Goal: Task Accomplishment & Management: Manage account settings

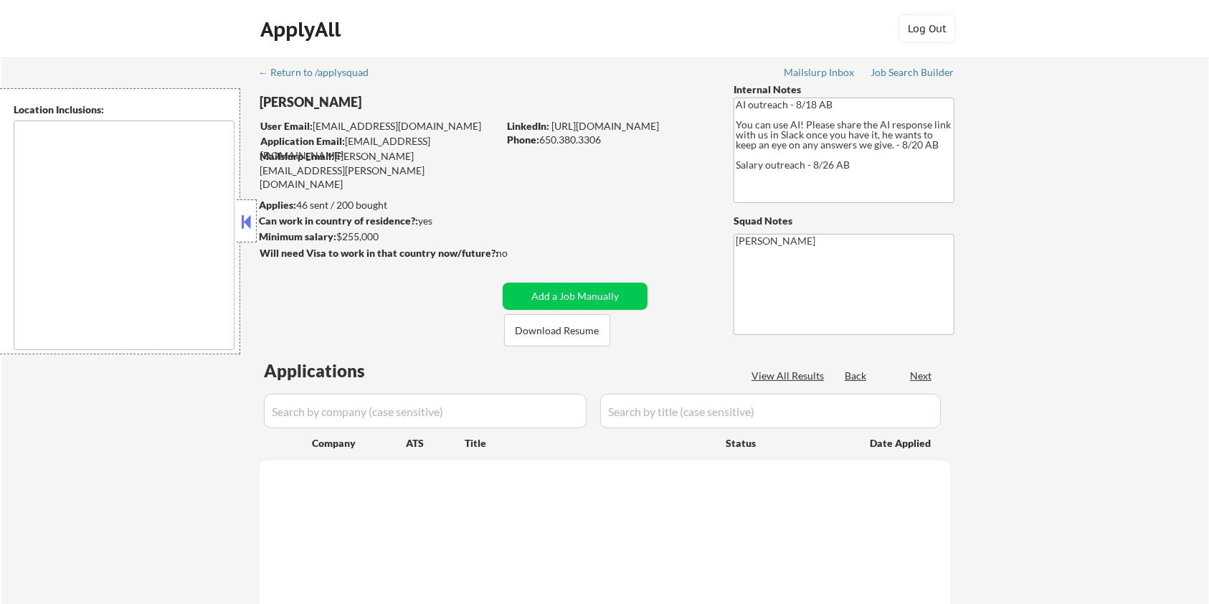
type textarea "San Francisco, CA Daly City, CA South San Francisco, CA Brisbane, CA Colma, CA …"
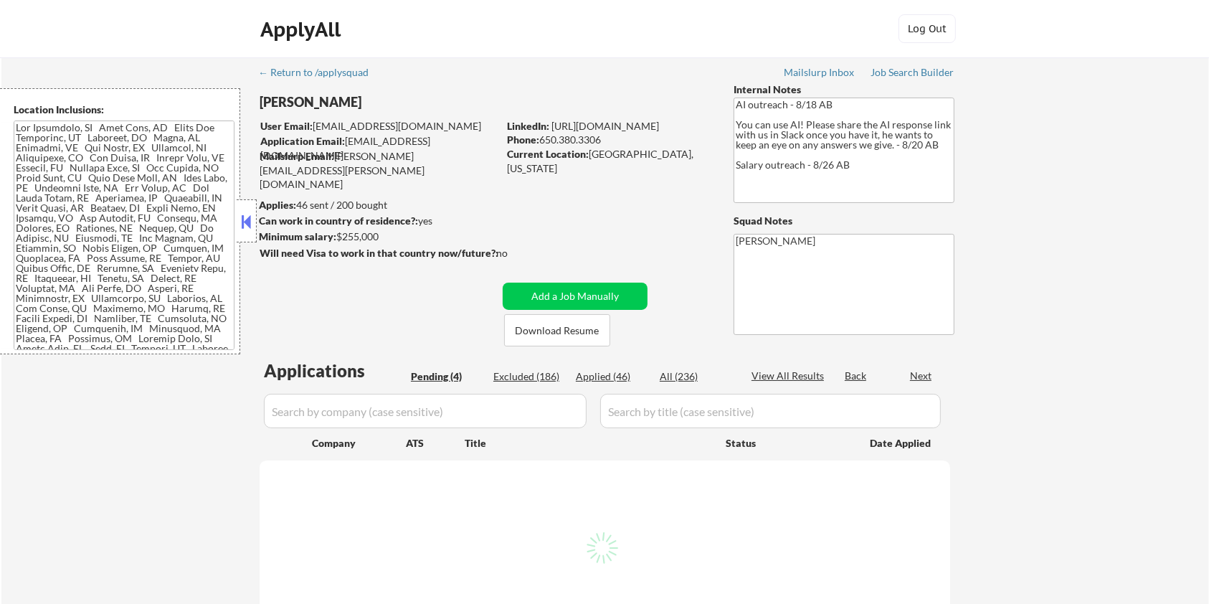
select select ""pending""
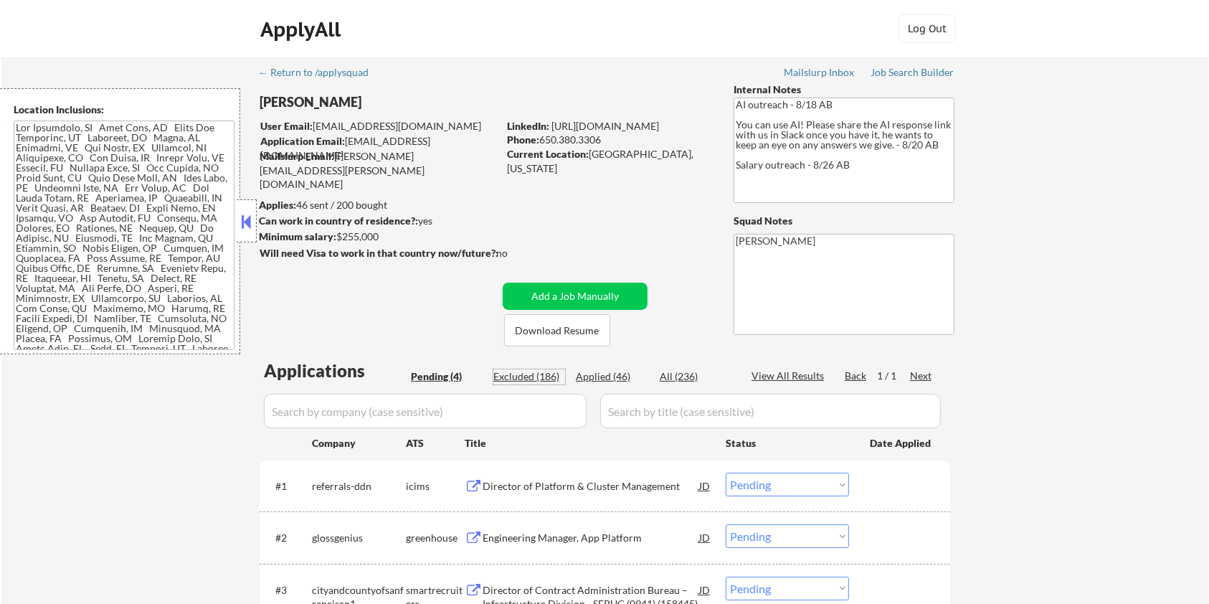
click at [532, 379] on div "Excluded (186)" at bounding box center [529, 376] width 72 height 14
select select ""excluded__salary_""
select select ""excluded__bad_match_""
select select ""excluded__salary_""
select select ""excluded""
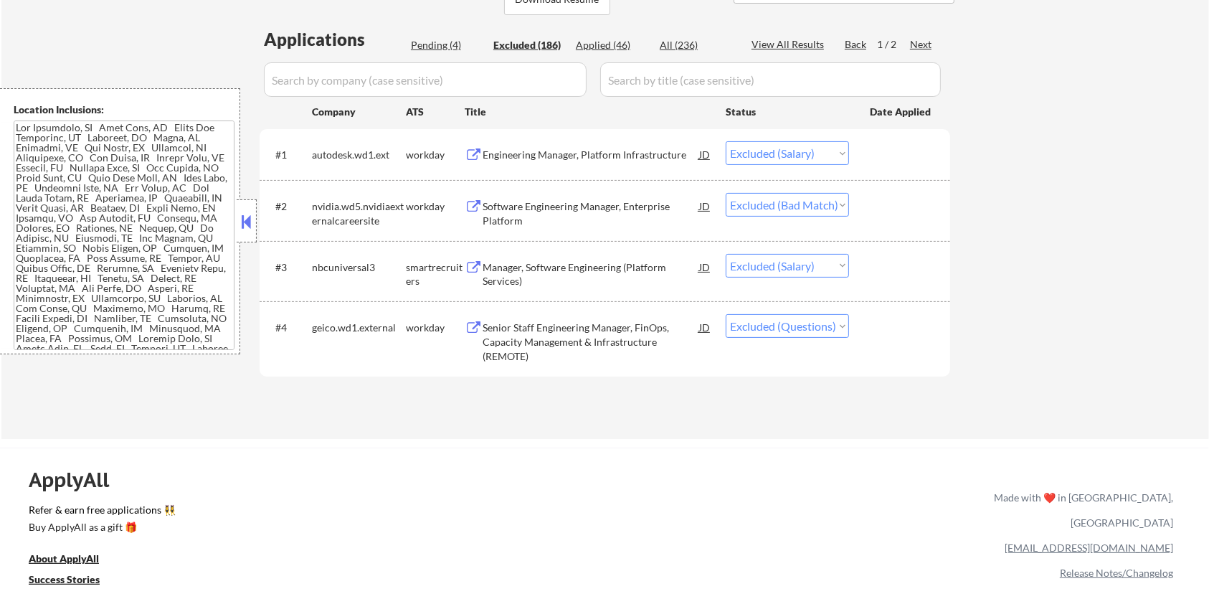
scroll to position [478, 0]
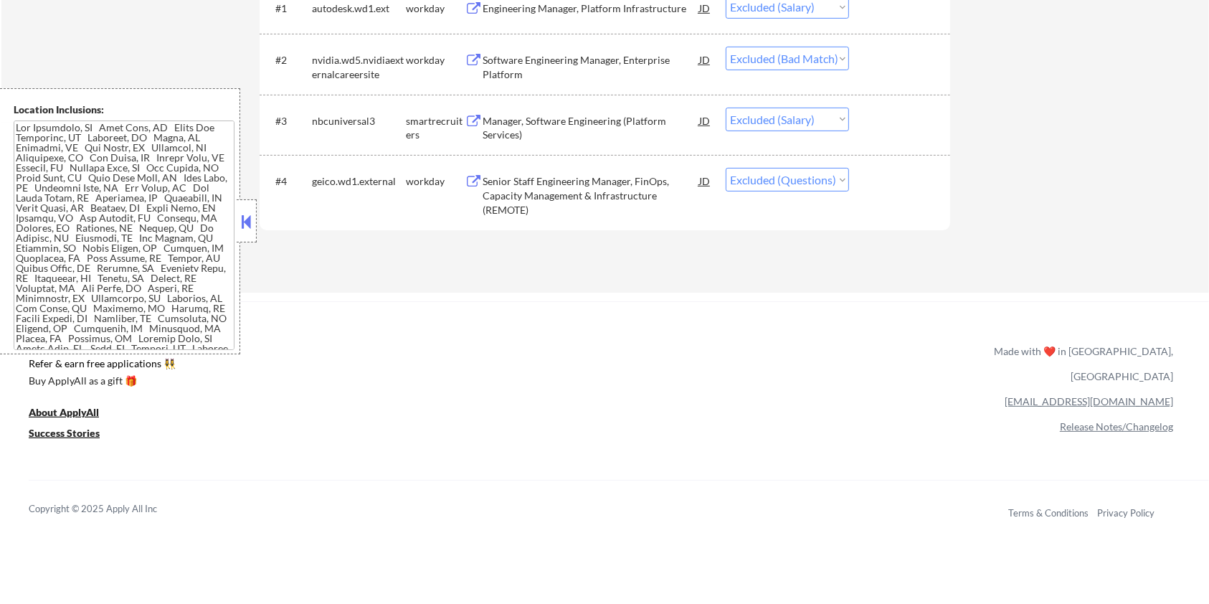
select select ""excluded__expired_""
select select ""excluded__salary_""
select select ""excluded__bad_match_""
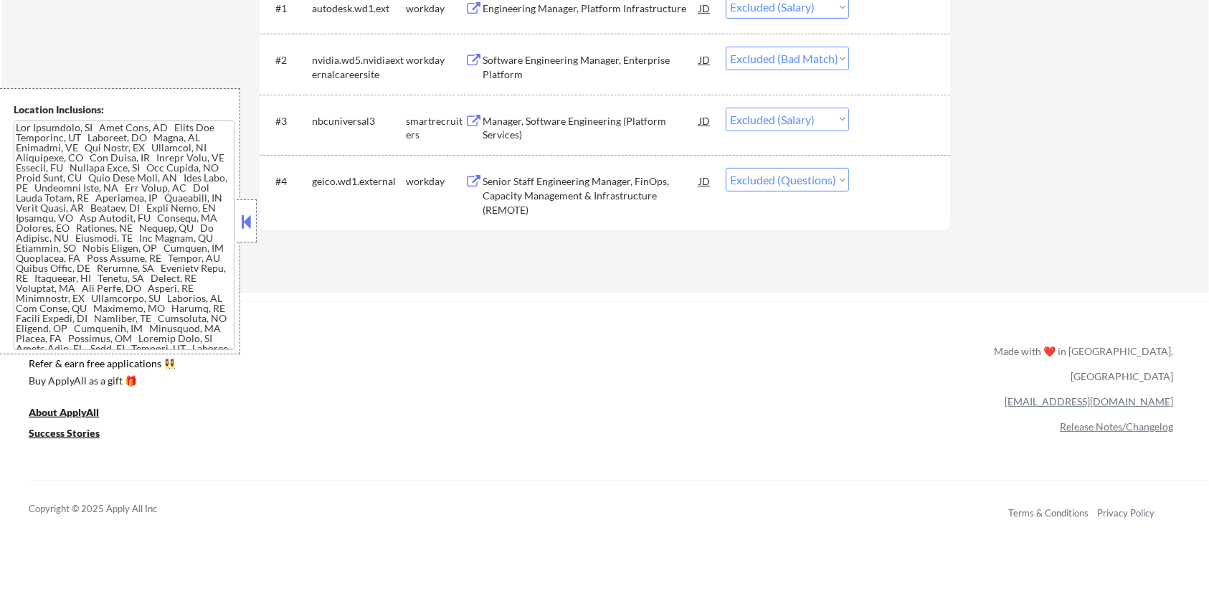
select select ""excluded__salary_""
select select ""excluded__bad_match_""
select select ""excluded__salary_""
select select ""excluded__expired_""
select select ""excluded__salary_""
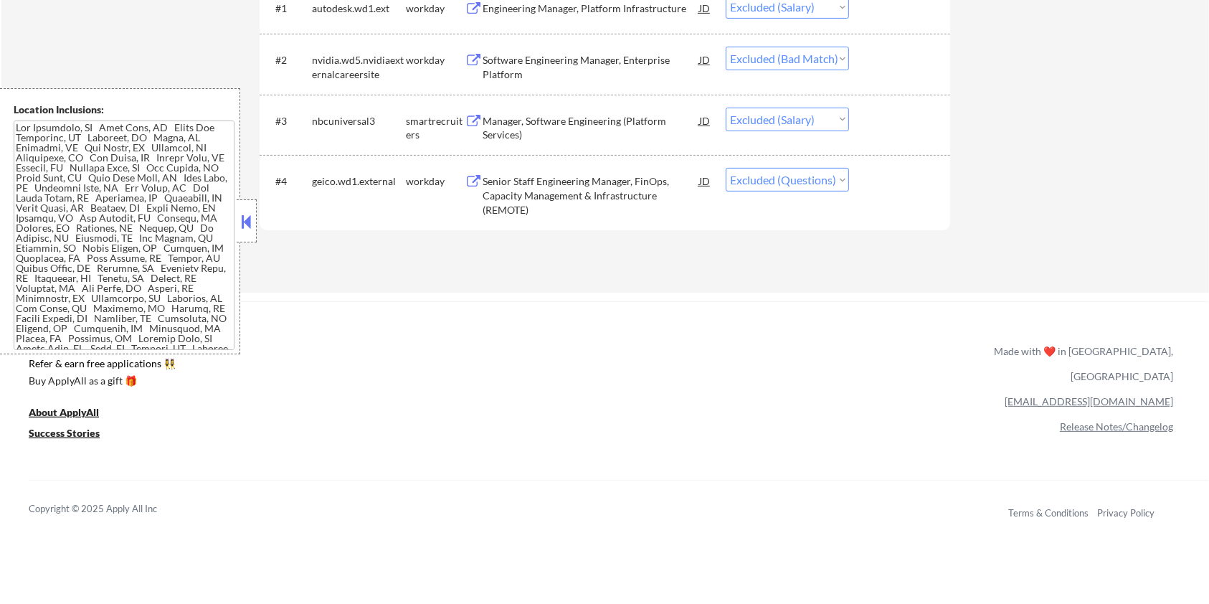
select select ""excluded__bad_match_""
select select ""excluded__expired_""
select select ""excluded__bad_match_""
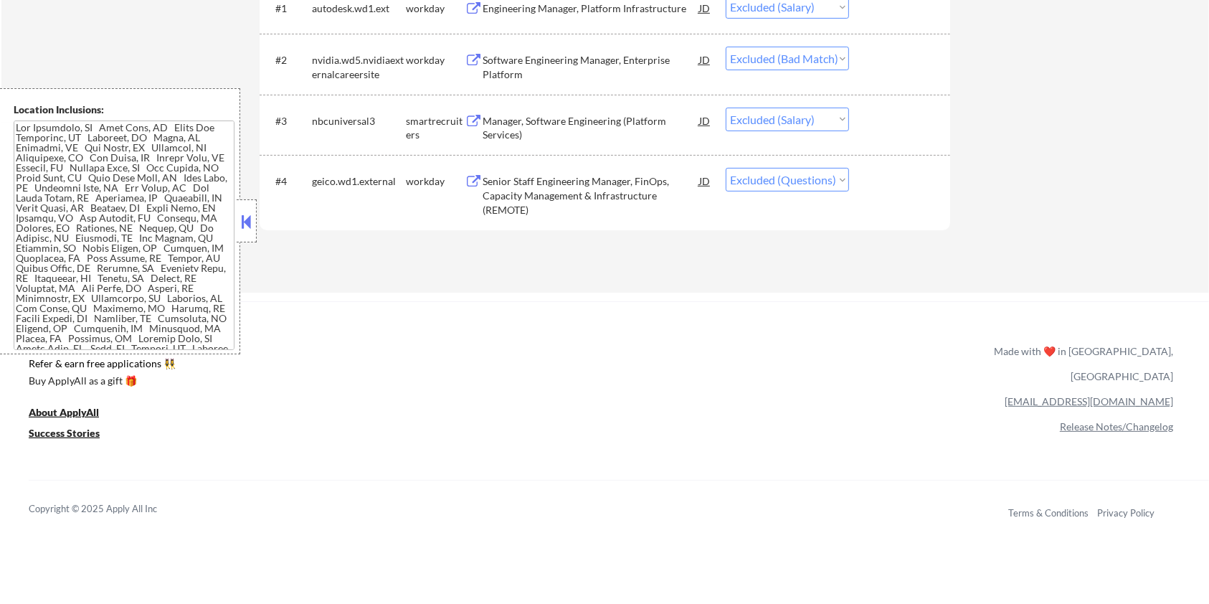
select select ""excluded__expired_""
select select ""excluded__bad_match_""
select select ""excluded__expired_""
select select ""excluded__bad_match_""
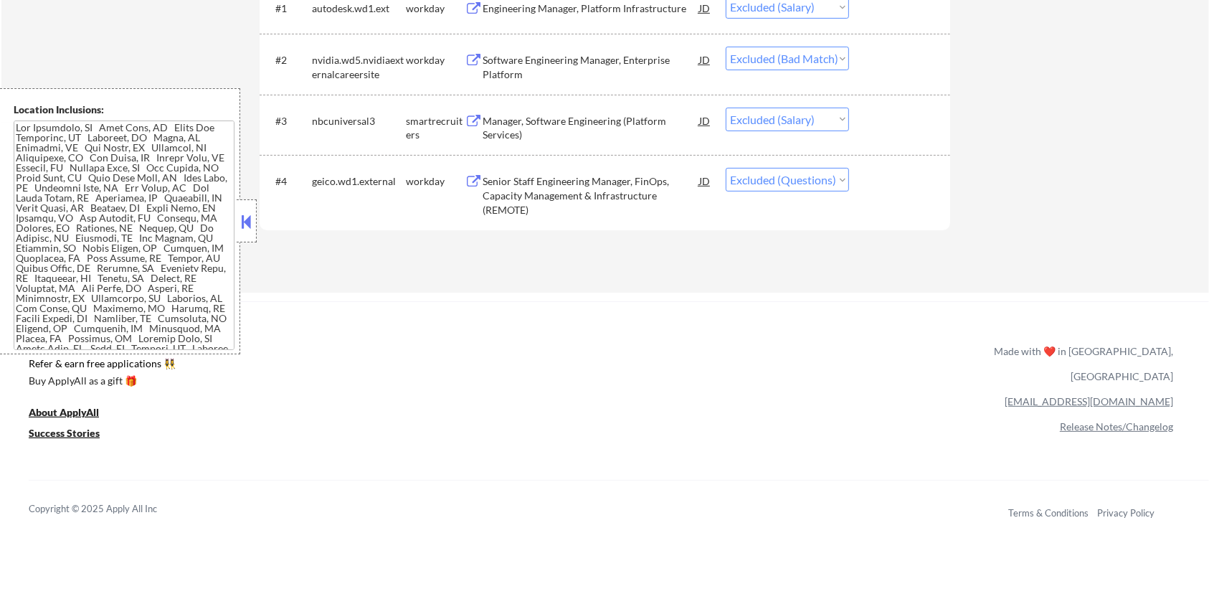
select select ""excluded__bad_match_""
select select ""excluded__salary_""
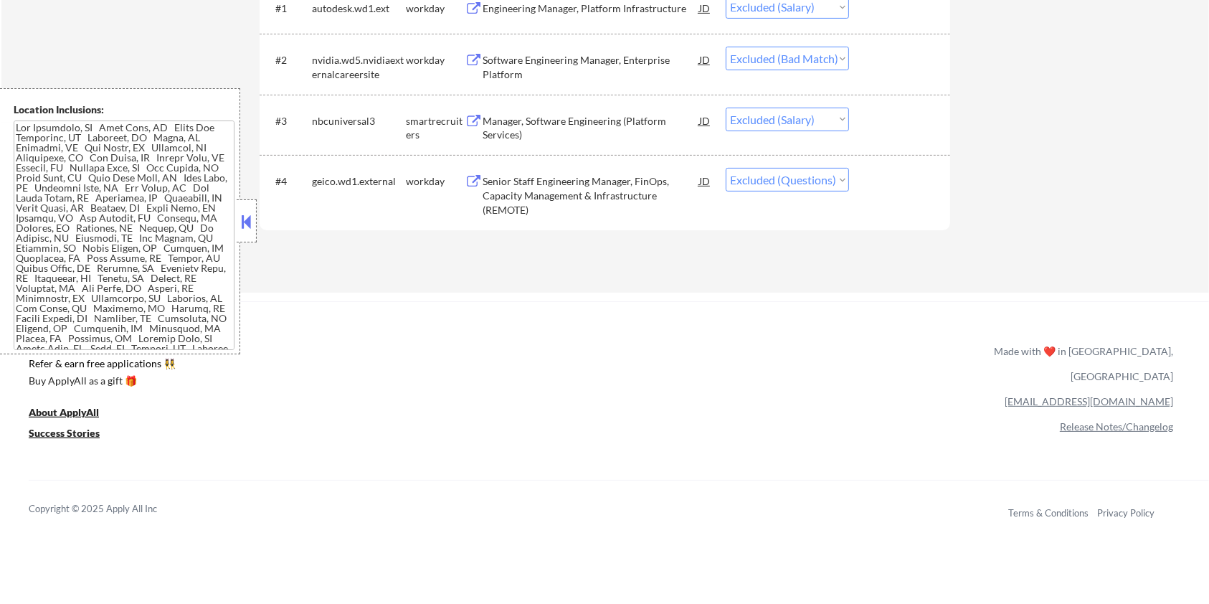
select select ""excluded__salary_""
select select ""excluded__expired_""
select select ""excluded__salary_""
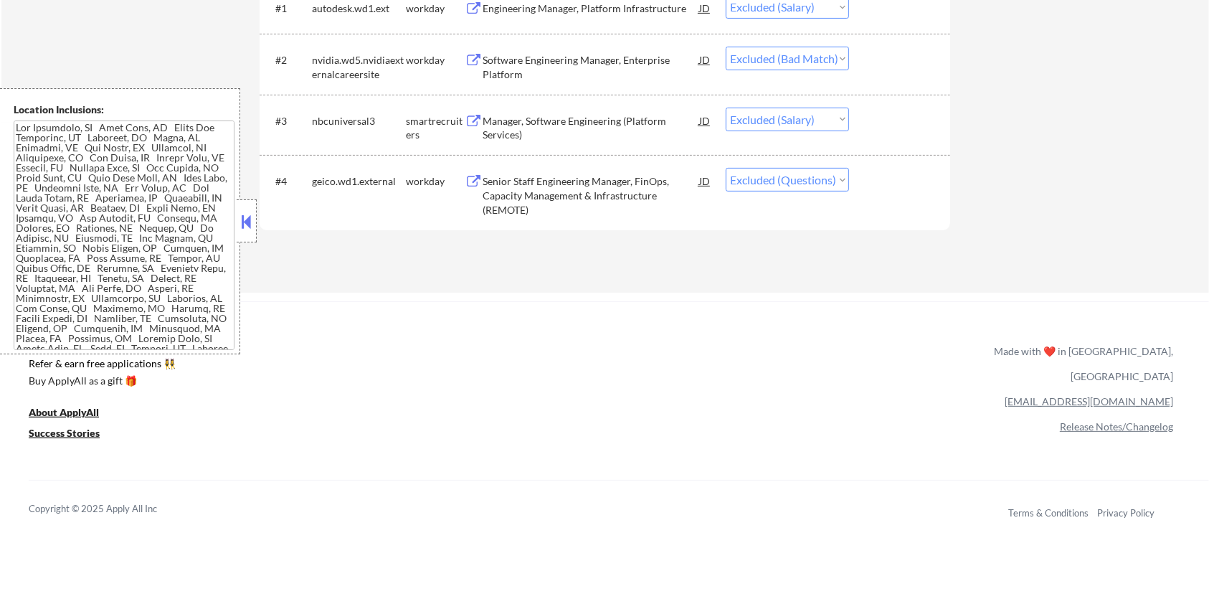
select select ""excluded__salary_""
select select ""excluded__expired_""
select select ""excluded__salary_""
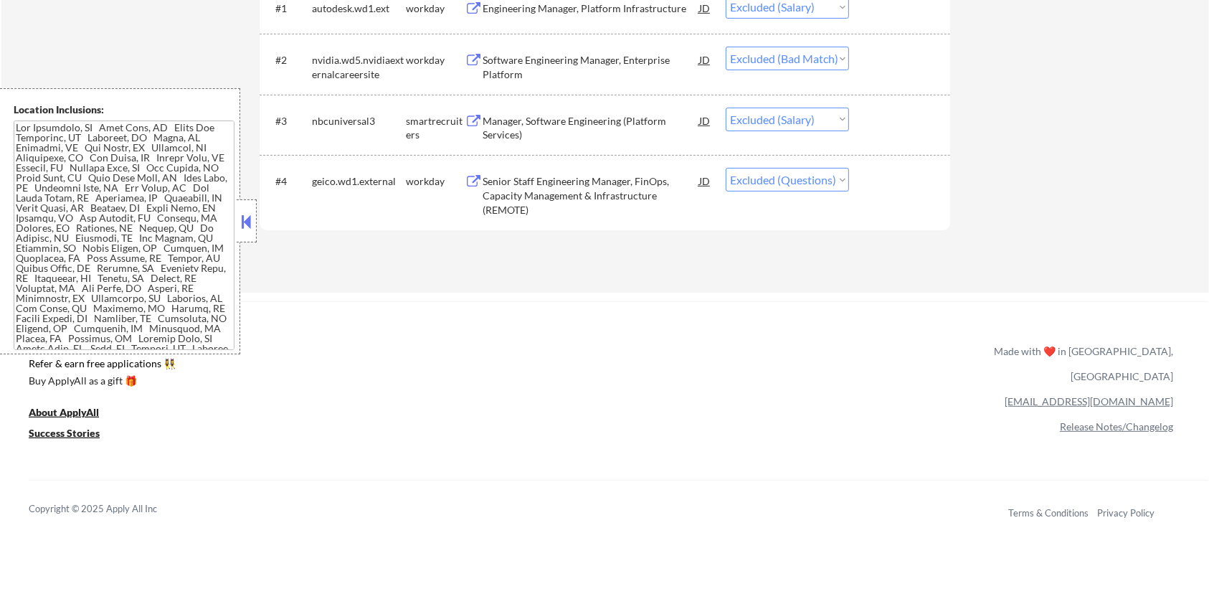
select select ""excluded__expired_""
select select ""excluded__location_""
select select ""excluded__expired_""
select select ""excluded__salary_""
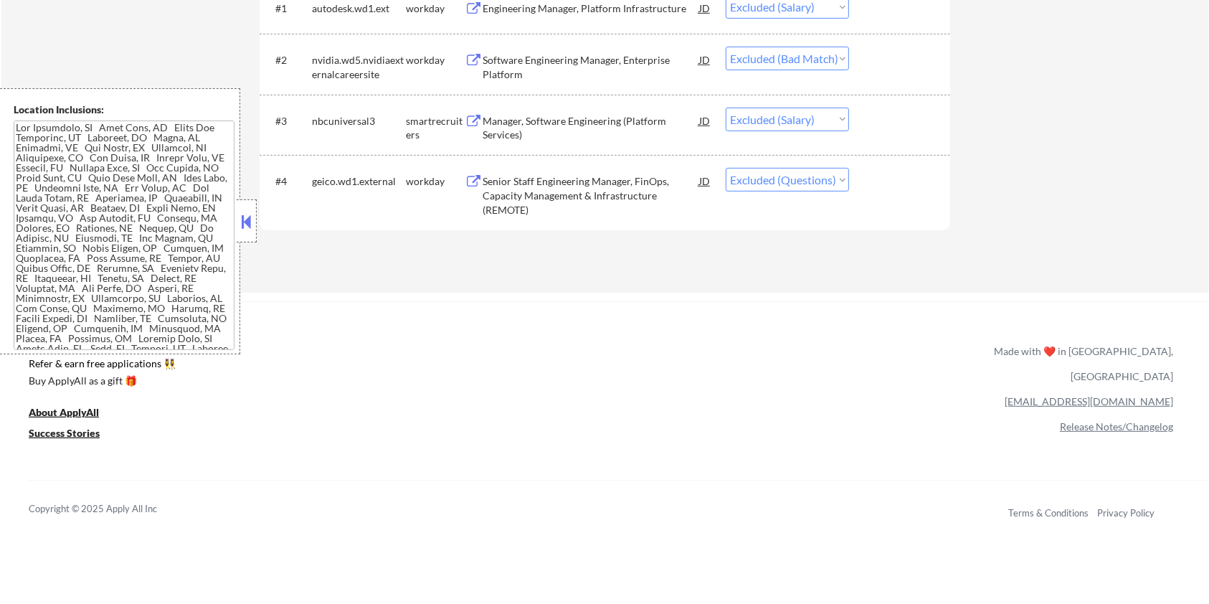
select select ""excluded__salary_""
select select ""excluded__expired_""
select select ""excluded__bad_match_""
select select ""excluded""
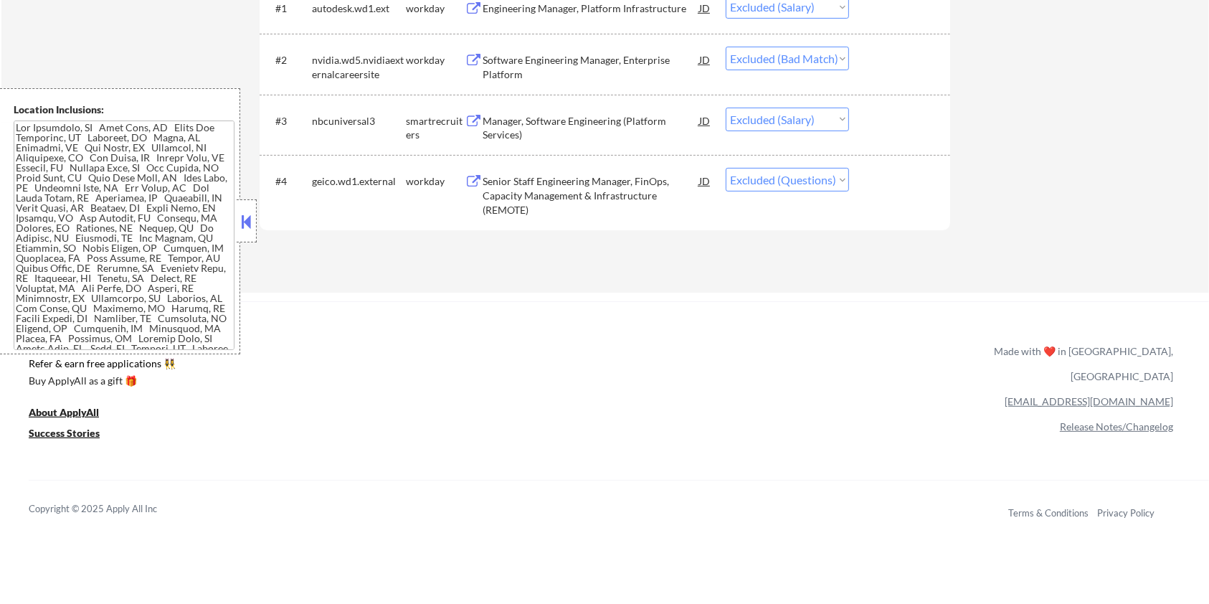
select select ""excluded__salary_""
select select ""excluded__bad_match_""
select select ""excluded__salary_""
select select ""excluded__expired_""
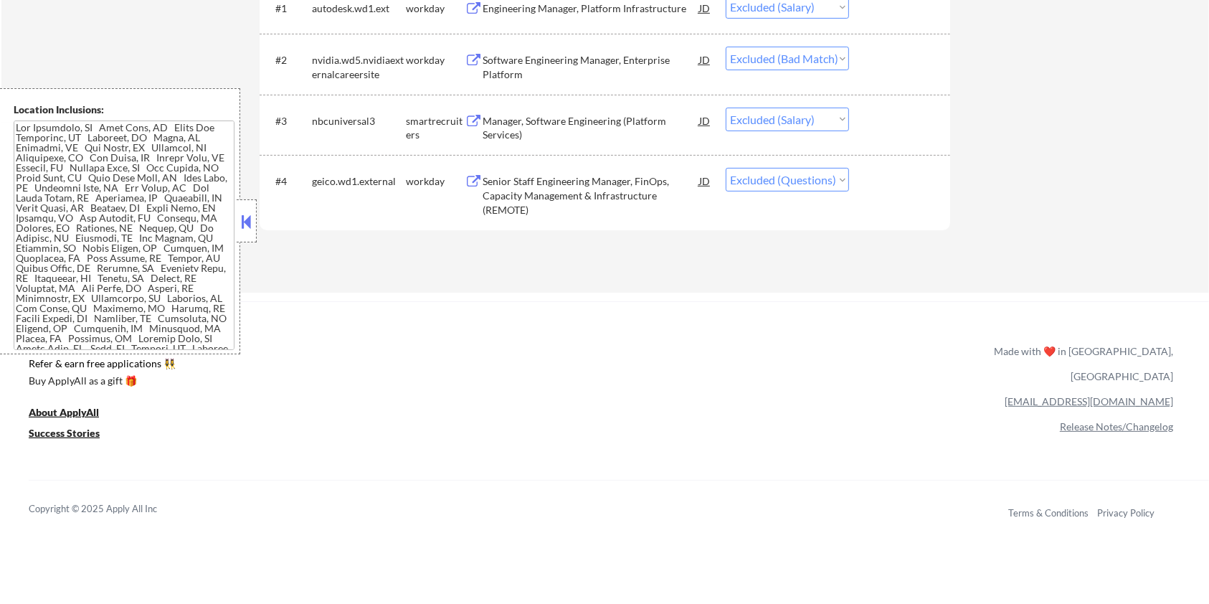
select select ""excluded__salary_""
select select ""excluded__bad_match_""
select select ""excluded__expired_""
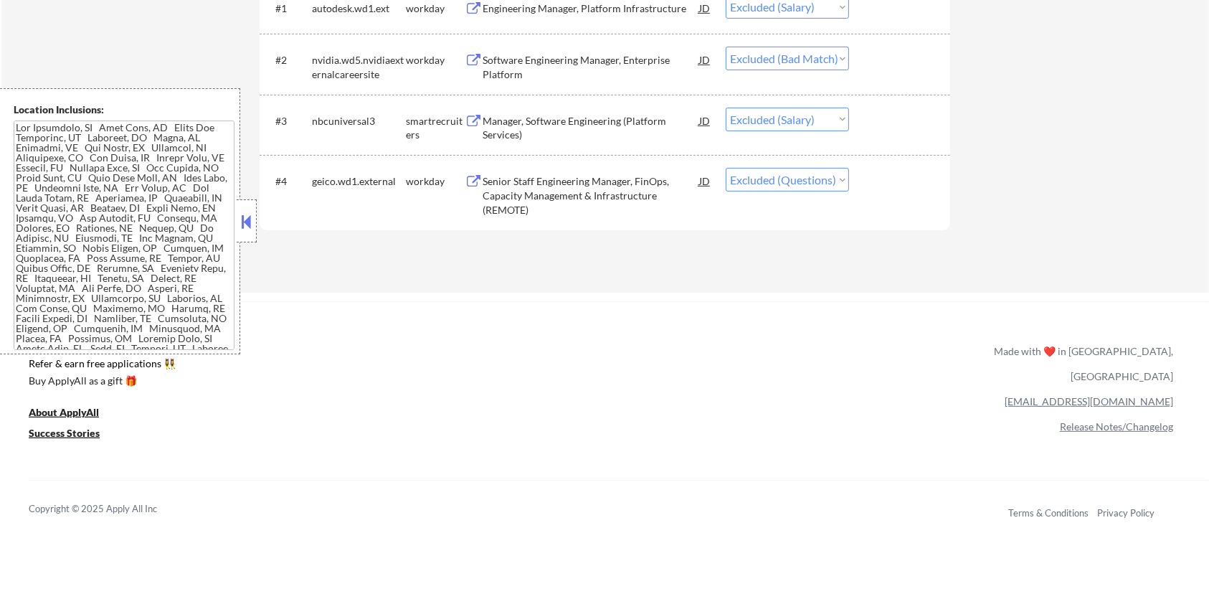
select select ""excluded__salary_""
select select ""excluded__blocklist_""
select select ""excluded__expired_""
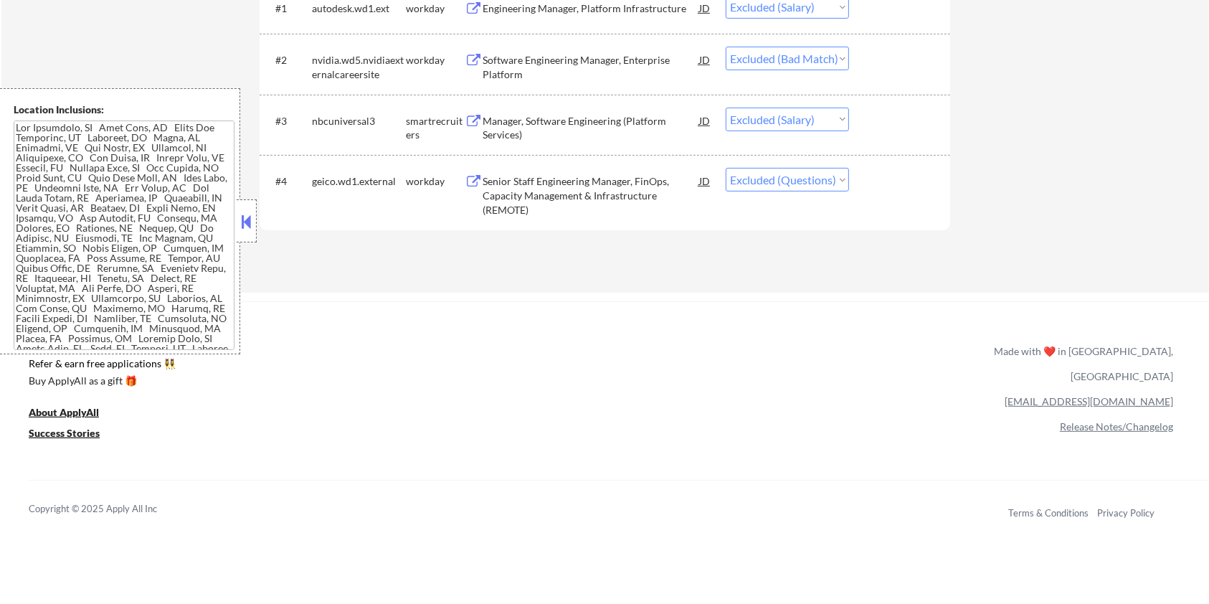
select select ""excluded__salary_""
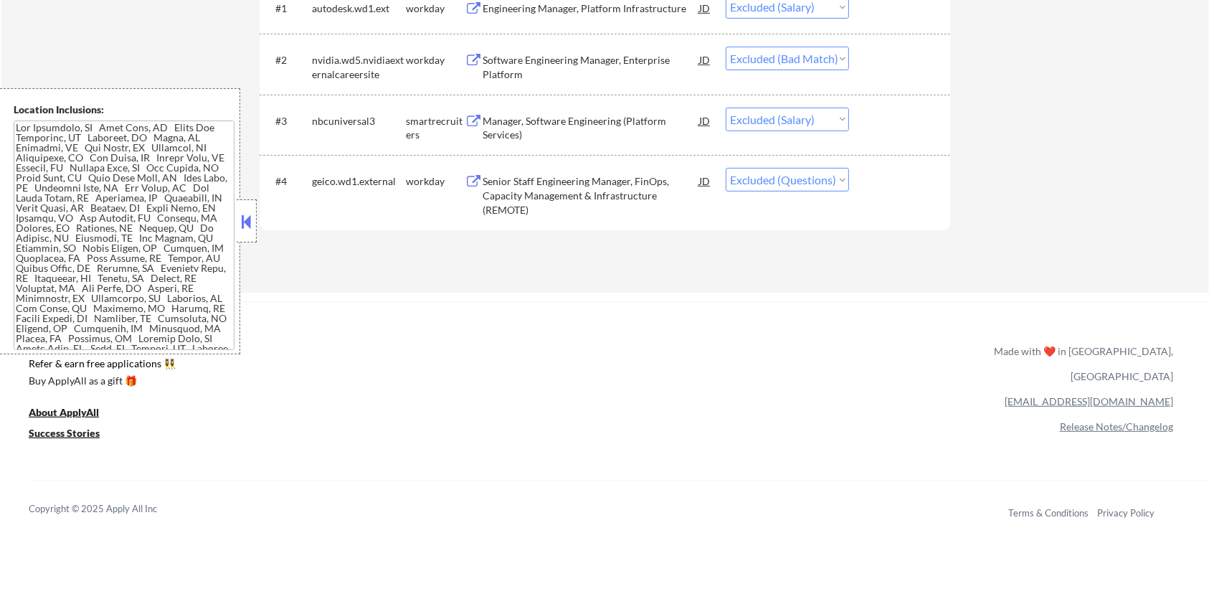
select select ""excluded__salary_""
select select ""excluded__expired_""
select select ""excluded__salary_""
select select ""excluded__expired_""
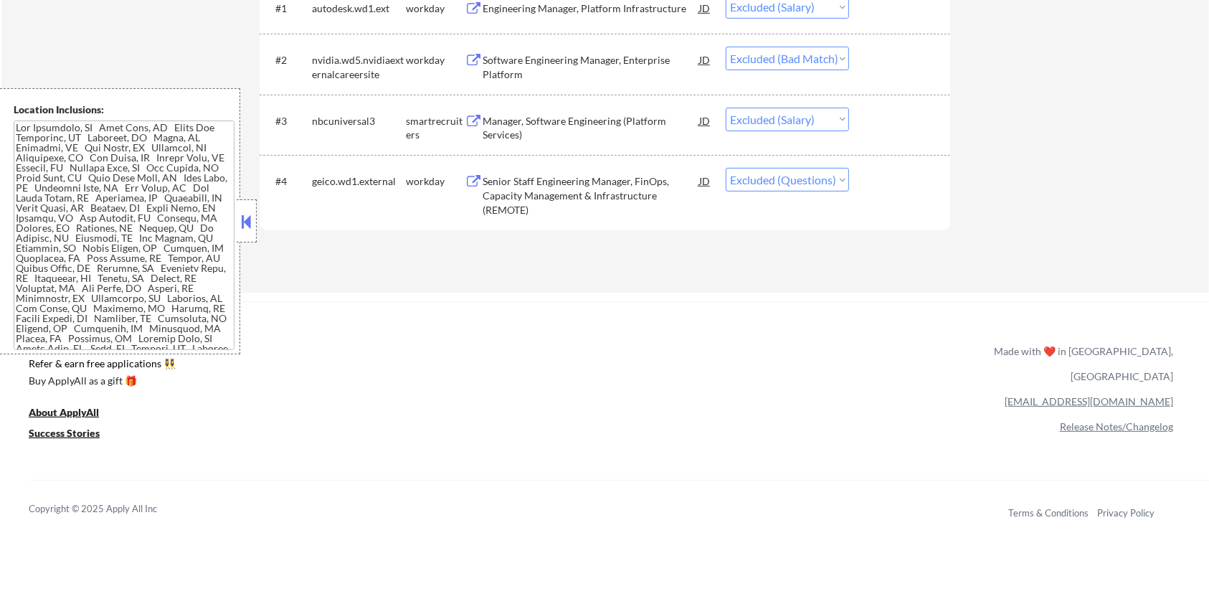
select select ""excluded__bad_match_""
select select ""excluded__salary_""
select select ""excluded__expired_""
select select ""excluded__salary_""
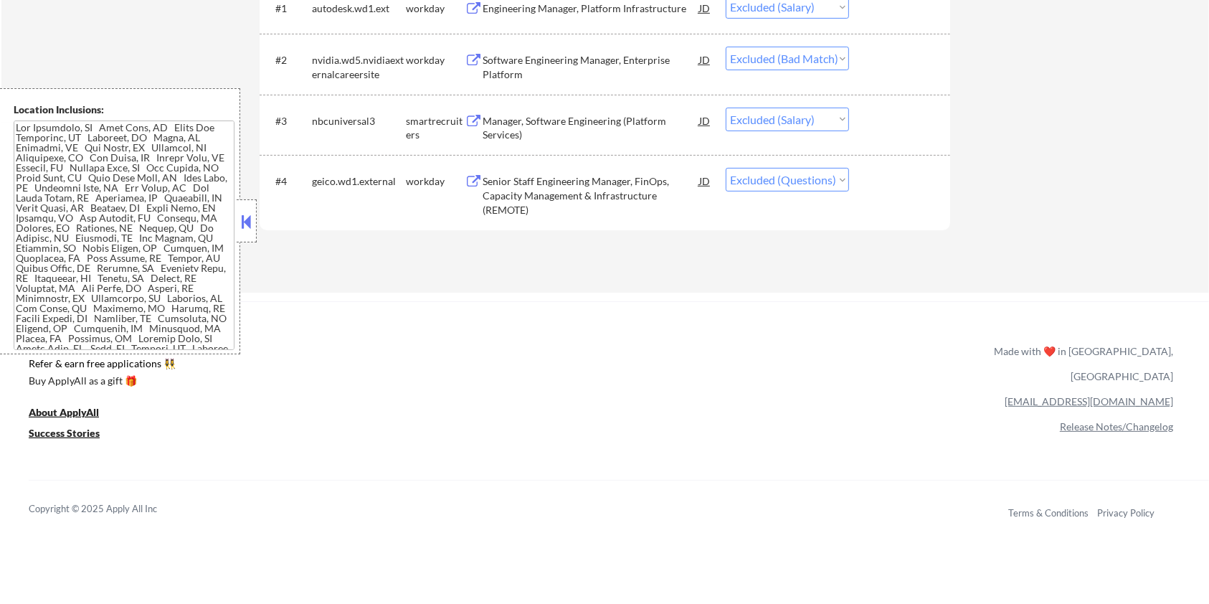
select select ""excluded__salary_""
select select ""excluded__bad_match_""
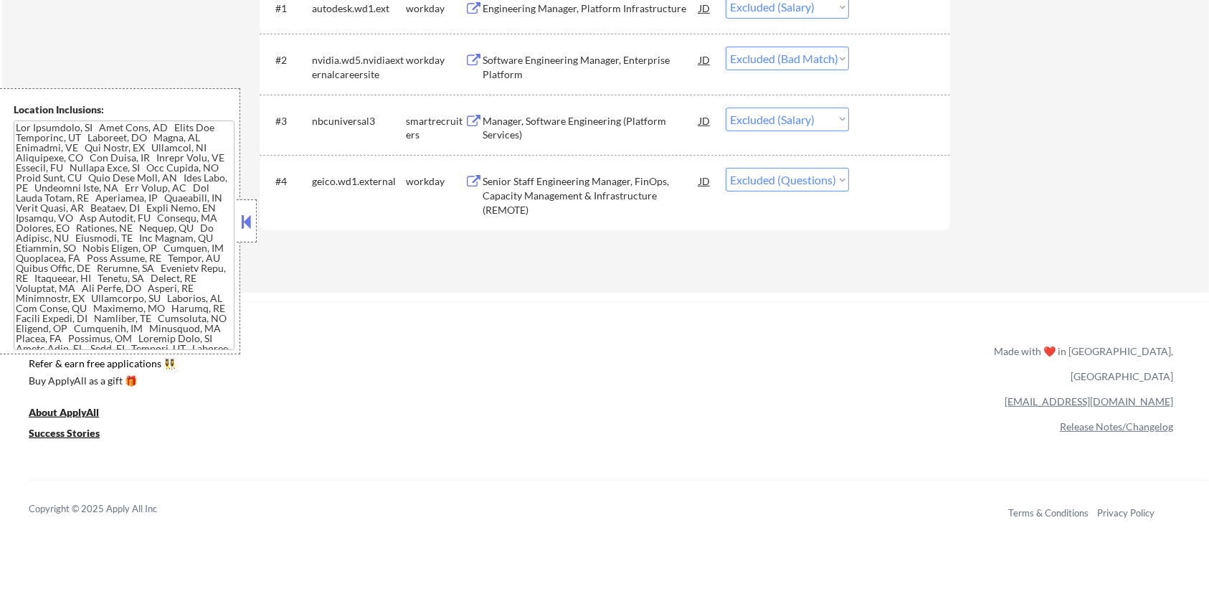
select select ""excluded__location_""
select select ""excluded""
select select ""excluded__salary_""
select select ""excluded__bad_match_""
select select ""excluded__salary_""
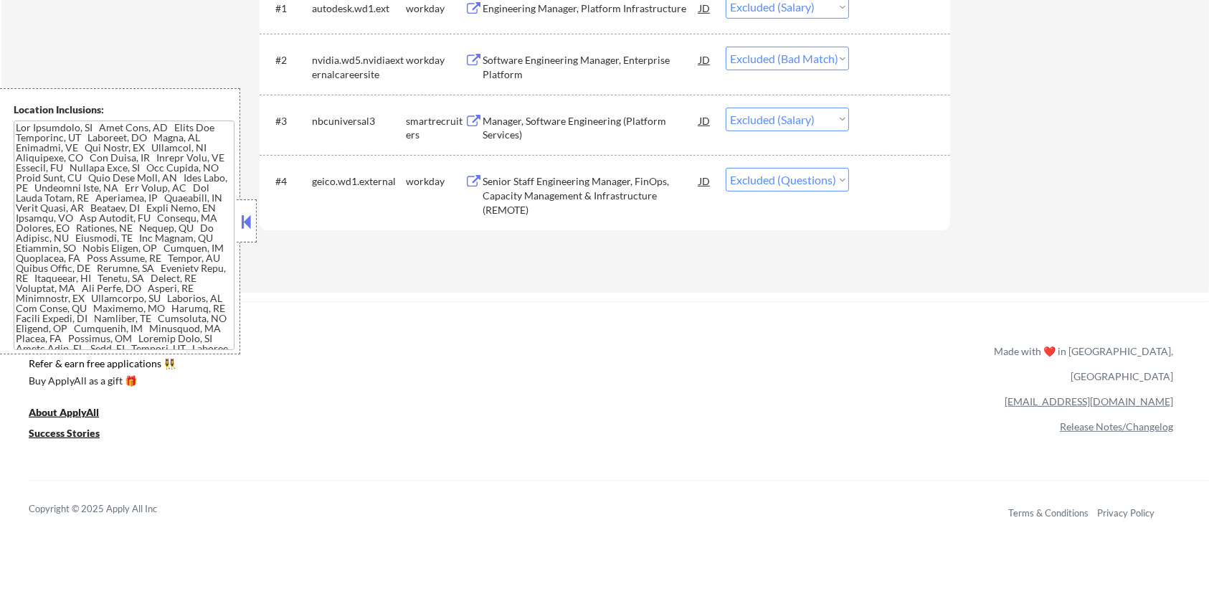
select select ""excluded__bad_match_""
select select ""excluded__expired_""
select select ""excluded__blocklist_""
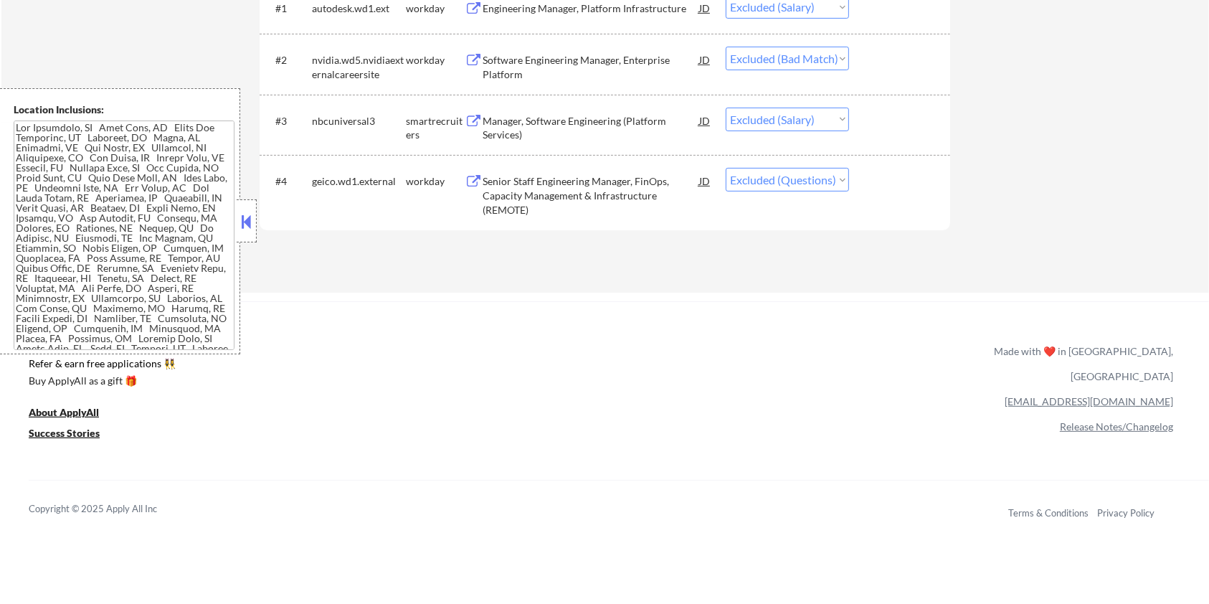
select select ""excluded__bad_match_""
select select ""excluded__salary_""
select select ""excluded__location_""
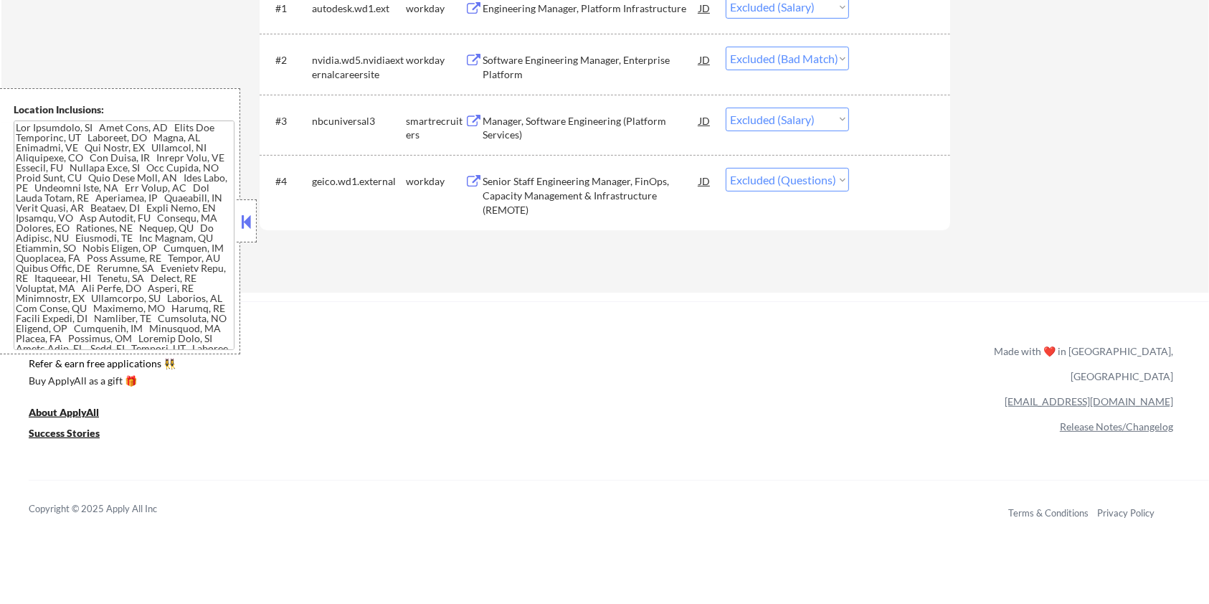
select select ""excluded__expired_""
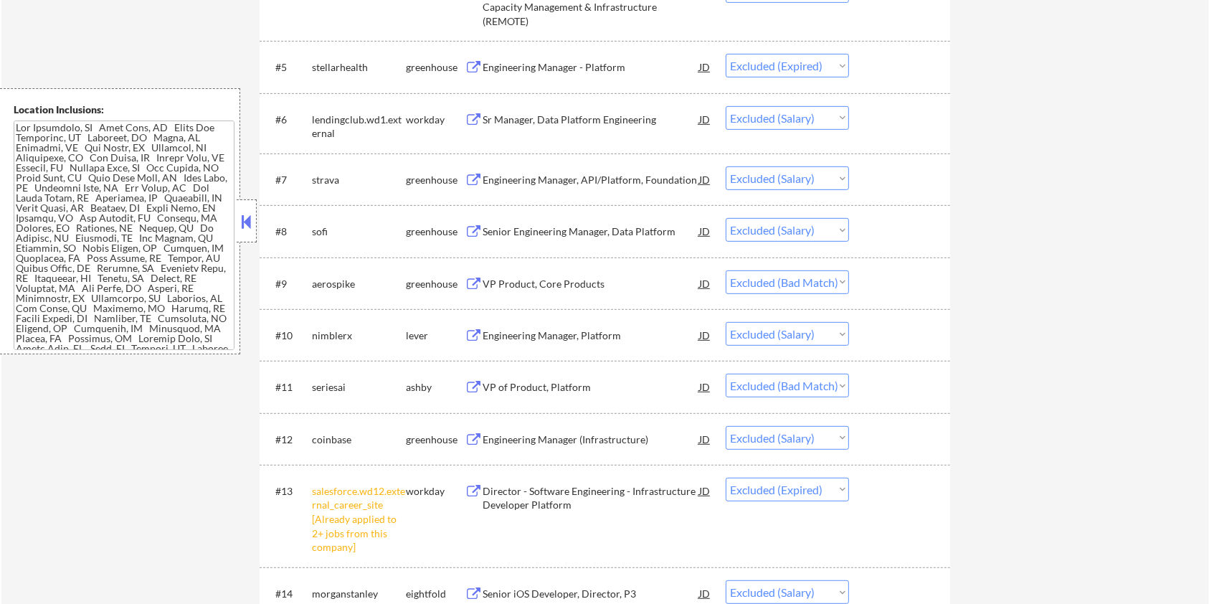
scroll to position [574, 0]
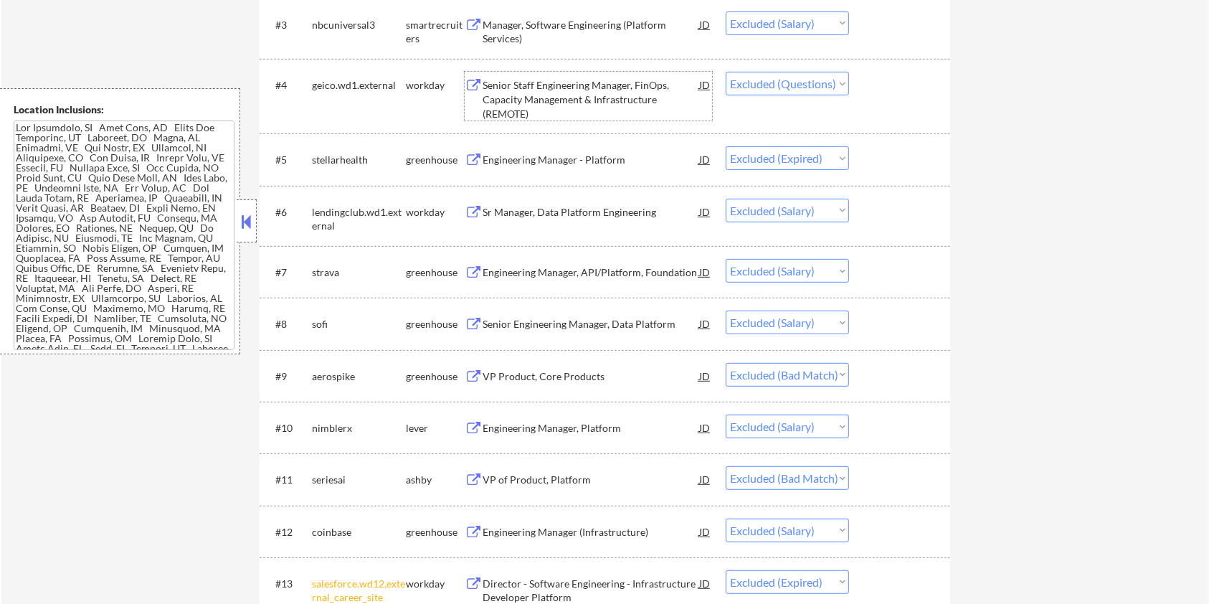
click at [618, 80] on div "Senior Staff Engineering Manager, FinOps, Capacity Management & Infrastructure …" at bounding box center [591, 99] width 217 height 42
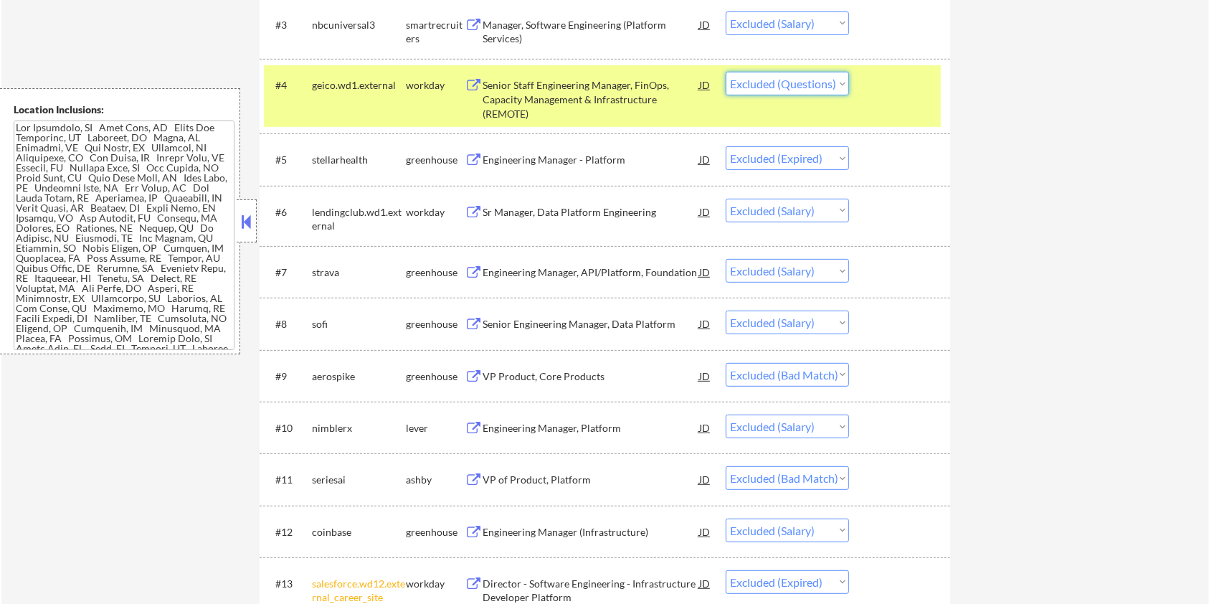
click at [836, 80] on select "Choose an option... Pending Applied Excluded (Questions) Excluded (Expired) Exc…" at bounding box center [787, 84] width 123 height 24
select select ""excluded__other_""
click at [726, 72] on select "Choose an option... Pending Applied Excluded (Questions) Excluded (Expired) Exc…" at bounding box center [787, 84] width 123 height 24
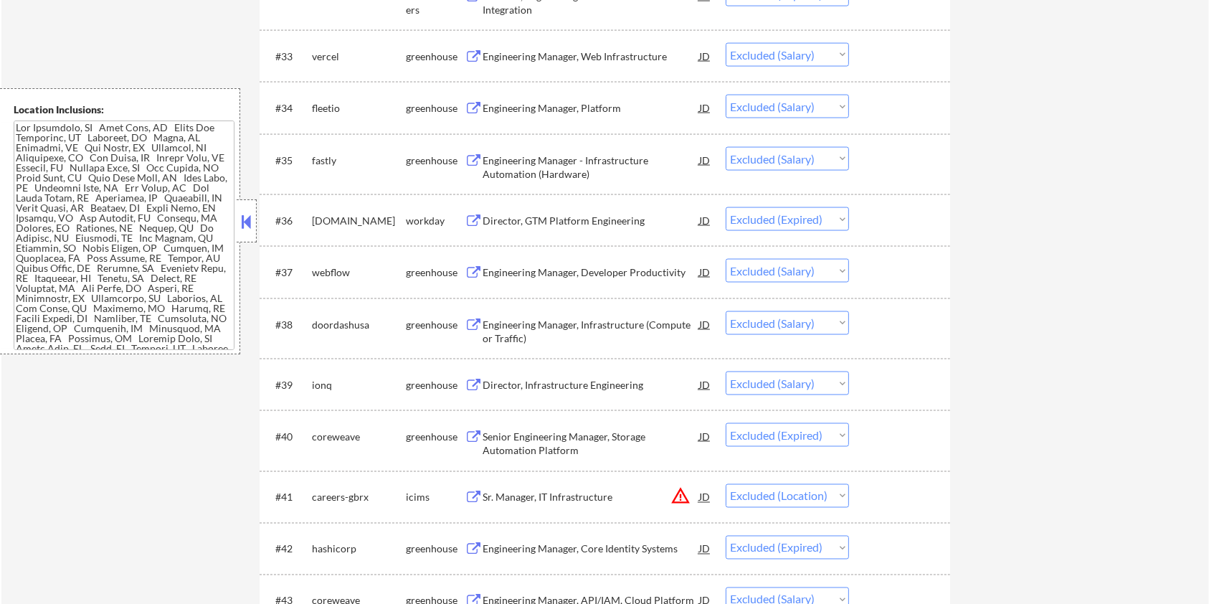
scroll to position [2104, 0]
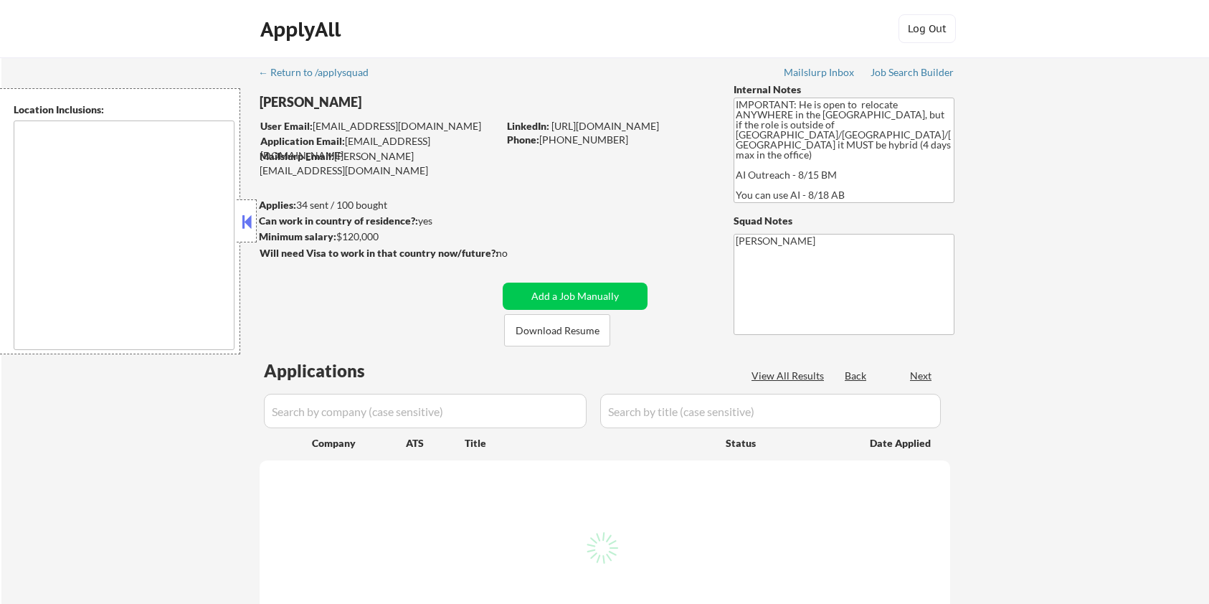
type textarea "country:[GEOGRAPHIC_DATA]"
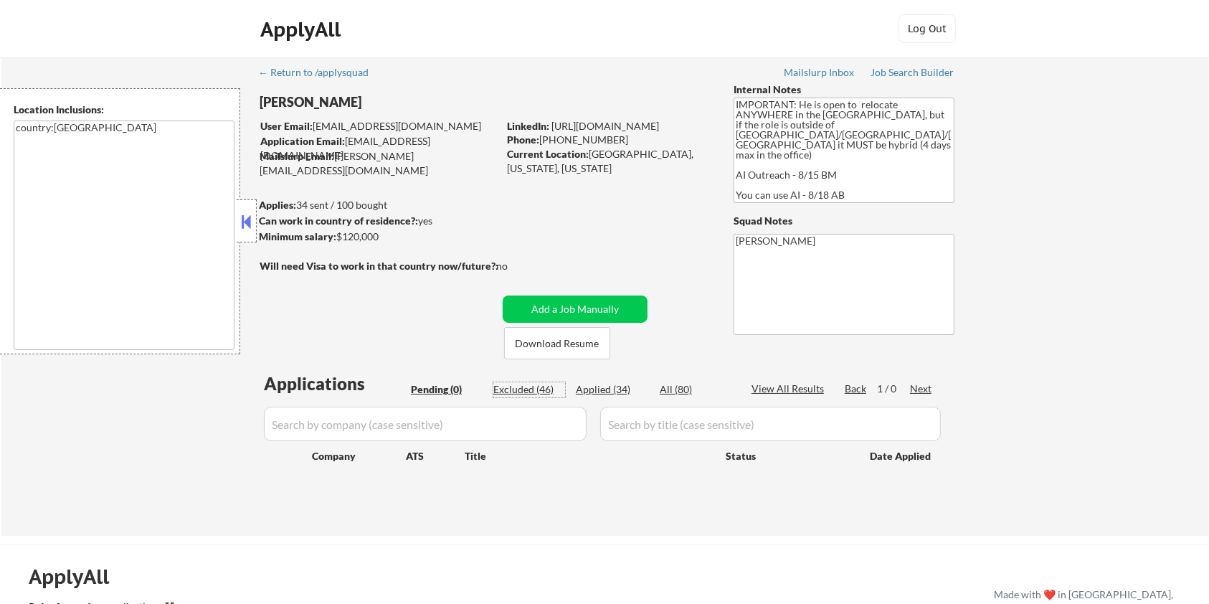
click at [512, 387] on div "Excluded (46)" at bounding box center [529, 389] width 72 height 14
select select ""excluded__bad_match_""
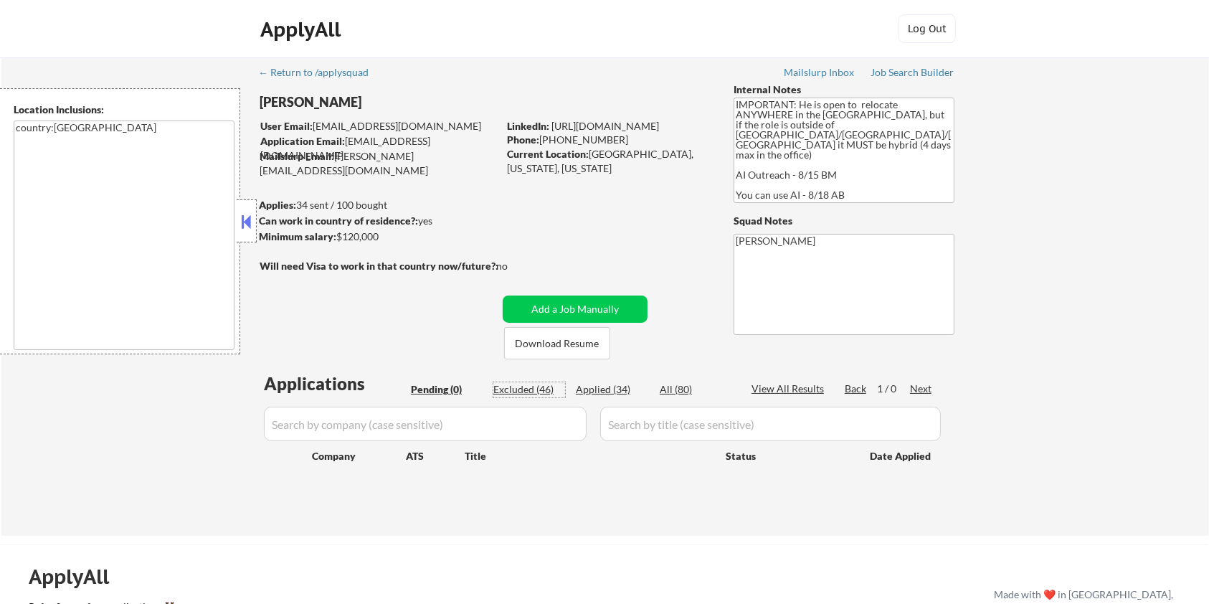
select select ""excluded__expired_""
select select ""excluded__bad_match_""
select select ""excluded__other_""
select select ""excluded__bad_match_""
select select ""excluded__expired_""
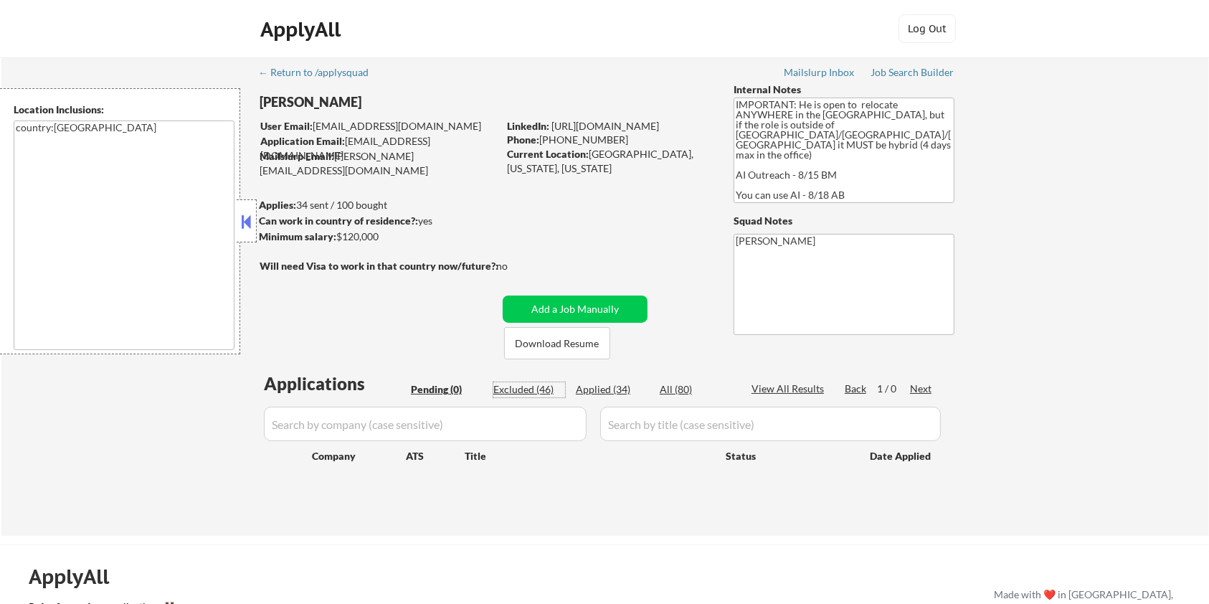
select select ""excluded__expired_""
select select ""excluded__blocklist_""
select select ""excluded__bad_match_""
select select ""excluded__expired_""
select select ""excluded__bad_match_""
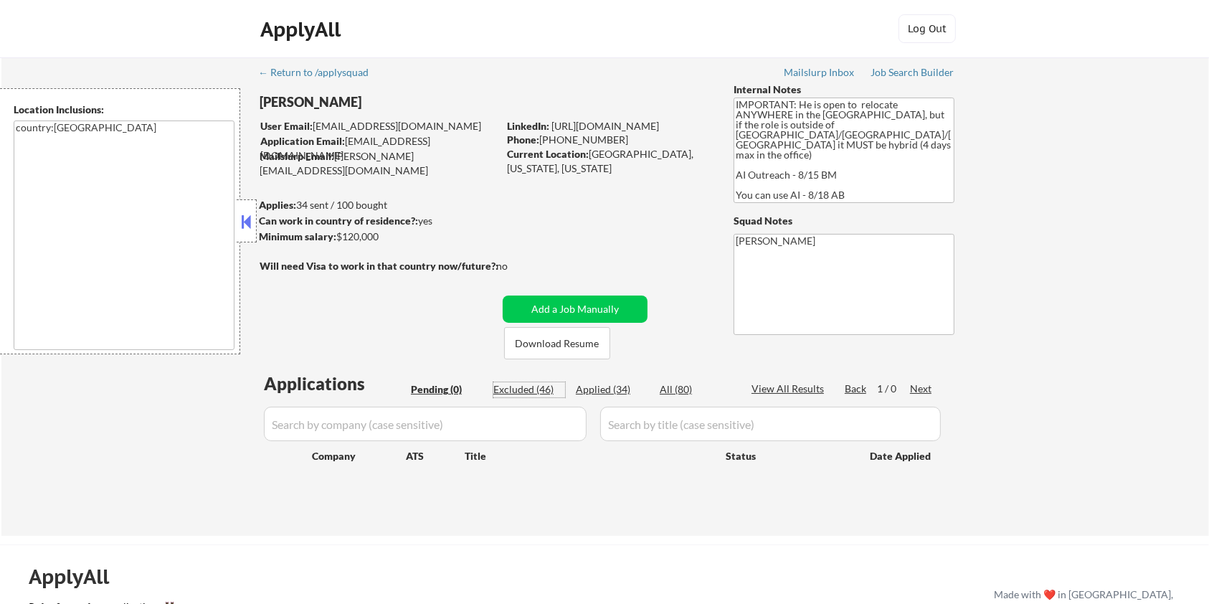
select select ""excluded__bad_match_""
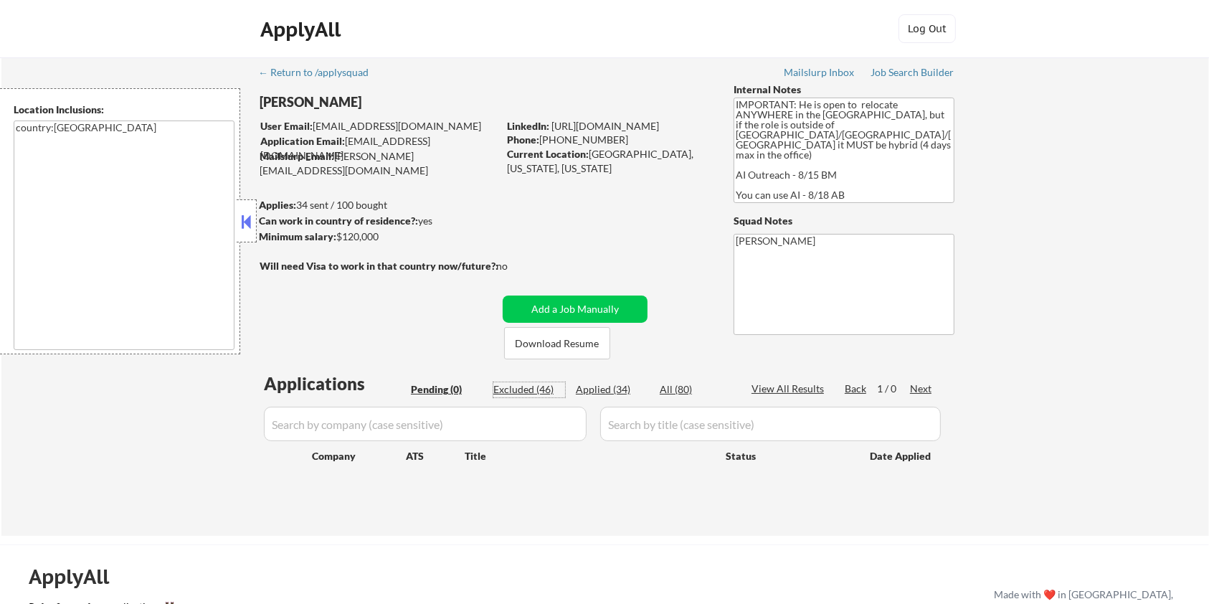
select select ""excluded__expired_""
select select ""excluded__bad_match_""
select select ""excluded__expired_""
select select ""excluded__bad_match_""
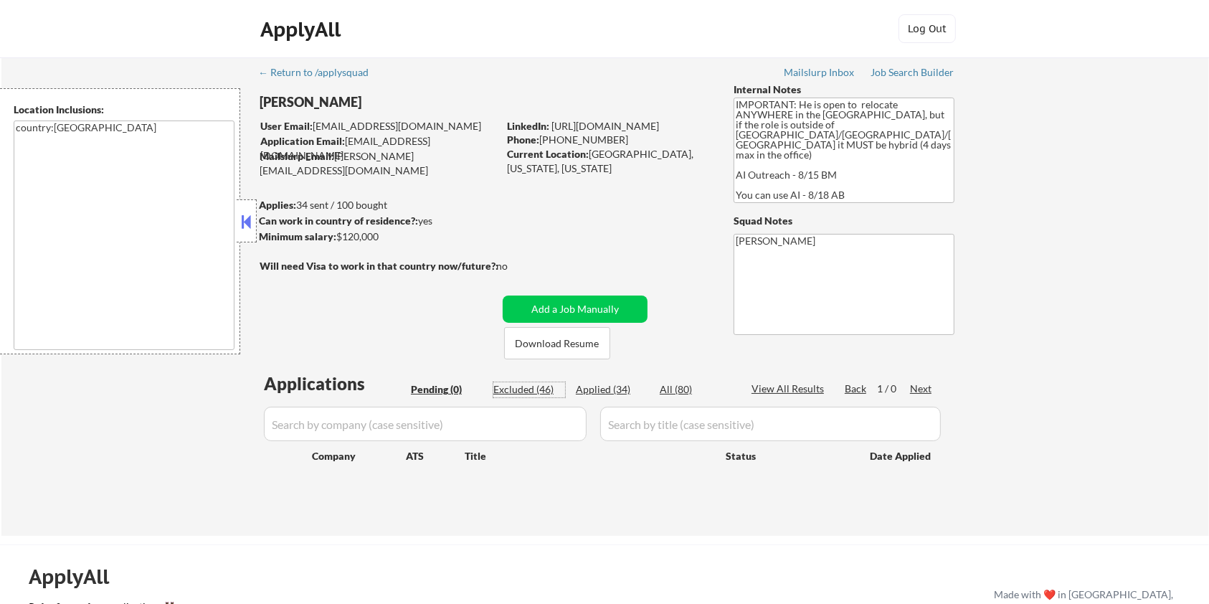
select select ""excluded__bad_match_""
select select ""excluded__other_""
select select ""excluded__bad_match_""
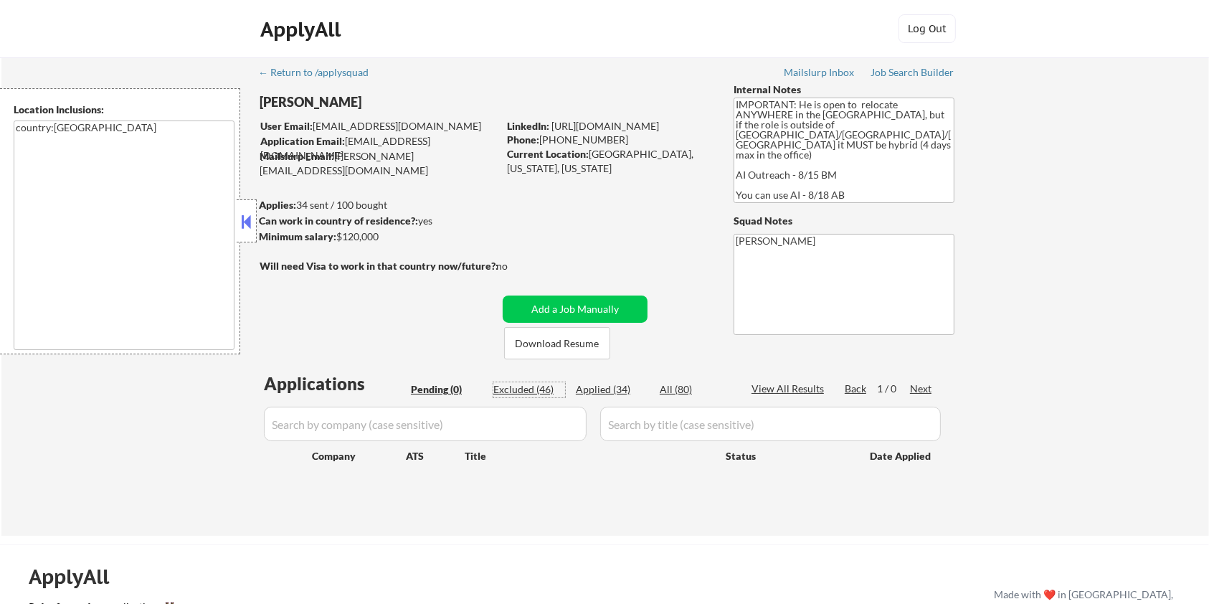
select select ""excluded__other_""
select select ""excluded__bad_match_""
select select ""excluded__expired_""
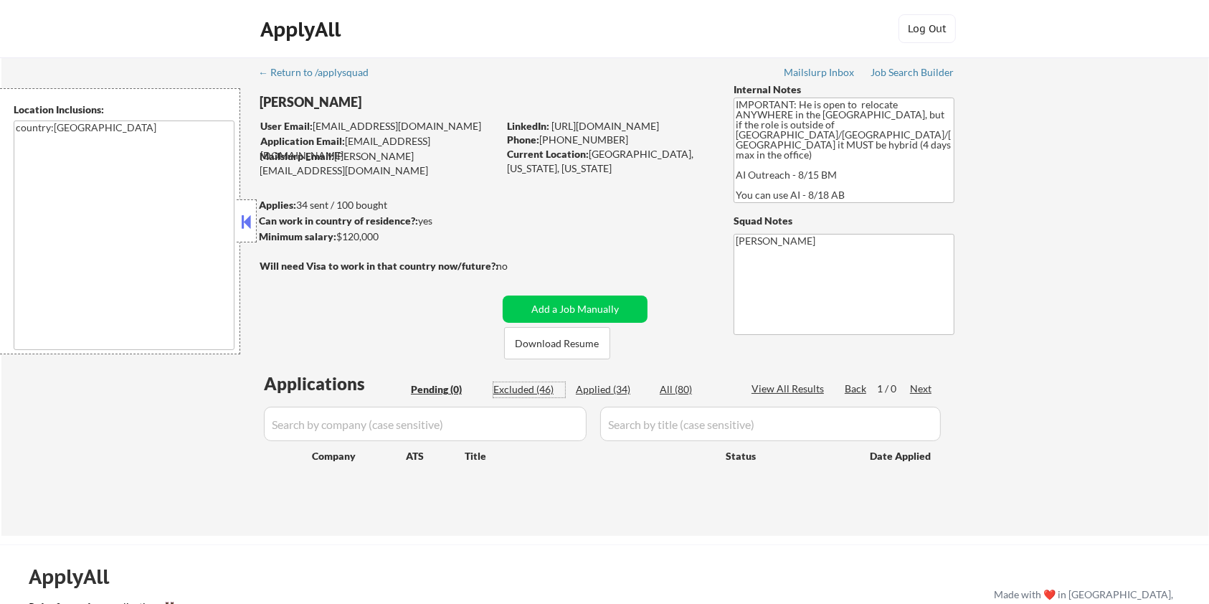
select select ""excluded__bad_match_""
select select ""excluded__expired_""
select select ""excluded__bad_match_""
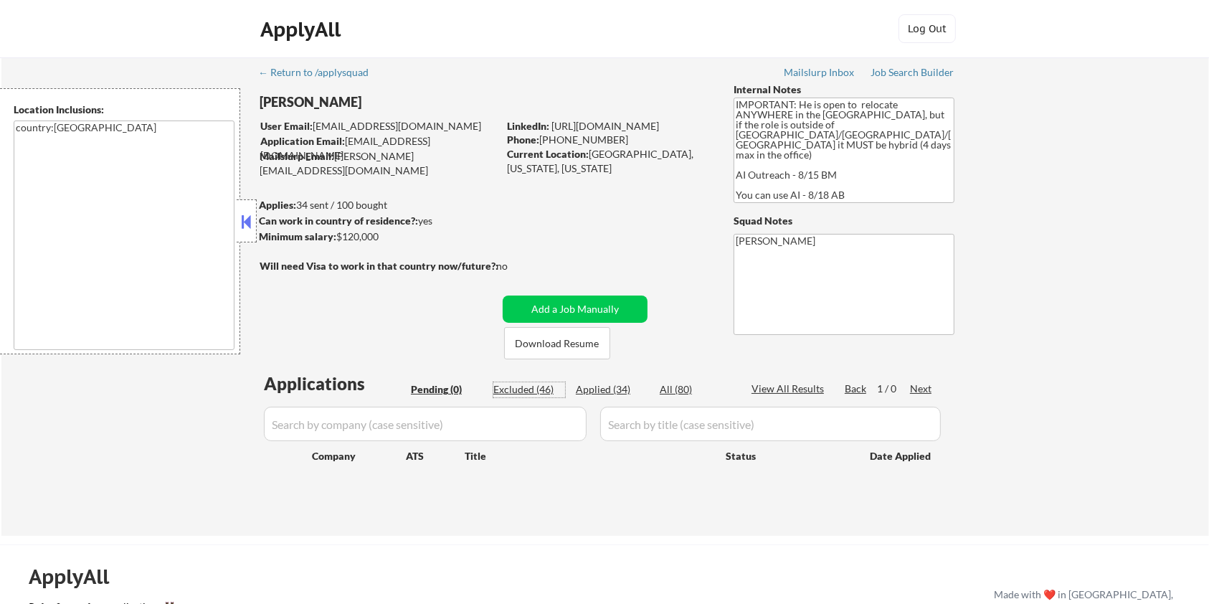
select select ""excluded__expired_""
select select ""excluded__bad_match_""
select select ""excluded__expired_""
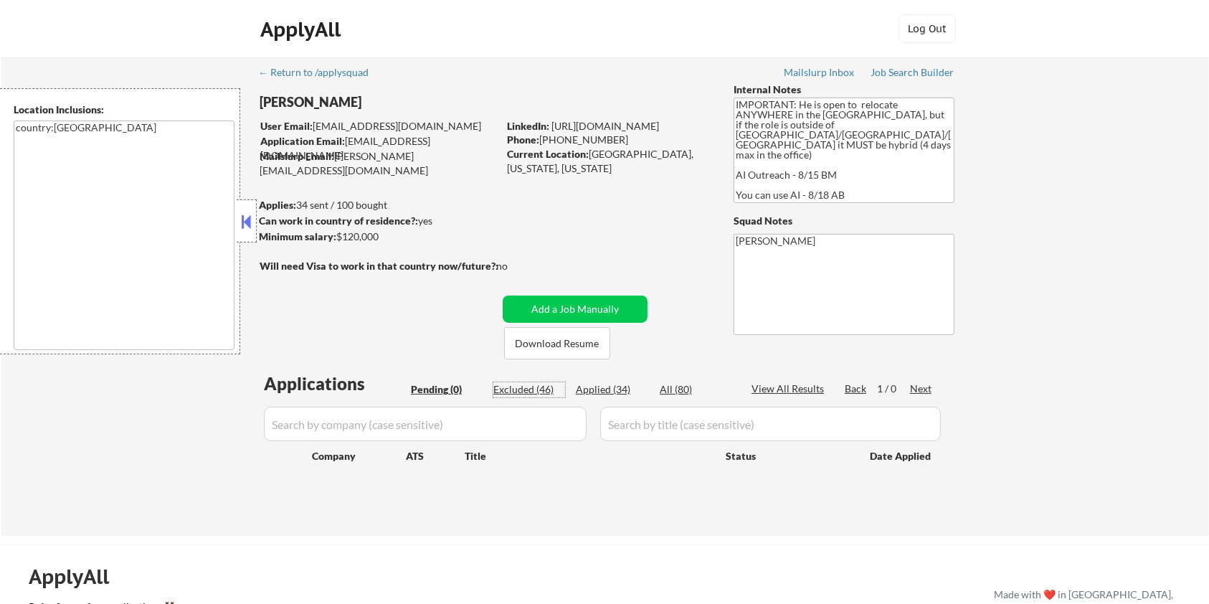
select select ""excluded__bad_match_""
select select ""excluded__expired_""
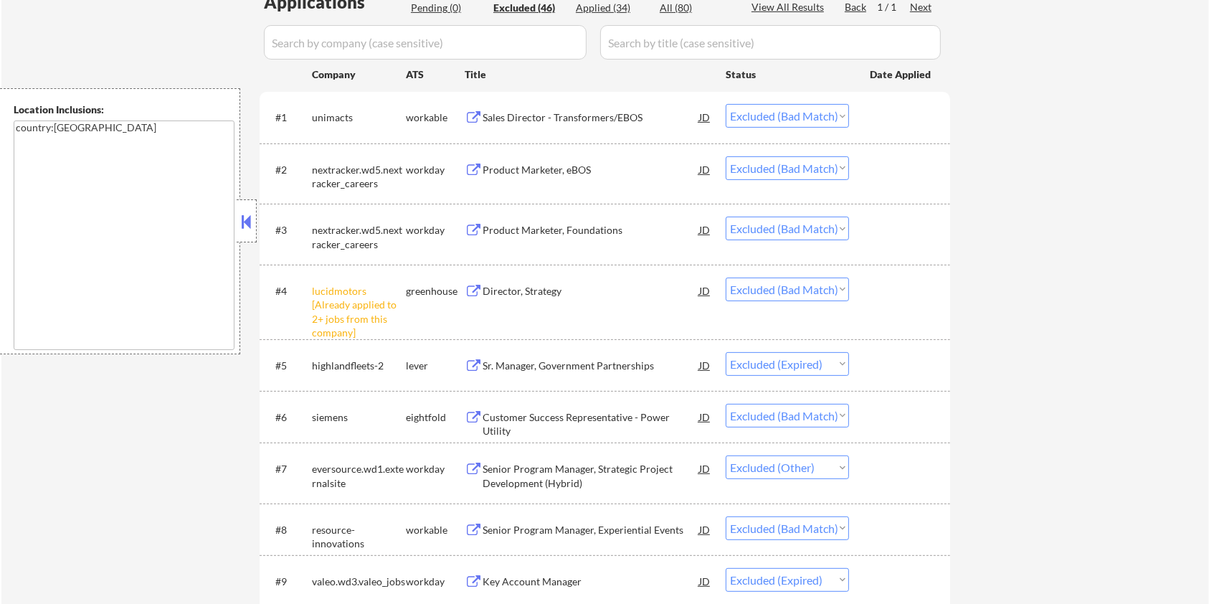
scroll to position [382, 0]
click at [559, 118] on div "Sales Director - Transformers/EBOS" at bounding box center [591, 117] width 217 height 14
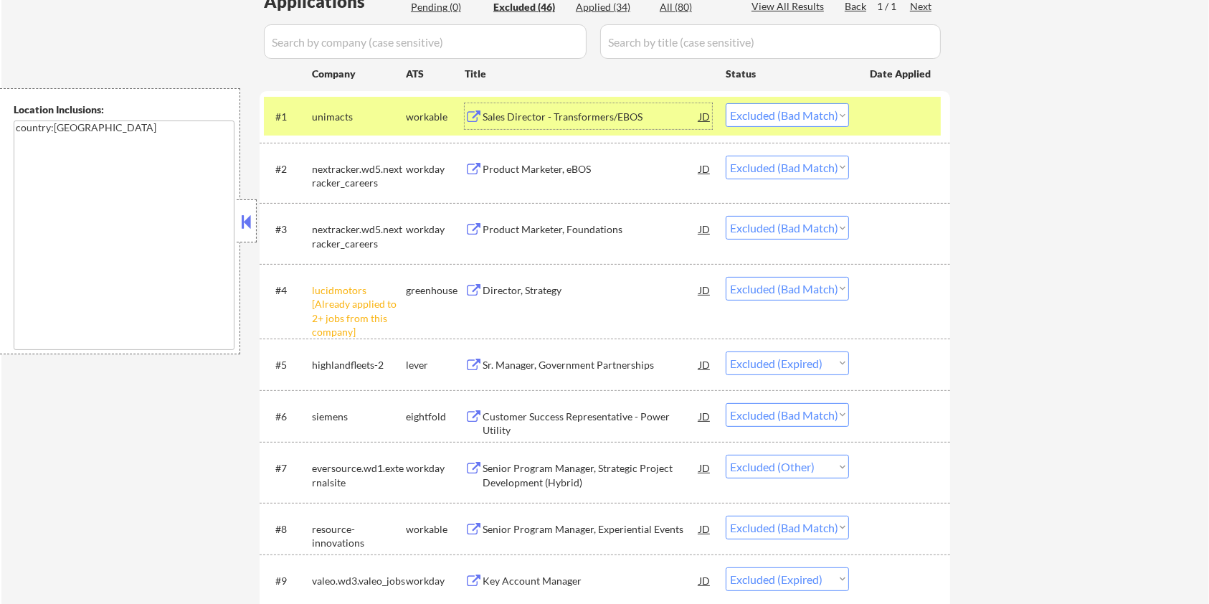
click at [574, 167] on div "Product Marketer, eBOS" at bounding box center [591, 169] width 217 height 14
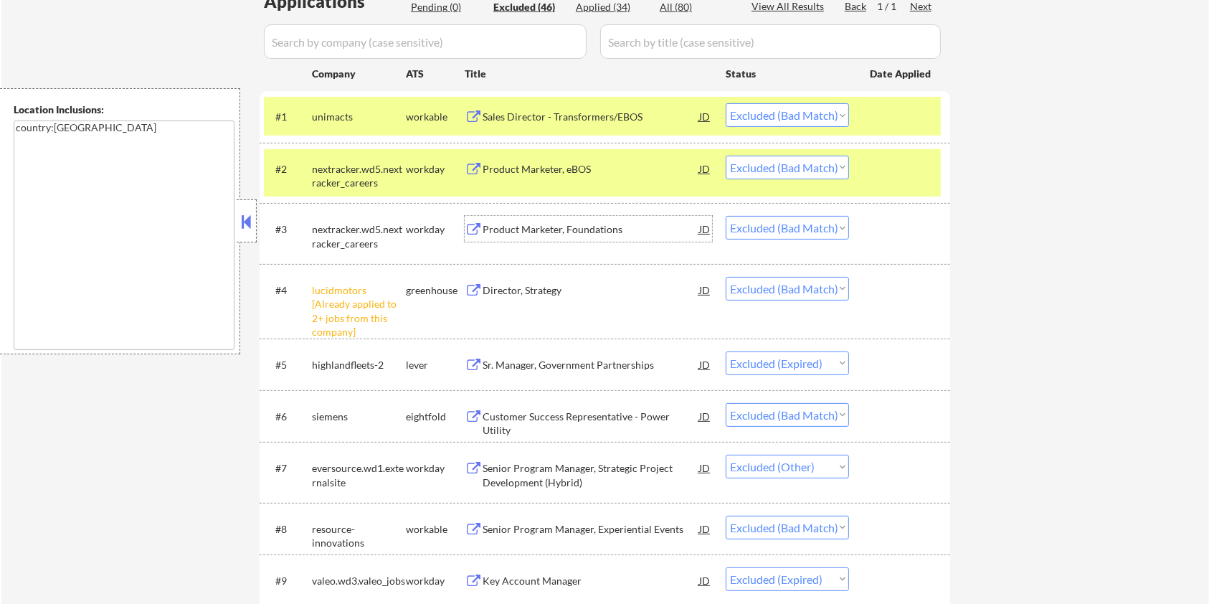
click at [569, 224] on div "Product Marketer, Foundations" at bounding box center [591, 229] width 217 height 14
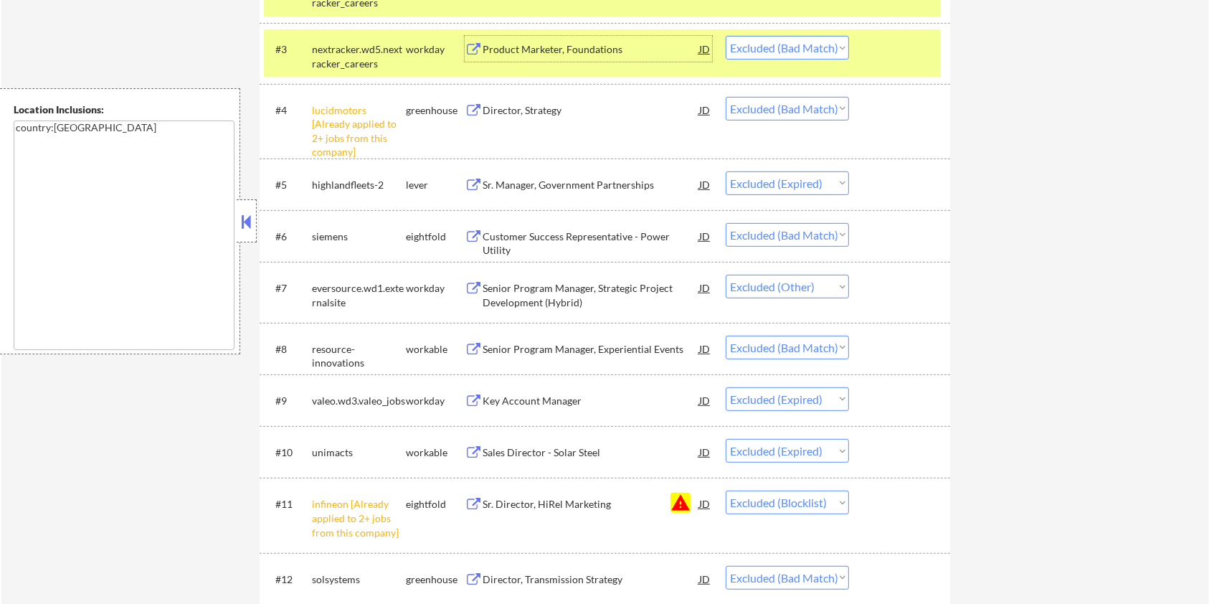
scroll to position [574, 0]
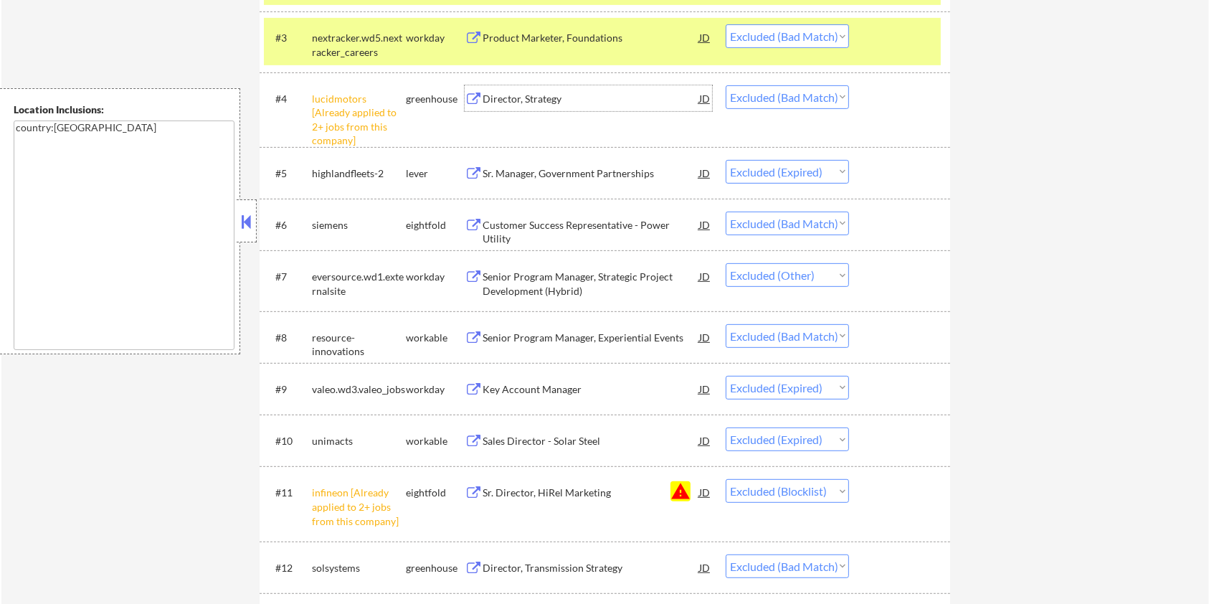
click at [526, 97] on div "Director, Strategy" at bounding box center [591, 99] width 217 height 14
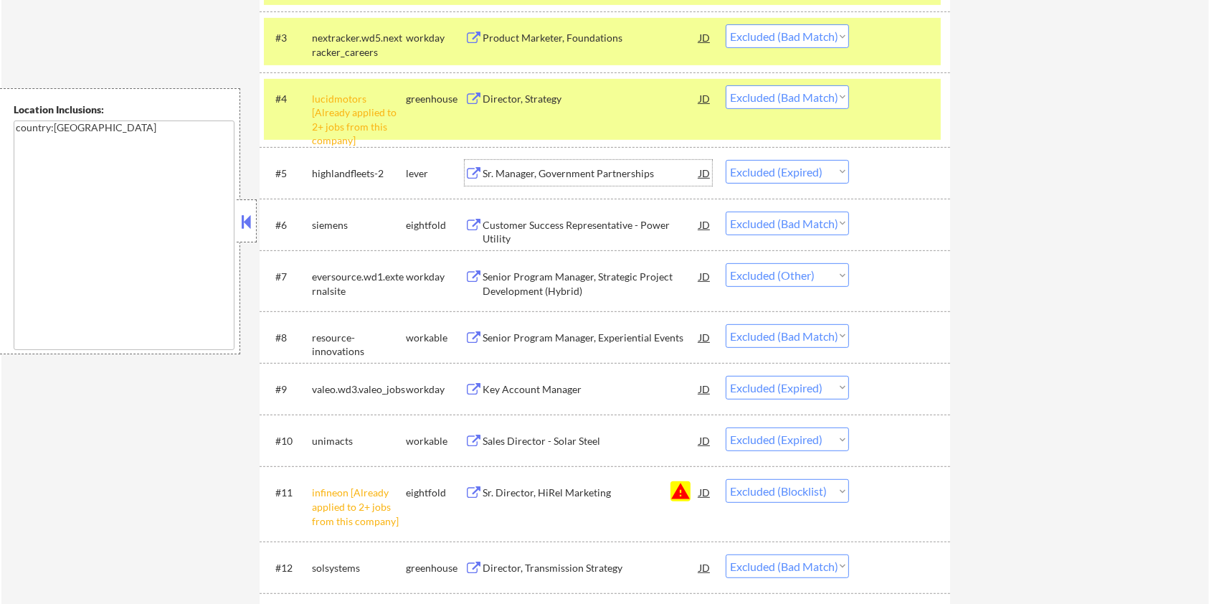
click at [554, 176] on div "Sr. Manager, Government Partnerships" at bounding box center [591, 173] width 217 height 14
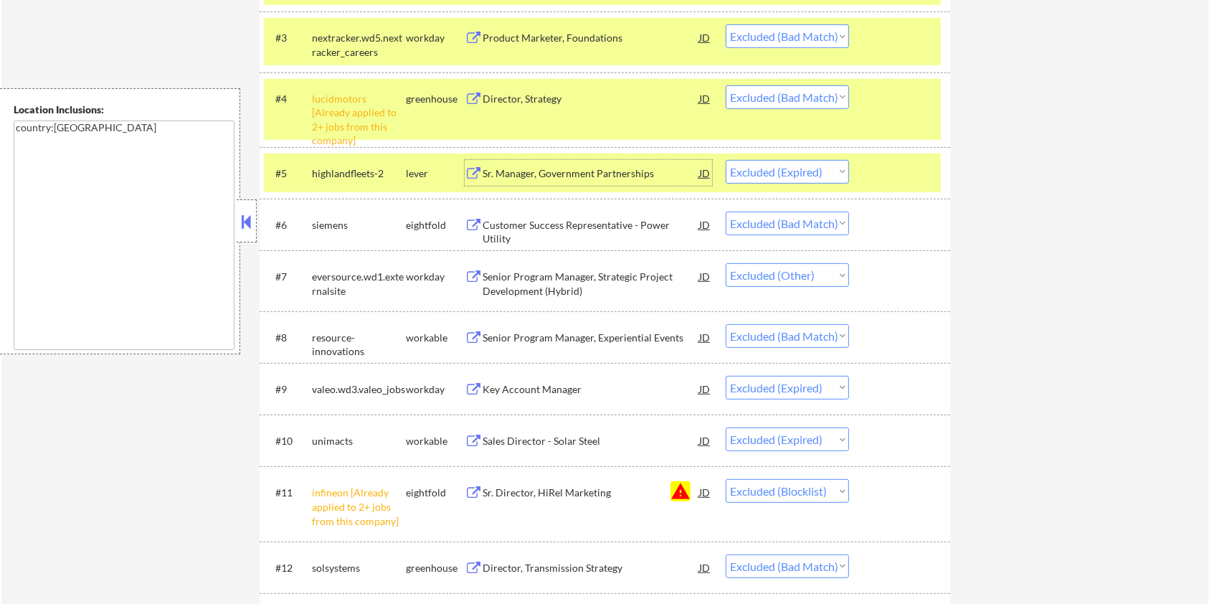
click at [904, 54] on div "#3 nextracker.wd5.nextracker_careers workday Product Marketer, Foundations JD C…" at bounding box center [602, 41] width 677 height 47
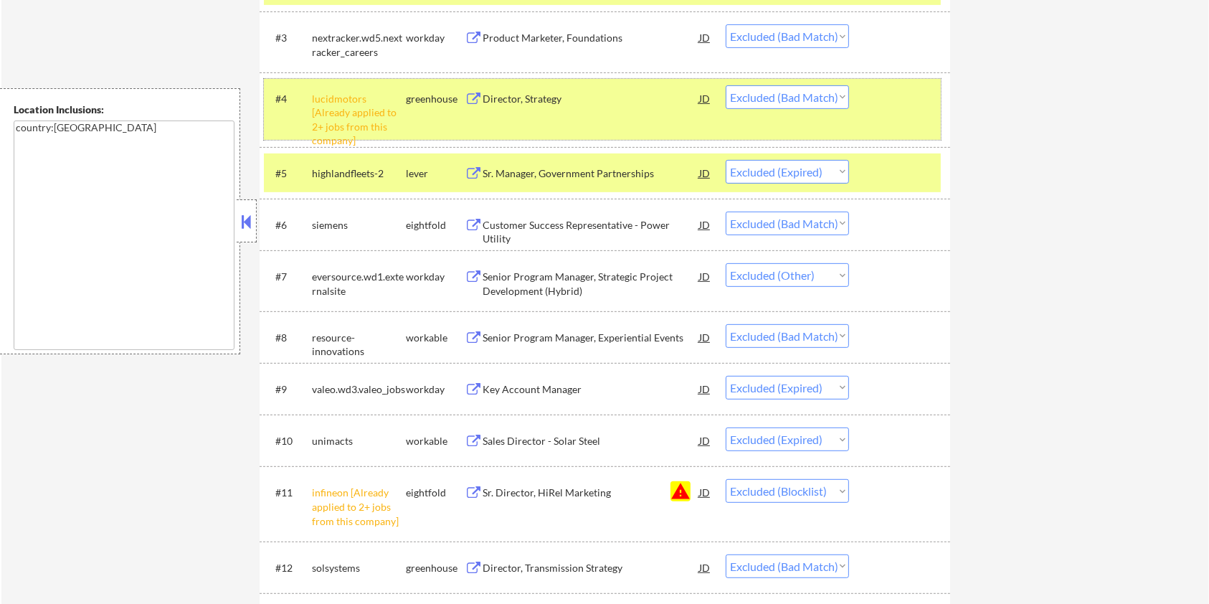
click at [907, 108] on div at bounding box center [901, 98] width 63 height 26
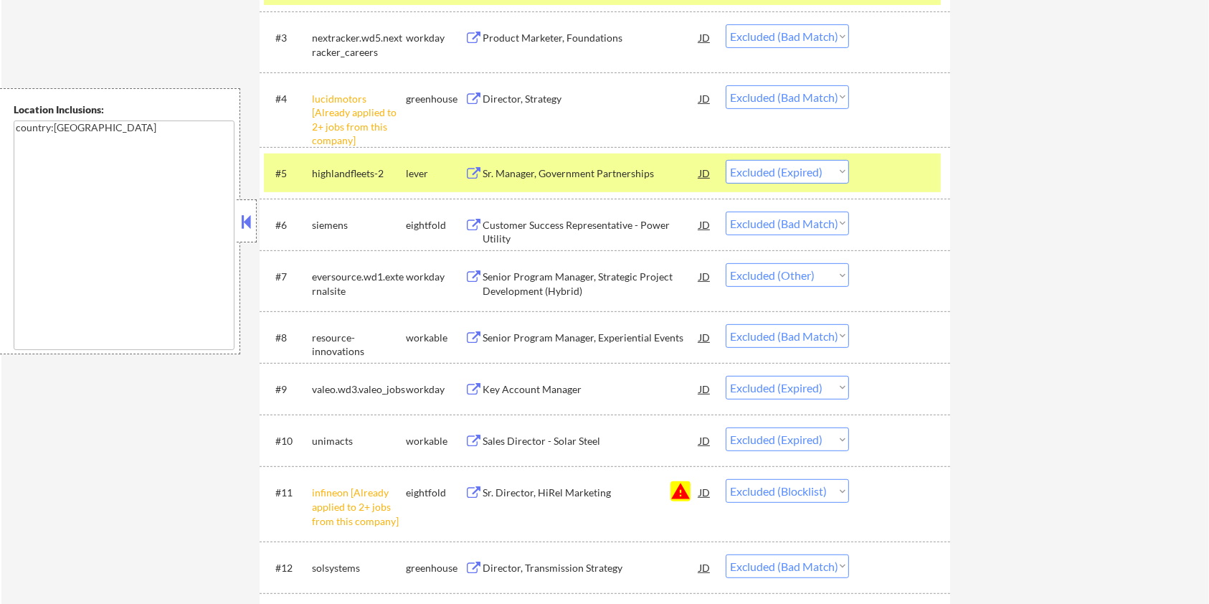
click at [900, 166] on div at bounding box center [901, 173] width 63 height 26
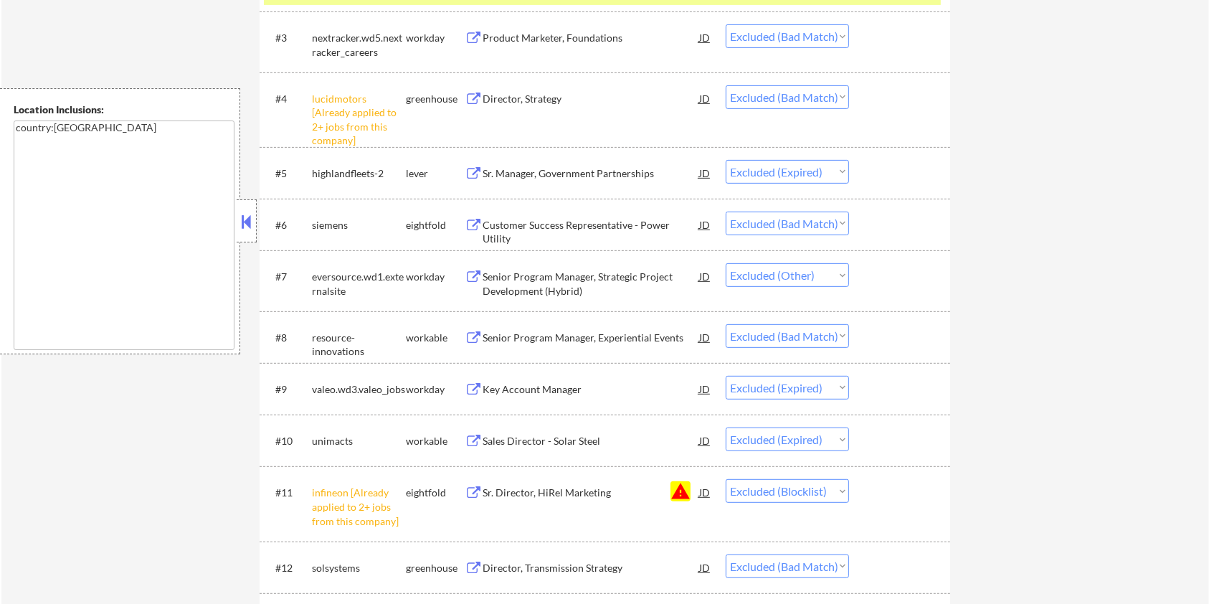
click at [564, 275] on div "Senior Program Manager, Strategic Project Development (Hybrid)" at bounding box center [591, 284] width 217 height 28
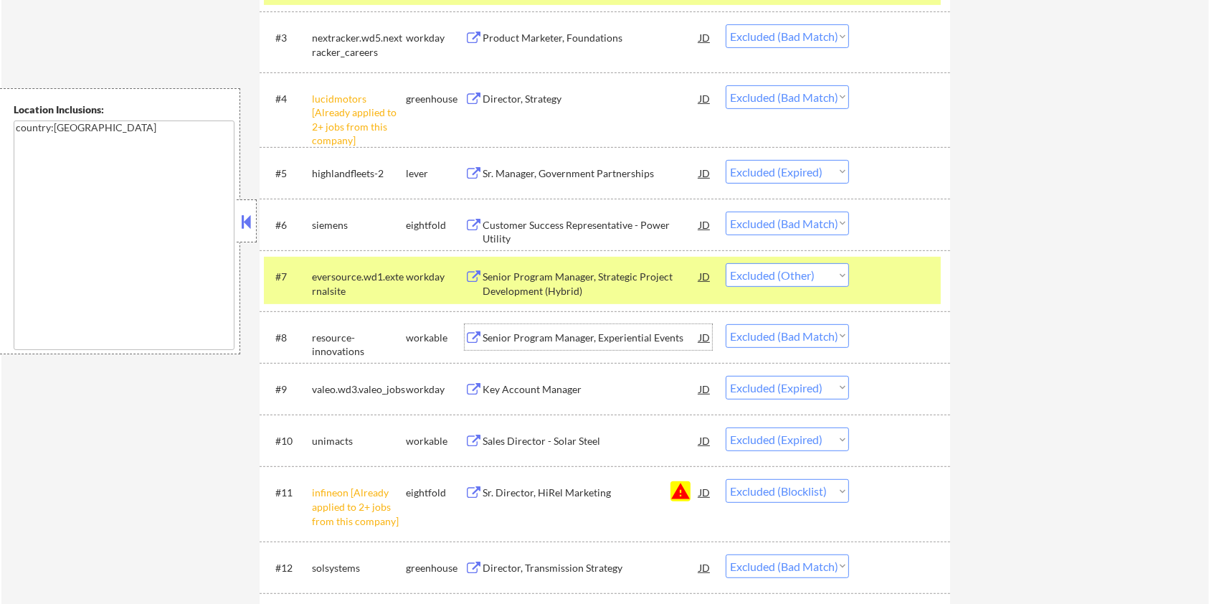
click at [555, 335] on div "Senior Program Manager, Experiential Events" at bounding box center [591, 338] width 217 height 14
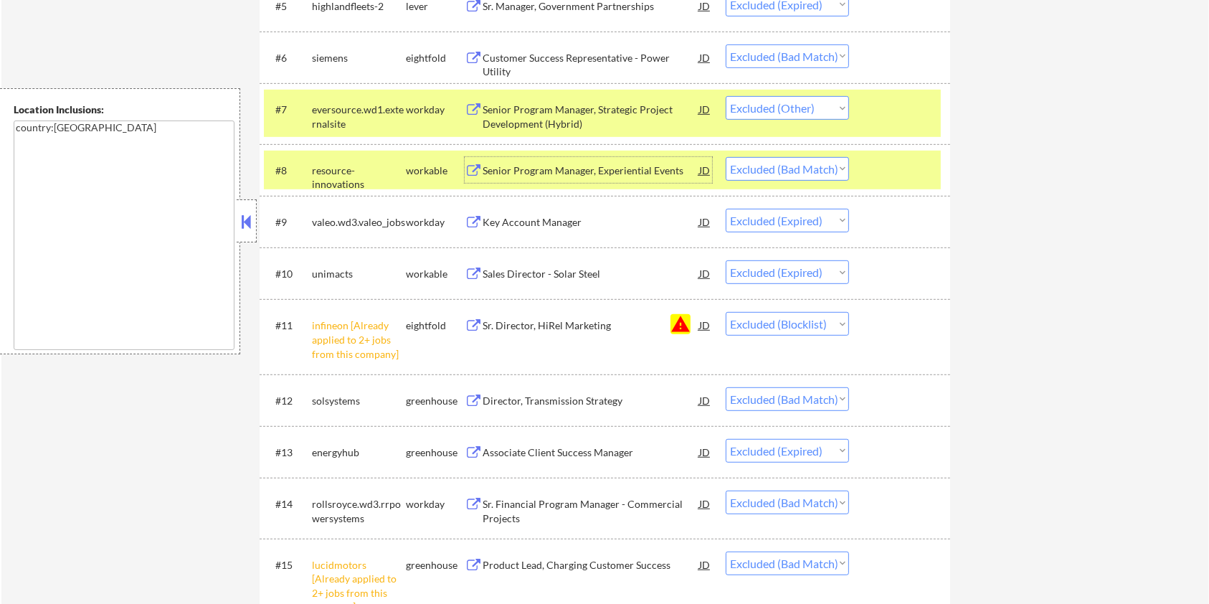
scroll to position [765, 0]
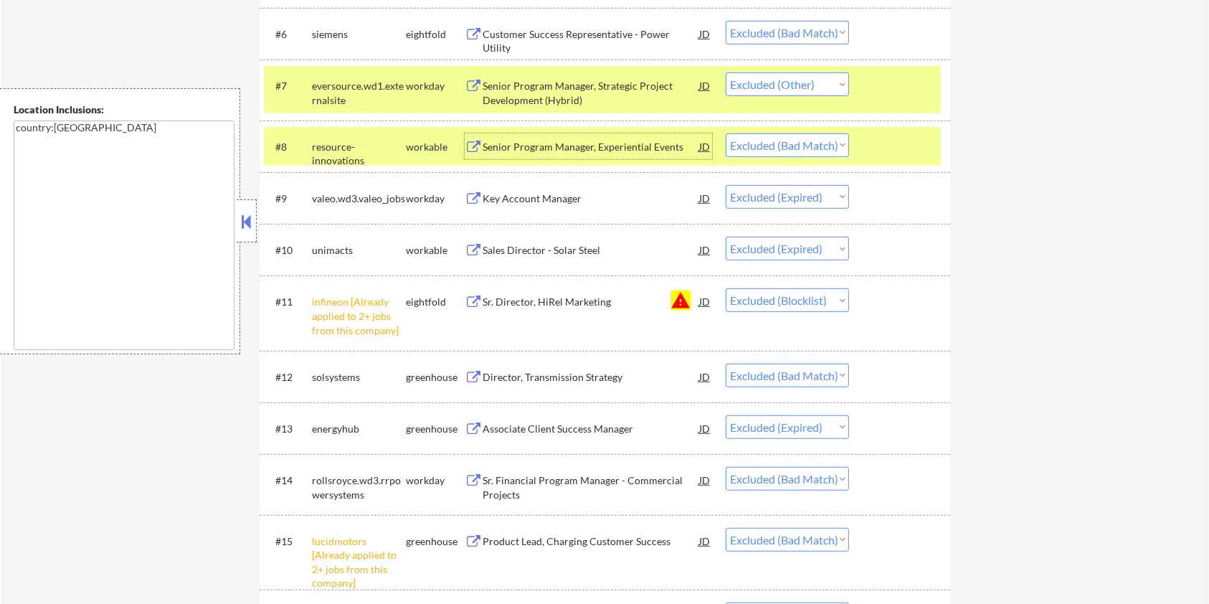
click at [531, 377] on div "Director, Transmission Strategy" at bounding box center [591, 377] width 217 height 14
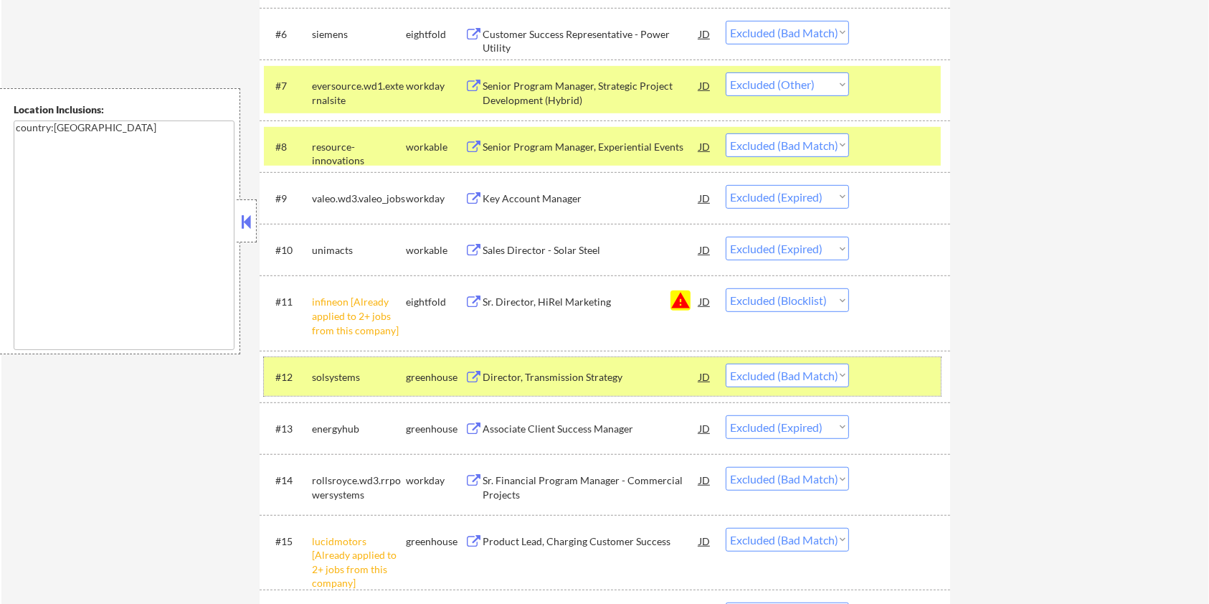
click at [624, 359] on div "#12 solsystems greenhouse Director, Transmission Strategy JD Choose an option..…" at bounding box center [602, 376] width 677 height 39
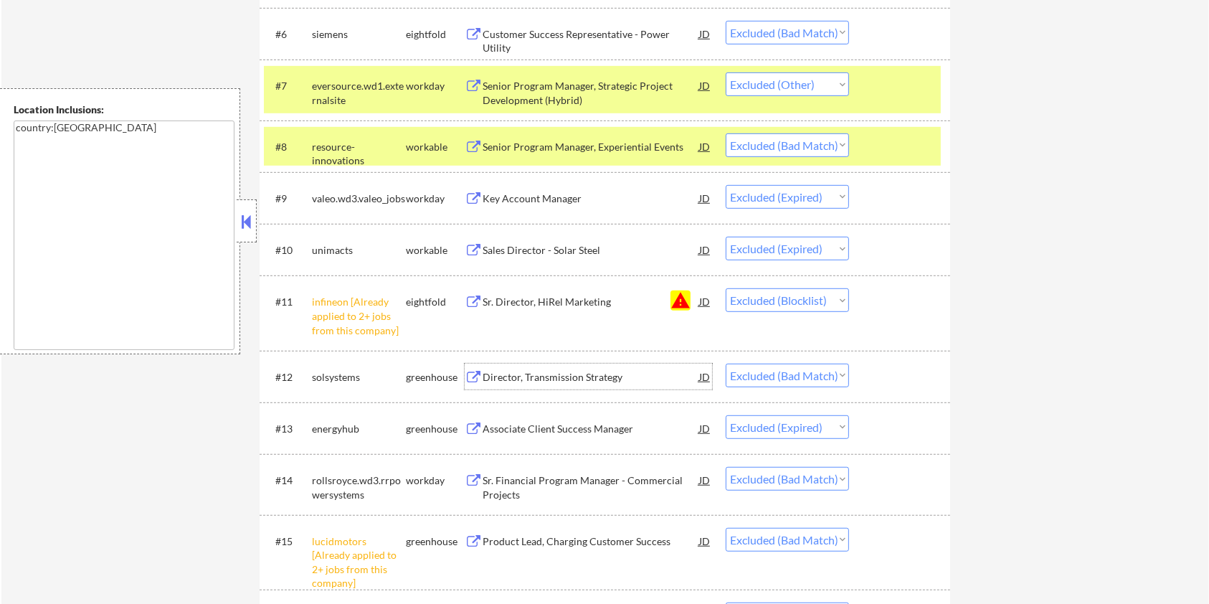
click at [591, 375] on div "Director, Transmission Strategy" at bounding box center [591, 377] width 217 height 14
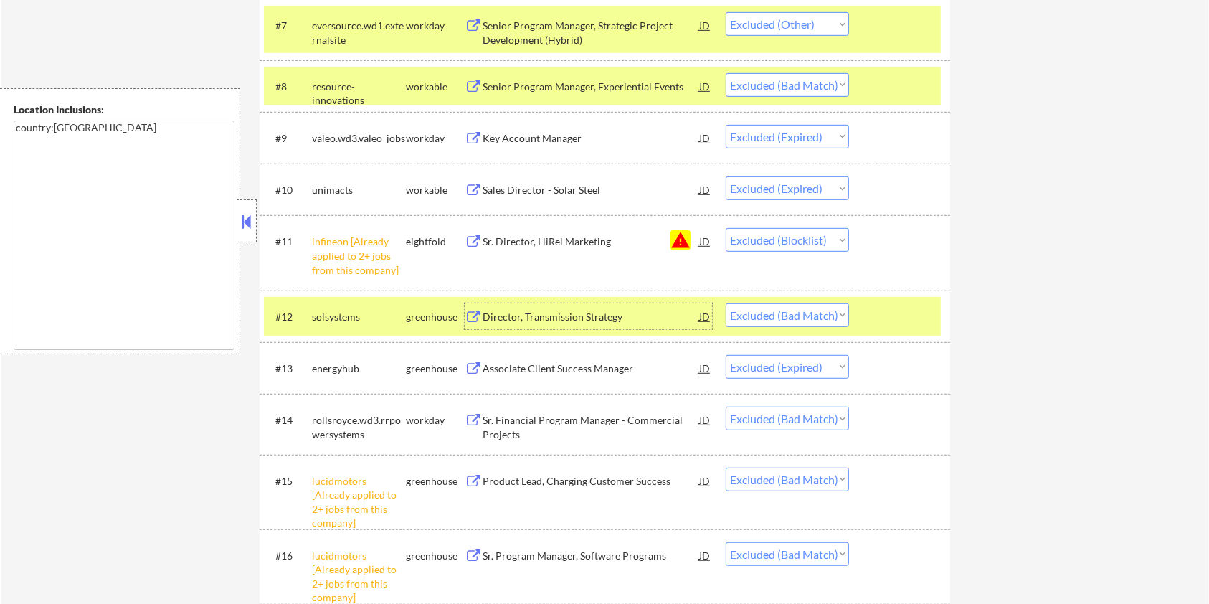
scroll to position [861, 0]
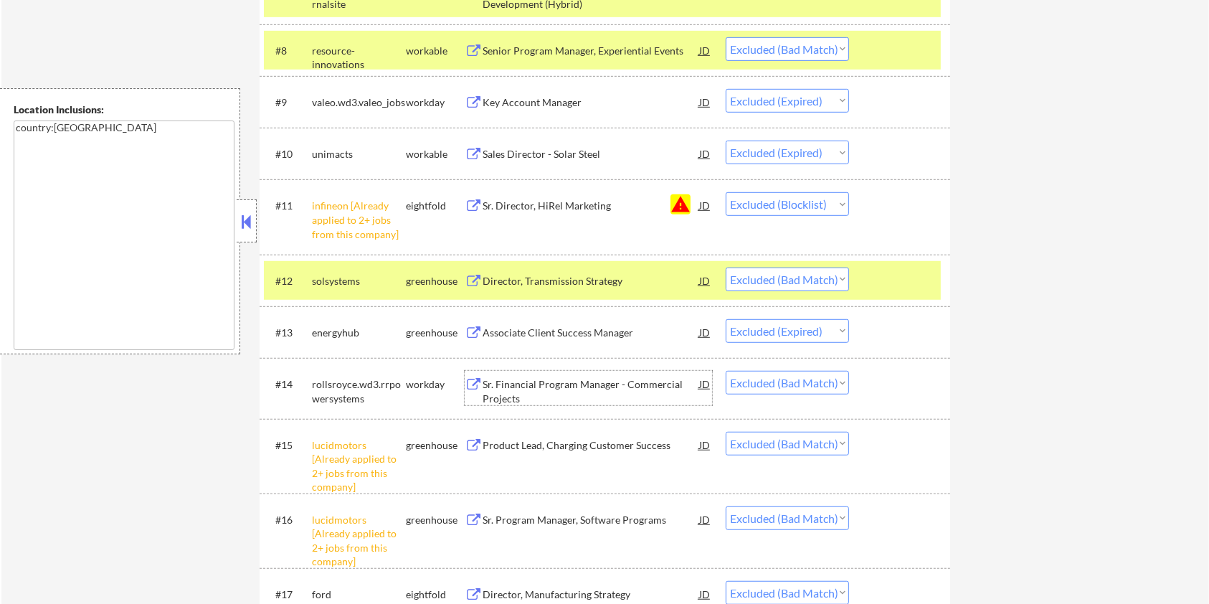
click at [634, 382] on div "Sr. Financial Program Manager - Commercial Projects" at bounding box center [591, 391] width 217 height 28
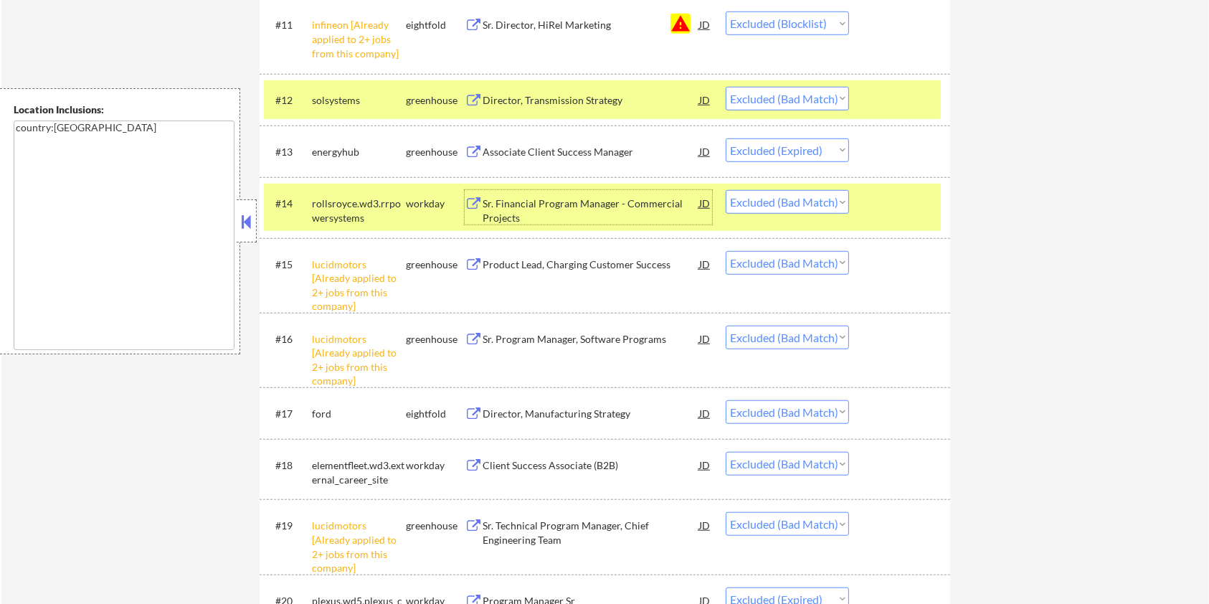
scroll to position [1148, 0]
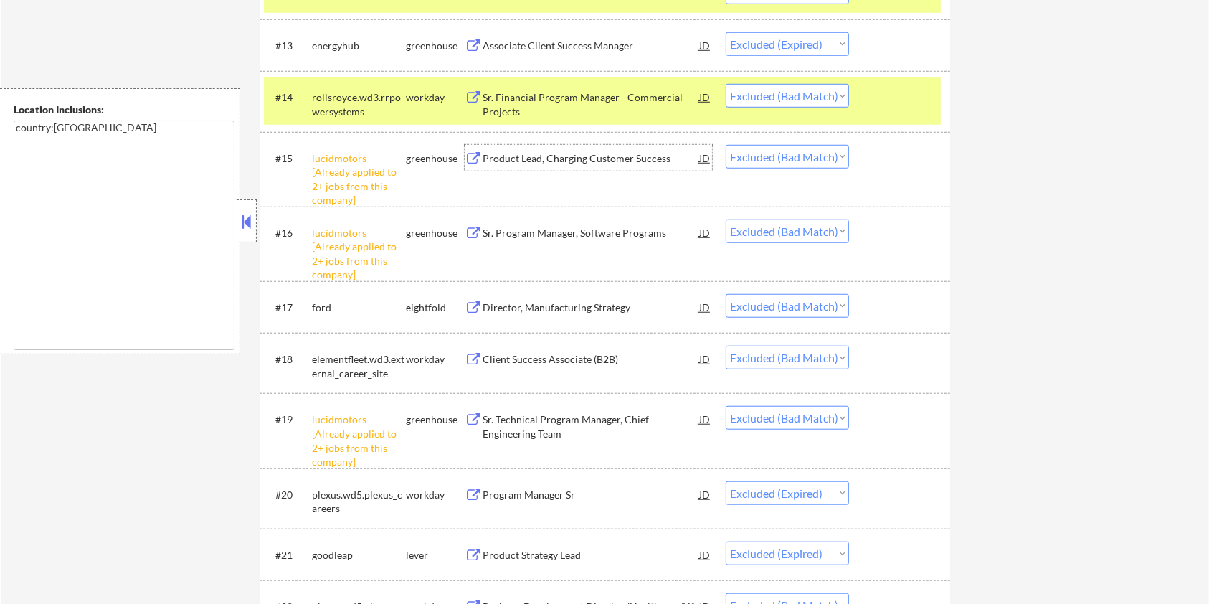
click at [590, 159] on div "Product Lead, Charging Customer Success" at bounding box center [591, 158] width 217 height 14
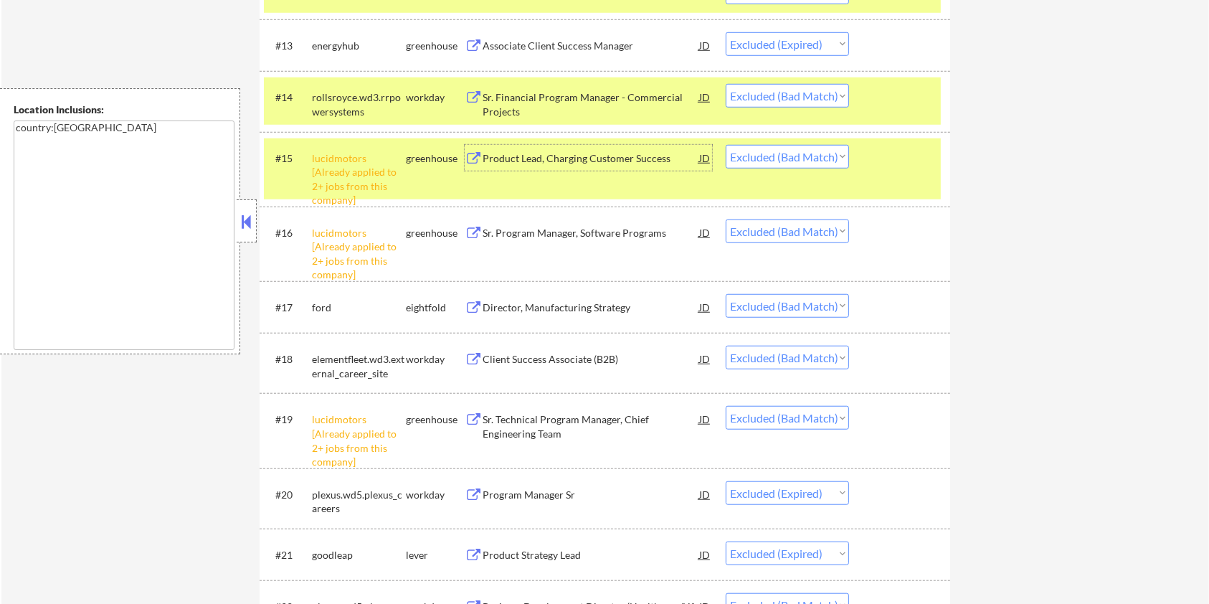
click at [554, 234] on div "Sr. Program Manager, Software Programs" at bounding box center [591, 233] width 217 height 14
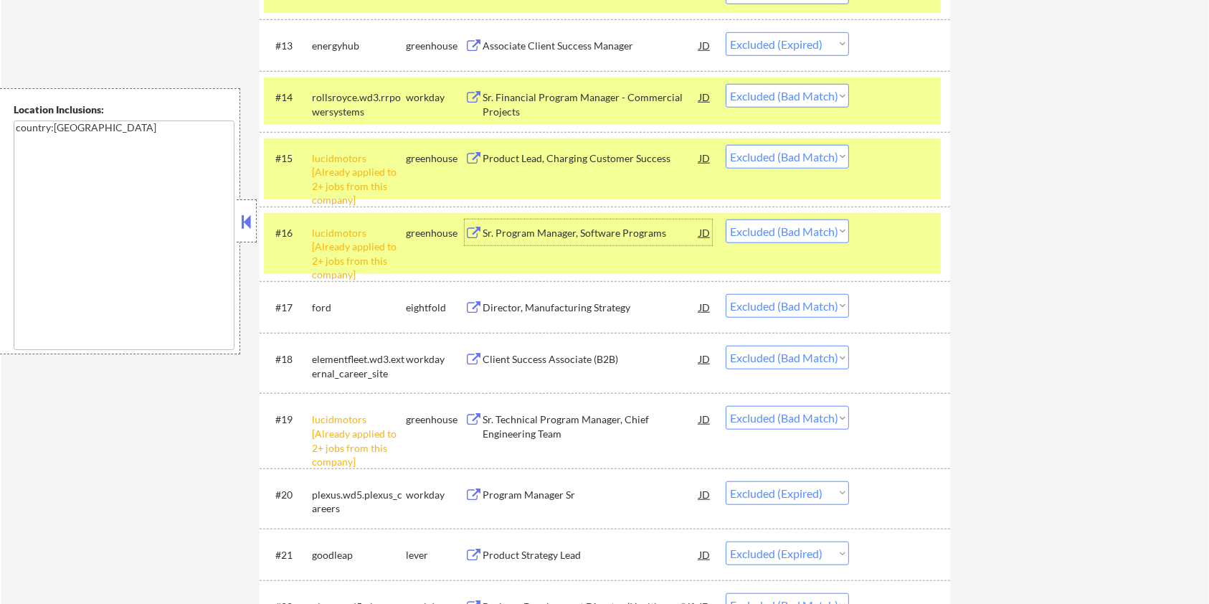
drag, startPoint x: 897, startPoint y: 223, endPoint x: 889, endPoint y: 166, distance: 58.0
click at [899, 221] on div at bounding box center [901, 232] width 63 height 26
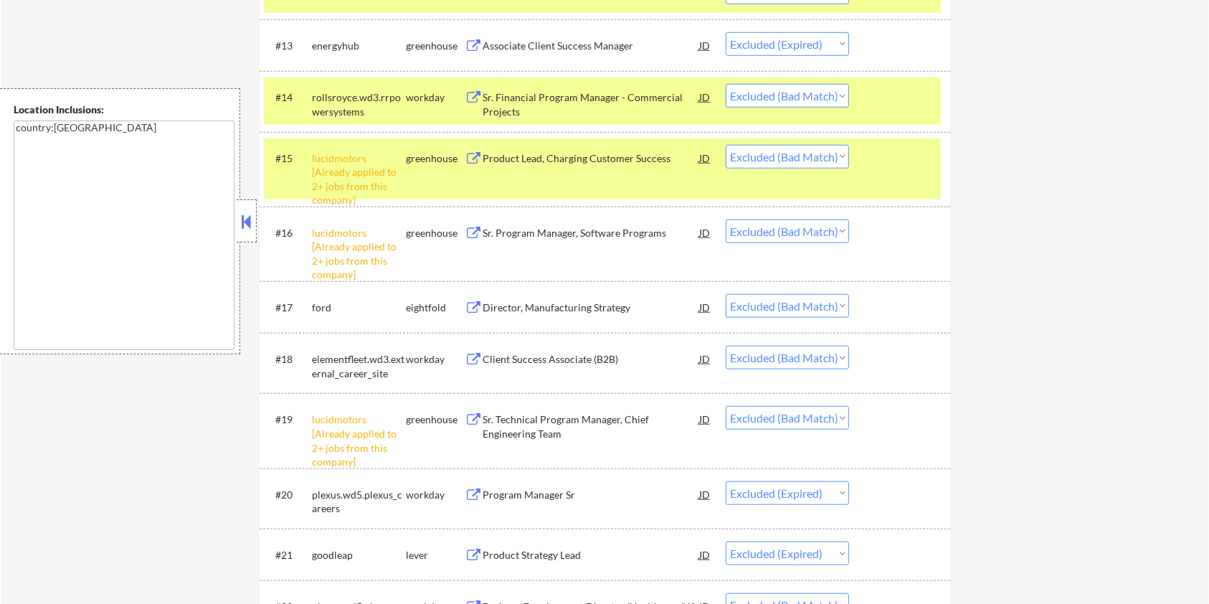
click at [889, 155] on div at bounding box center [901, 158] width 63 height 26
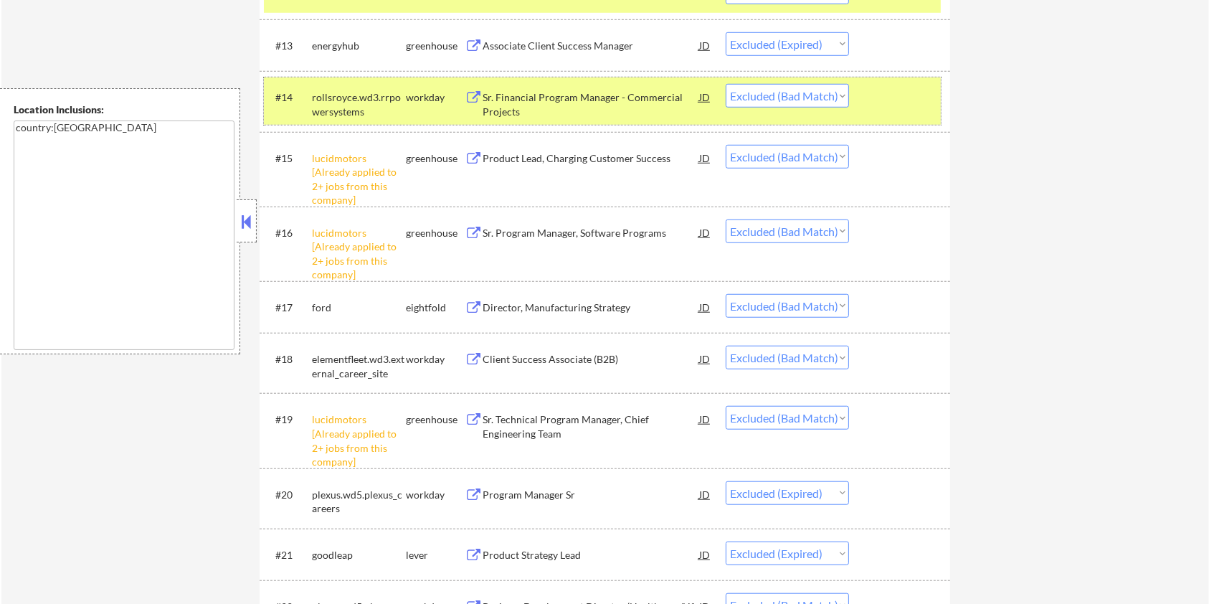
click at [899, 93] on div at bounding box center [901, 97] width 63 height 26
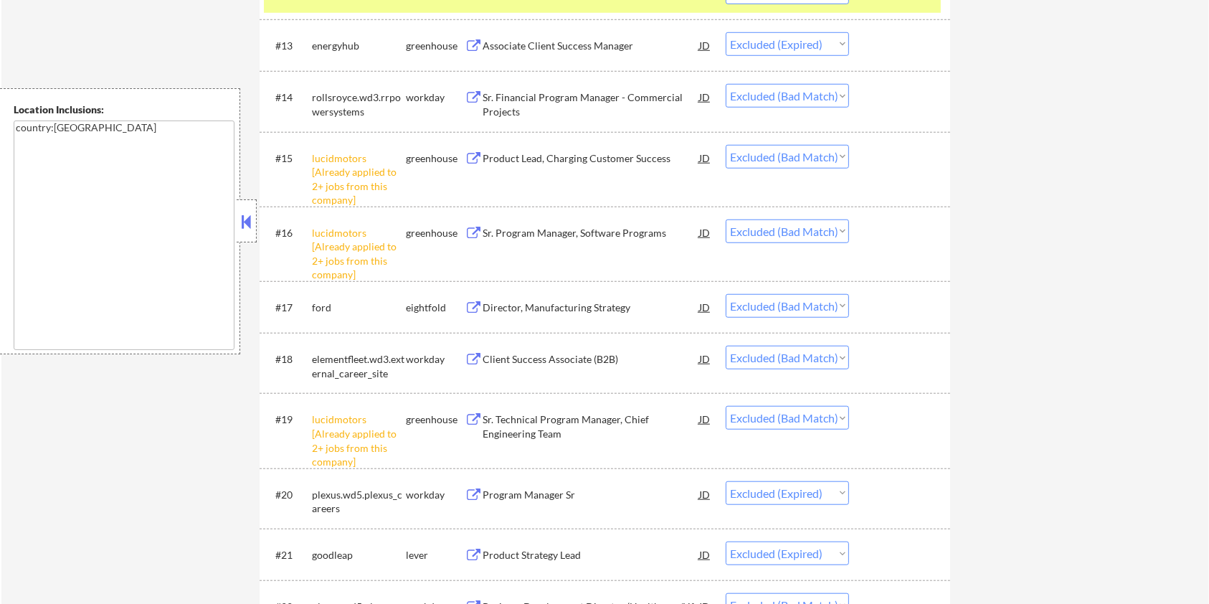
click at [553, 358] on div "Client Success Associate (B2B)" at bounding box center [591, 359] width 217 height 14
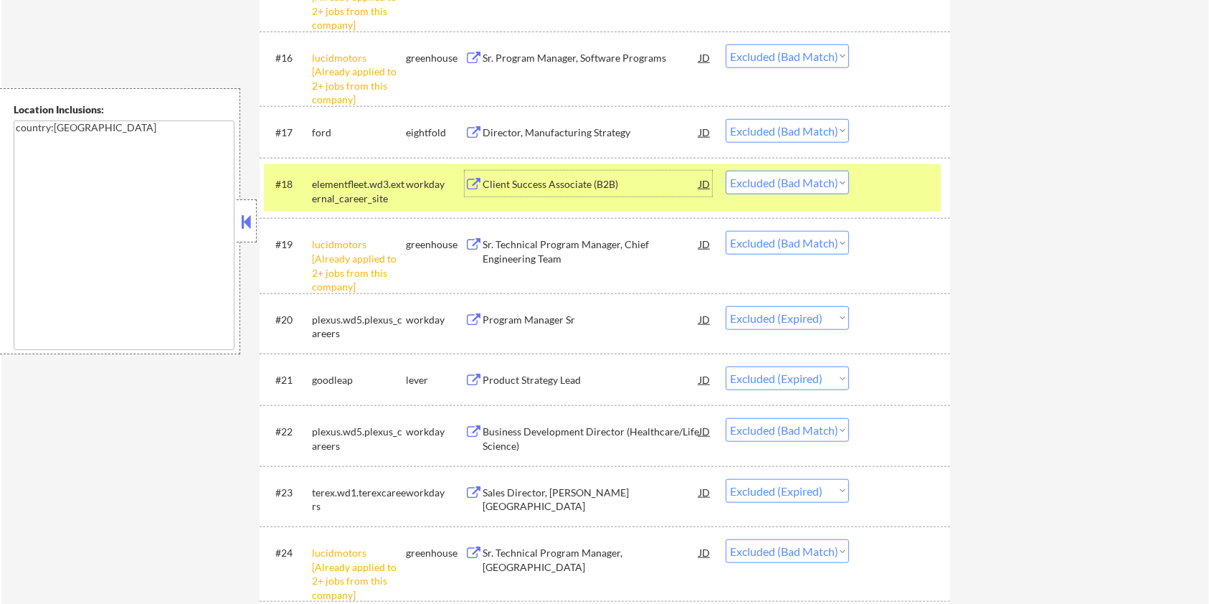
scroll to position [1338, 0]
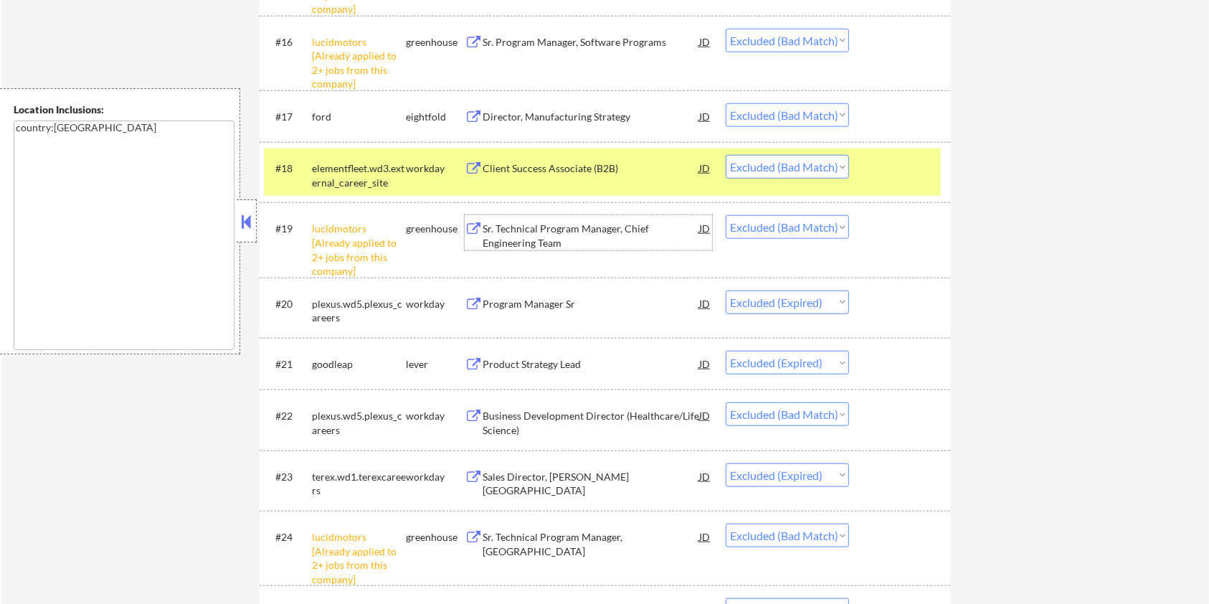
click at [591, 230] on div "Sr. Technical Program Manager, Chief Engineering Team" at bounding box center [591, 236] width 217 height 28
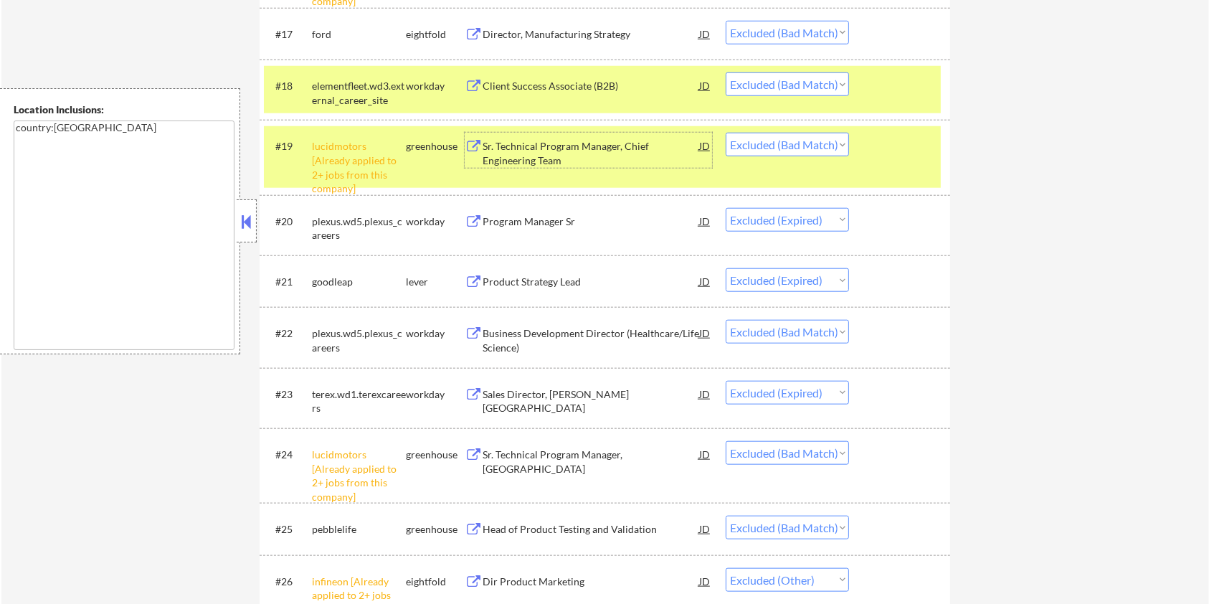
scroll to position [1434, 0]
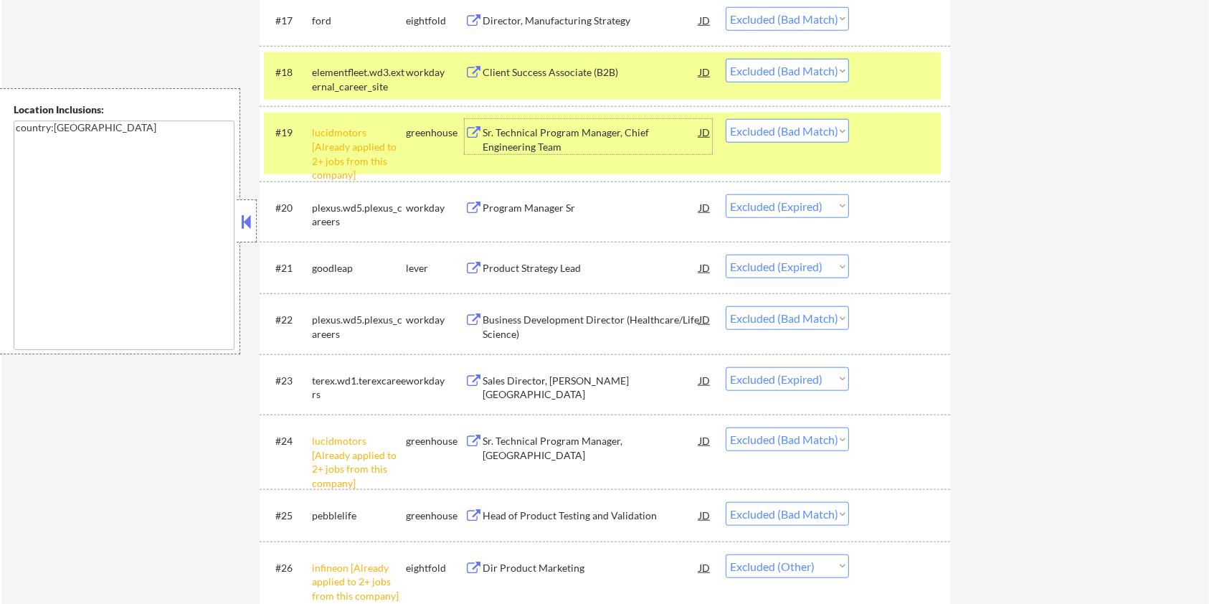
click at [550, 317] on div "Business Development Director (Healthcare/Life Science)" at bounding box center [591, 327] width 217 height 28
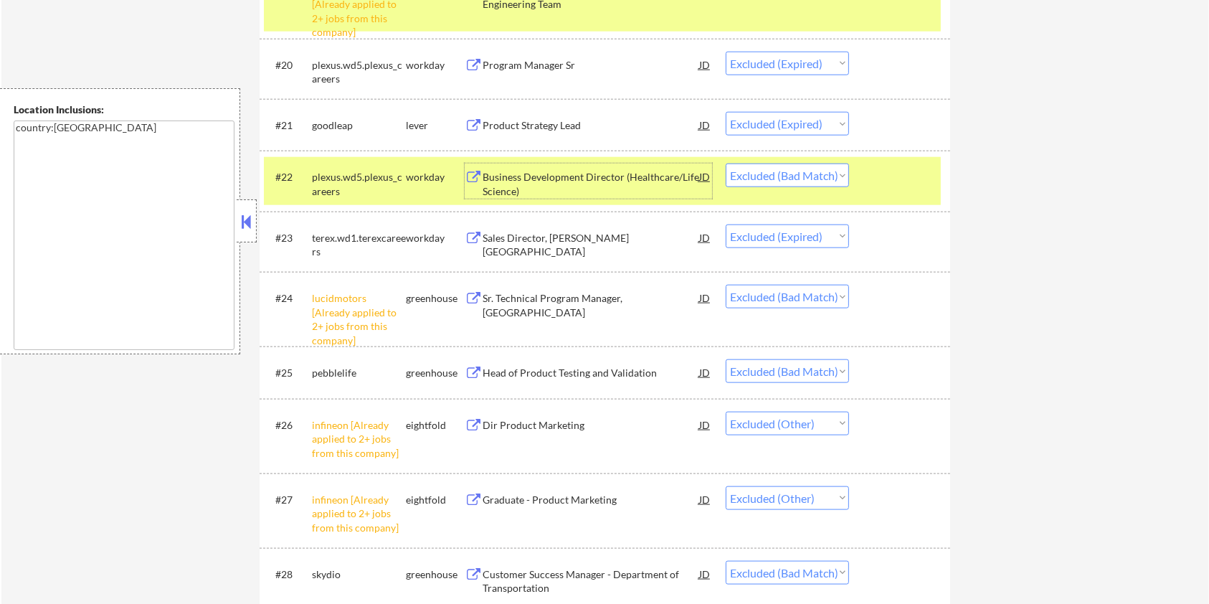
scroll to position [1625, 0]
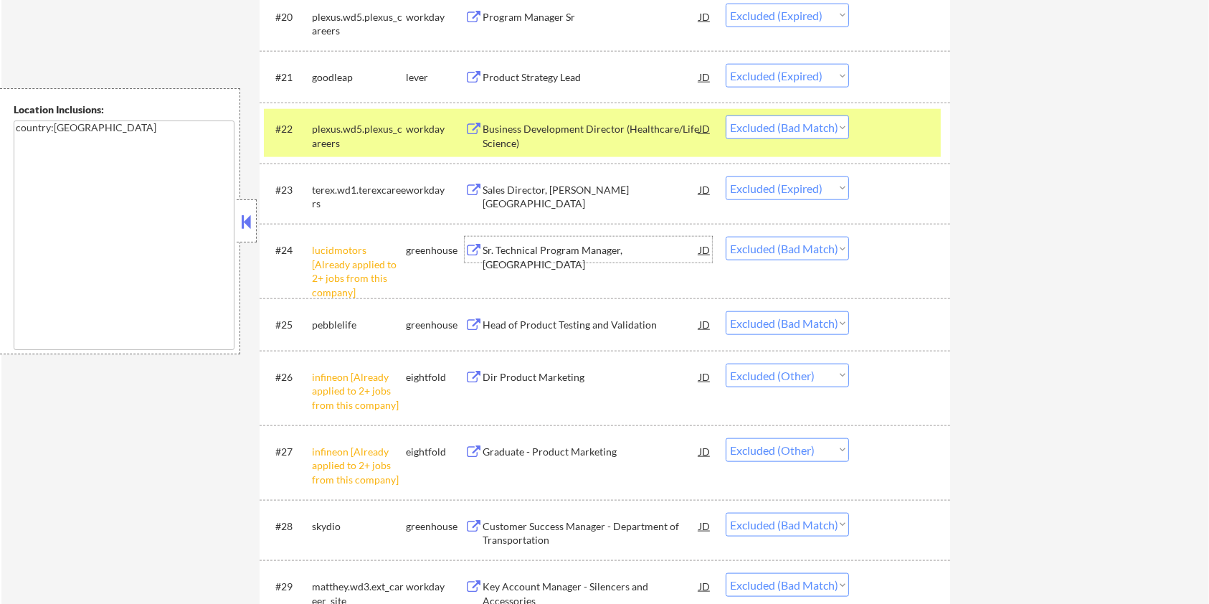
click at [577, 246] on div "Sr. Technical Program Manager, VAVE" at bounding box center [591, 257] width 217 height 28
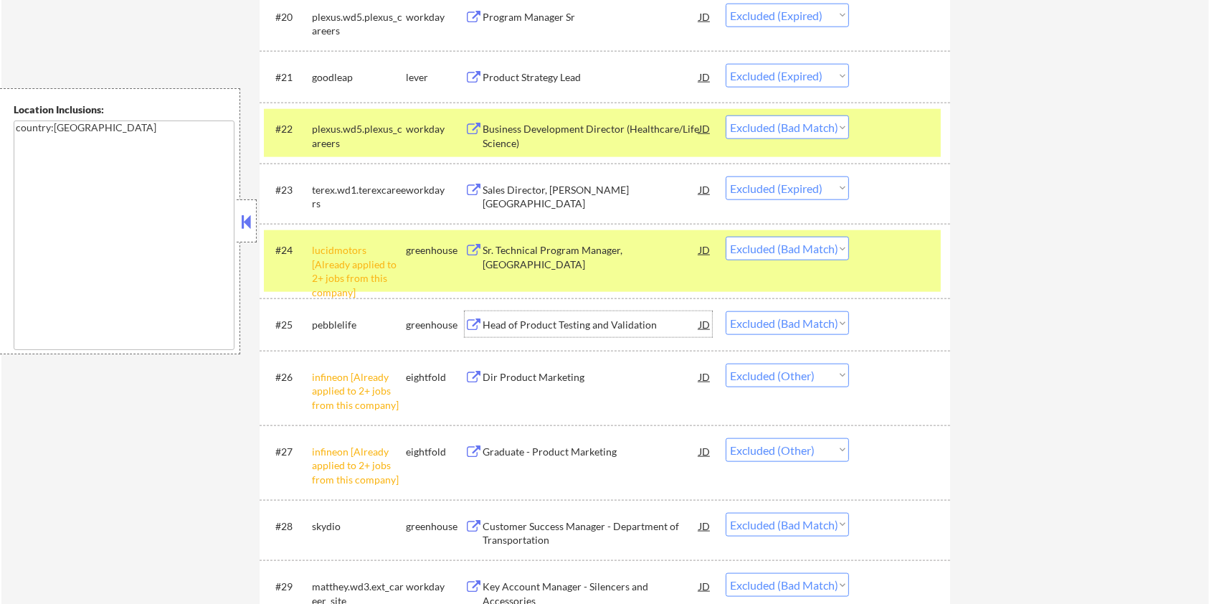
click at [551, 324] on div "Head of Product Testing and Validation" at bounding box center [591, 325] width 217 height 14
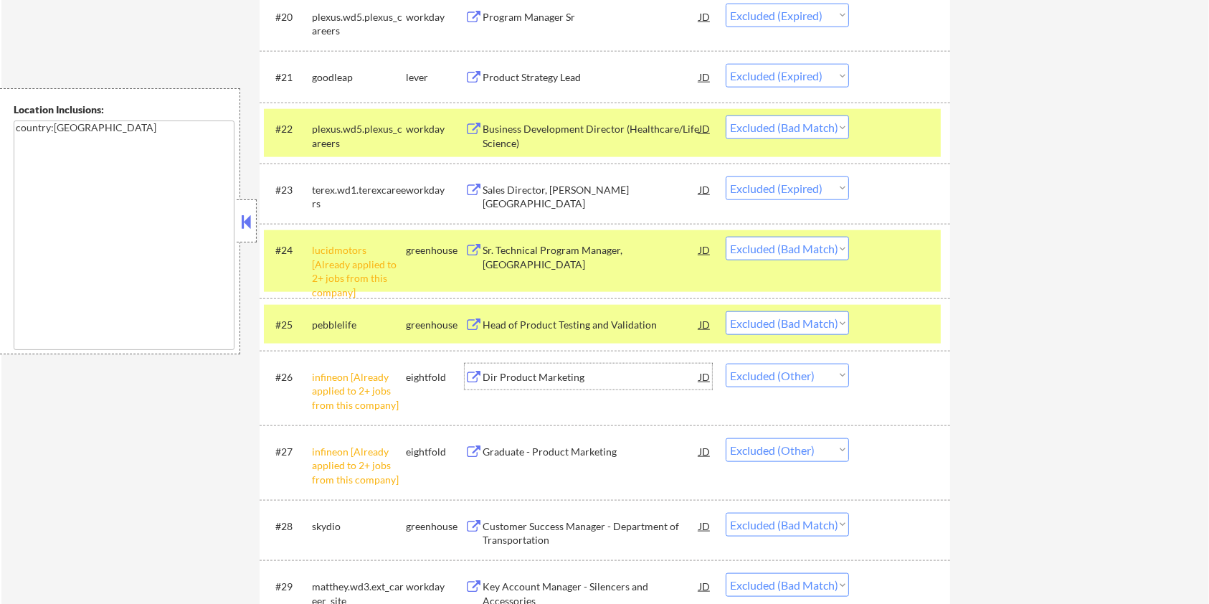
click at [551, 375] on div "Dir Product Marketing" at bounding box center [591, 377] width 217 height 14
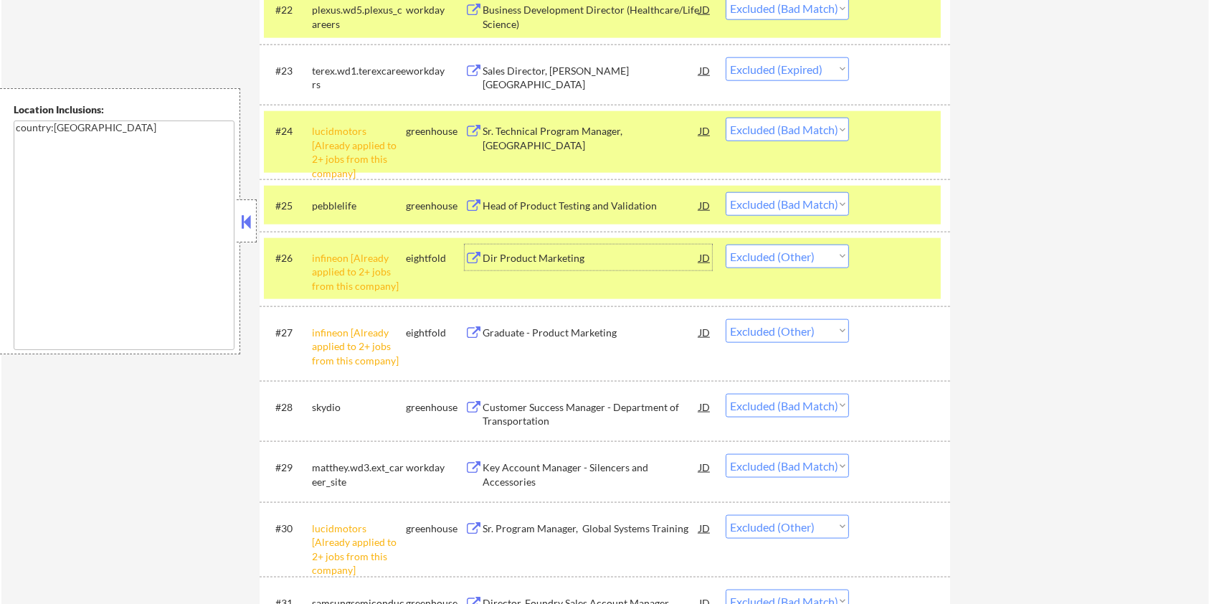
scroll to position [1817, 0]
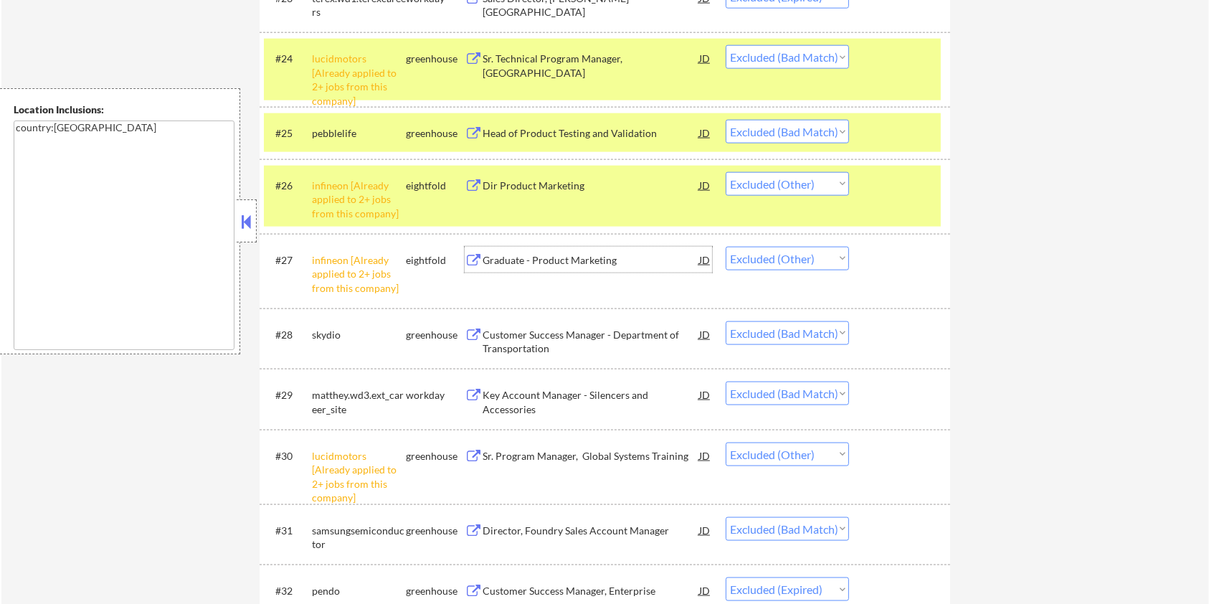
click at [537, 255] on div "Graduate - Product Marketing" at bounding box center [591, 260] width 217 height 14
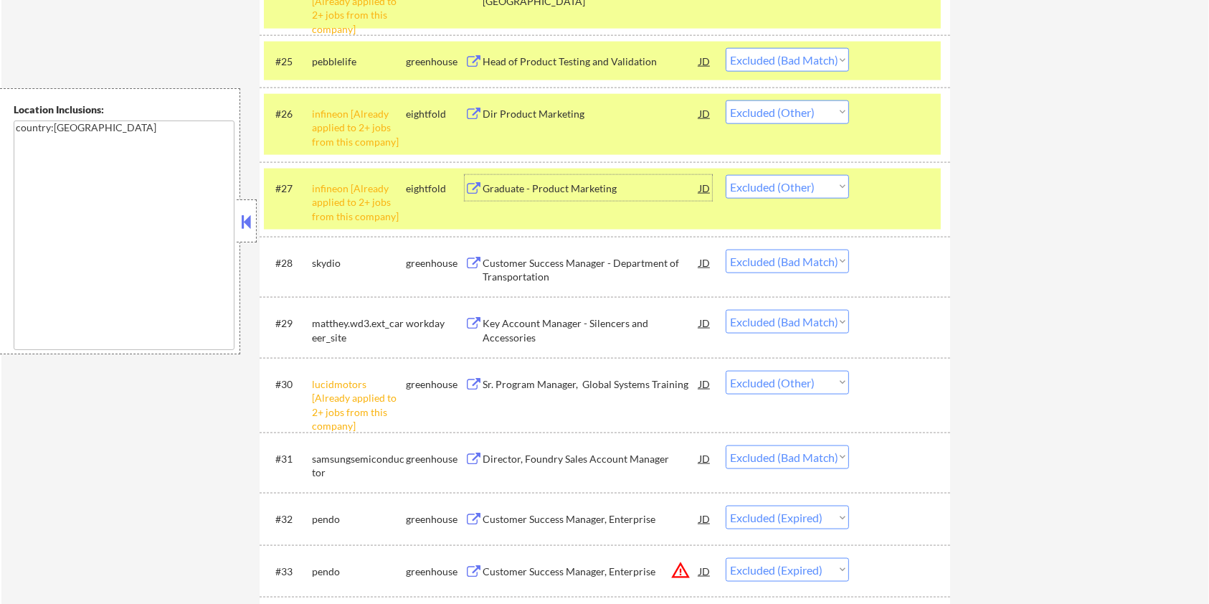
scroll to position [1912, 0]
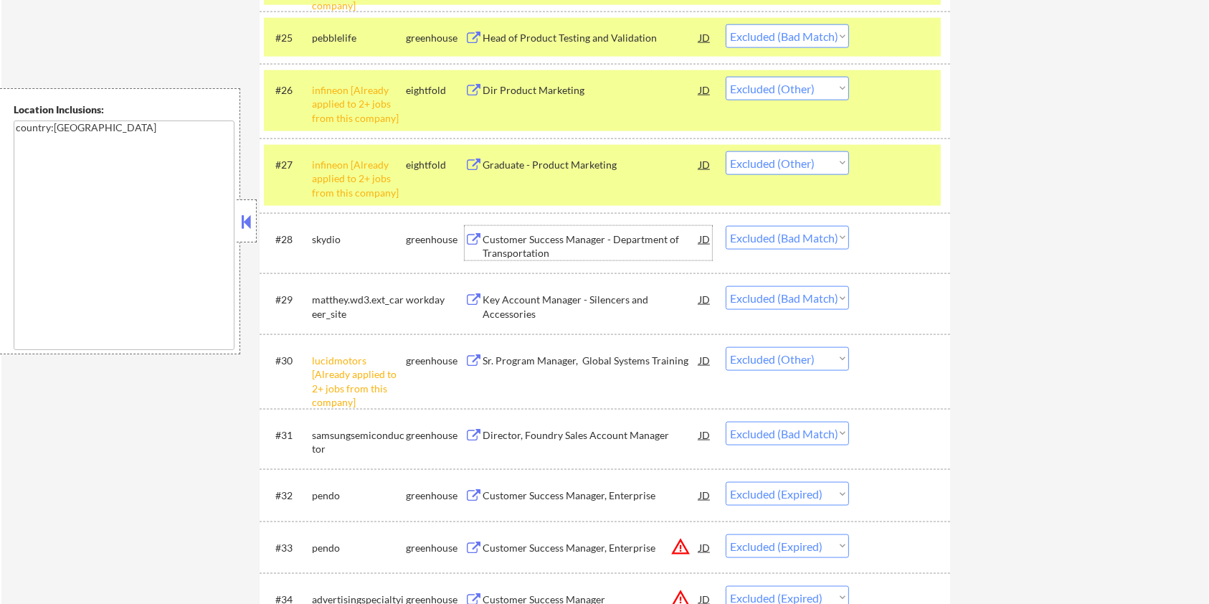
click at [520, 247] on div "Customer Success Manager - Department of Transportation" at bounding box center [591, 246] width 217 height 28
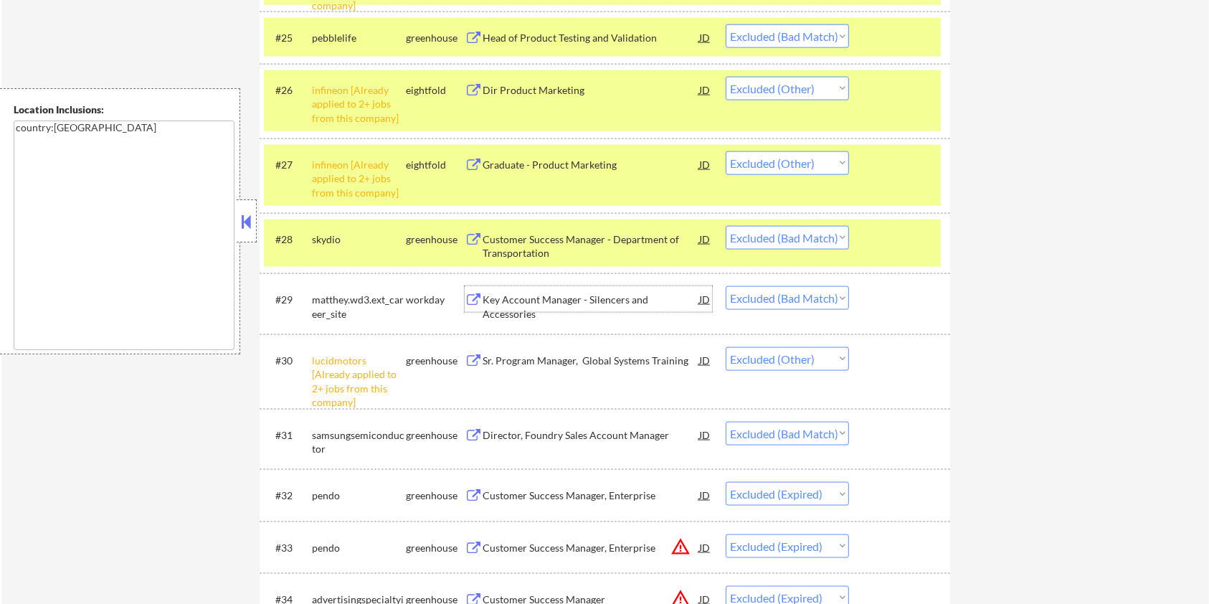
click at [562, 299] on div "Key Account Manager - Silencers and Accessories" at bounding box center [591, 307] width 217 height 28
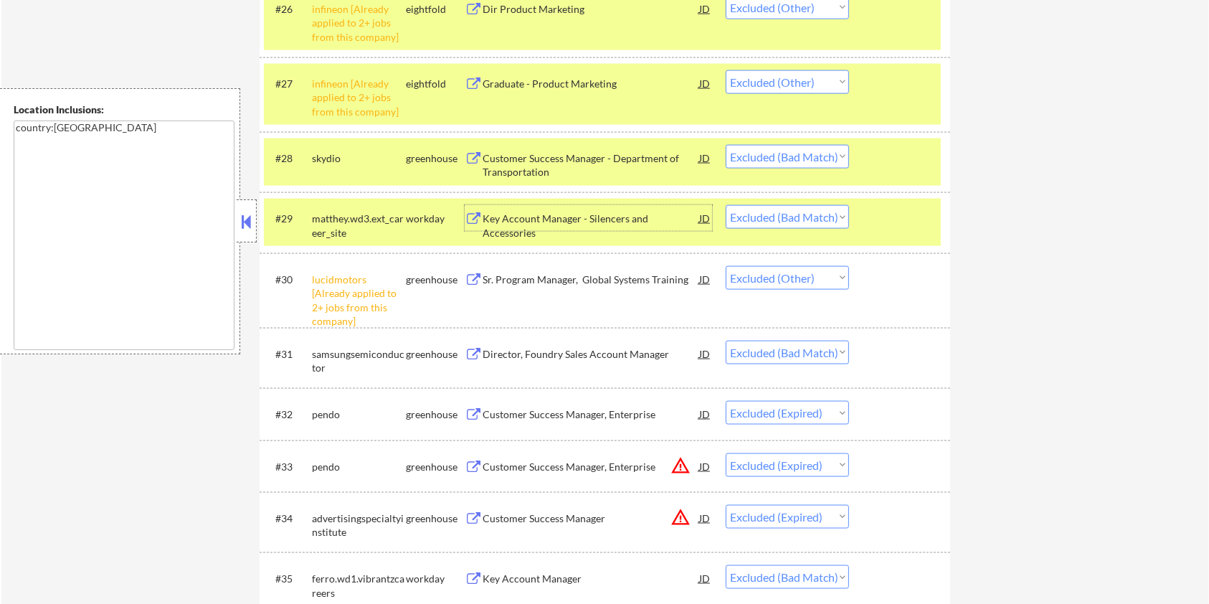
scroll to position [2104, 0]
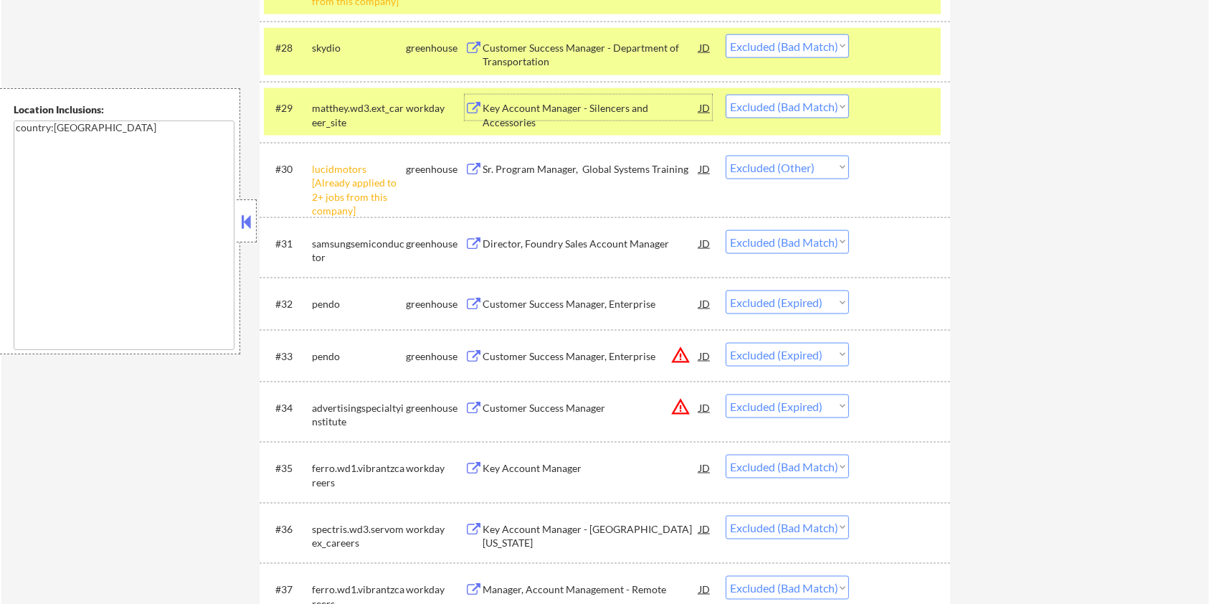
click at [574, 169] on div "Sr. Program Manager, Global Systems Training" at bounding box center [591, 169] width 217 height 14
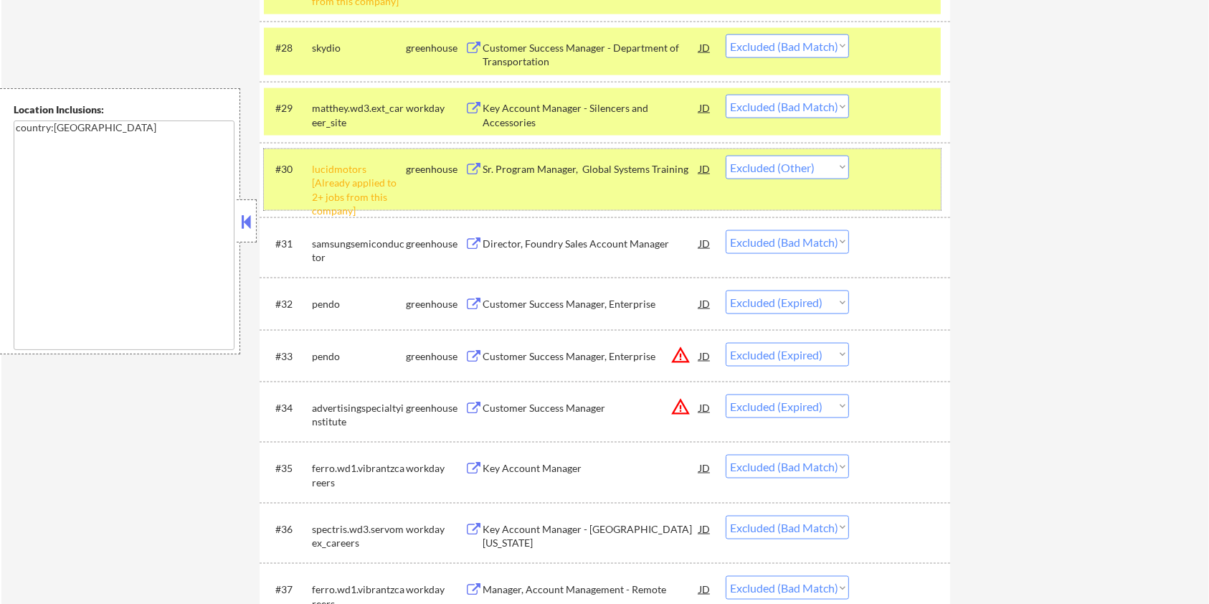
click at [876, 181] on div "#30 lucidmotors [Already applied to 2+ jobs from this company] greenhouse Sr. P…" at bounding box center [602, 180] width 677 height 62
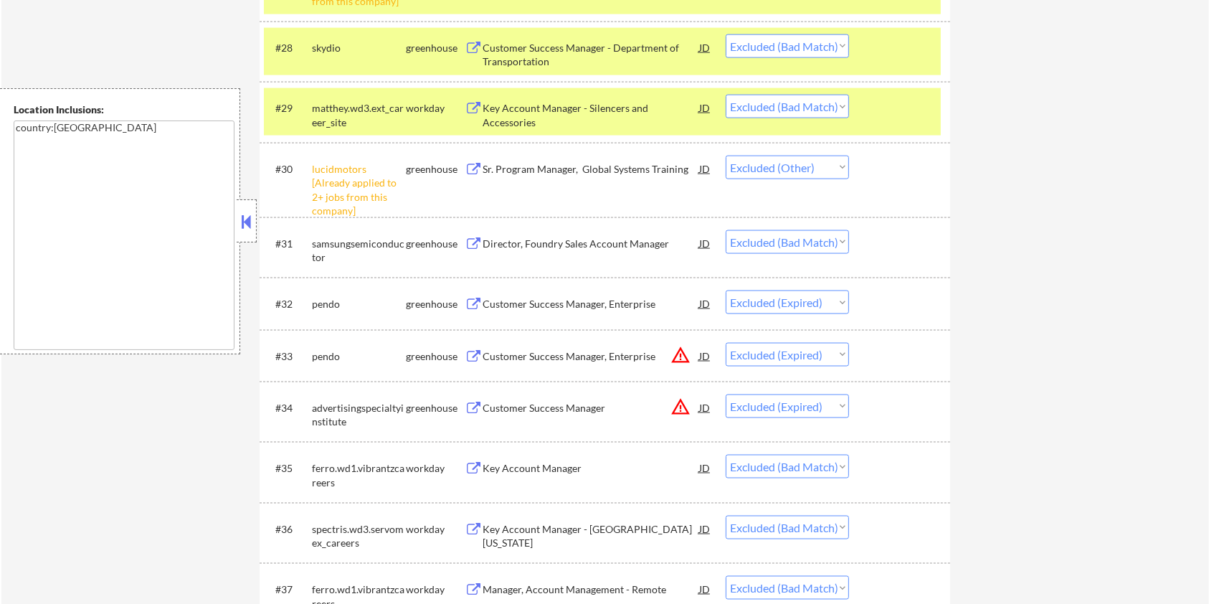
click at [527, 250] on div "Director, Foundry Sales Account Manager" at bounding box center [591, 244] width 217 height 14
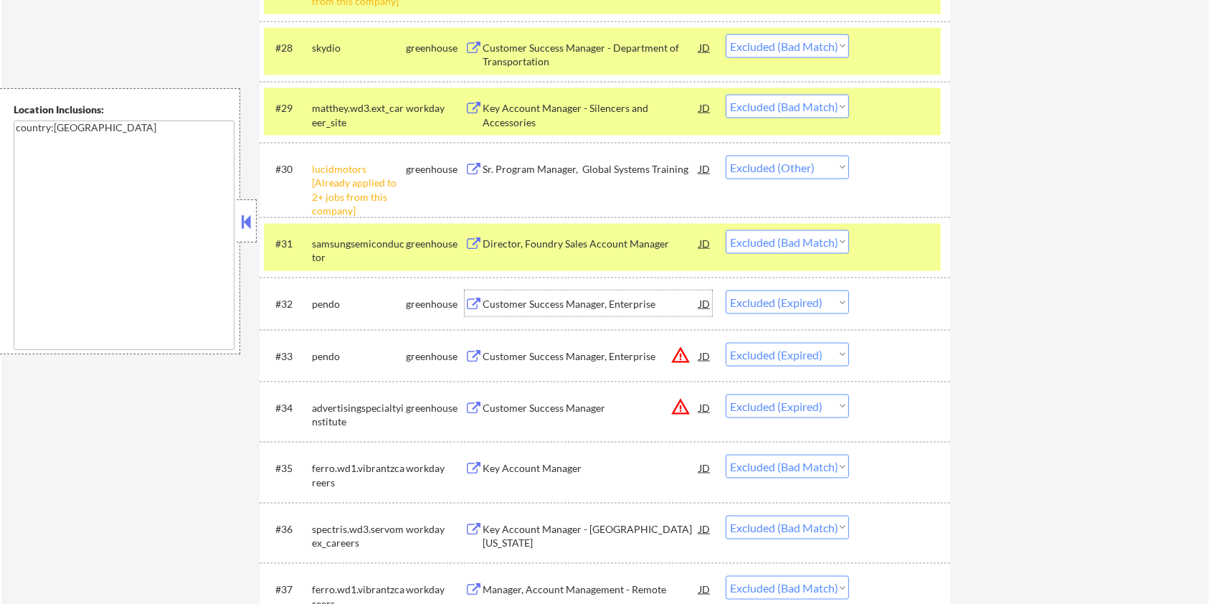
click at [528, 307] on div "Customer Success Manager, Enterprise" at bounding box center [591, 304] width 217 height 14
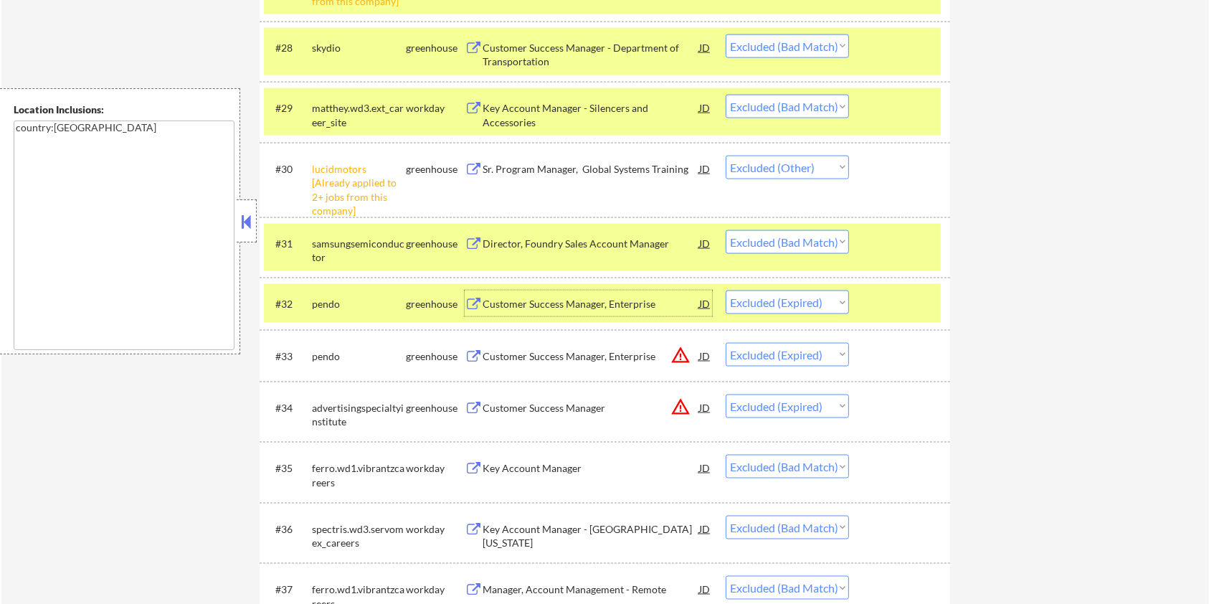
click at [880, 281] on div "#32 pendo greenhouse Customer Success Manager, Enterprise JD Choose an option..…" at bounding box center [605, 304] width 691 height 52
click at [893, 244] on div at bounding box center [901, 243] width 63 height 26
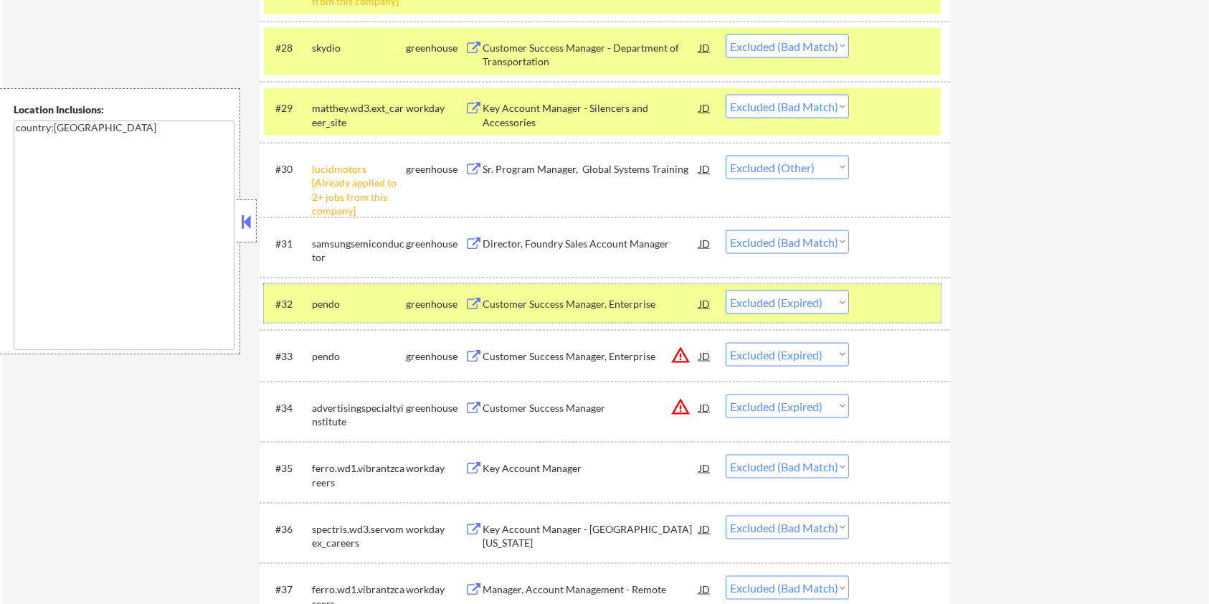
click at [895, 302] on div at bounding box center [901, 303] width 63 height 26
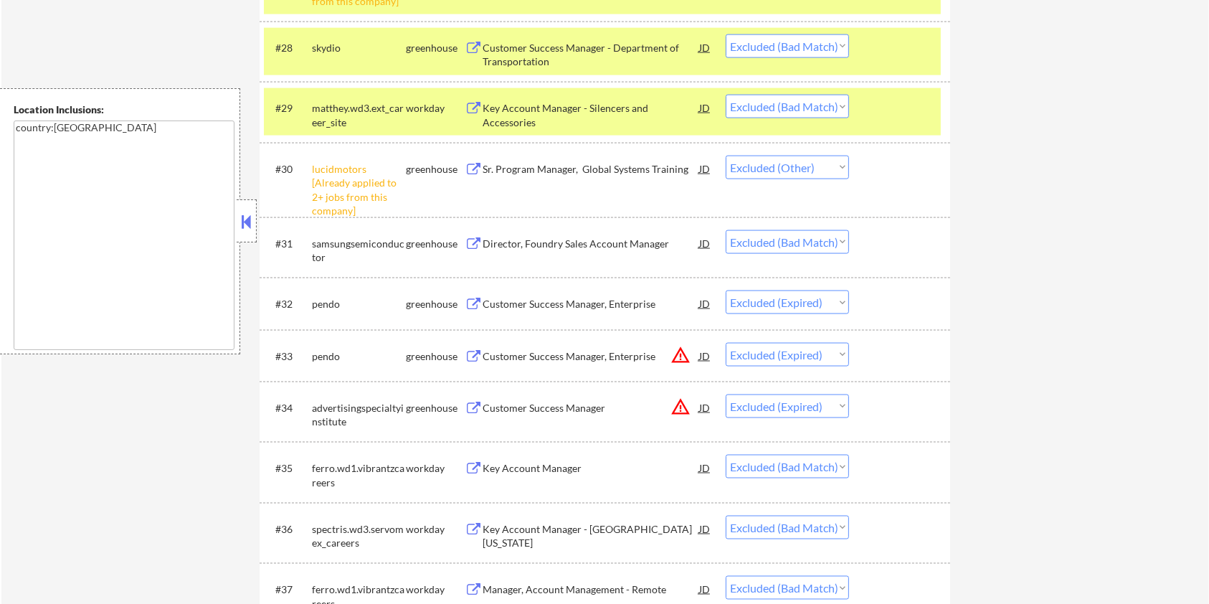
click at [905, 136] on div "#29 matthey.wd3.ext_career_site workday Key Account Manager - Silencers and Acc…" at bounding box center [605, 112] width 691 height 60
click at [888, 37] on div at bounding box center [901, 47] width 63 height 26
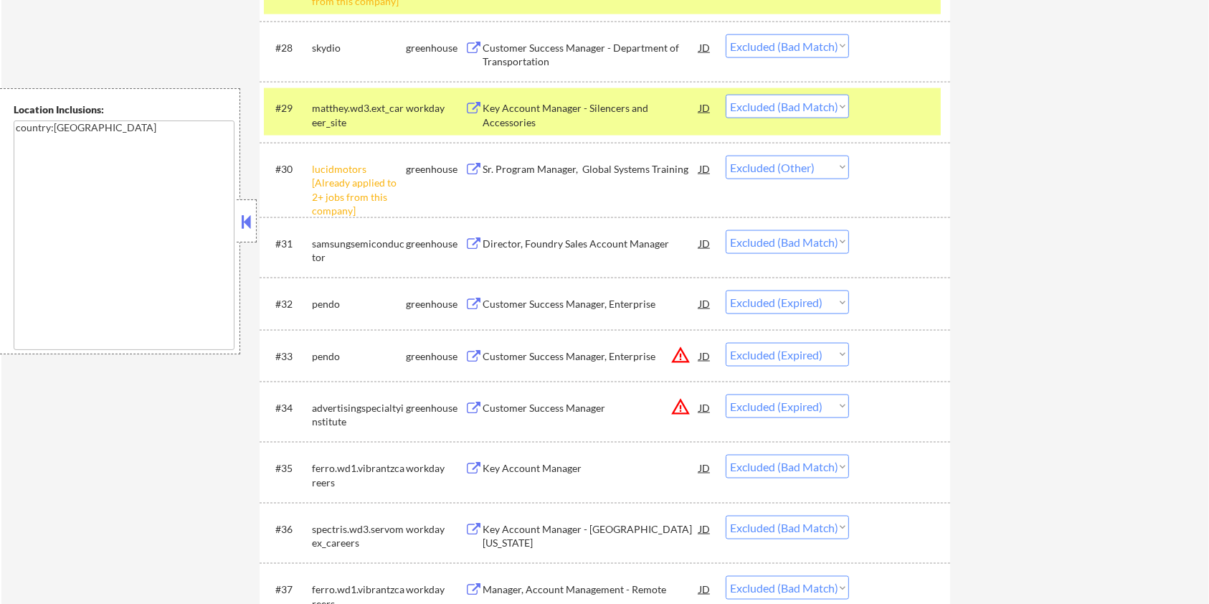
click at [875, 85] on div "#29 matthey.wd3.ext_career_site workday Key Account Manager - Silencers and Acc…" at bounding box center [605, 112] width 691 height 60
click at [866, 112] on div "#29 matthey.wd3.ext_career_site workday Key Account Manager - Silencers and Acc…" at bounding box center [602, 111] width 677 height 47
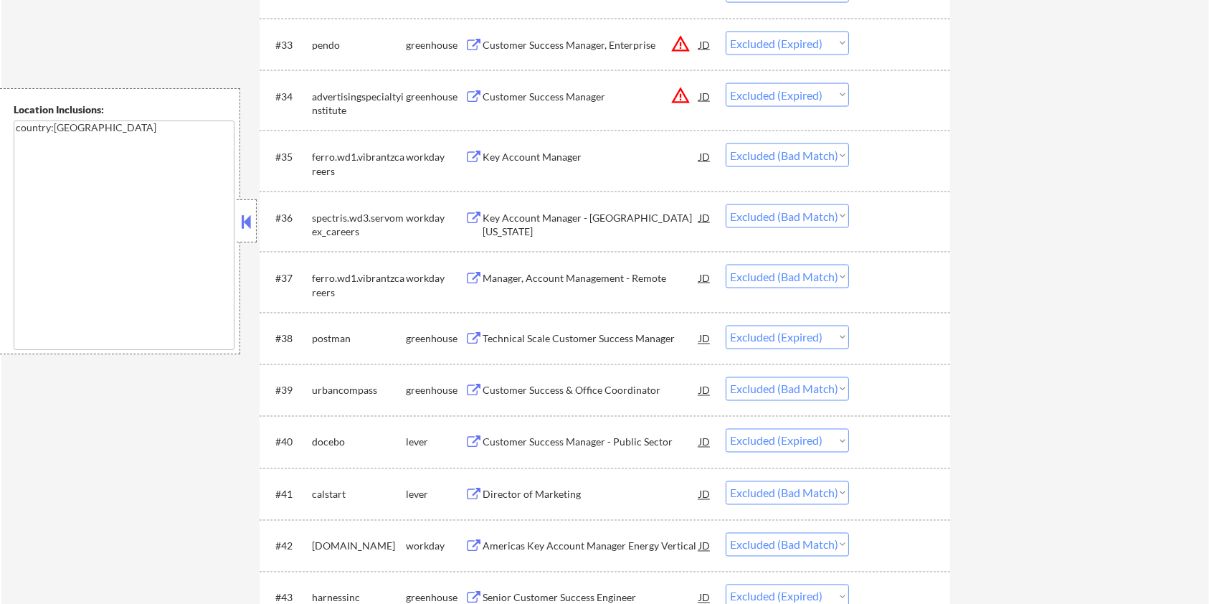
scroll to position [2486, 0]
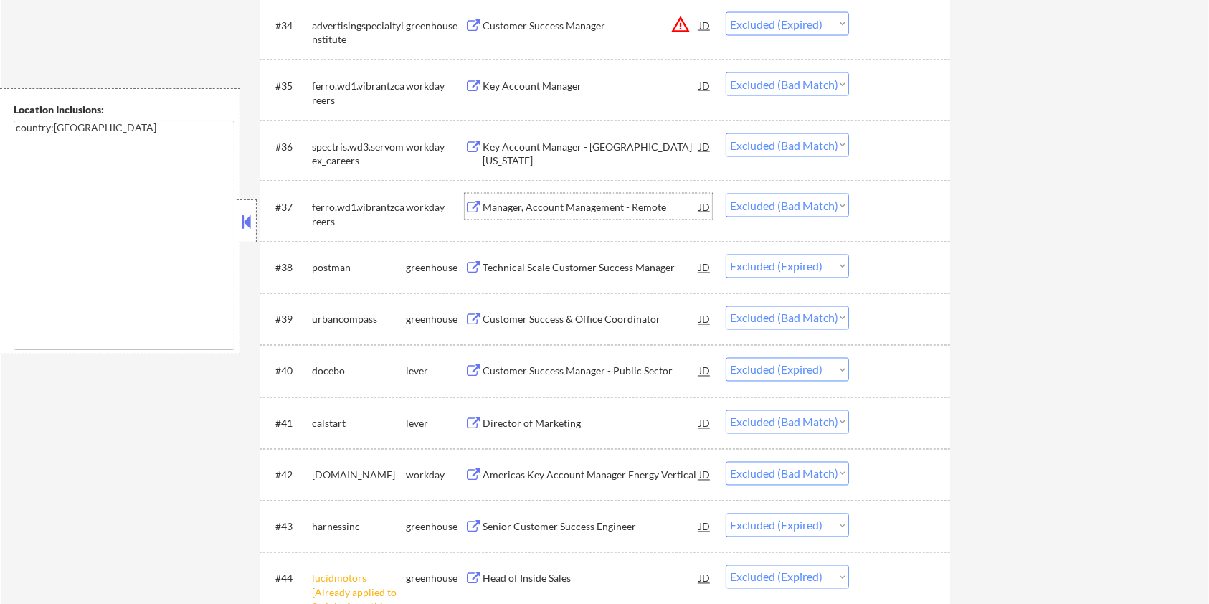
click at [529, 207] on div "Manager, Account Management - Remote" at bounding box center [591, 207] width 217 height 14
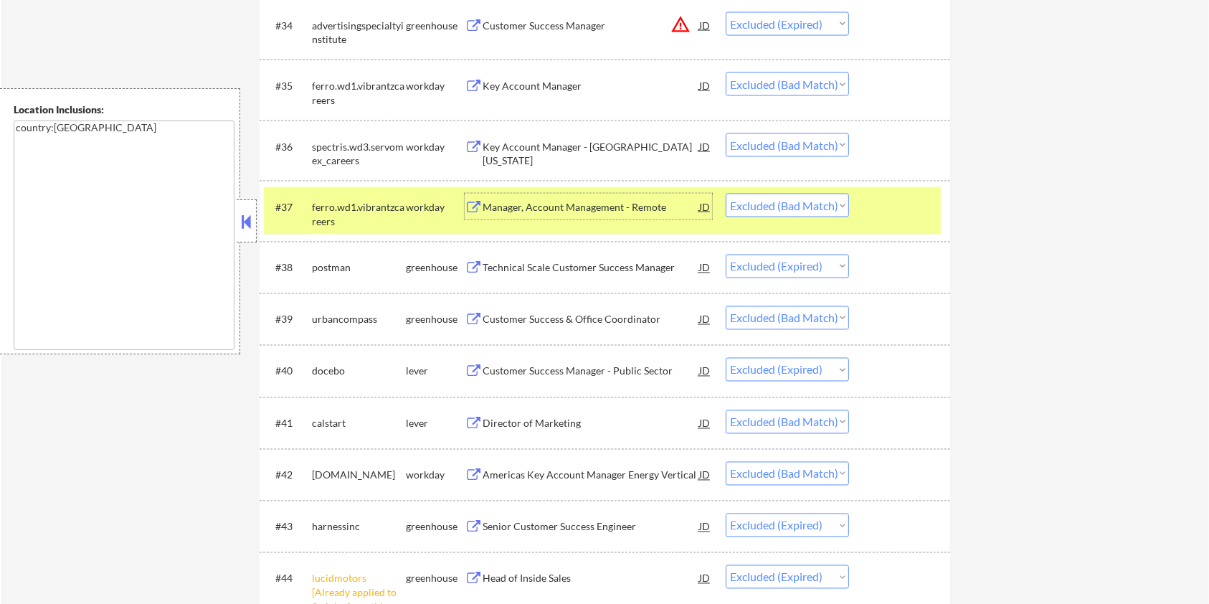
click at [539, 320] on div "Customer Success & Office Coordinator" at bounding box center [591, 320] width 217 height 14
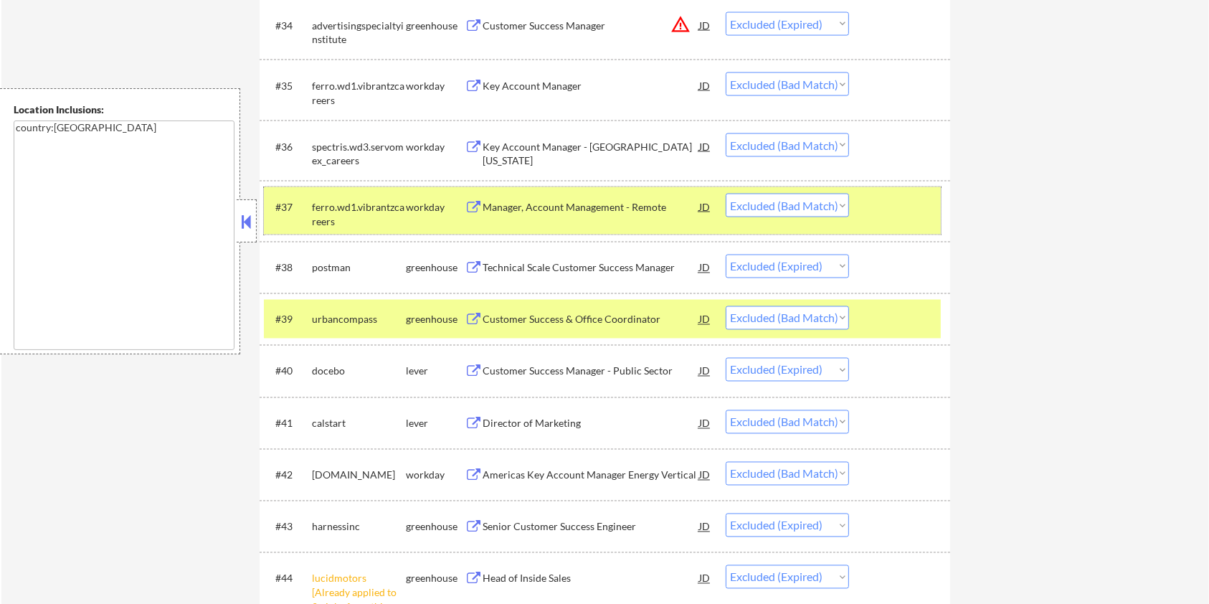
click at [921, 214] on div at bounding box center [901, 207] width 63 height 26
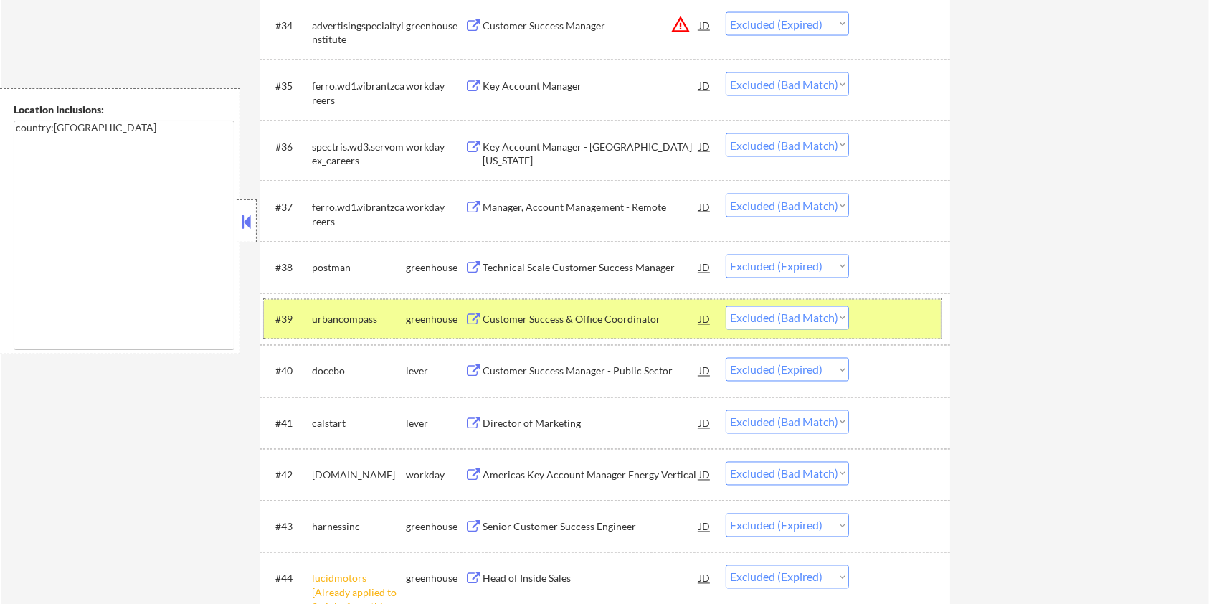
click at [929, 317] on div at bounding box center [901, 319] width 63 height 26
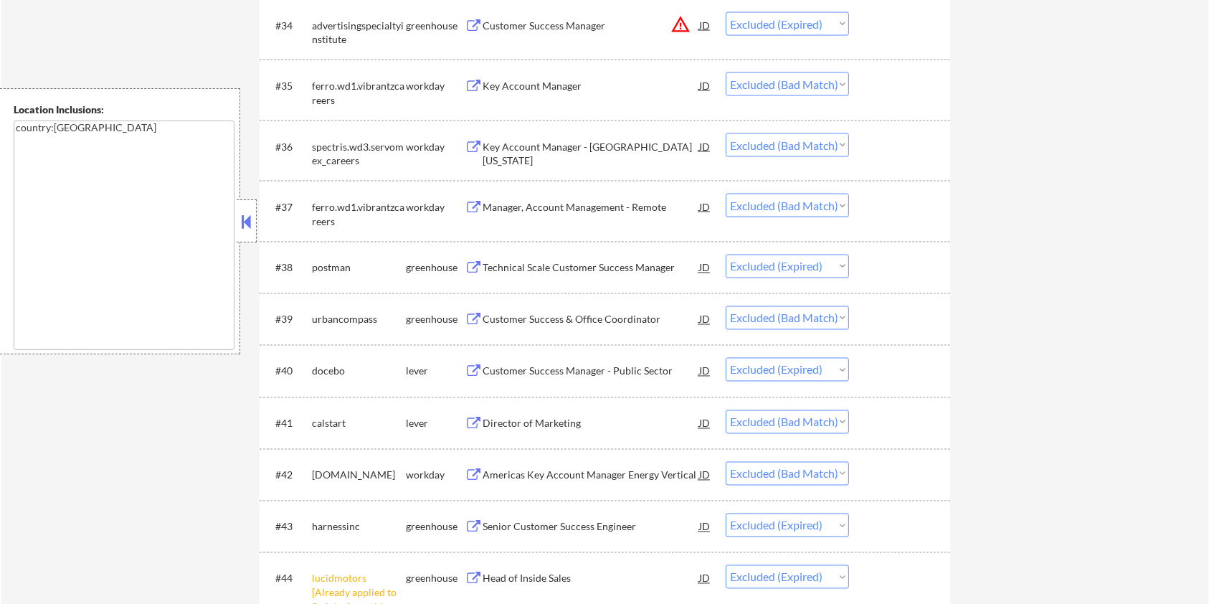
click at [546, 427] on div "Director of Marketing" at bounding box center [591, 424] width 217 height 14
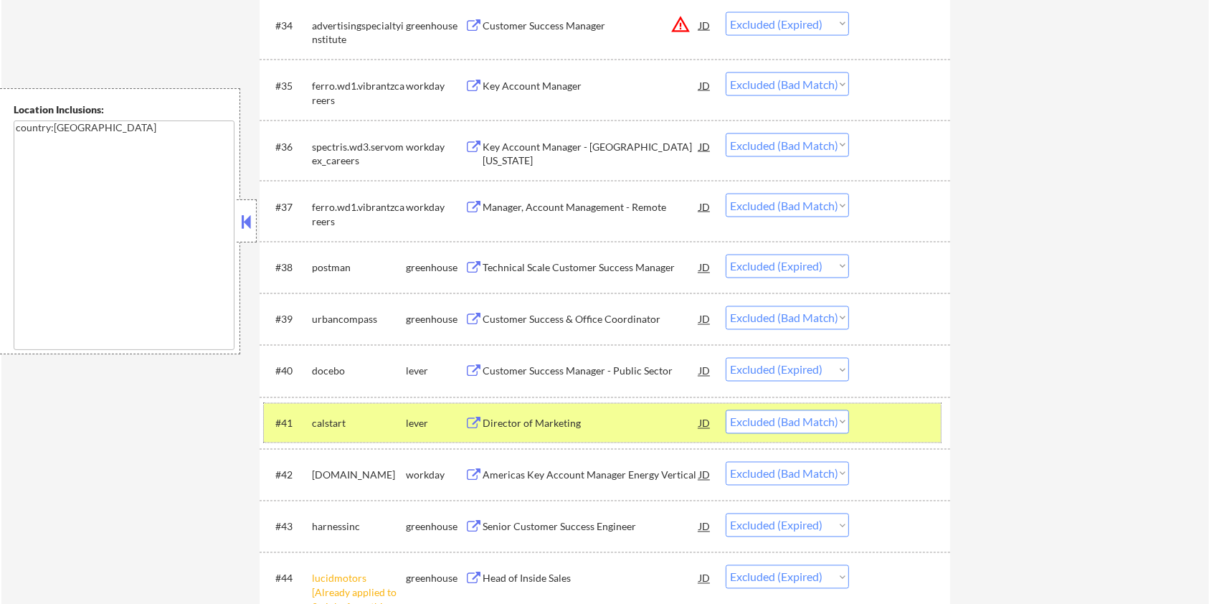
click at [873, 422] on div at bounding box center [901, 423] width 63 height 26
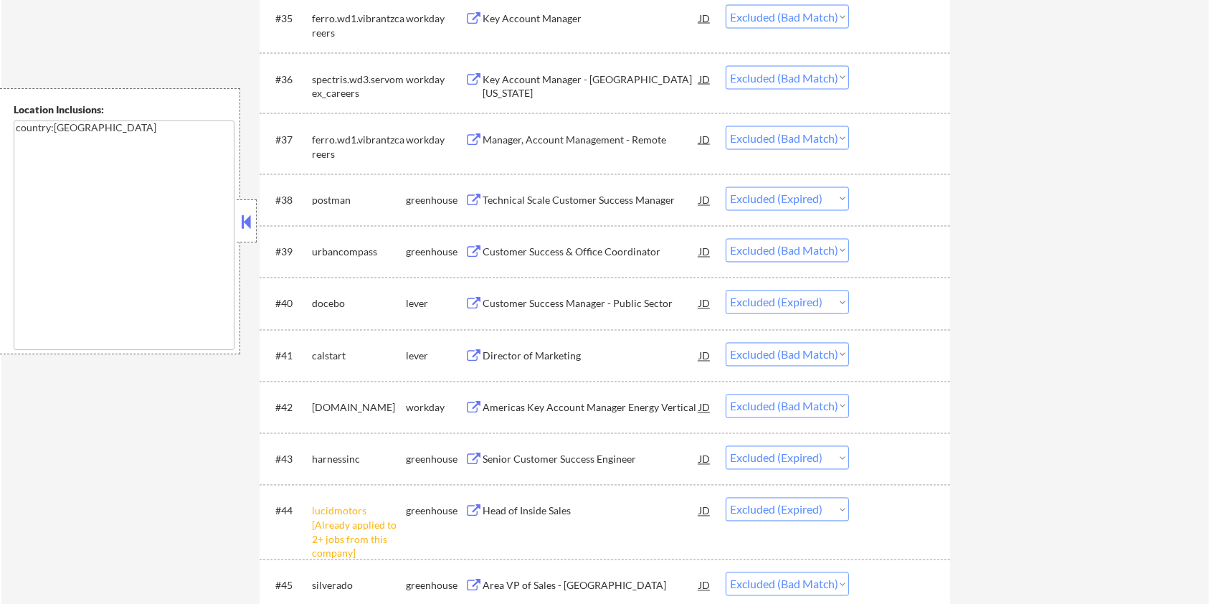
scroll to position [2582, 0]
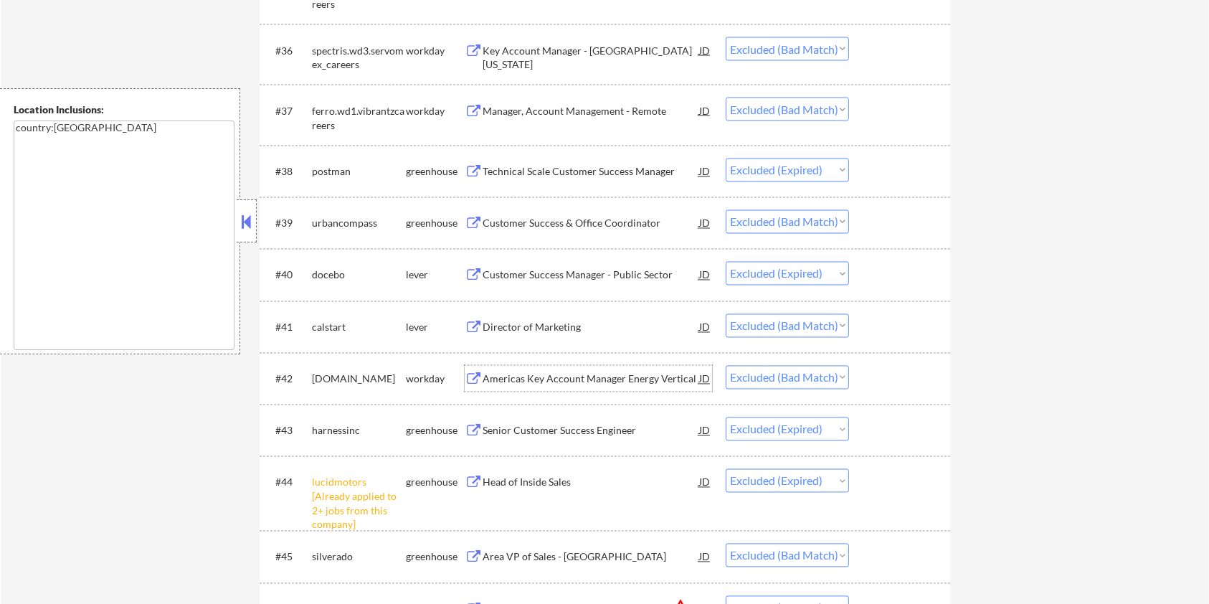
click at [581, 379] on div "Americas Key Account Manager Energy Vertical" at bounding box center [591, 379] width 217 height 14
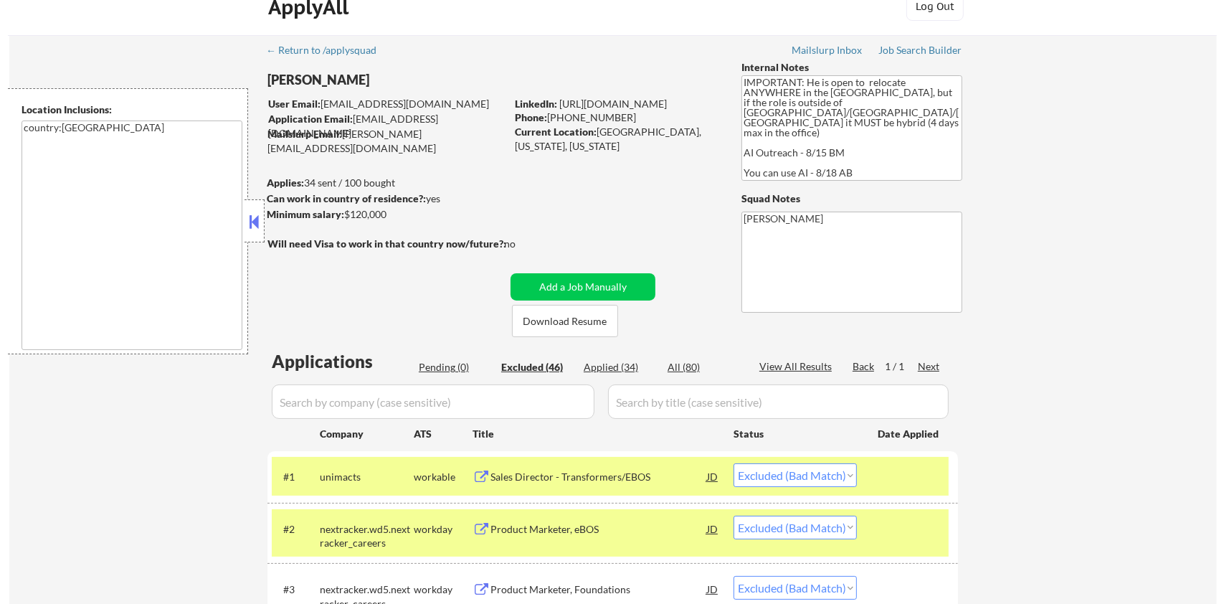
scroll to position [0, 0]
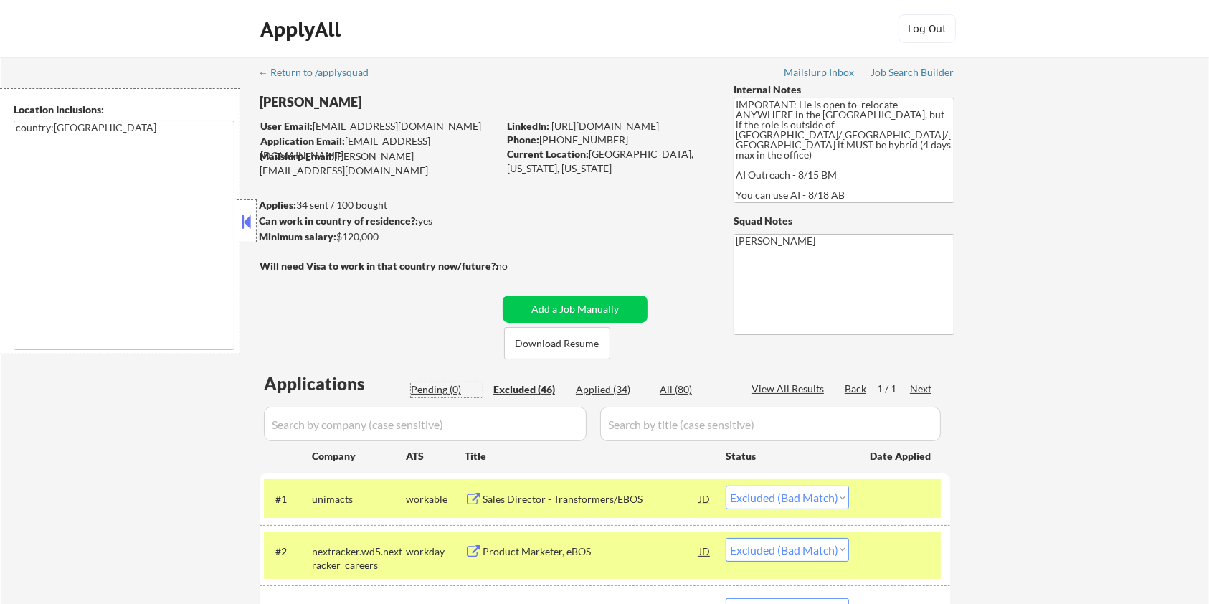
click at [432, 387] on div "Pending (0)" at bounding box center [447, 389] width 72 height 14
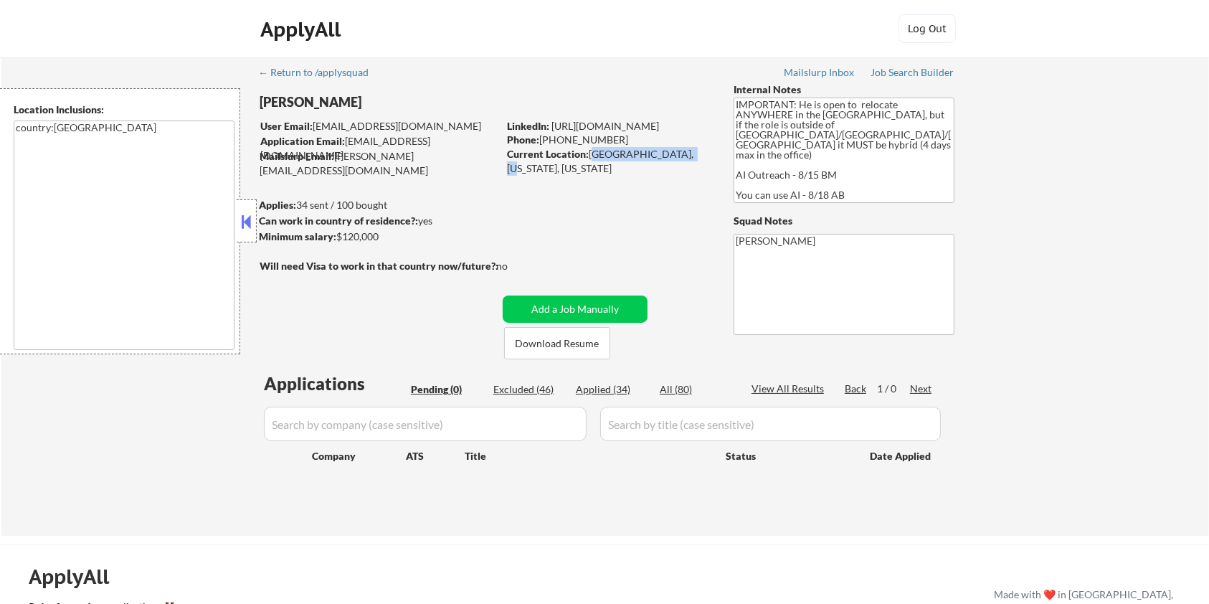
drag, startPoint x: 590, startPoint y: 156, endPoint x: 687, endPoint y: 151, distance: 97.7
click at [687, 151] on div "Current Location: Longmont, Colorado, Colorado" at bounding box center [608, 161] width 203 height 28
copy div "Longmont, Colorado,"
click at [559, 304] on button "Add a Job Manually" at bounding box center [575, 308] width 145 height 27
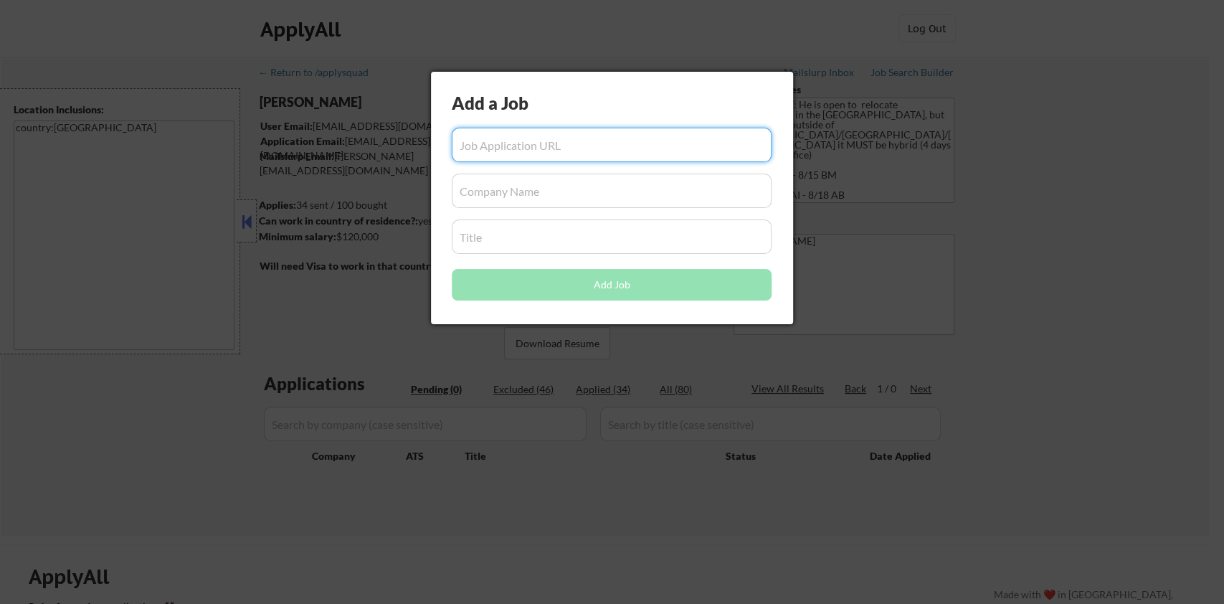
click at [539, 141] on input "input" at bounding box center [612, 145] width 320 height 34
click at [488, 152] on input "input" at bounding box center [612, 145] width 320 height 34
paste input "https://www.simplyhired.com/job/okvgnhActvQGhGyFS3K53ak-BN2CF7ObbfAMBJP2cJJxrku…"
type input "https://www.simplyhired.com/job/okvgnhActvQGhGyFS3K53ak-BN2CF7ObbfAMBJP2cJJxrku…"
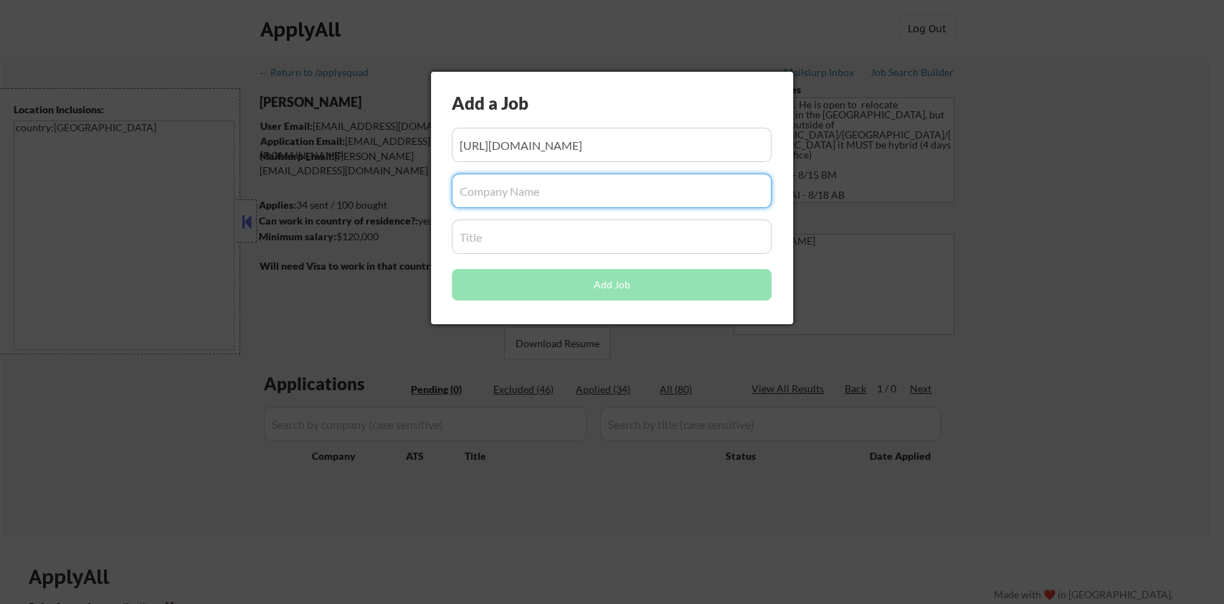
click at [501, 193] on input "input" at bounding box center [612, 191] width 320 height 34
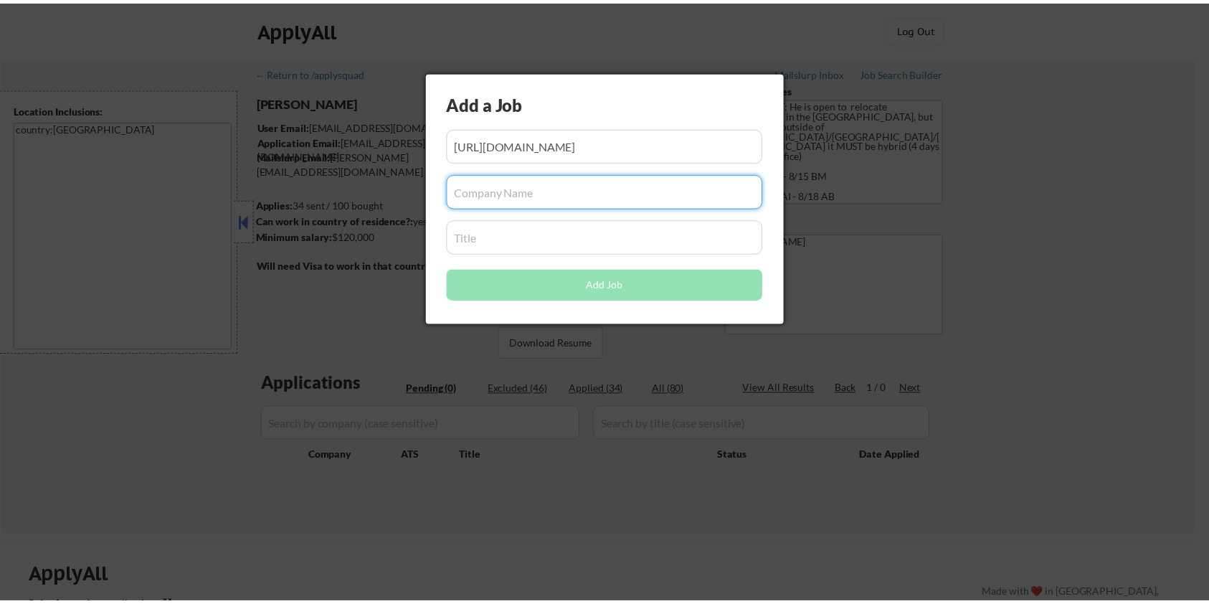
scroll to position [0, 0]
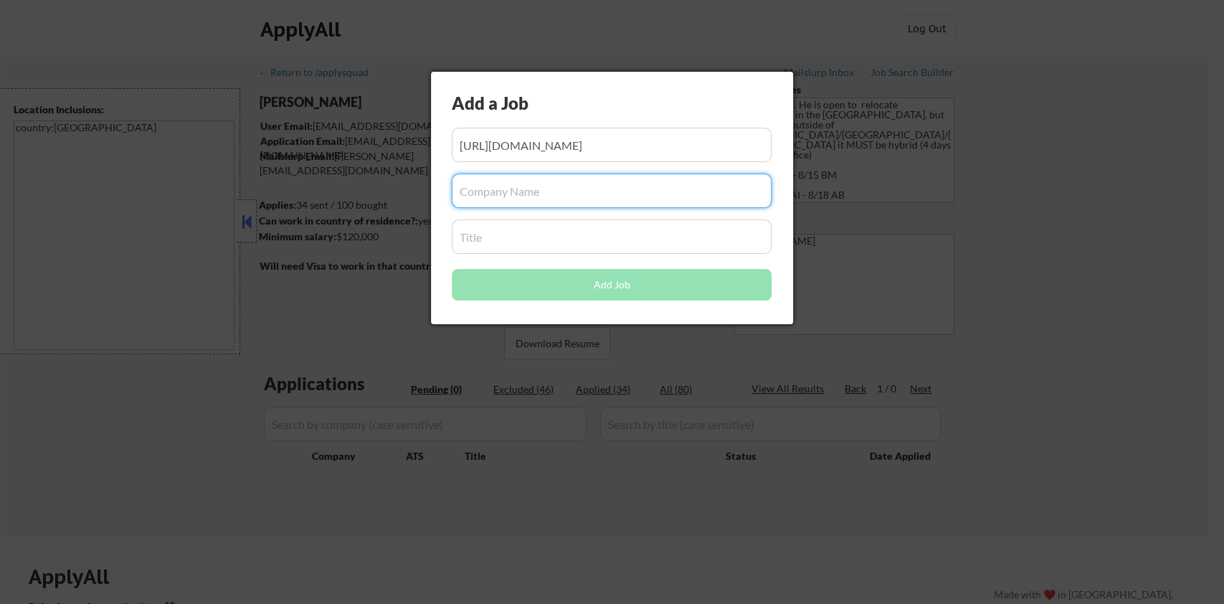
click at [479, 185] on input "input" at bounding box center [612, 191] width 320 height 34
paste input "Ascend Analytics"
type input "Ascend Analytics"
click at [491, 243] on input "input" at bounding box center [612, 236] width 320 height 34
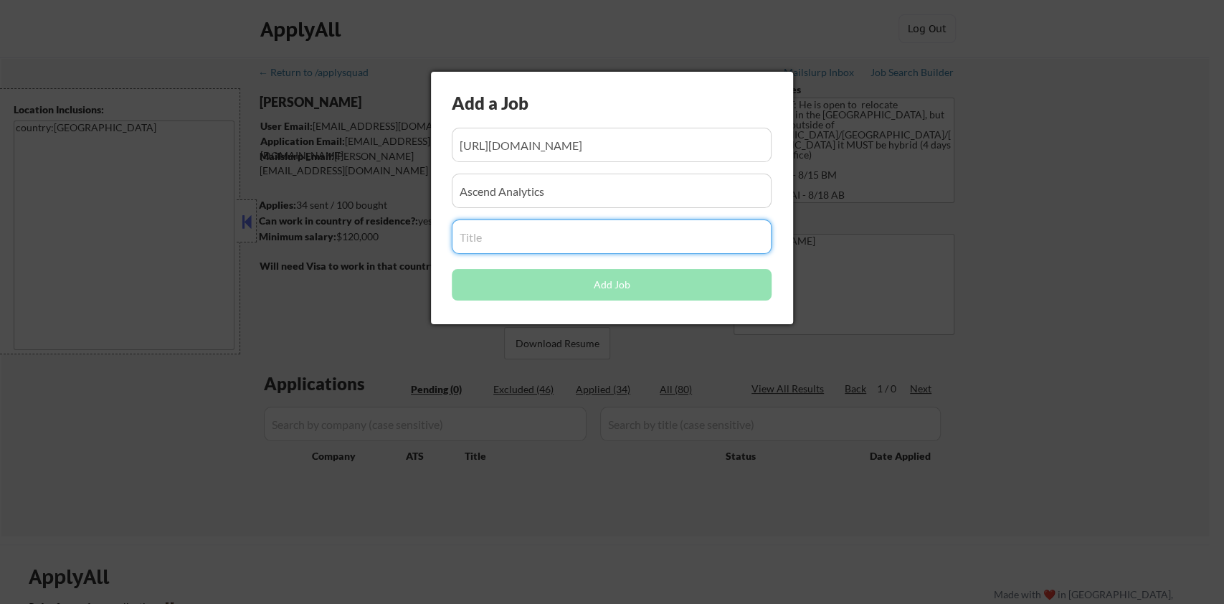
click at [477, 239] on input "input" at bounding box center [612, 236] width 320 height 34
paste input "Senior Account Manager"
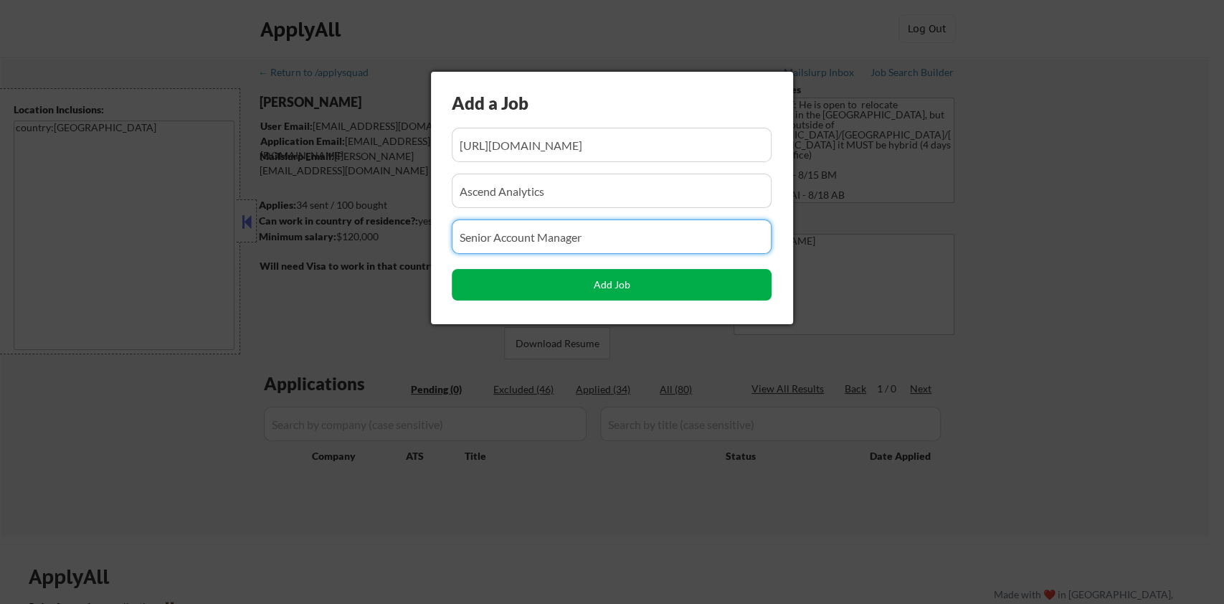
type input "Senior Account Manager"
click at [595, 288] on button "Add Job" at bounding box center [612, 285] width 320 height 32
select select ""pending""
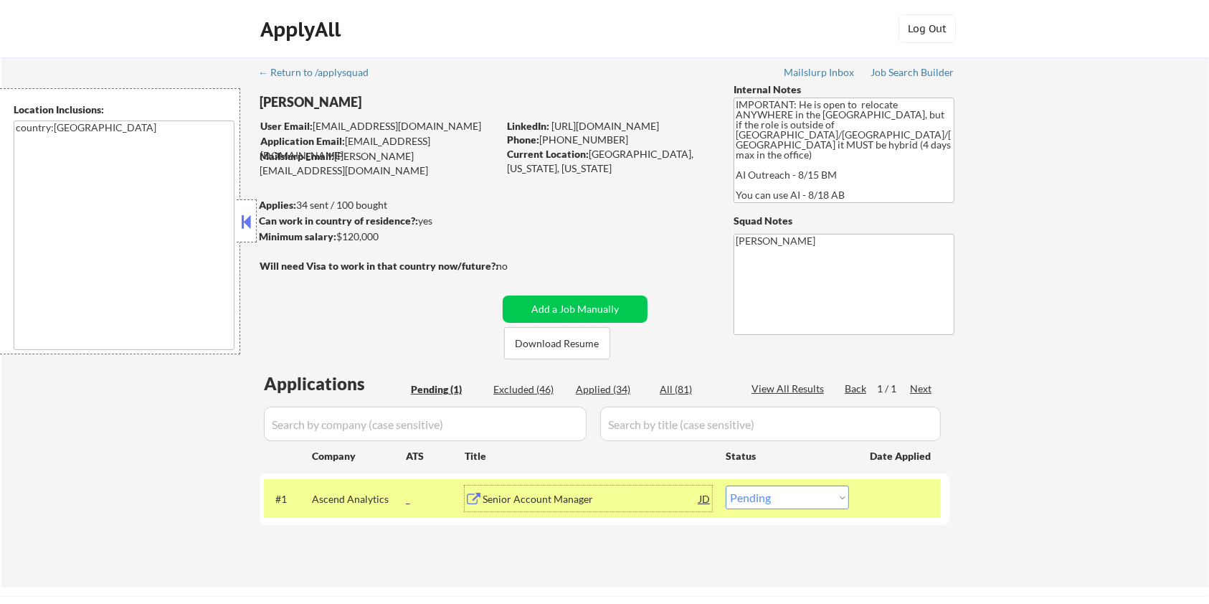
click at [561, 501] on div "Senior Account Manager" at bounding box center [591, 499] width 217 height 14
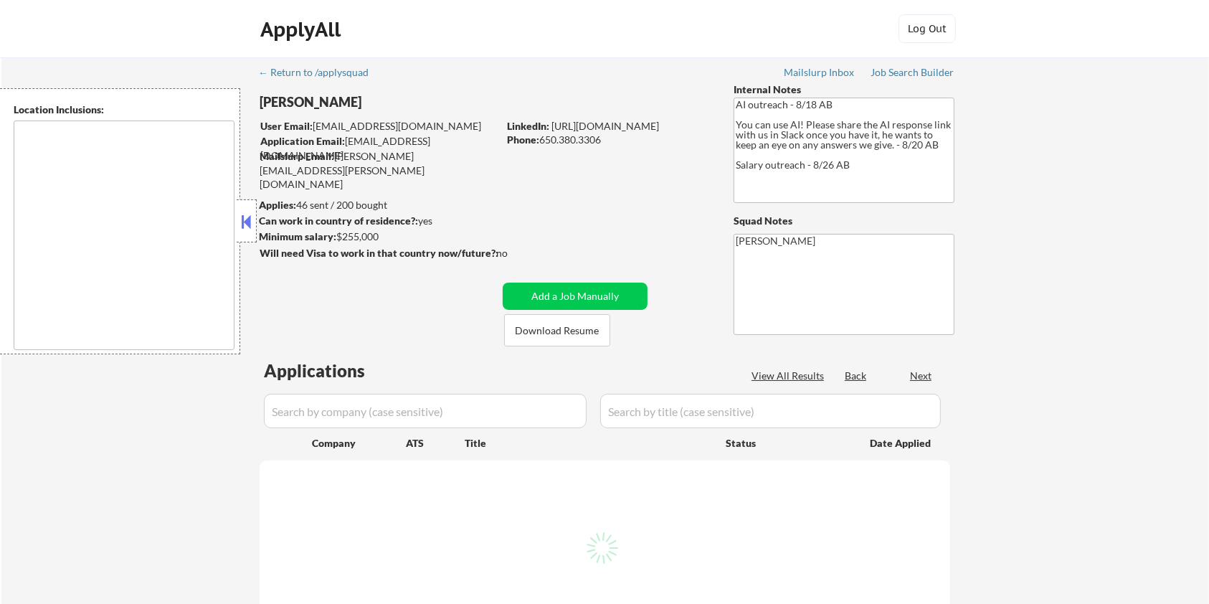
type textarea "[GEOGRAPHIC_DATA], [GEOGRAPHIC_DATA] [GEOGRAPHIC_DATA], [GEOGRAPHIC_DATA] [GEOG…"
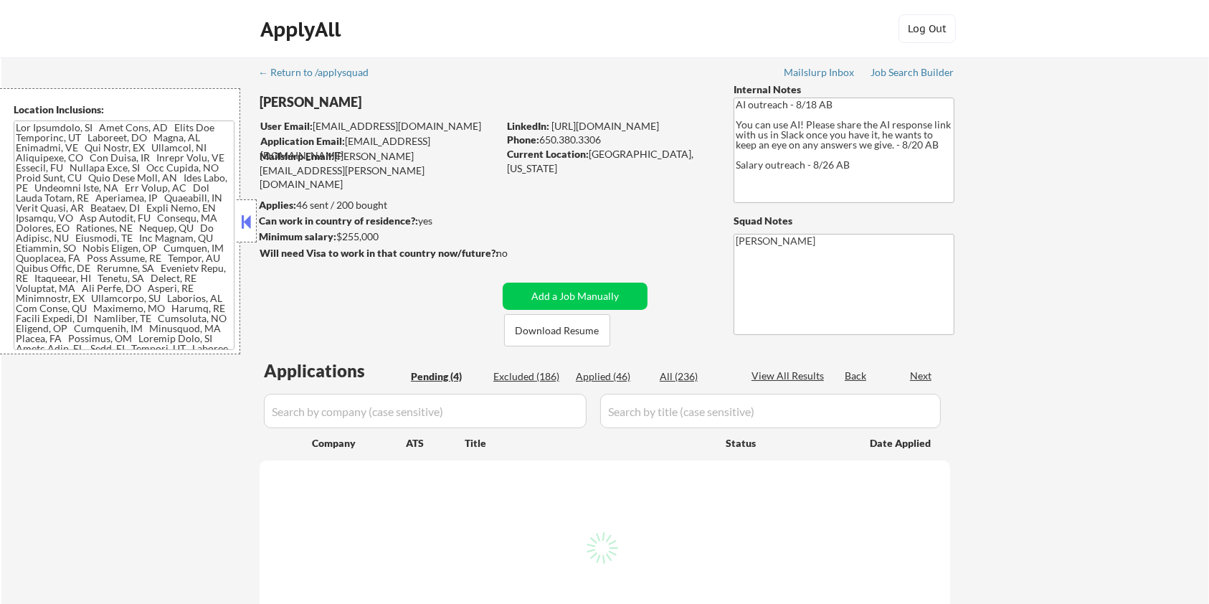
select select ""pending""
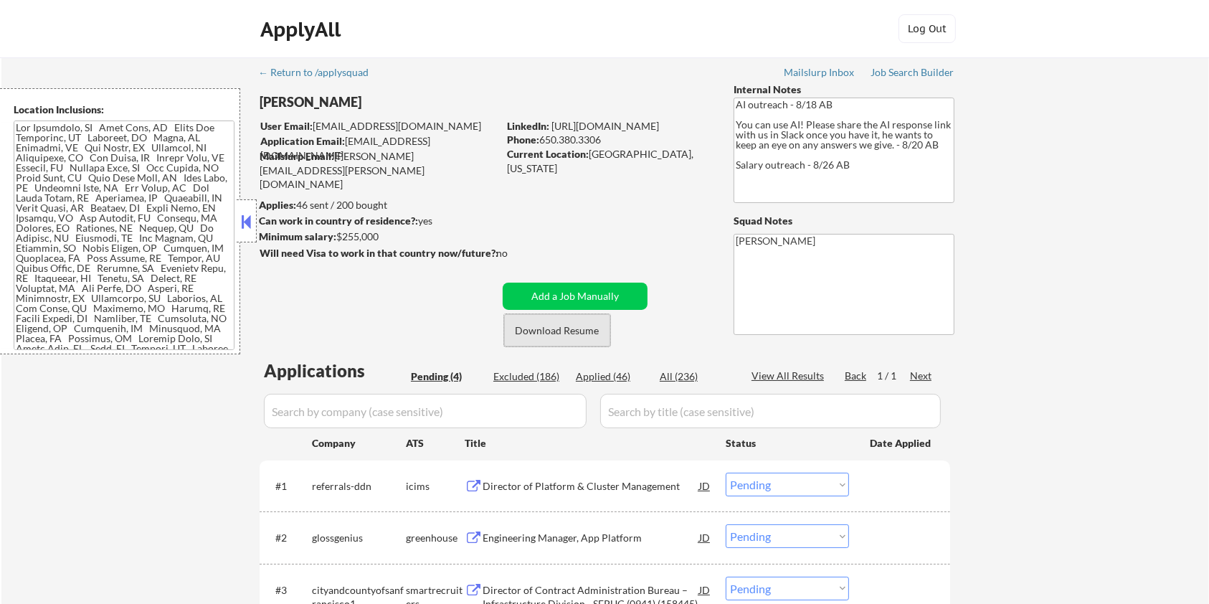
click at [588, 329] on button "Download Resume" at bounding box center [557, 330] width 106 height 32
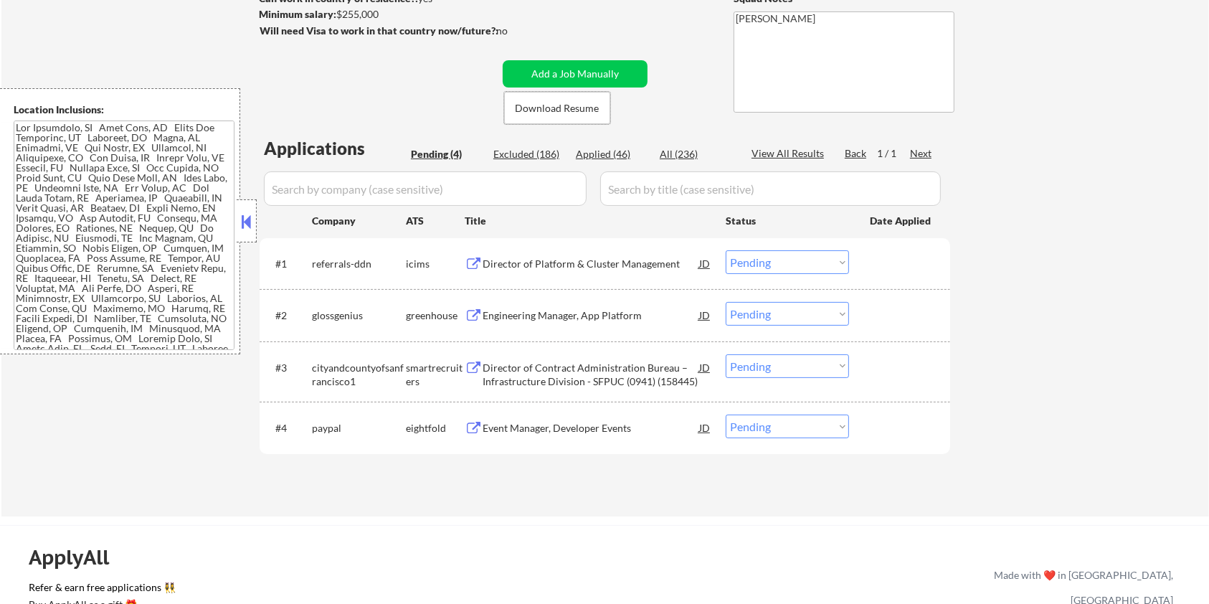
scroll to position [287, 0]
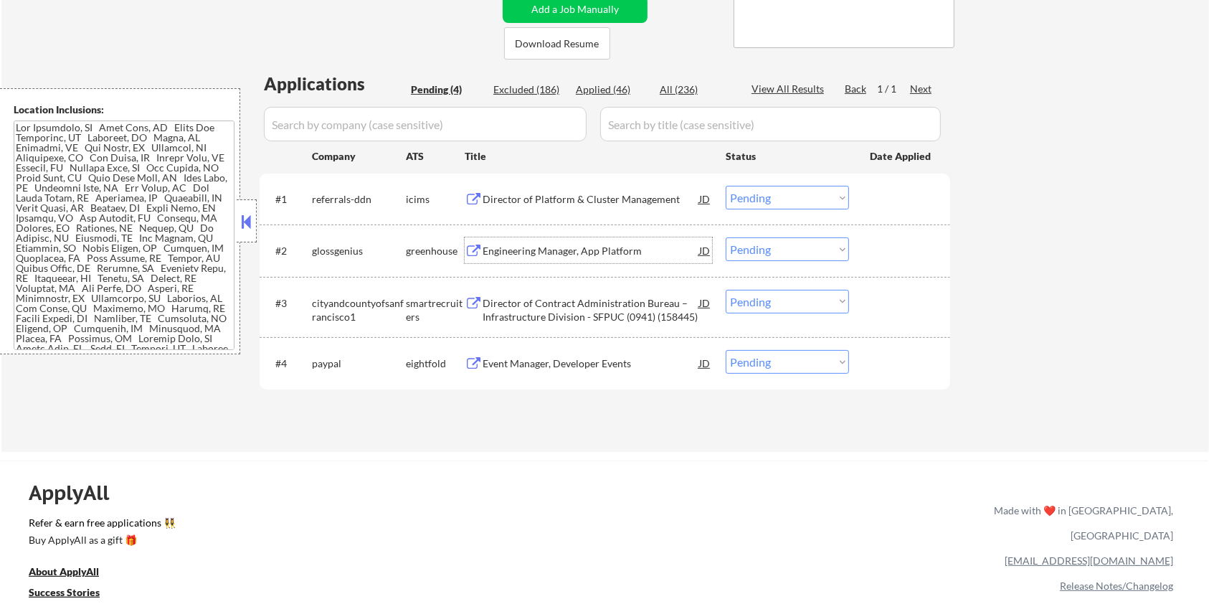
click at [538, 250] on div "Engineering Manager, App Platform" at bounding box center [591, 251] width 217 height 14
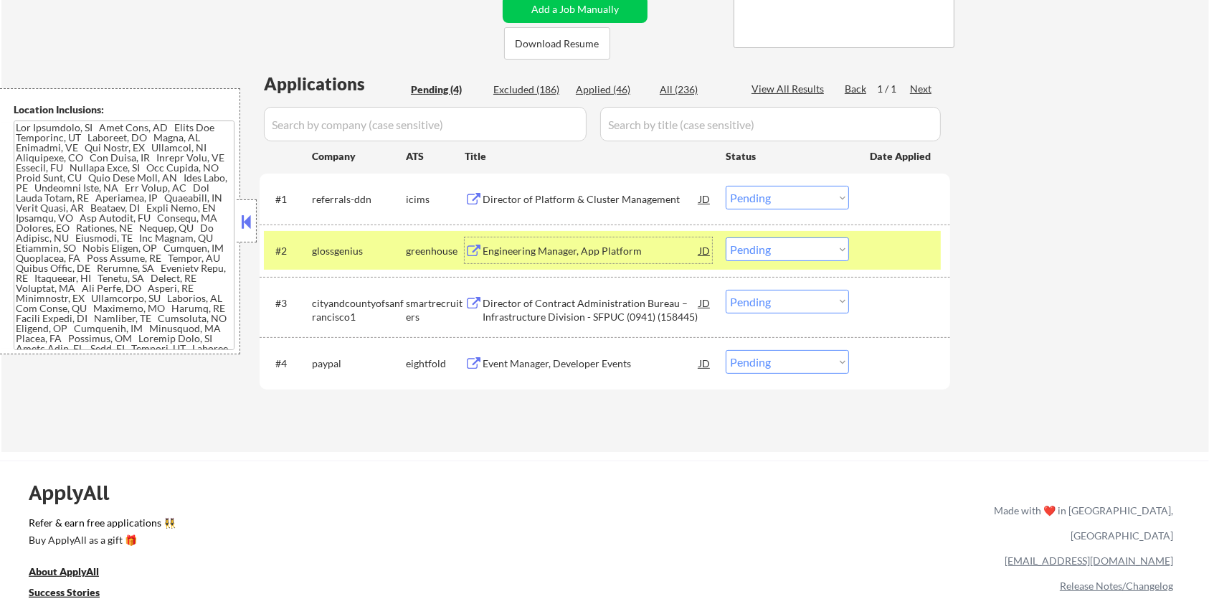
click at [770, 251] on select "Choose an option... Pending Applied Excluded (Questions) Excluded (Expired) Exc…" at bounding box center [787, 249] width 123 height 24
click at [726, 237] on select "Choose an option... Pending Applied Excluded (Questions) Excluded (Expired) Exc…" at bounding box center [787, 249] width 123 height 24
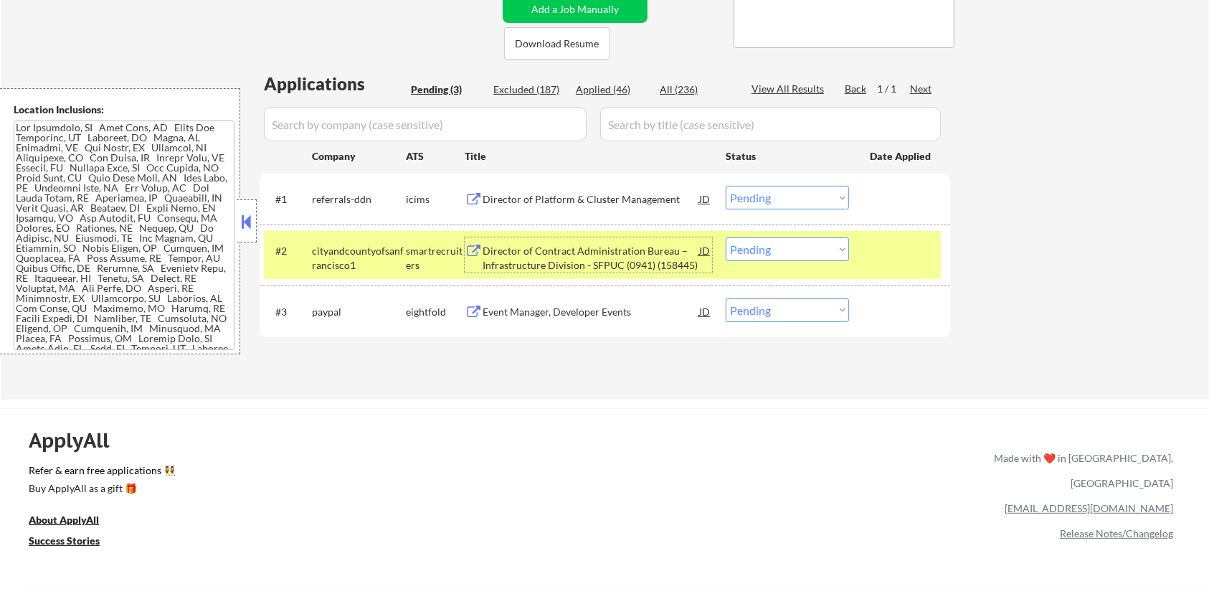
click at [522, 255] on div "Director of Contract Administration Bureau – Infrastructure Division - SFPUC (0…" at bounding box center [591, 258] width 217 height 28
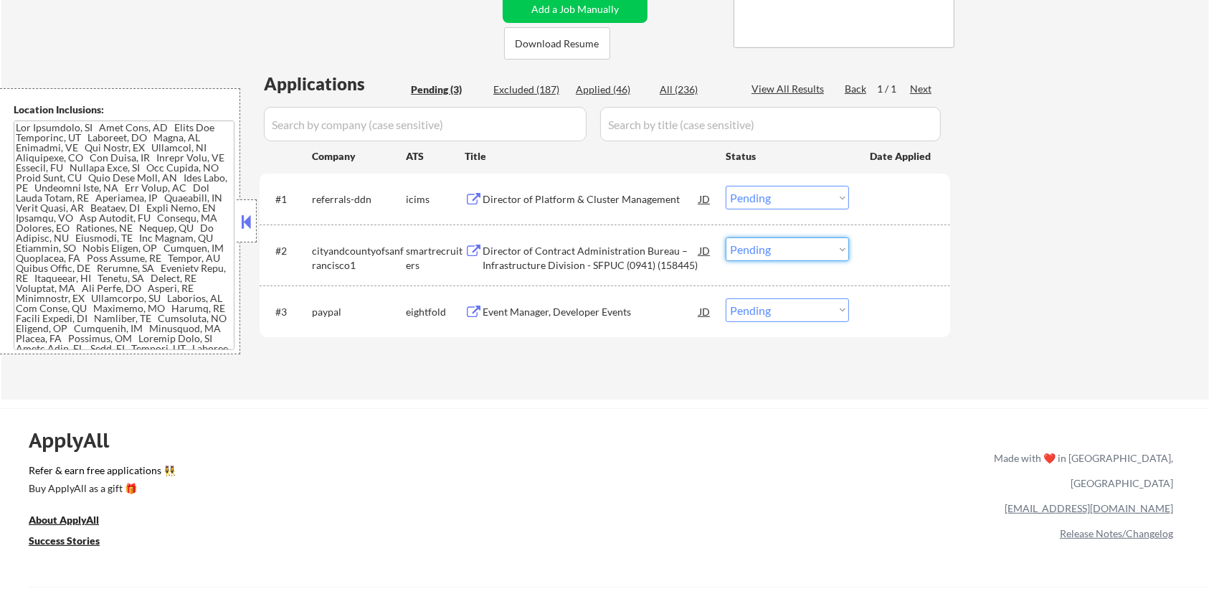
click at [807, 250] on select "Choose an option... Pending Applied Excluded (Questions) Excluded (Expired) Exc…" at bounding box center [787, 249] width 123 height 24
click at [726, 237] on select "Choose an option... Pending Applied Excluded (Questions) Excluded (Expired) Exc…" at bounding box center [787, 249] width 123 height 24
select select ""pending""
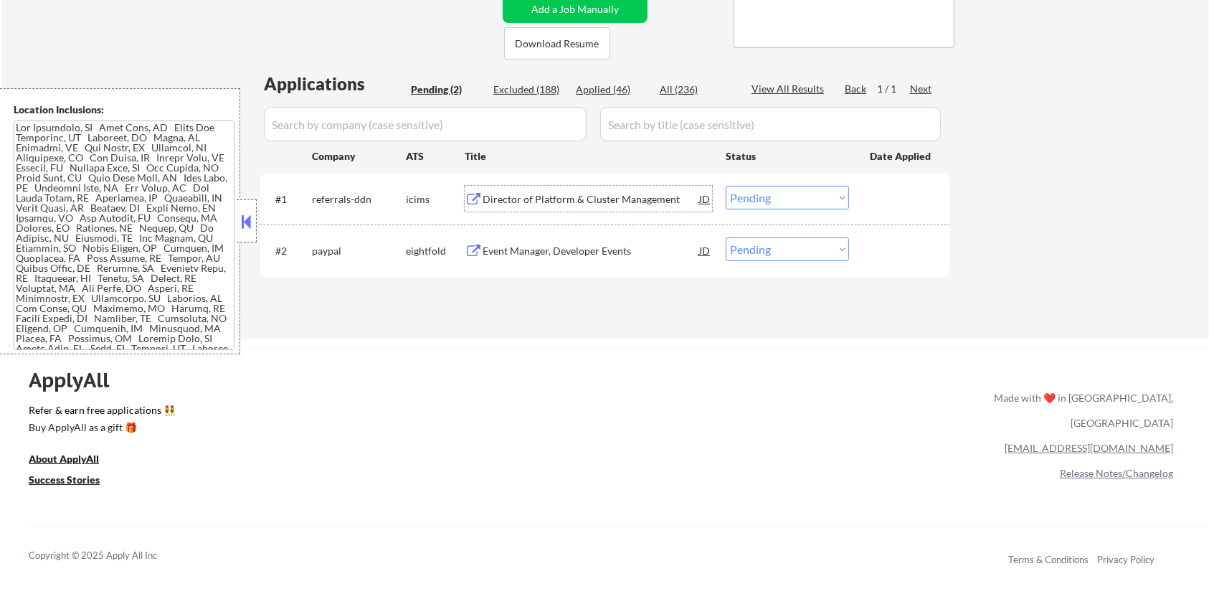
click at [587, 199] on div "Director of Platform & Cluster Management" at bounding box center [591, 199] width 217 height 14
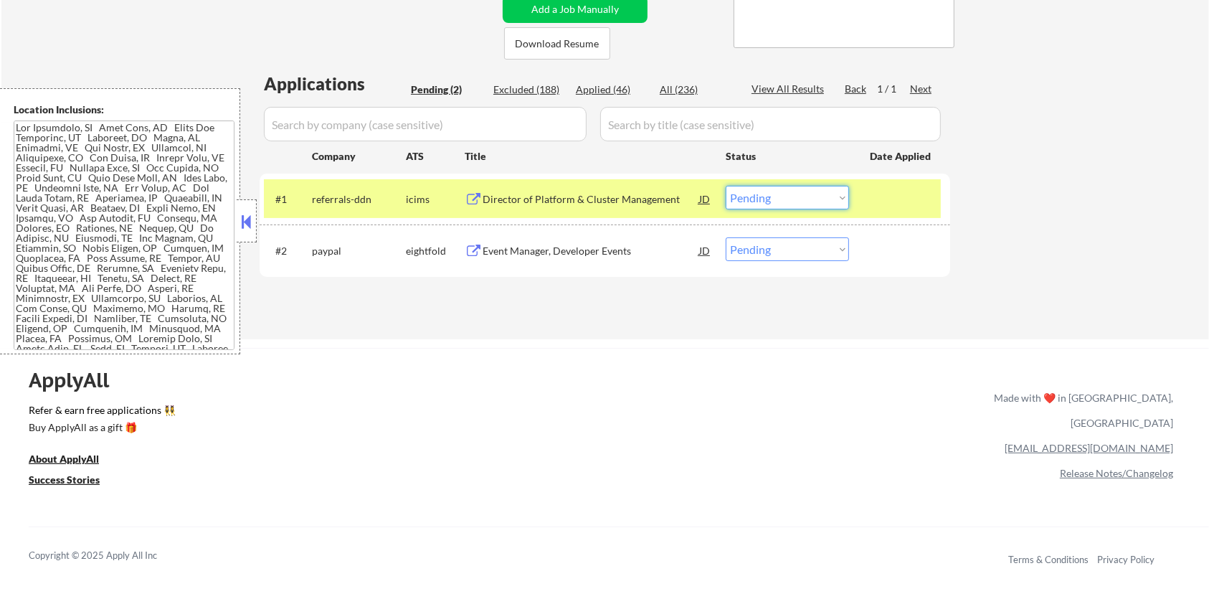
click at [775, 199] on select "Choose an option... Pending Applied Excluded (Questions) Excluded (Expired) Exc…" at bounding box center [787, 198] width 123 height 24
click at [726, 186] on select "Choose an option... Pending Applied Excluded (Questions) Excluded (Expired) Exc…" at bounding box center [787, 198] width 123 height 24
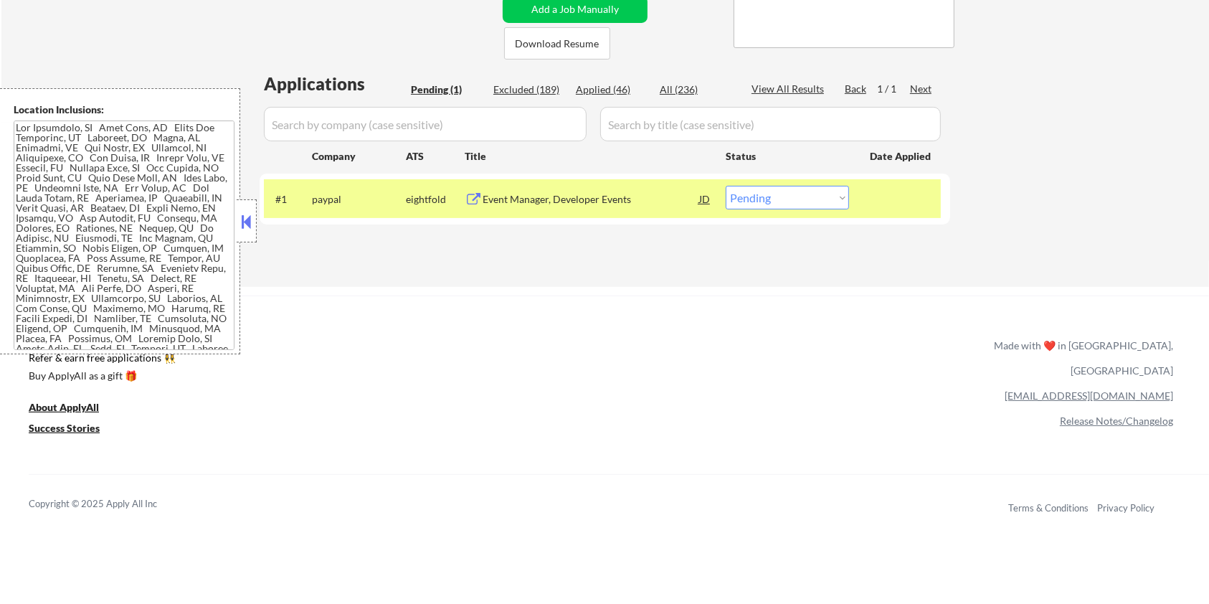
click at [522, 195] on div "Event Manager, Developer Events" at bounding box center [591, 199] width 217 height 14
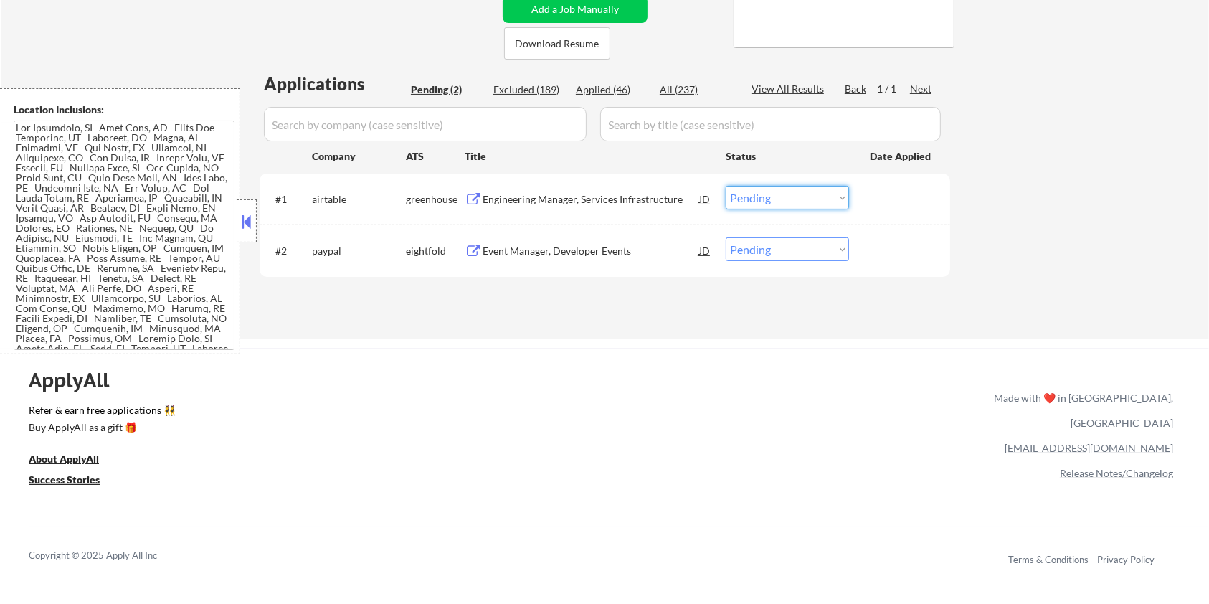
click at [775, 204] on select "Choose an option... Pending Applied Excluded (Questions) Excluded (Expired) Exc…" at bounding box center [787, 198] width 123 height 24
click at [772, 194] on select "Choose an option... Pending Applied Excluded (Questions) Excluded (Expired) Exc…" at bounding box center [787, 198] width 123 height 24
click at [762, 202] on select "Choose an option... Pending Applied Excluded (Questions) Excluded (Expired) Exc…" at bounding box center [787, 198] width 123 height 24
click at [726, 186] on select "Choose an option... Pending Applied Excluded (Questions) Excluded (Expired) Exc…" at bounding box center [787, 198] width 123 height 24
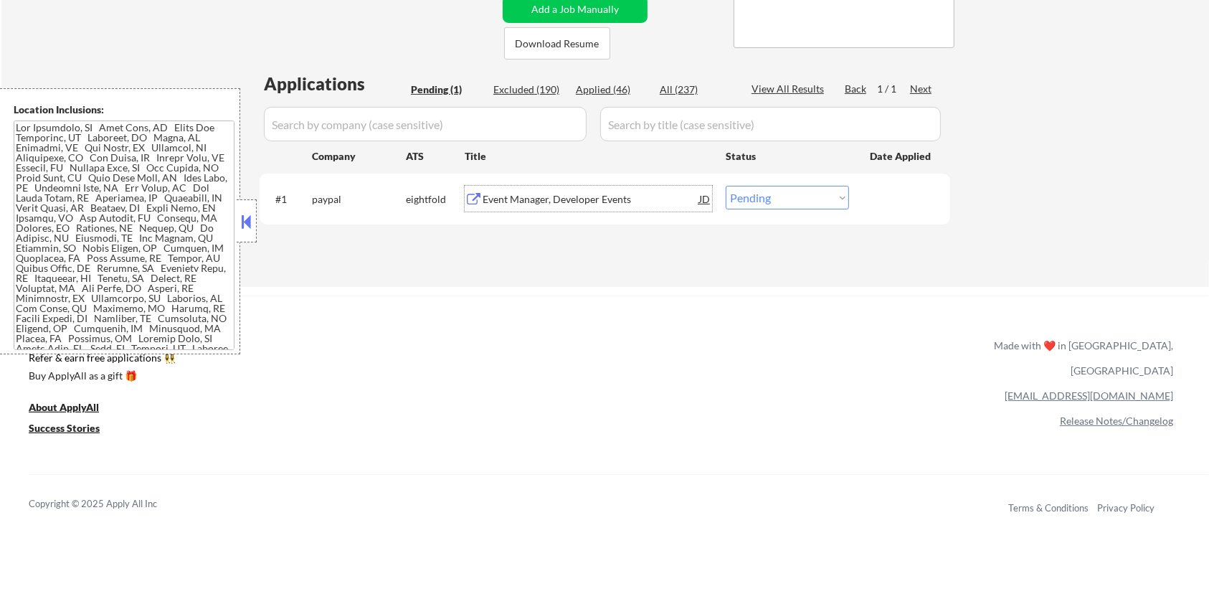
click at [590, 198] on div "Event Manager, Developer Events" at bounding box center [591, 199] width 217 height 14
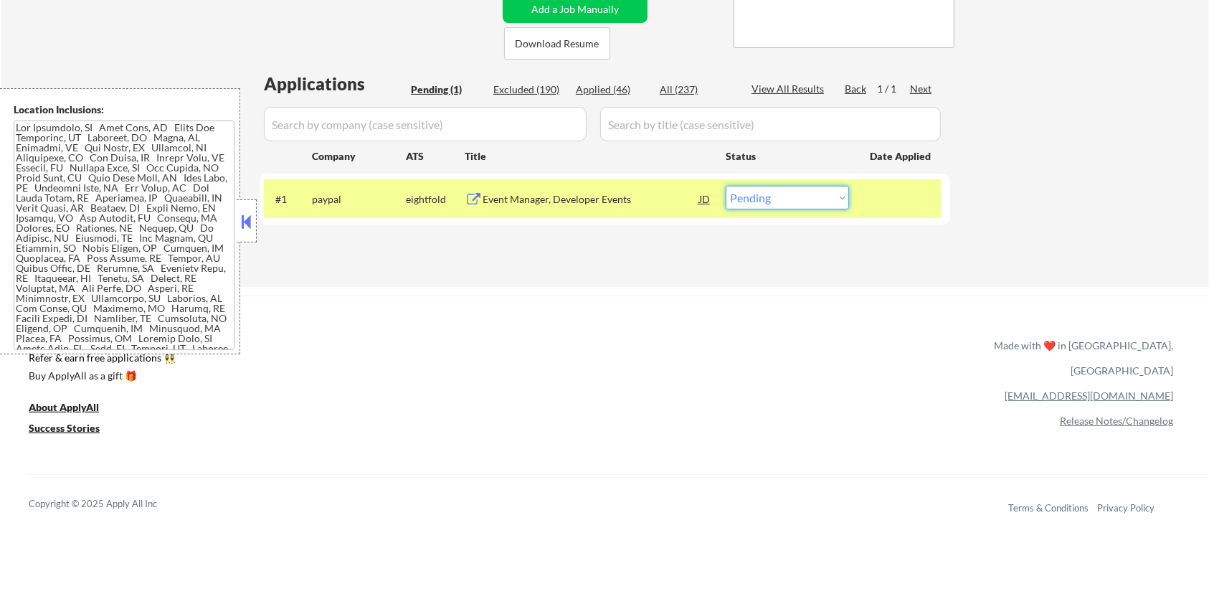
click at [785, 195] on select "Choose an option... Pending Applied Excluded (Questions) Excluded (Expired) Exc…" at bounding box center [787, 198] width 123 height 24
select select ""excluded__bad_match_""
click at [726, 186] on select "Choose an option... Pending Applied Excluded (Questions) Excluded (Expired) Exc…" at bounding box center [787, 198] width 123 height 24
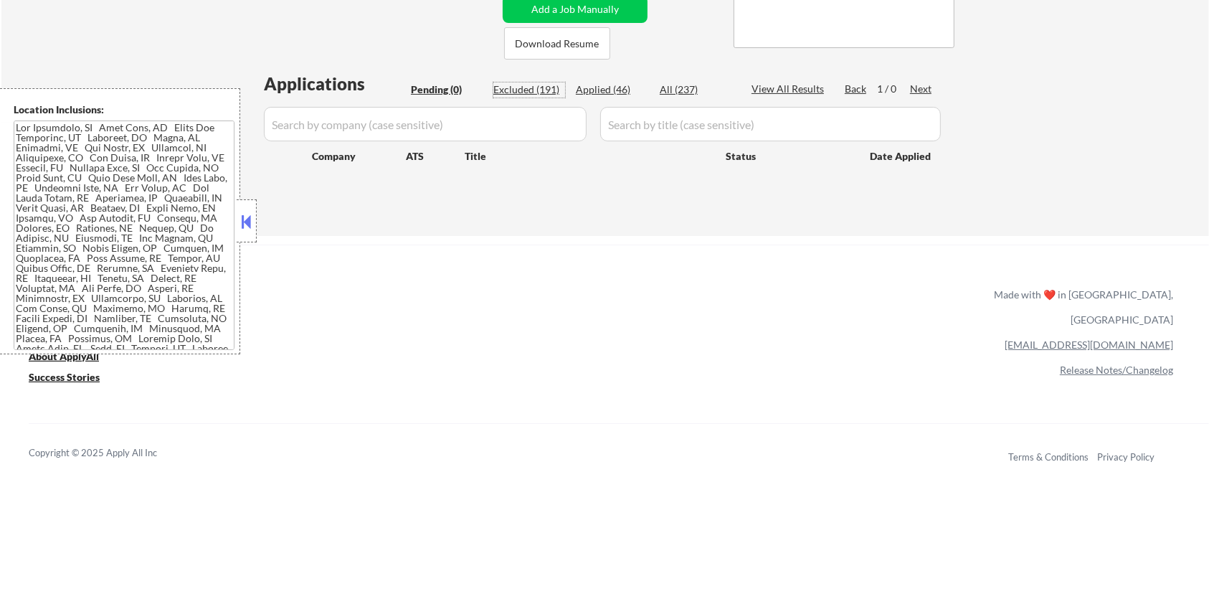
click at [530, 91] on div "Excluded (191)" at bounding box center [529, 89] width 72 height 14
click at [539, 85] on div "Excluded (191)" at bounding box center [529, 89] width 72 height 14
select select ""excluded__expired_""
select select ""excluded__salary_""
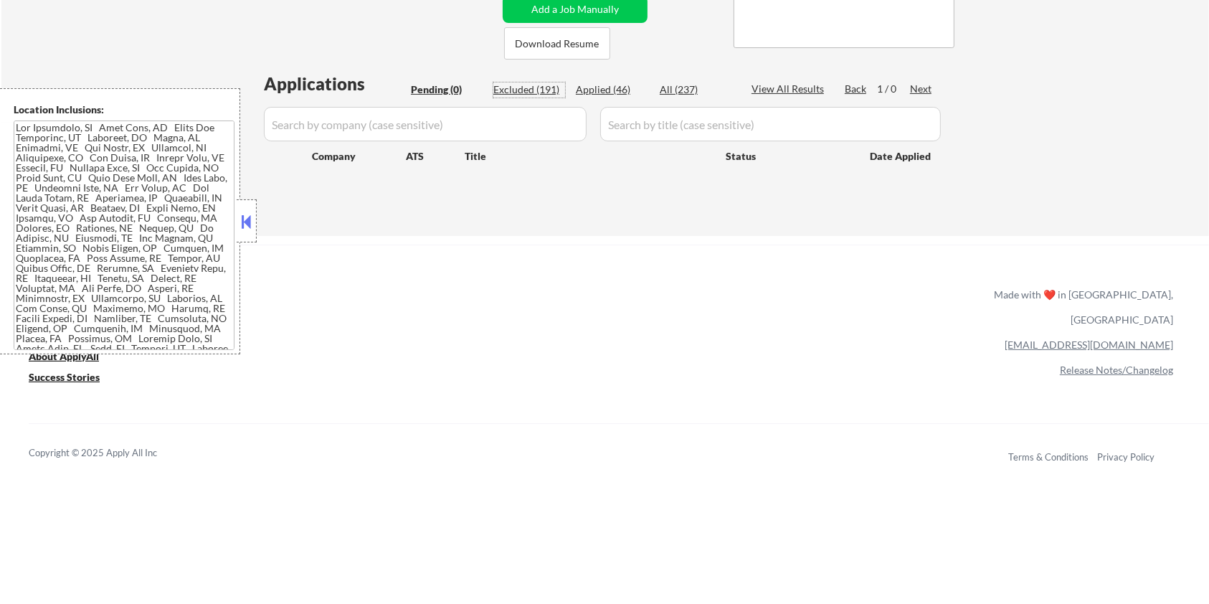
select select ""excluded__salary_""
select select ""excluded__bad_match_""
select select ""excluded__salary_""
select select ""excluded__bad_match_""
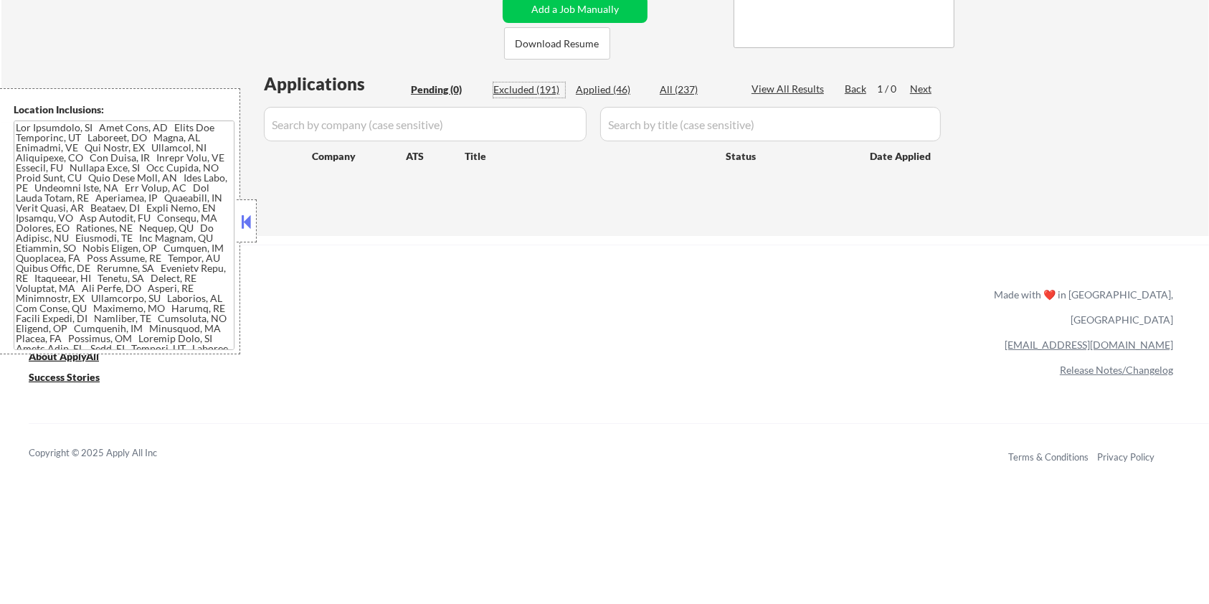
select select ""excluded__salary_""
select select ""excluded__expired_""
select select ""excluded__salary_""
select select ""excluded__bad_match_""
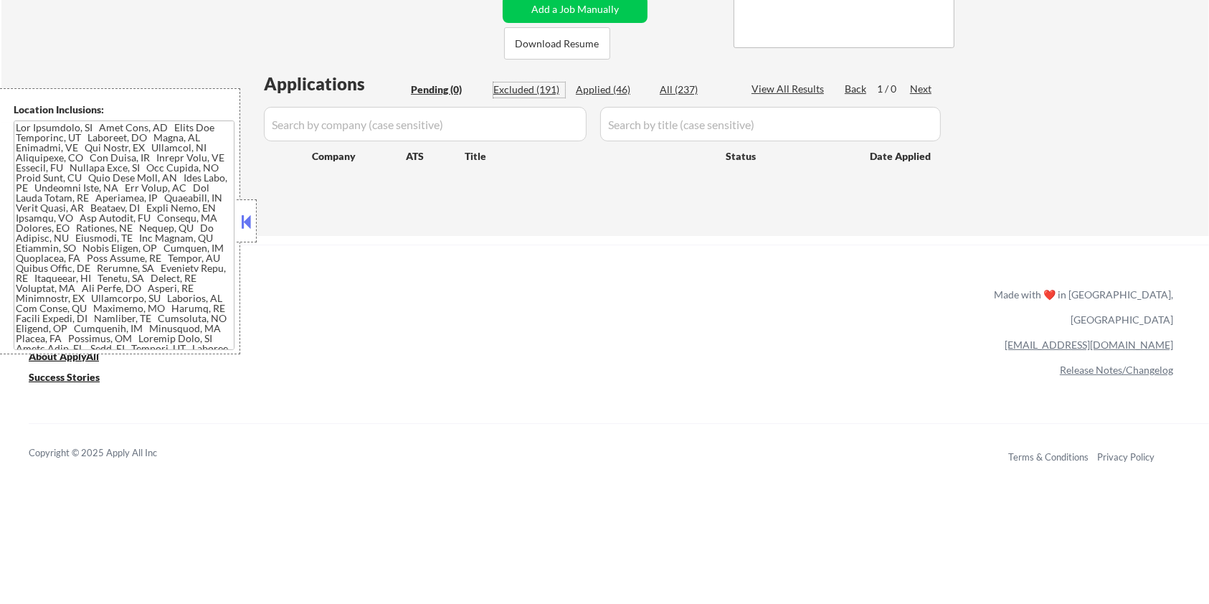
select select ""excluded__expired_""
select select ""excluded__bad_match_""
select select ""excluded__expired_""
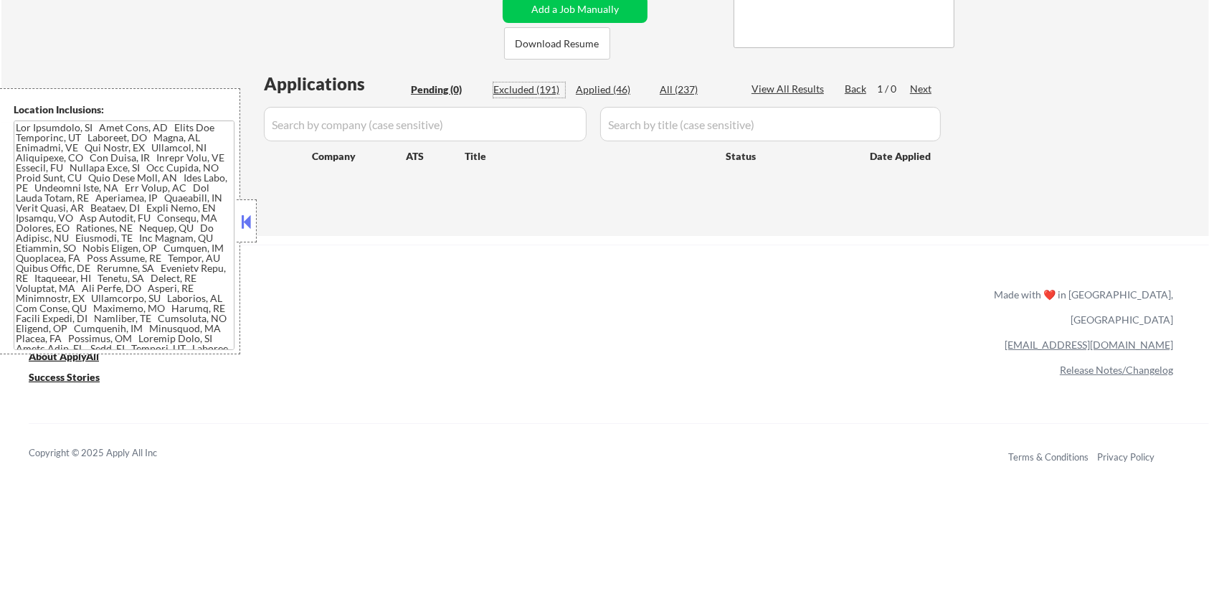
select select ""excluded__bad_match_""
select select ""excluded__expired_""
select select ""excluded__bad_match_""
select select ""excluded__salary_""
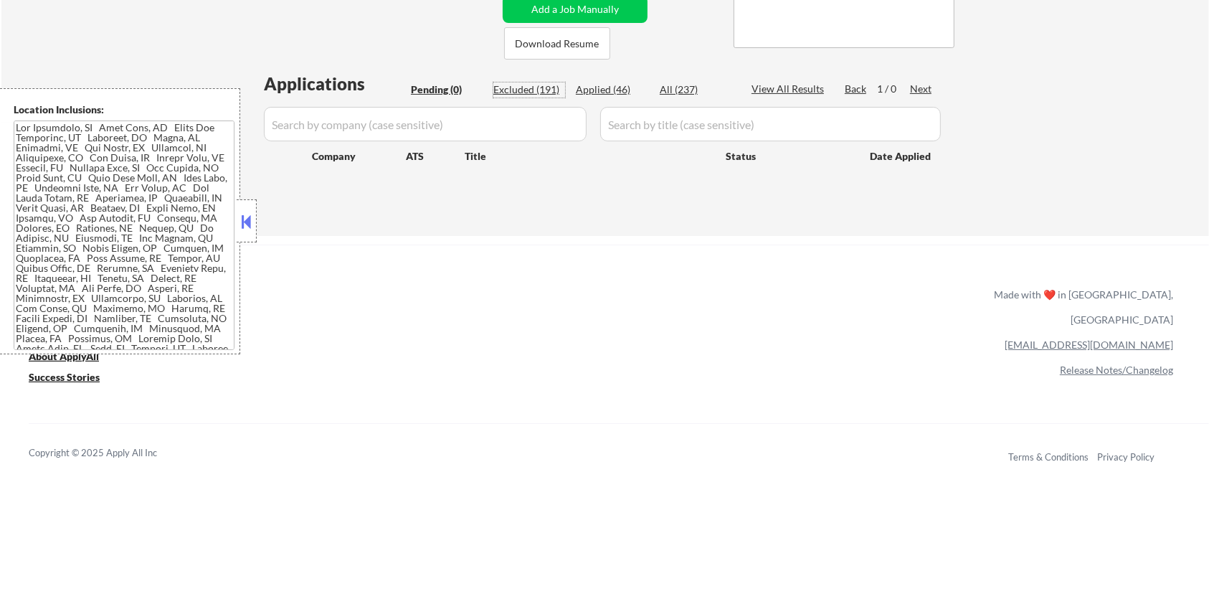
select select ""excluded__salary_""
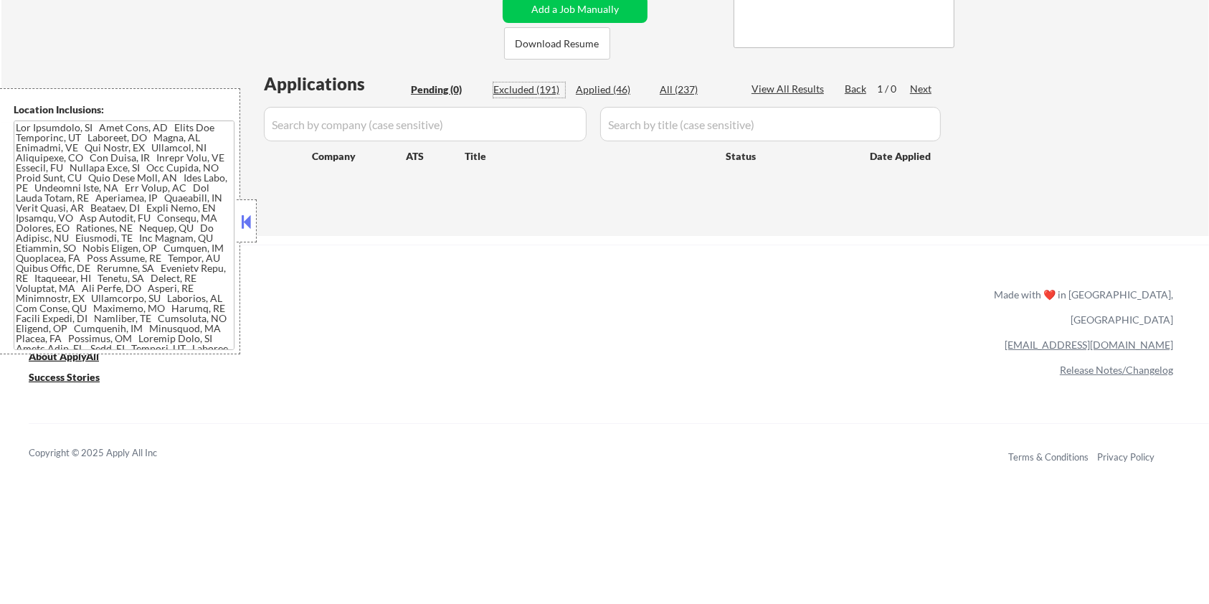
select select ""excluded__expired_""
select select ""excluded__salary_""
select select ""excluded__bad_match_""
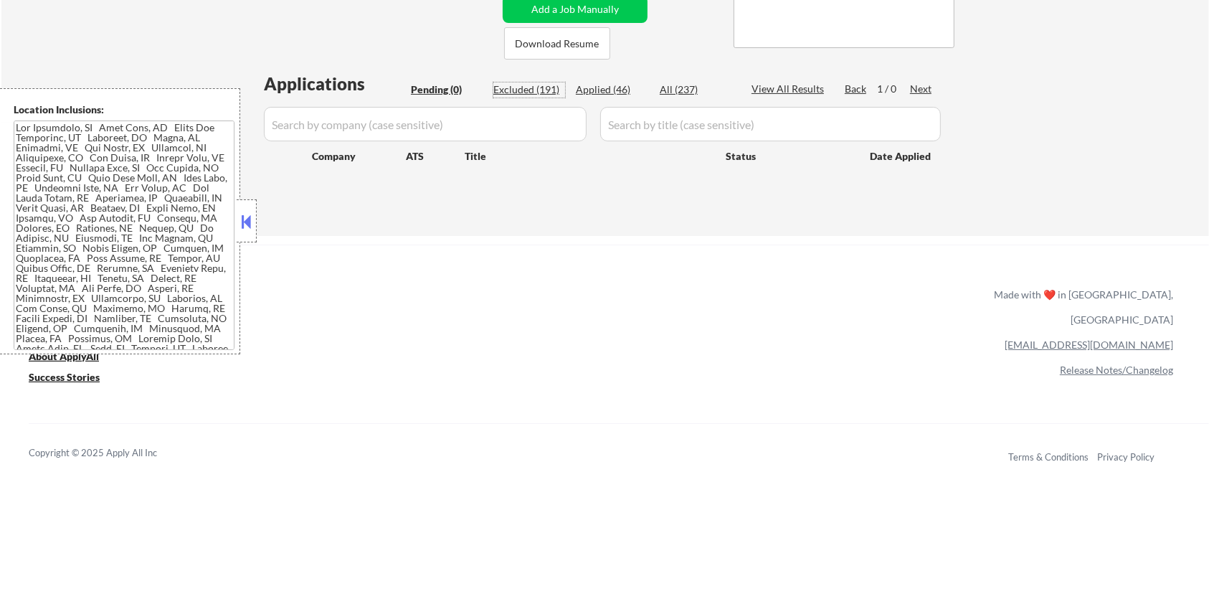
select select ""excluded__bad_match_""
select select ""excluded__expired_""
select select ""excluded__salary_""
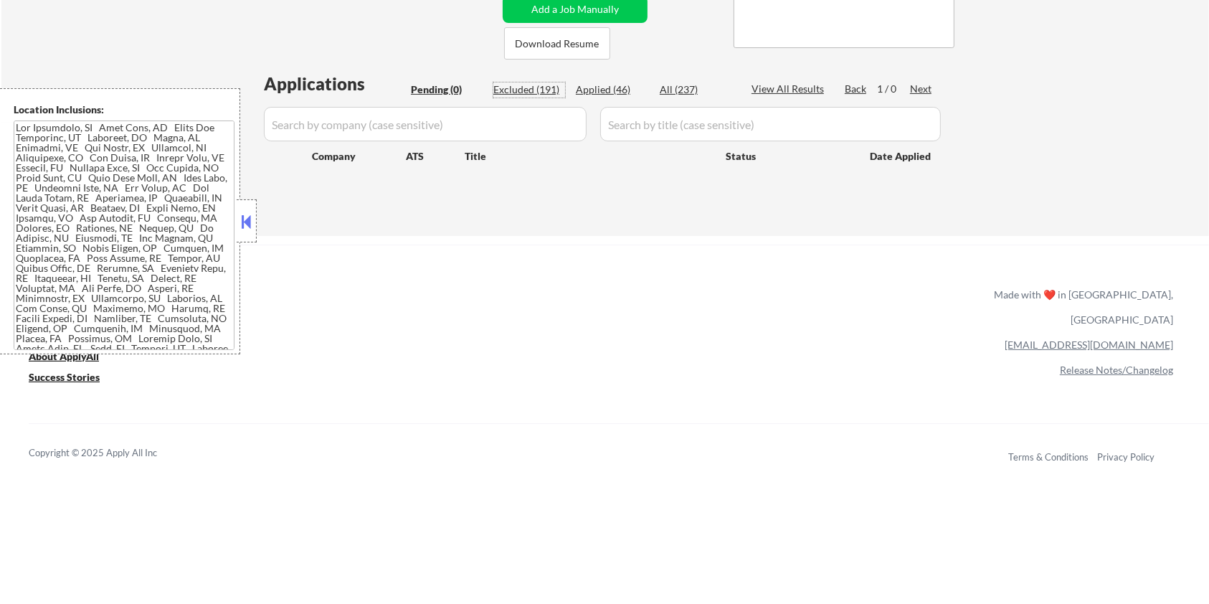
select select ""excluded__expired_""
select select ""excluded__location_""
select select ""excluded__expired_""
select select ""excluded__salary_""
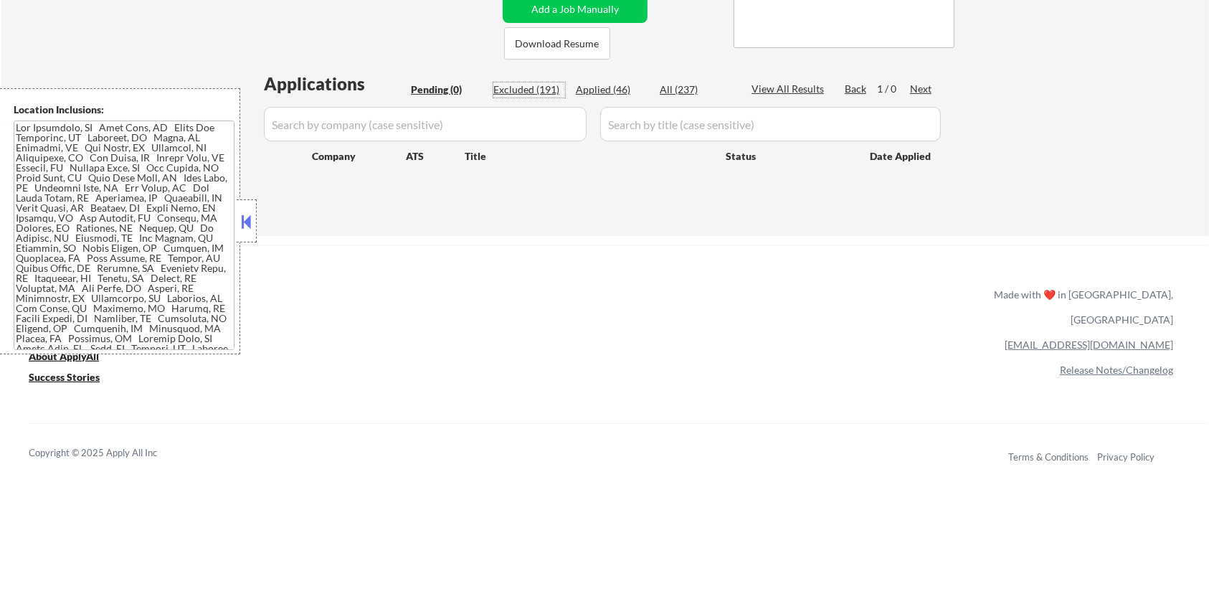
select select ""excluded__salary_""
select select ""excluded__expired_""
select select ""excluded__bad_match_""
select select ""excluded""
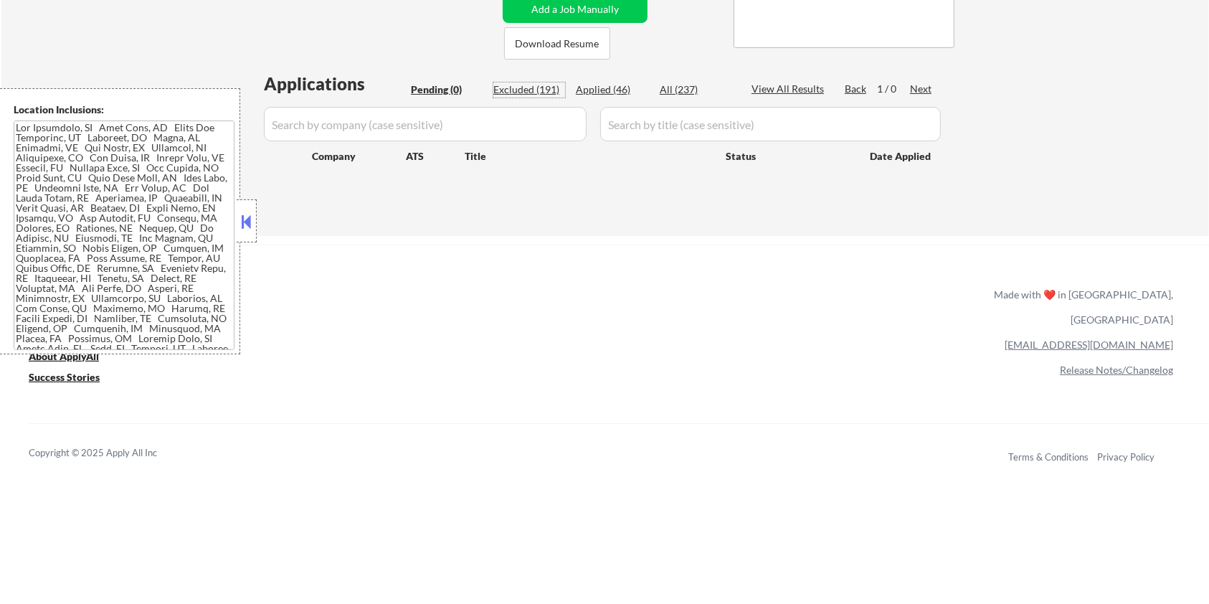
select select ""excluded__salary_""
select select ""excluded__bad_match_""
select select ""excluded__salary_""
select select ""excluded__expired_""
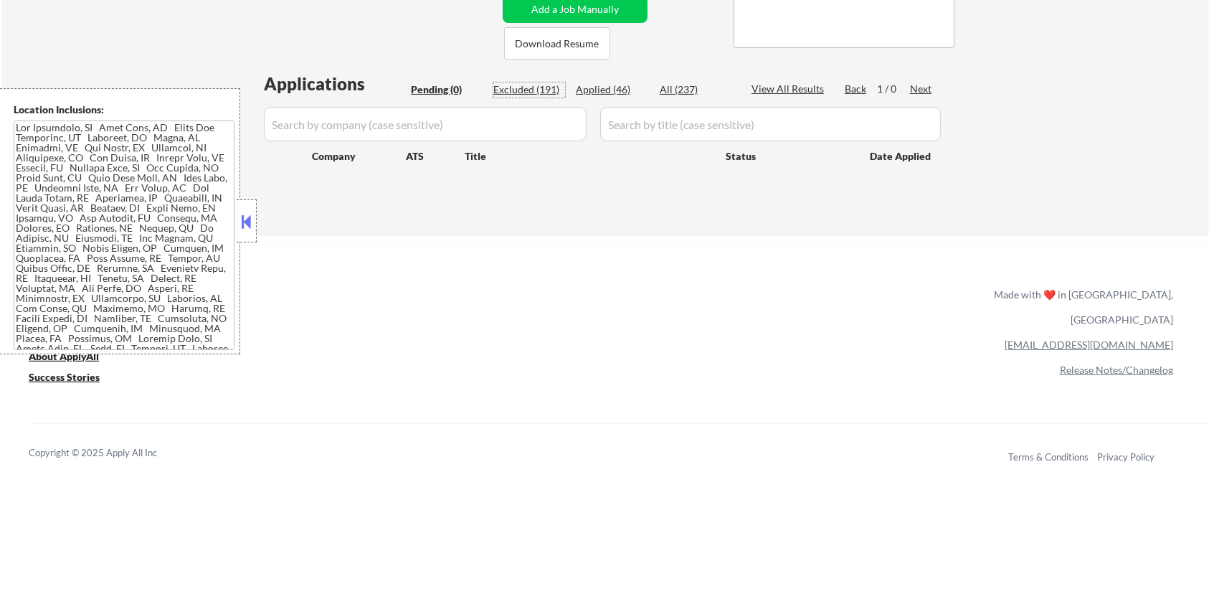
select select ""excluded__salary_""
select select ""excluded__bad_match_""
select select ""excluded__expired_""
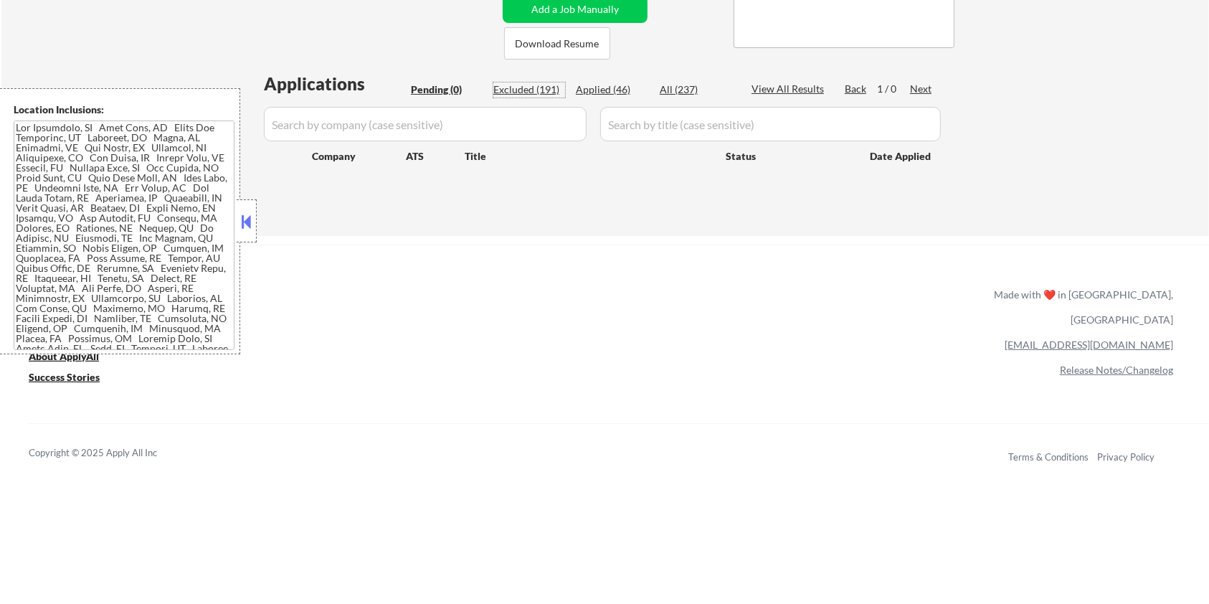
select select ""excluded__salary_""
select select ""excluded__blocklist_""
select select ""excluded__expired_""
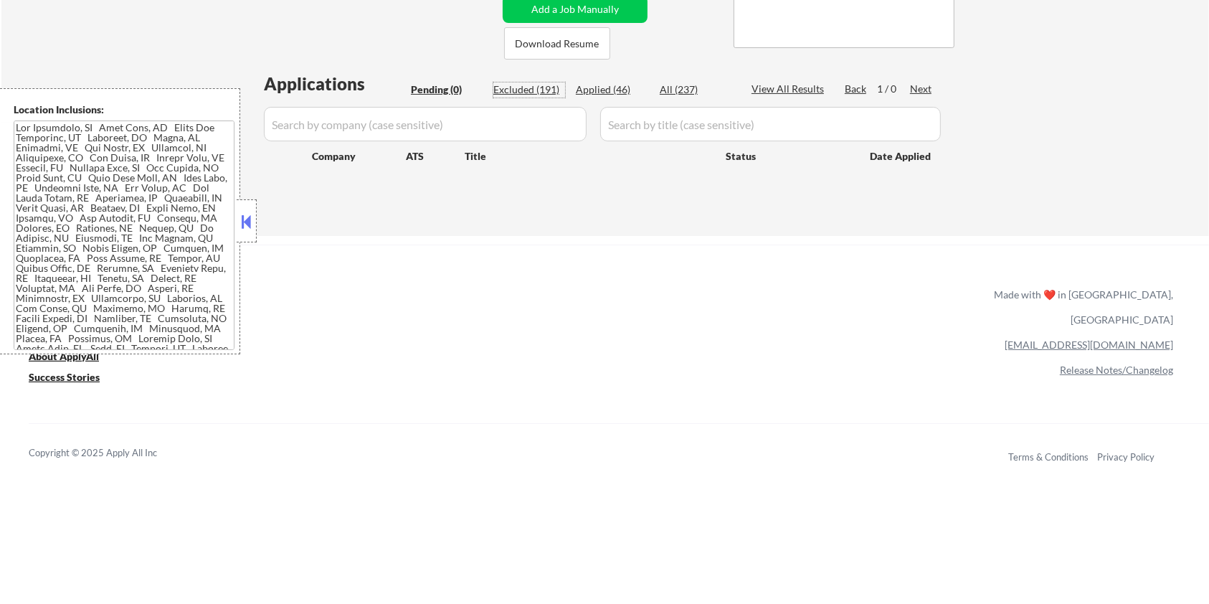
select select ""excluded__salary_""
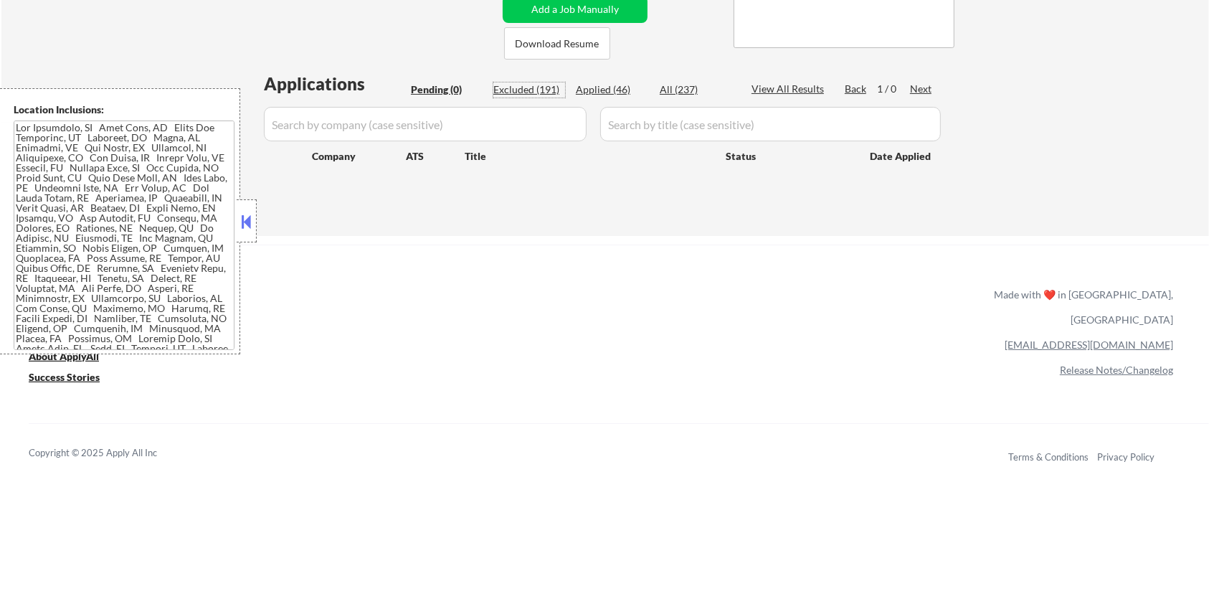
select select ""excluded__salary_""
select select ""excluded__expired_""
select select ""excluded__salary_""
select select ""excluded__expired_""
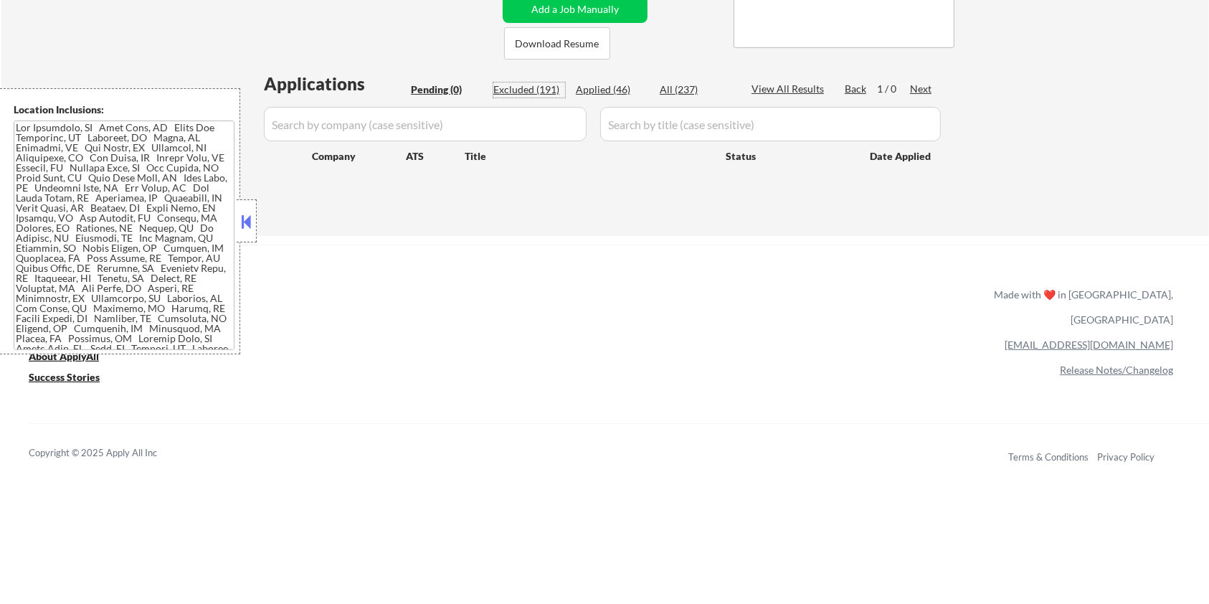
select select ""excluded__bad_match_""
select select ""excluded__salary_""
select select ""excluded__expired_""
select select ""excluded__salary_""
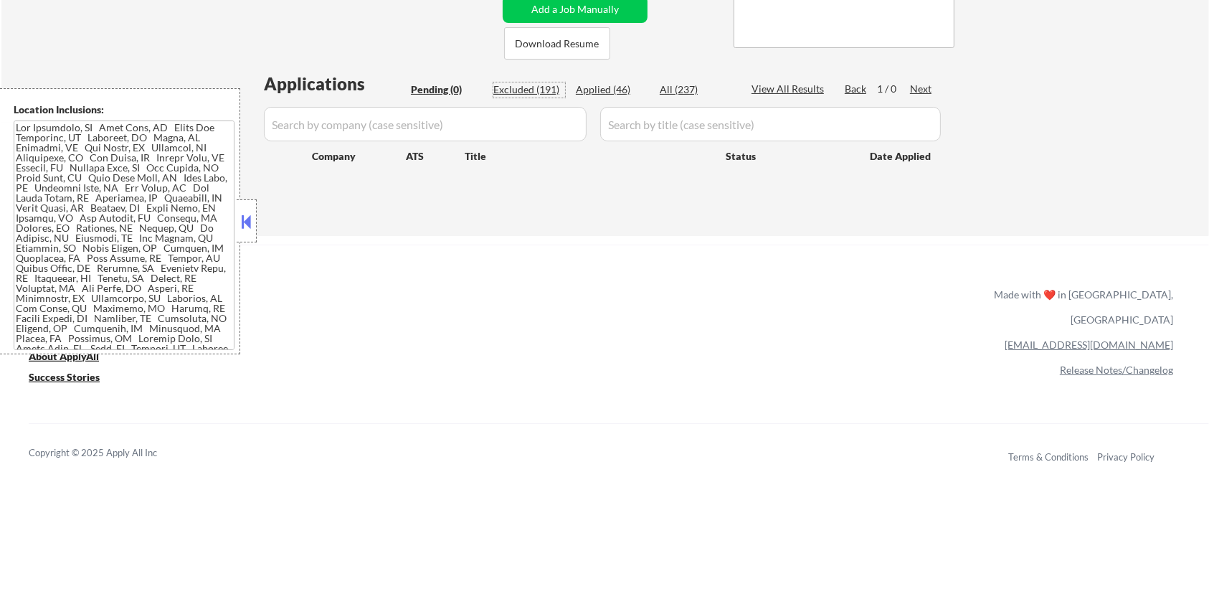
select select ""excluded__salary_""
select select ""excluded__bad_match_""
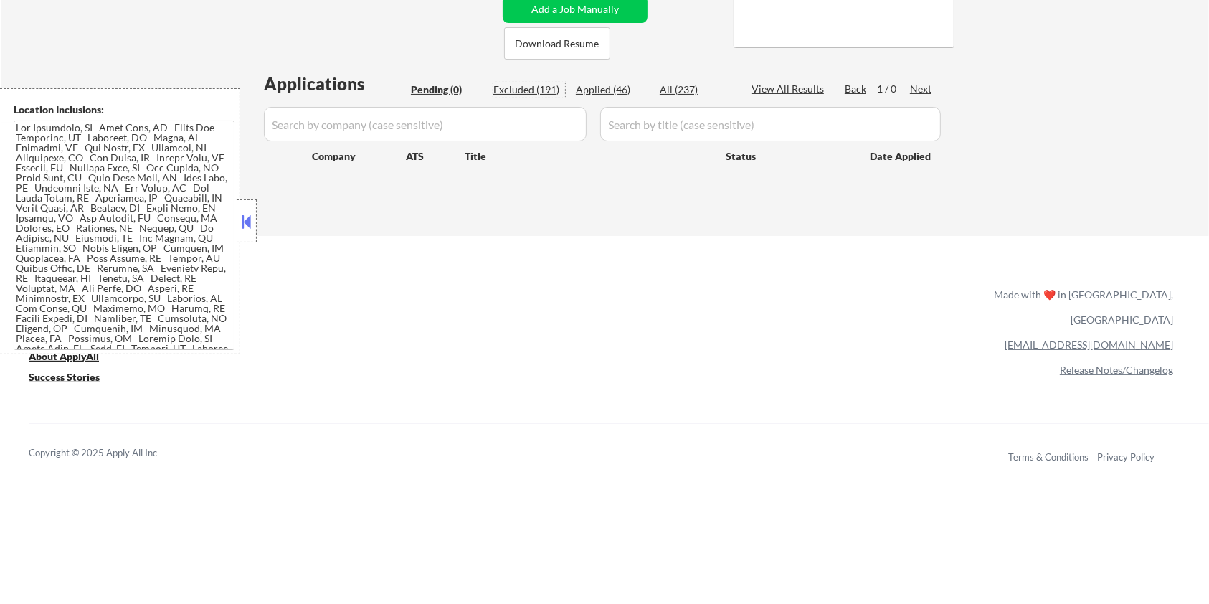
select select ""excluded__location_""
select select ""excluded""
select select ""excluded__salary_""
select select ""excluded__bad_match_""
select select ""excluded__salary_""
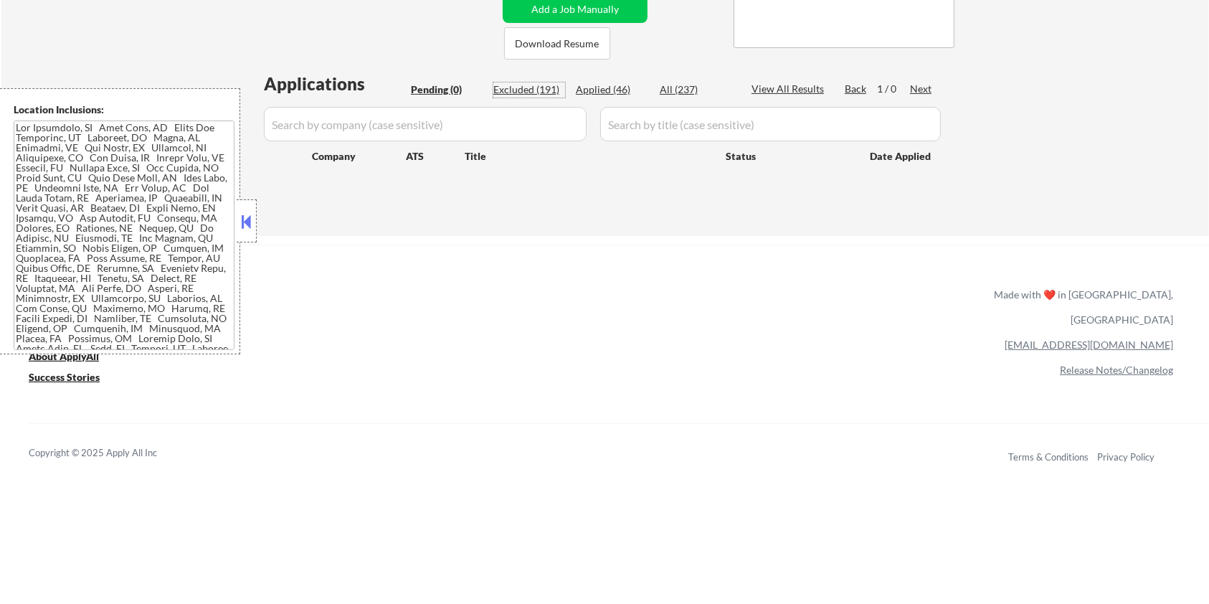
select select ""excluded__bad_match_""
select select ""excluded__expired_""
select select ""excluded__blocklist_""
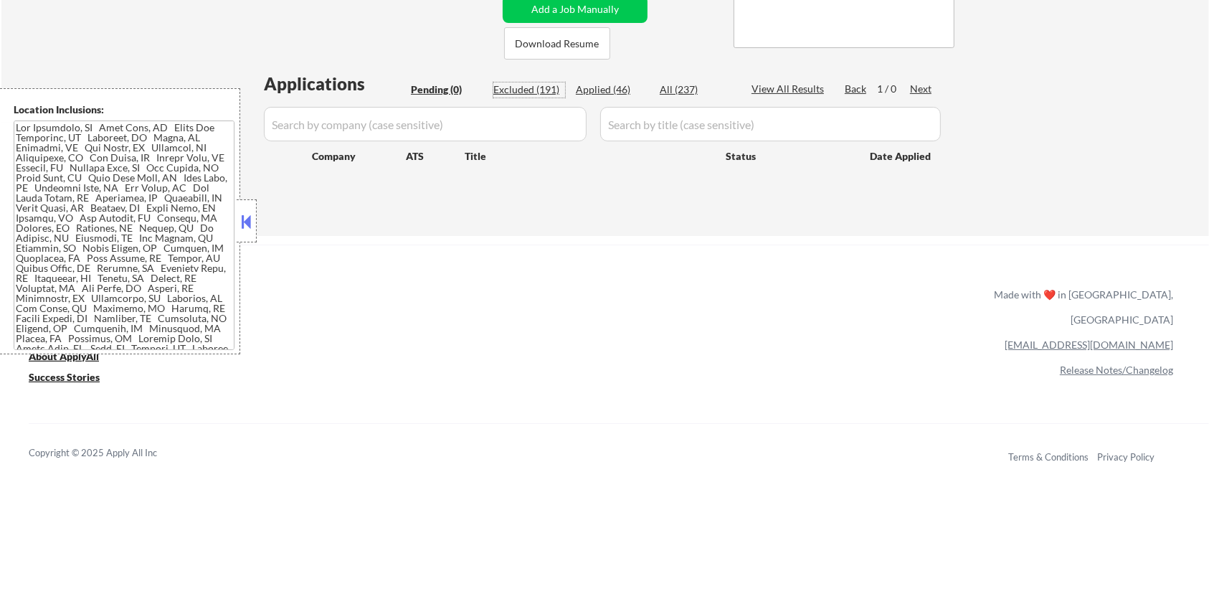
select select ""excluded__bad_match_""
select select ""excluded__salary_""
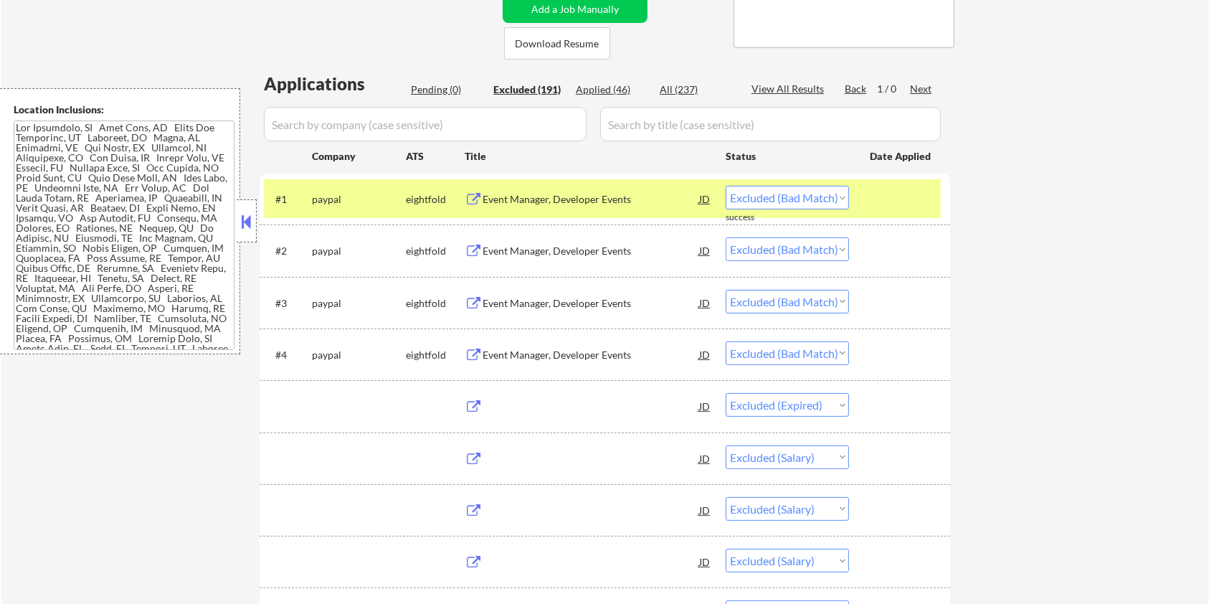
select select ""excluded__salary_""
select select ""excluded__other_""
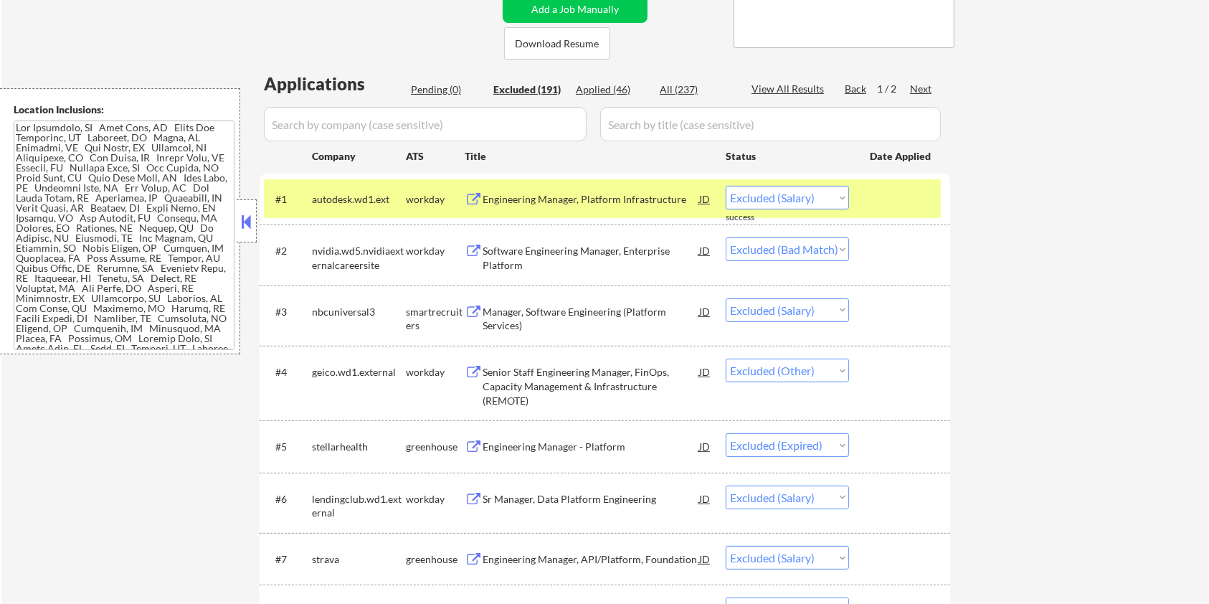
click at [602, 306] on div "Manager, Software Engineering (Platform Services)" at bounding box center [591, 319] width 217 height 28
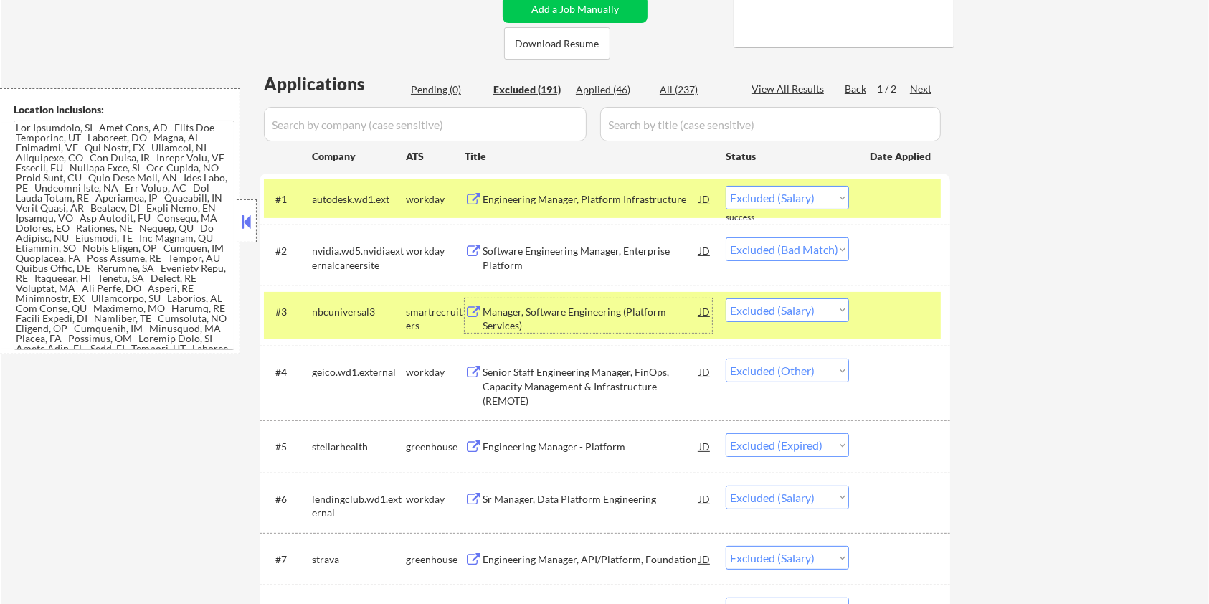
click at [931, 199] on div at bounding box center [901, 199] width 63 height 26
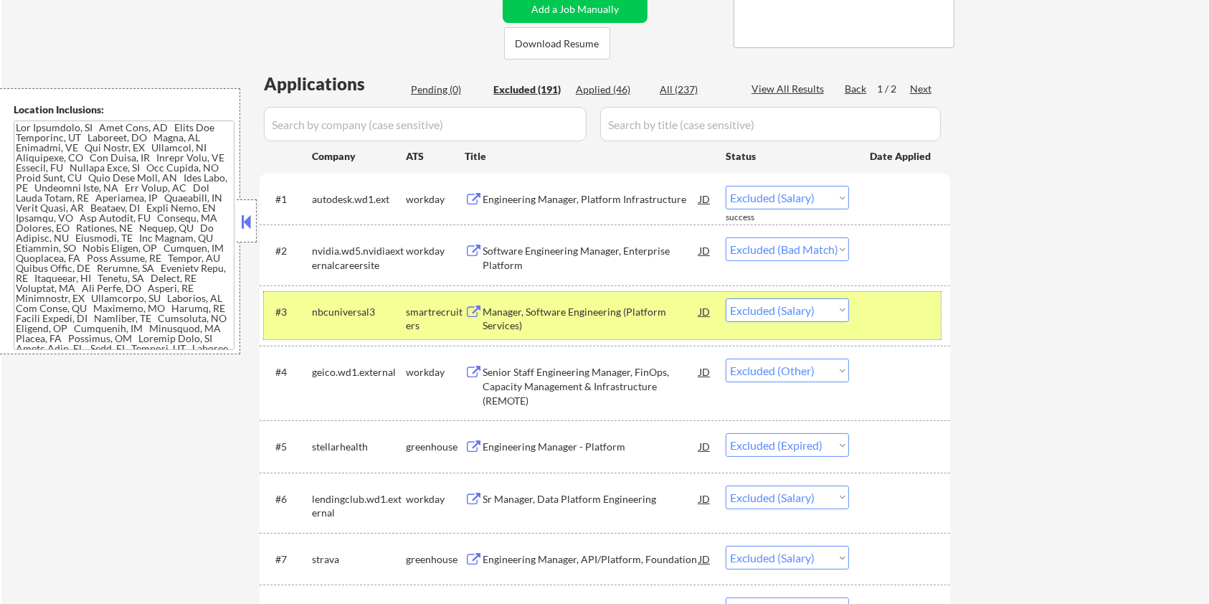
click at [878, 301] on div at bounding box center [901, 311] width 63 height 26
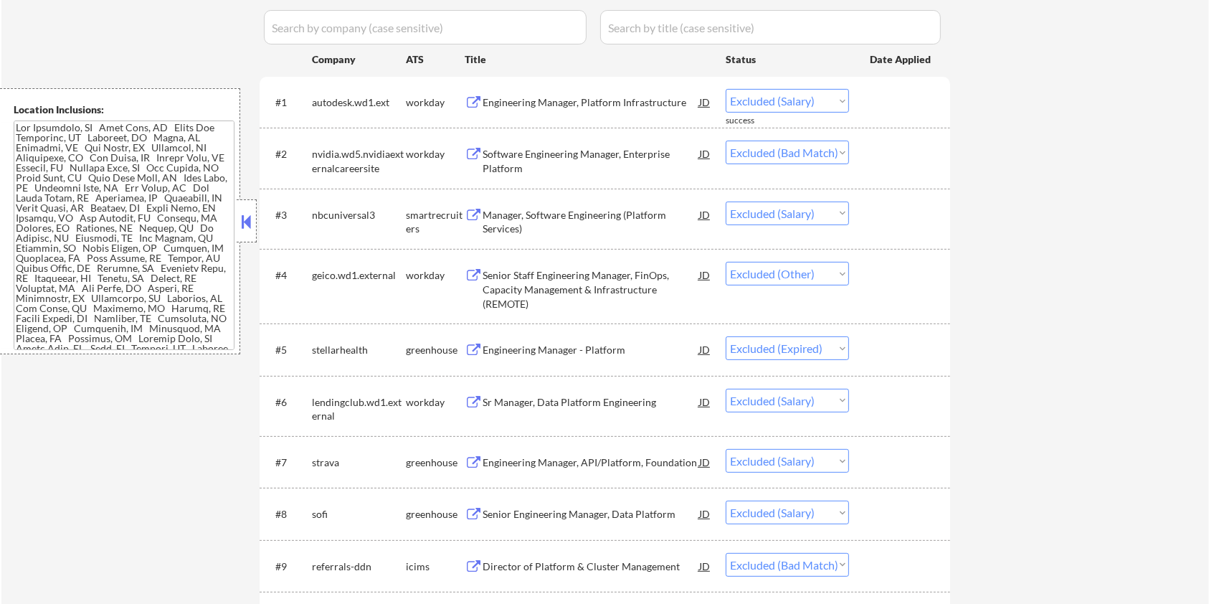
scroll to position [478, 0]
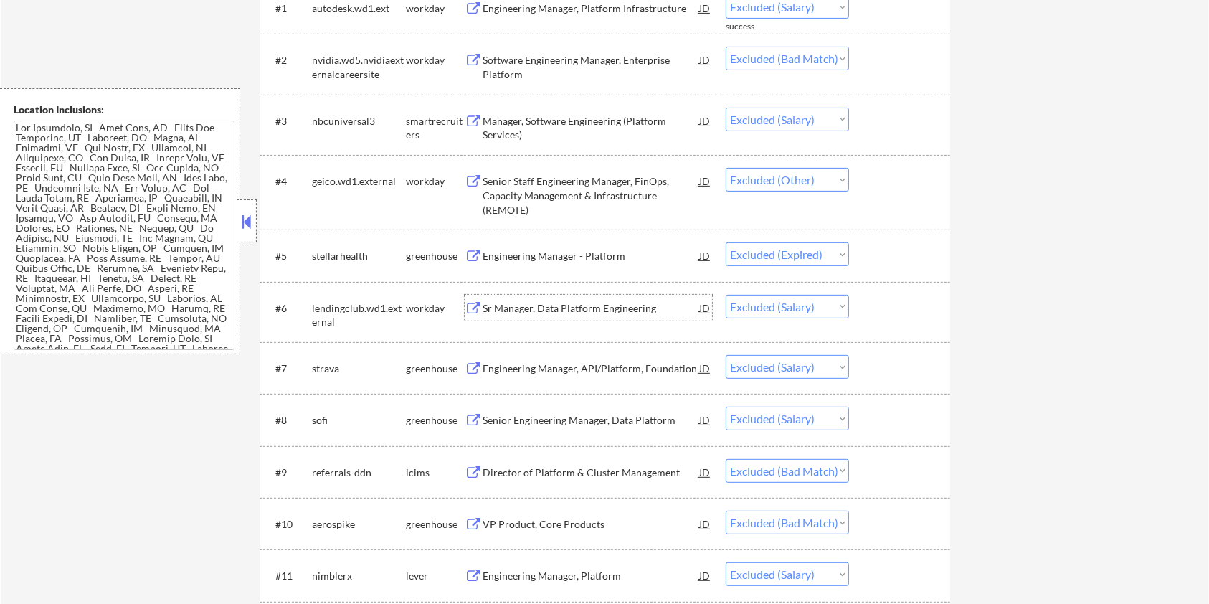
click at [589, 304] on div "Sr Manager, Data Platform Engineering" at bounding box center [591, 308] width 217 height 14
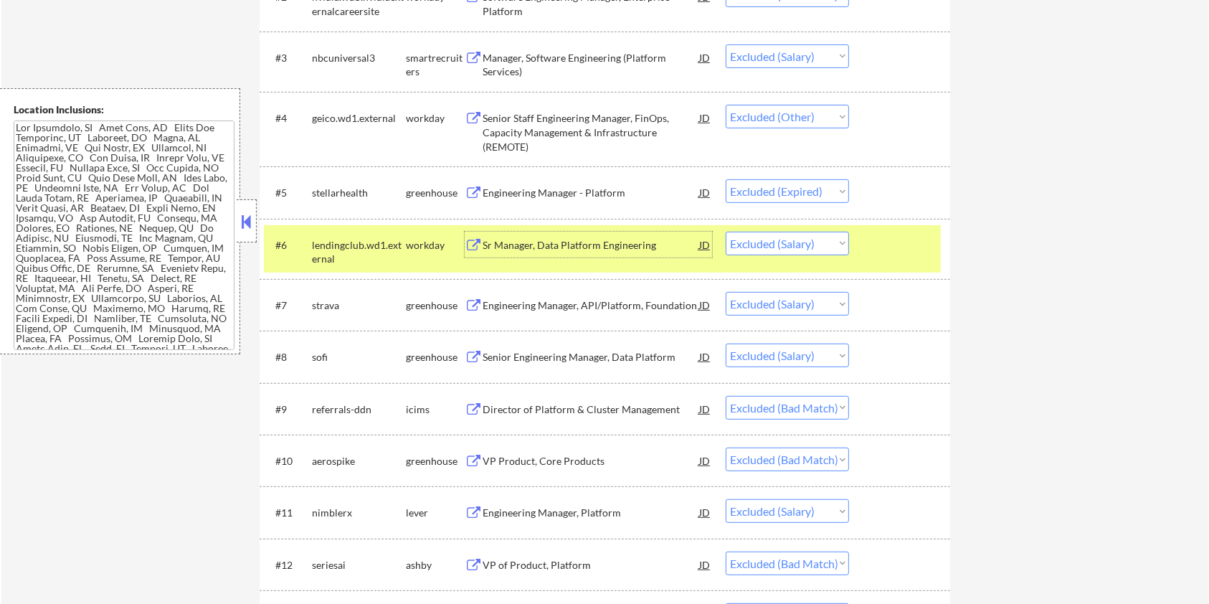
scroll to position [574, 0]
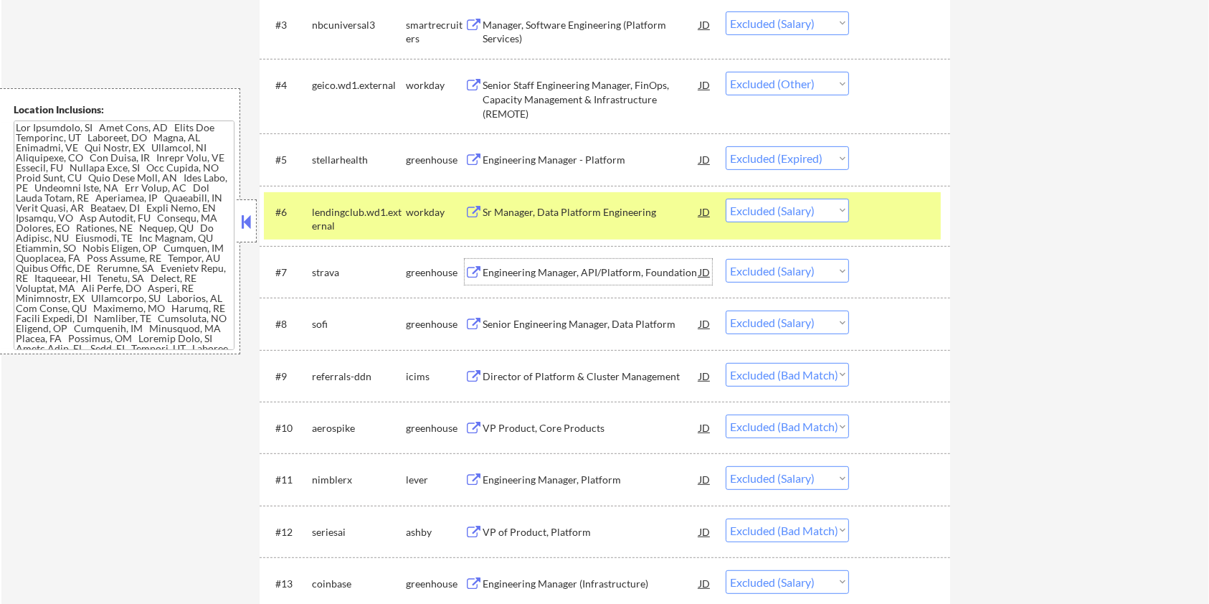
click at [622, 267] on div "Engineering Manager, API/Platform, Foundation" at bounding box center [591, 272] width 217 height 14
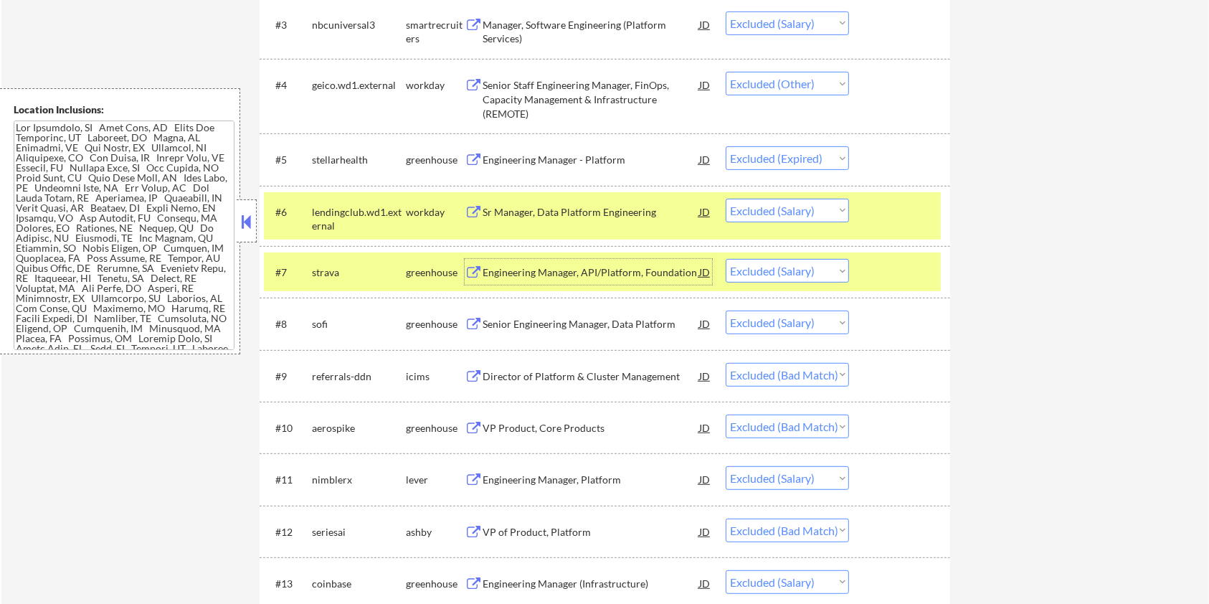
click at [600, 326] on div "Senior Engineering Manager, Data Platform" at bounding box center [591, 324] width 217 height 14
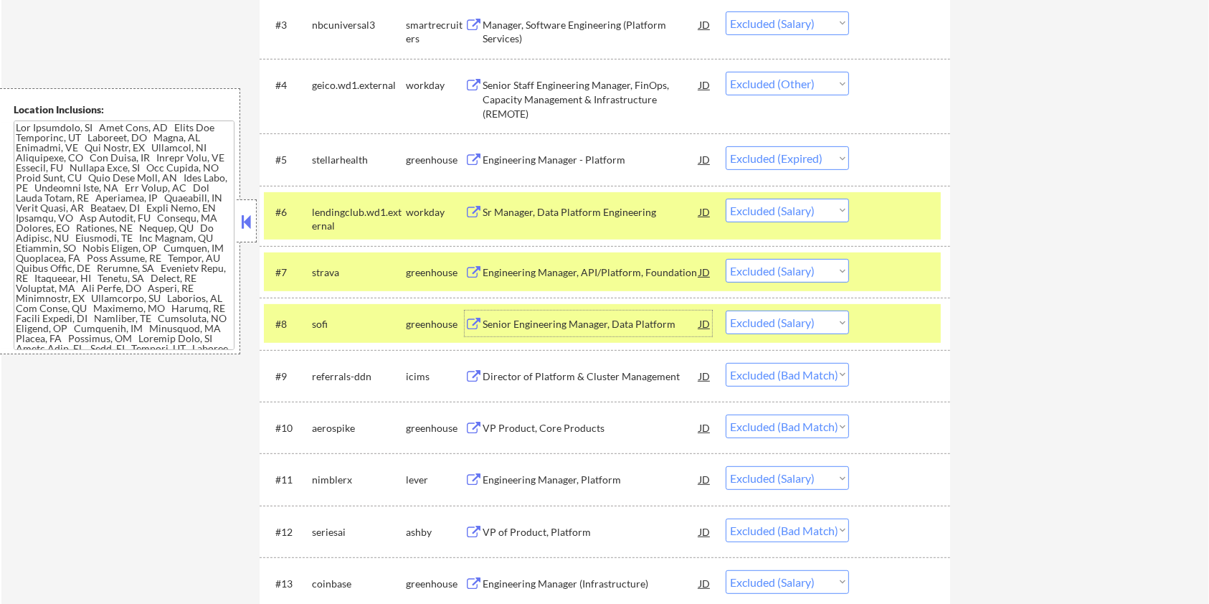
click at [894, 307] on div "#8 [PERSON_NAME] Senior Engineering Manager, Data Platform JD Choose an option.…" at bounding box center [602, 323] width 677 height 39
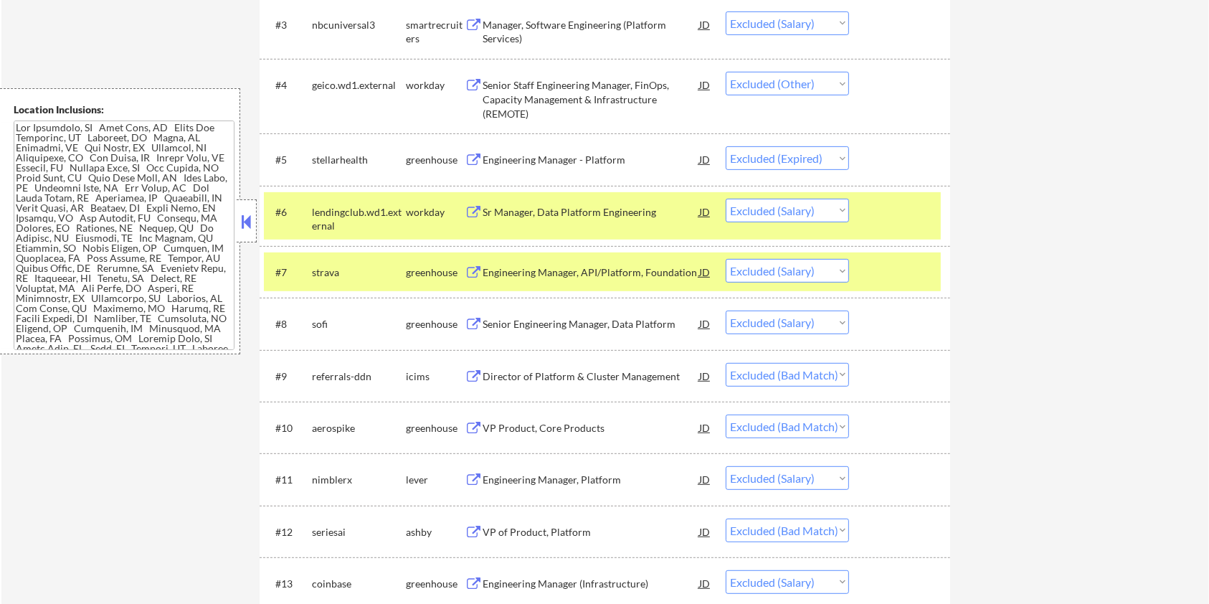
click at [893, 257] on div "#7 strava greenhouse Engineering Manager, API/Platform, Foundation JD Choose an…" at bounding box center [602, 271] width 677 height 39
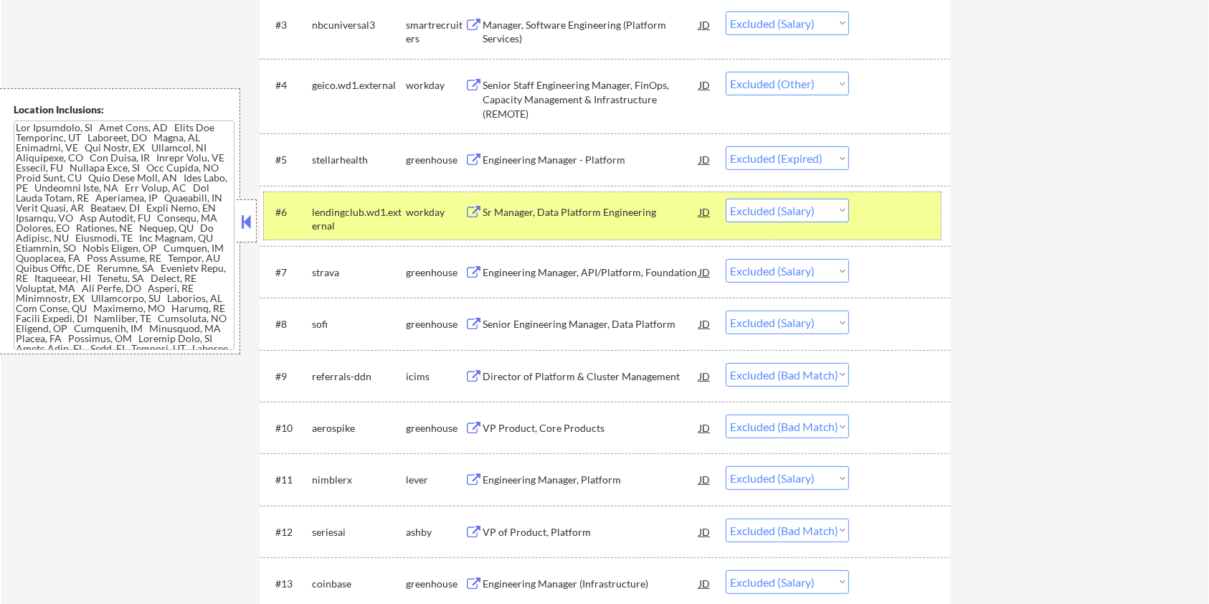
click at [879, 199] on div at bounding box center [901, 212] width 63 height 26
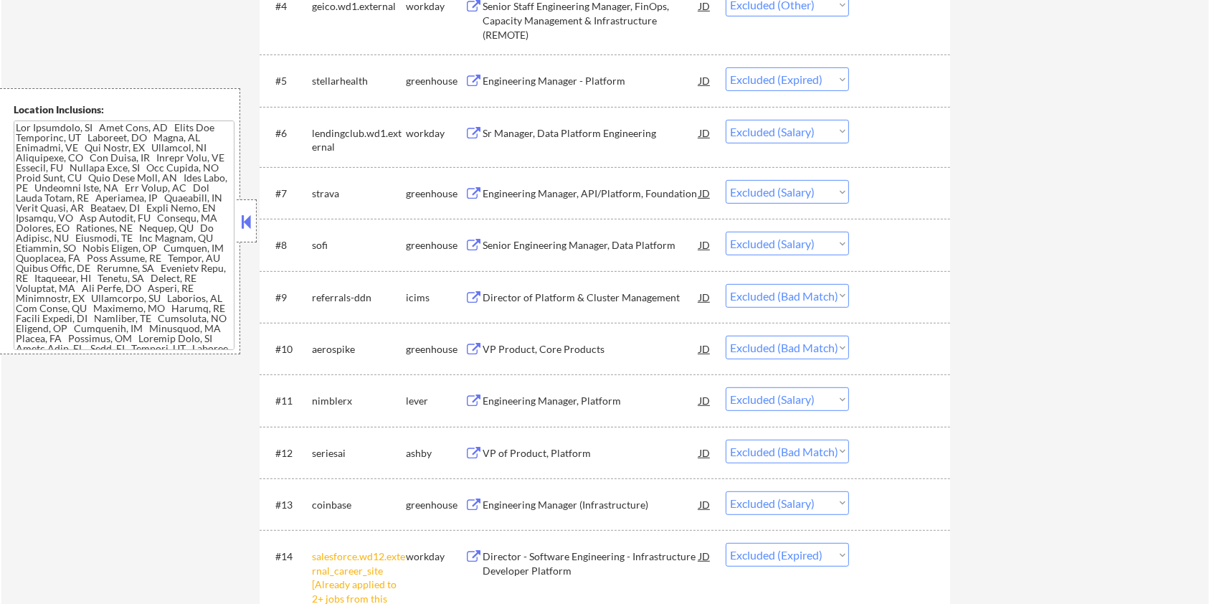
scroll to position [669, 0]
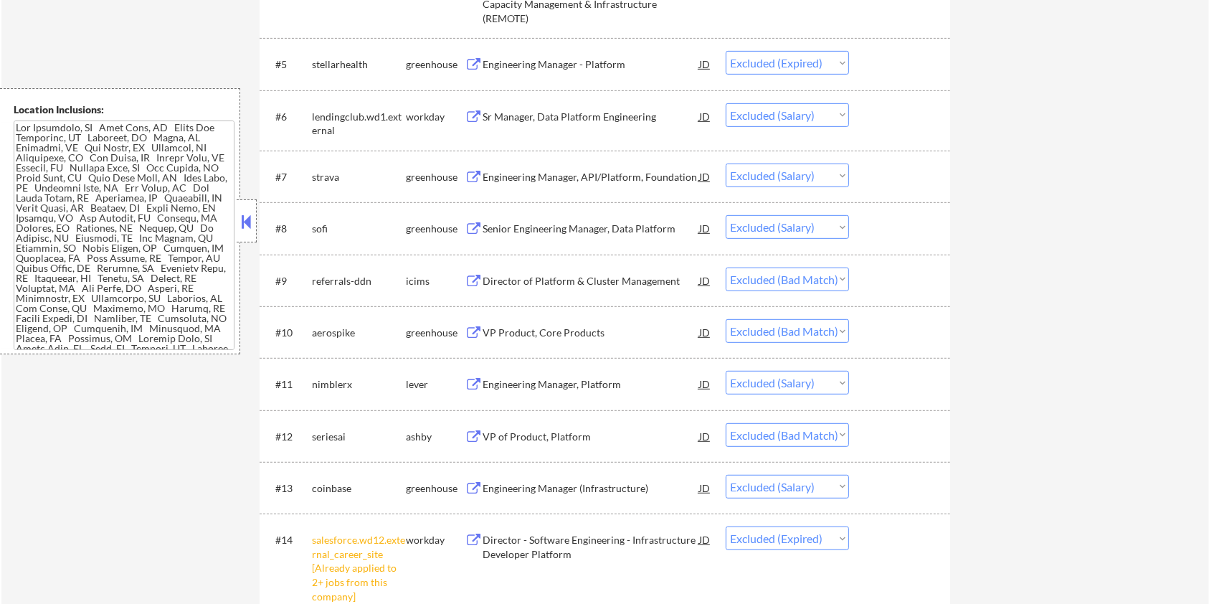
click at [585, 377] on div "Engineering Manager, Platform" at bounding box center [591, 384] width 217 height 14
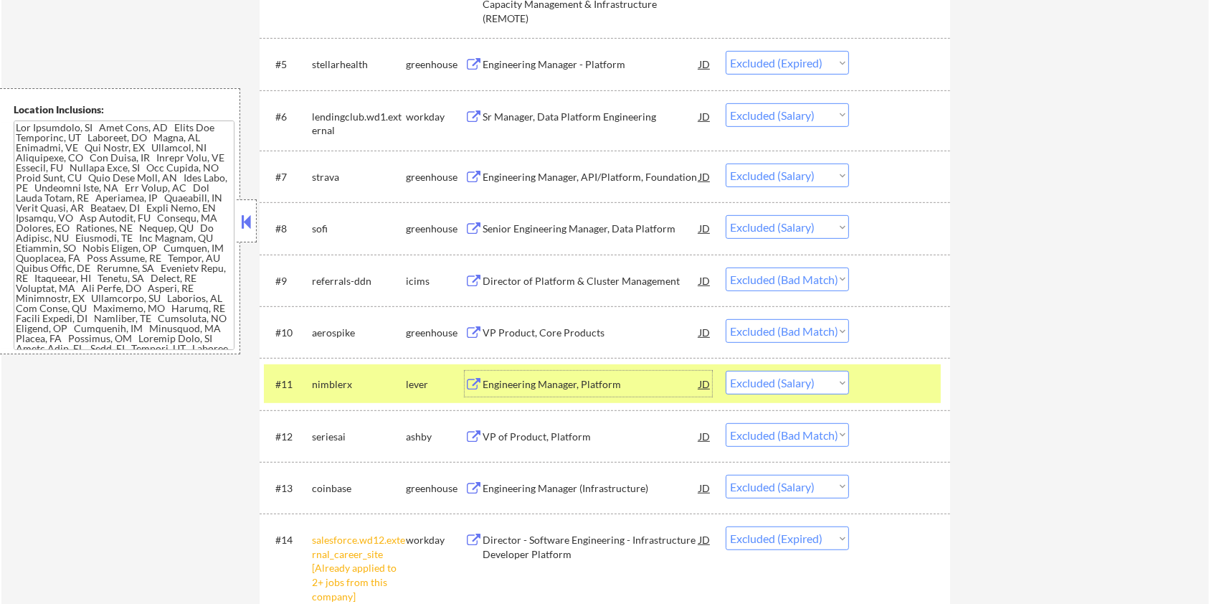
scroll to position [861, 0]
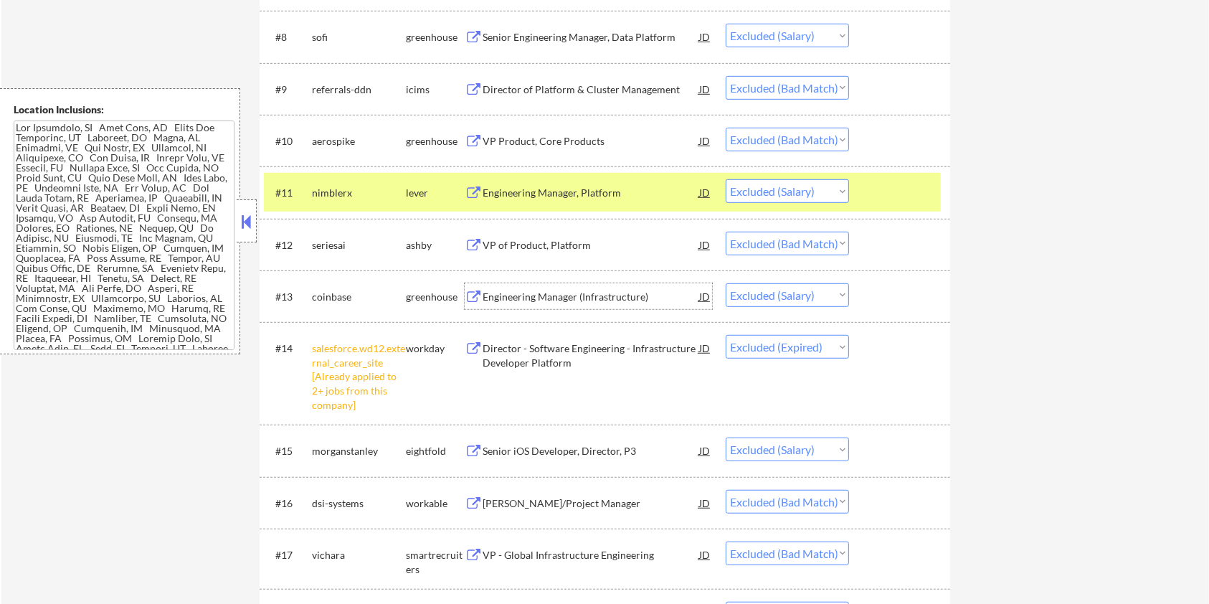
click at [624, 290] on div "Engineering Manager (Infrastructure)" at bounding box center [591, 297] width 217 height 14
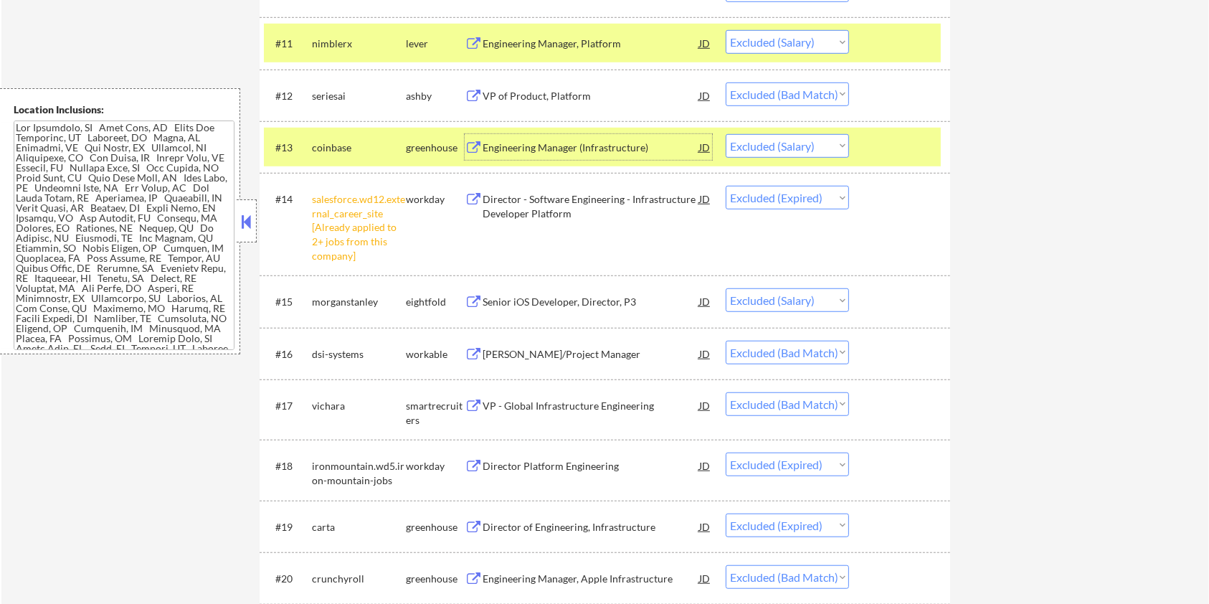
scroll to position [1051, 0]
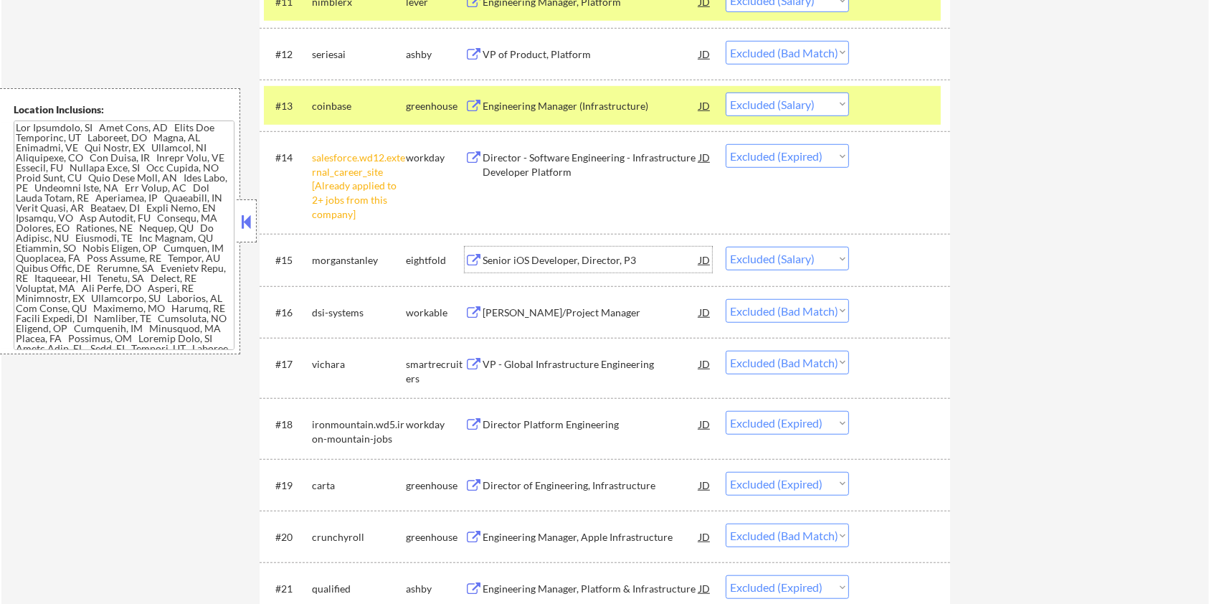
click at [567, 260] on div "Senior iOS Developer, Director, P3" at bounding box center [591, 260] width 217 height 14
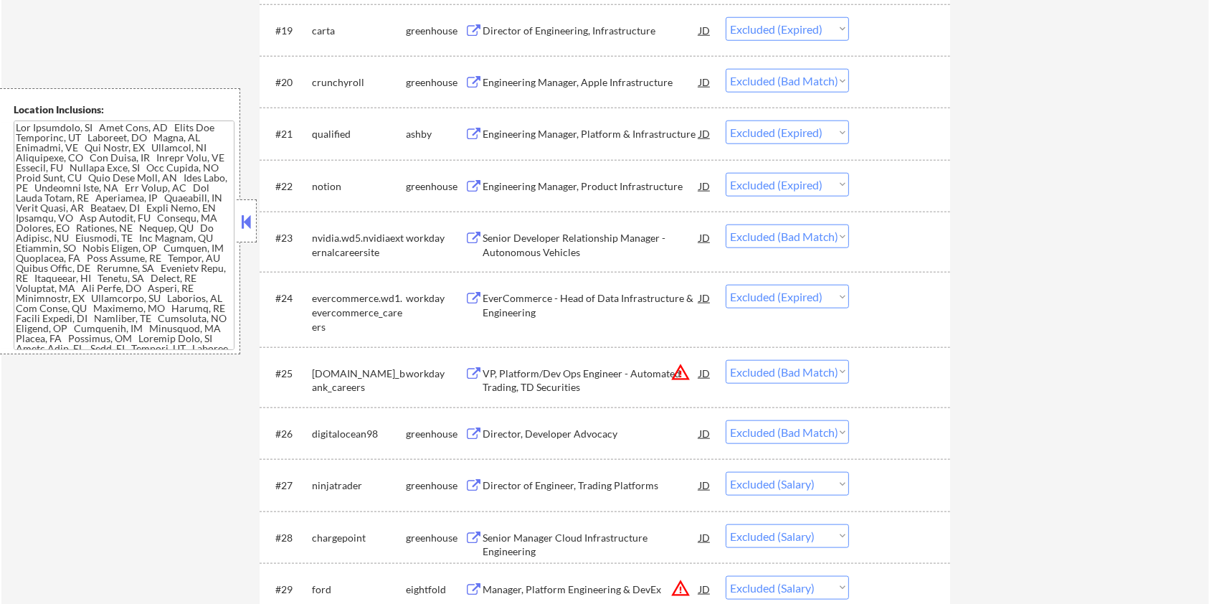
scroll to position [1530, 0]
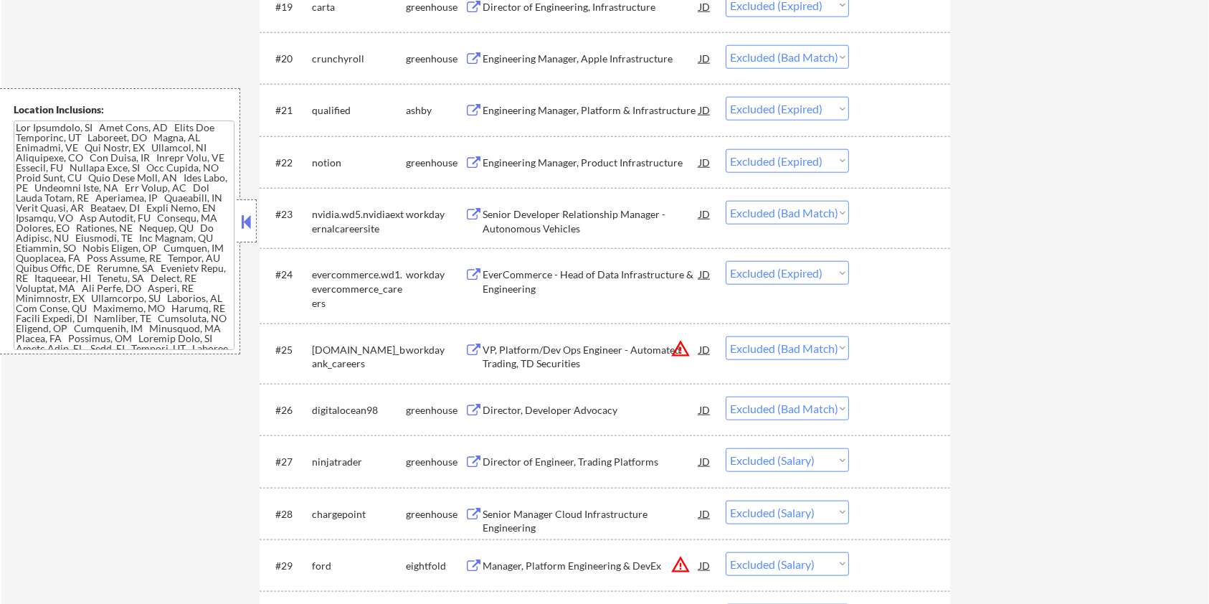
click at [572, 455] on div "Director of Engineer, Trading Platforms" at bounding box center [591, 462] width 217 height 14
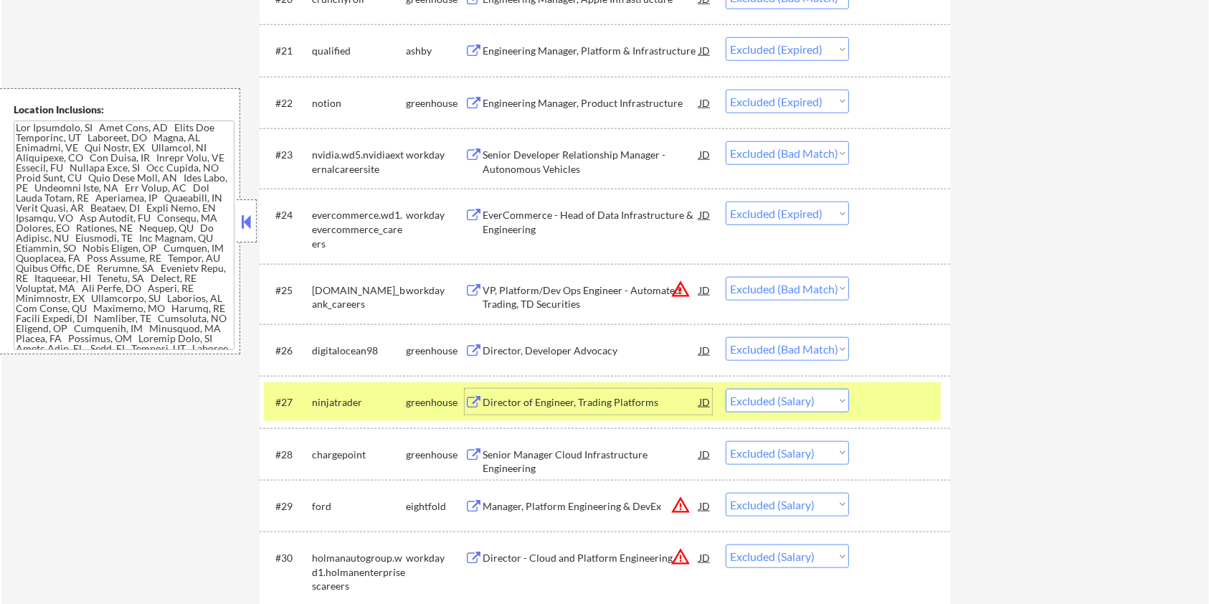
scroll to position [1625, 0]
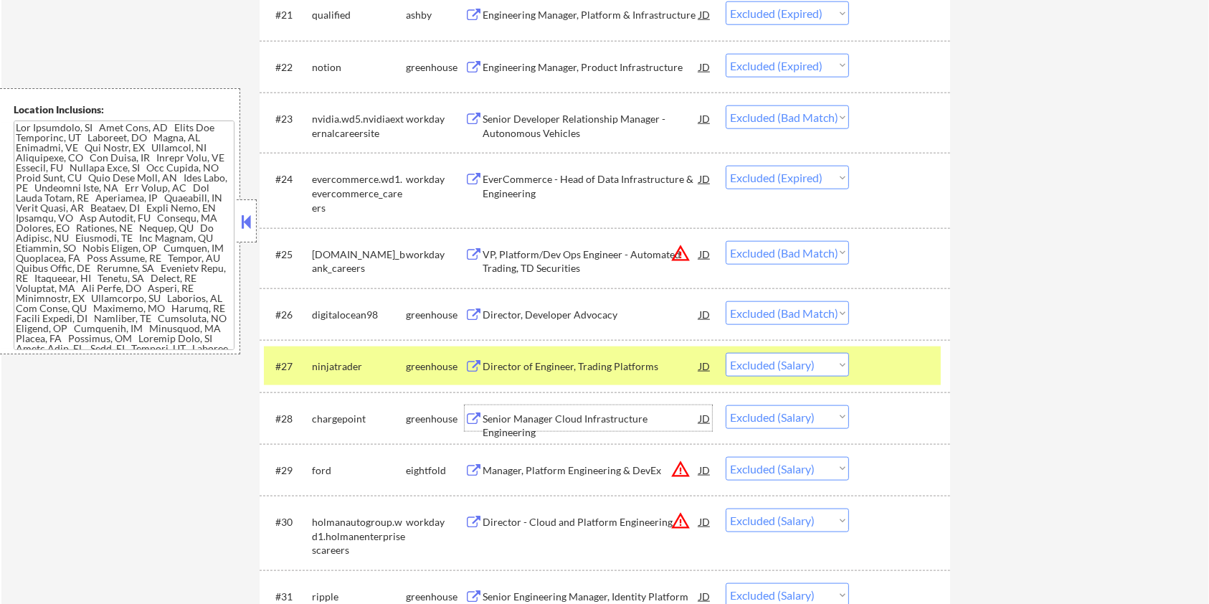
click at [571, 417] on div "Senior Manager Cloud Infrastructure Engineering" at bounding box center [591, 426] width 217 height 28
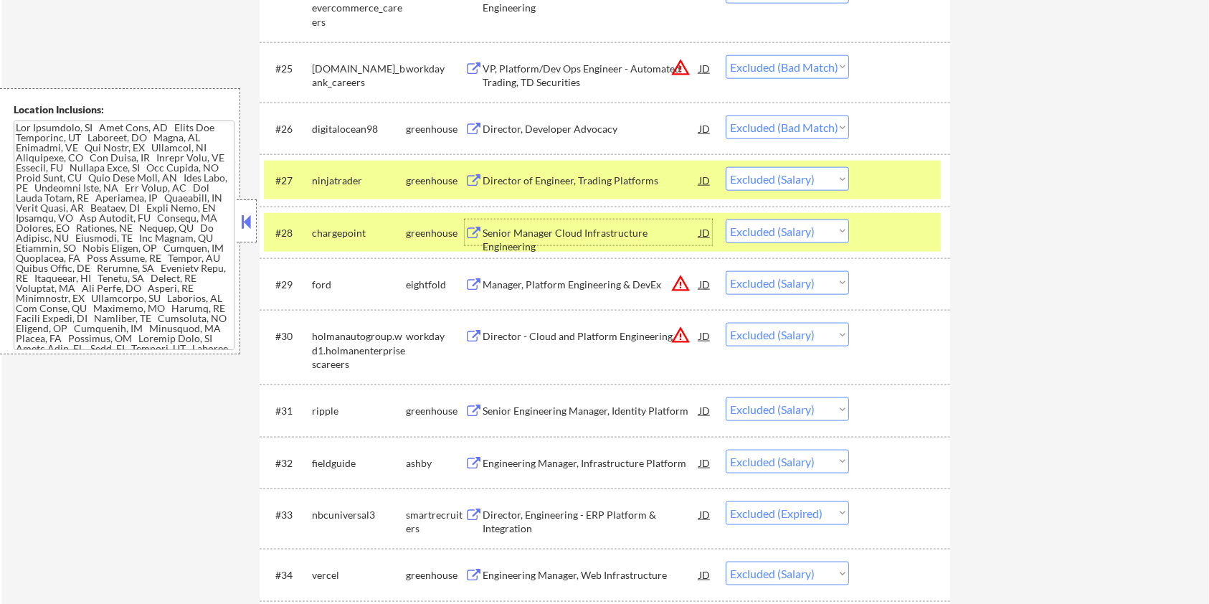
scroll to position [1817, 0]
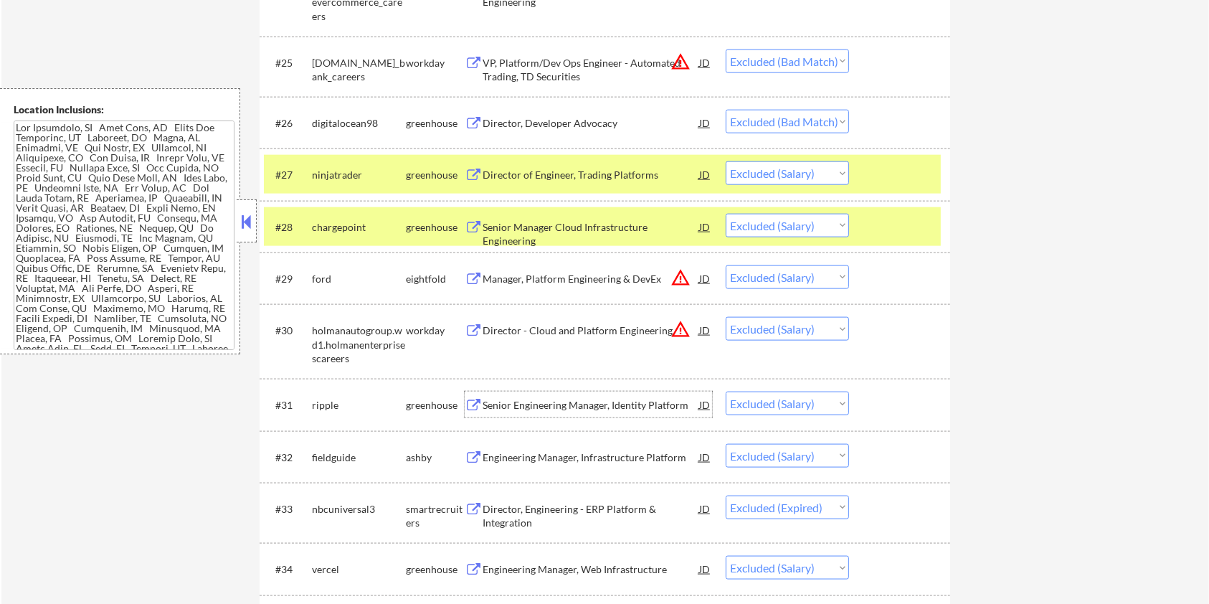
click at [539, 404] on div "Senior Engineering Manager, Identity Platform" at bounding box center [591, 405] width 217 height 14
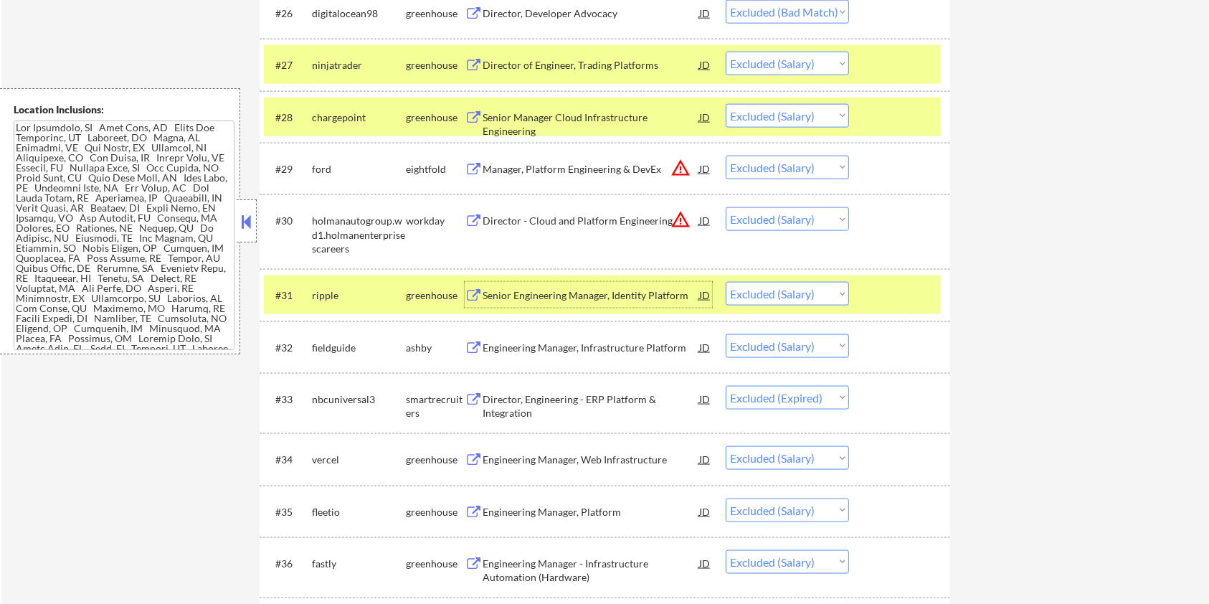
scroll to position [2008, 0]
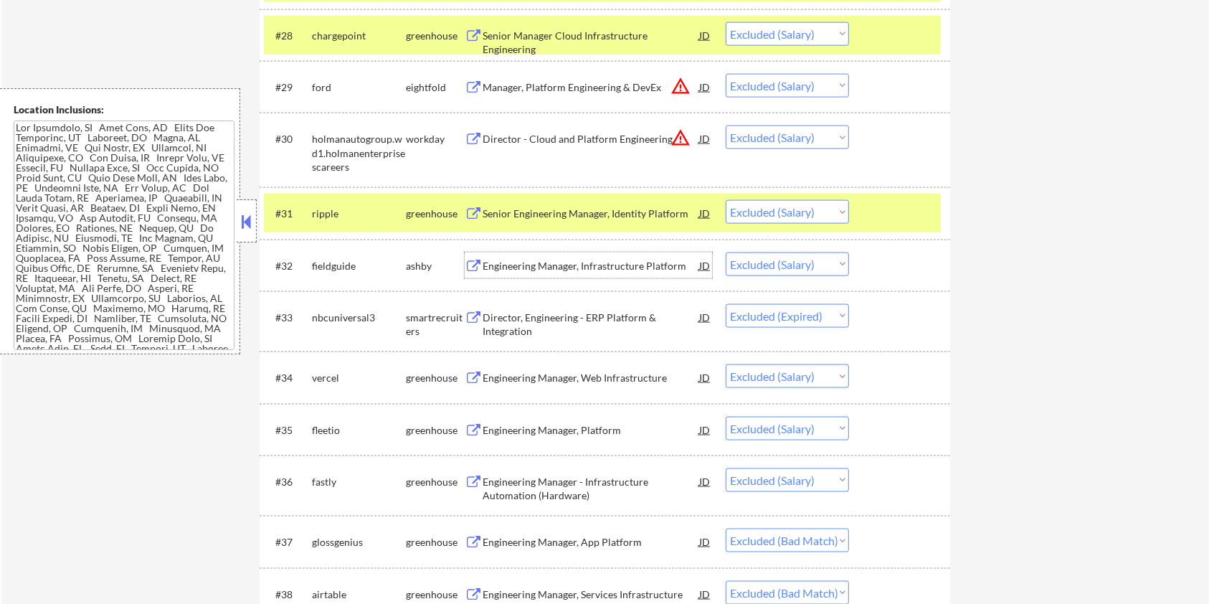
click at [585, 265] on div "Engineering Manager, Infrastructure Platform" at bounding box center [591, 266] width 217 height 14
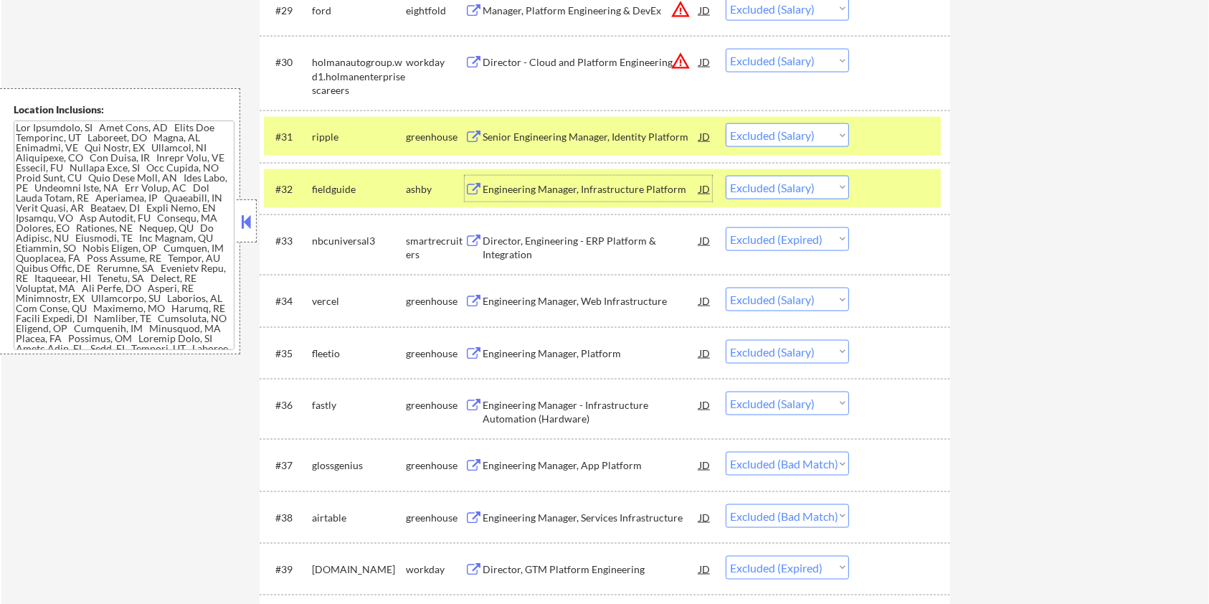
scroll to position [2104, 0]
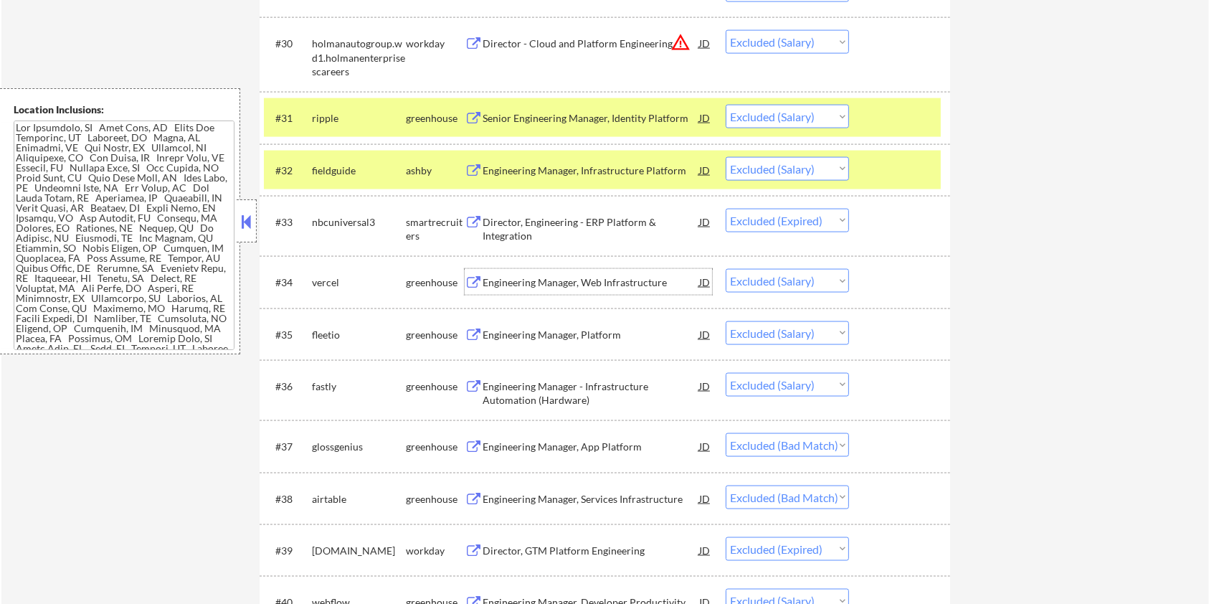
click at [554, 278] on div "Engineering Manager, Web Infrastructure" at bounding box center [591, 282] width 217 height 14
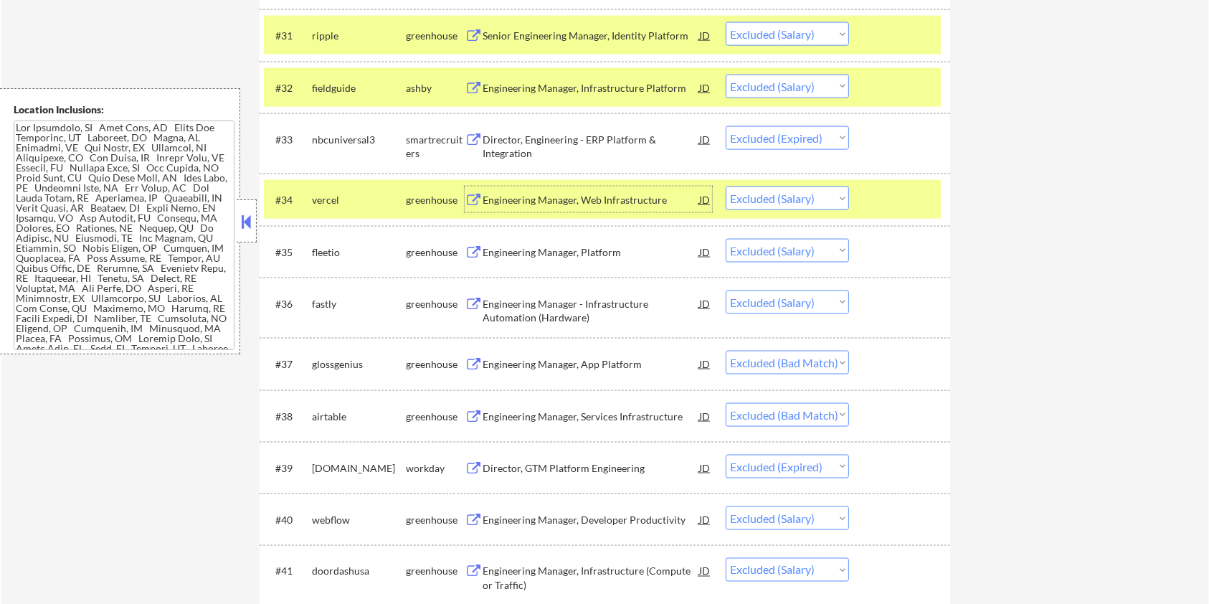
scroll to position [2199, 0]
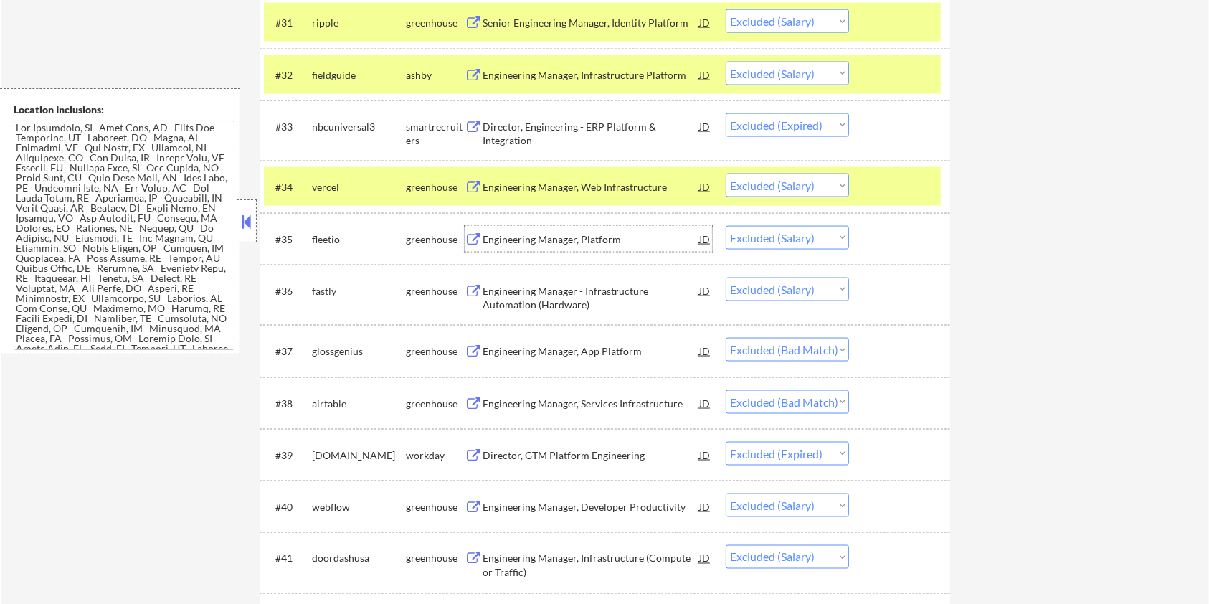
click at [518, 235] on div "Engineering Manager, Platform" at bounding box center [591, 239] width 217 height 14
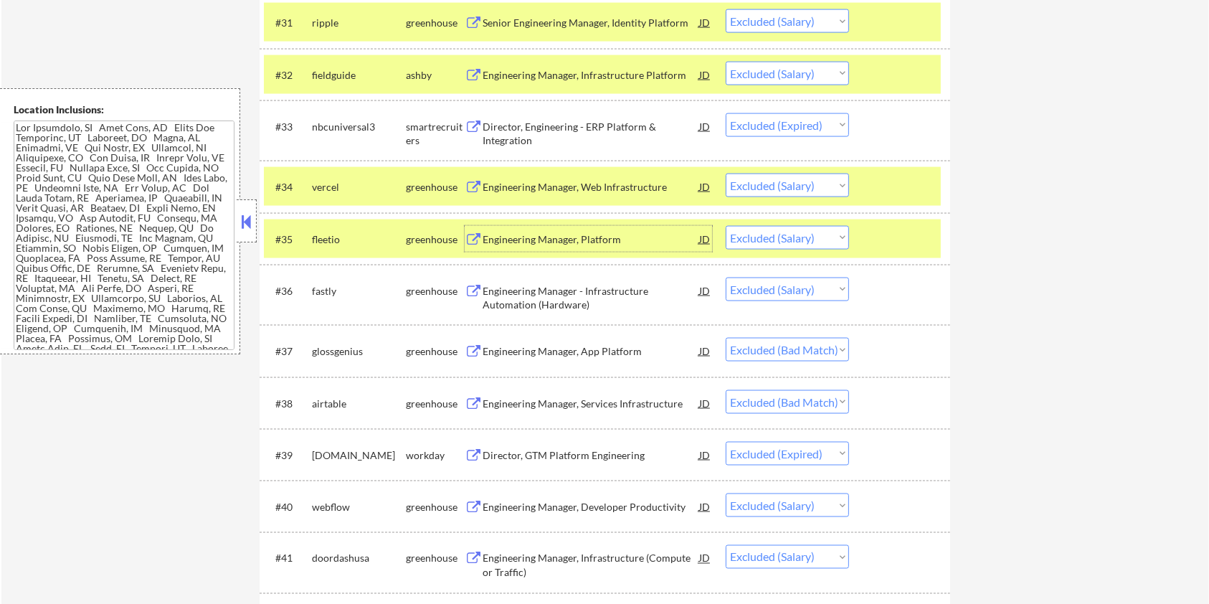
click at [612, 300] on div "Engineering Manager - Infrastructure Automation (Hardware)" at bounding box center [591, 298] width 217 height 28
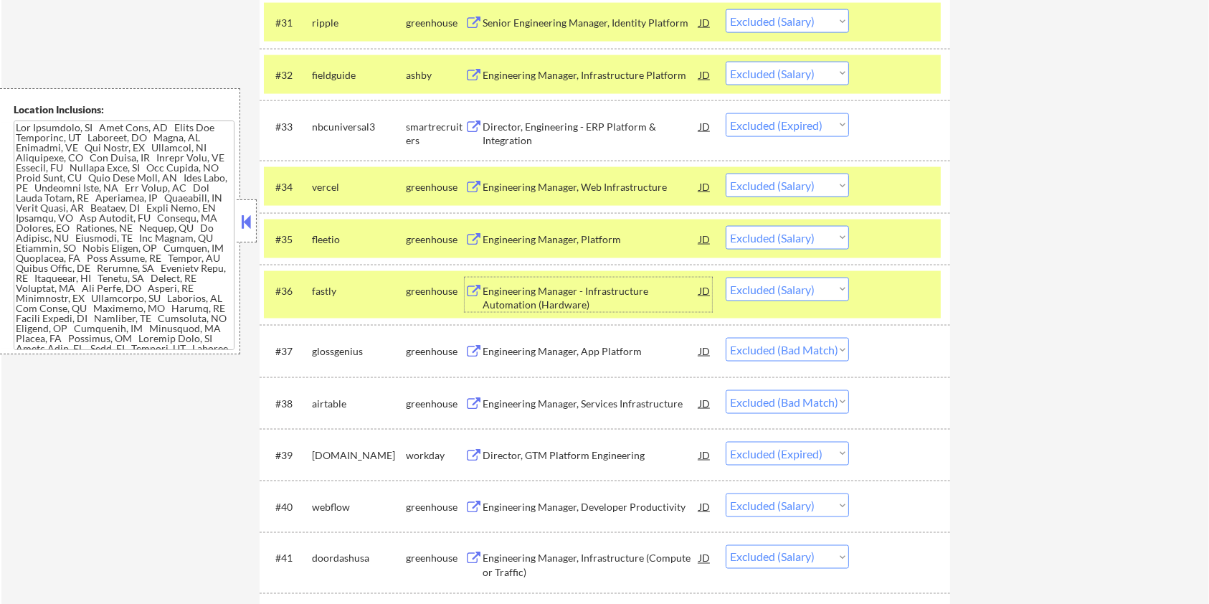
click at [891, 285] on div at bounding box center [901, 291] width 63 height 26
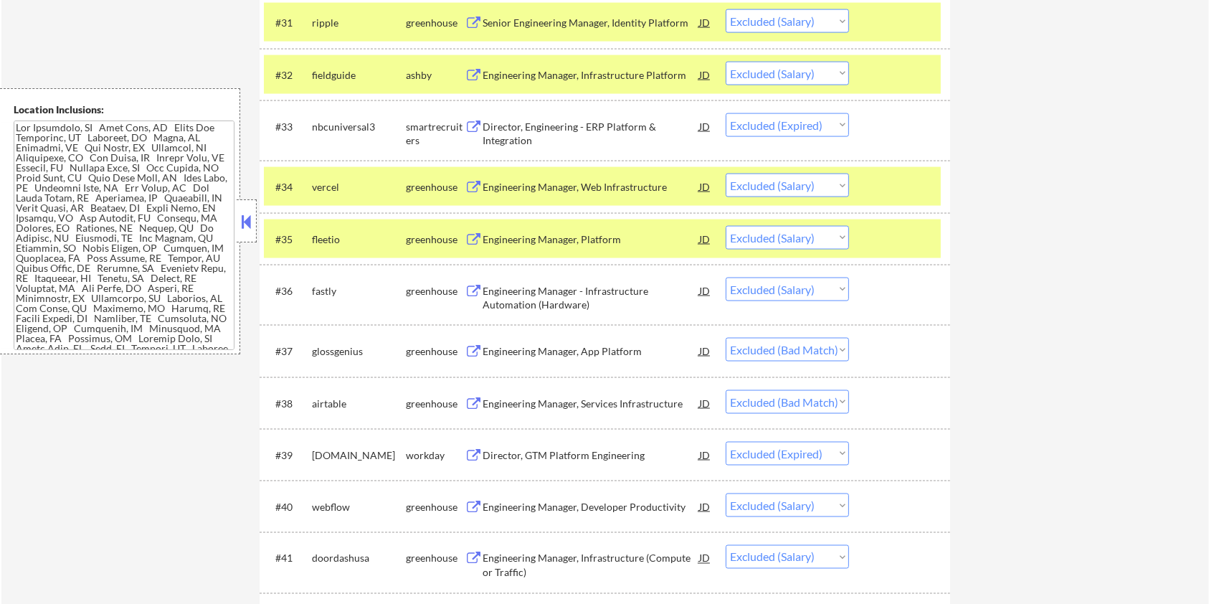
click at [895, 245] on div at bounding box center [901, 239] width 63 height 26
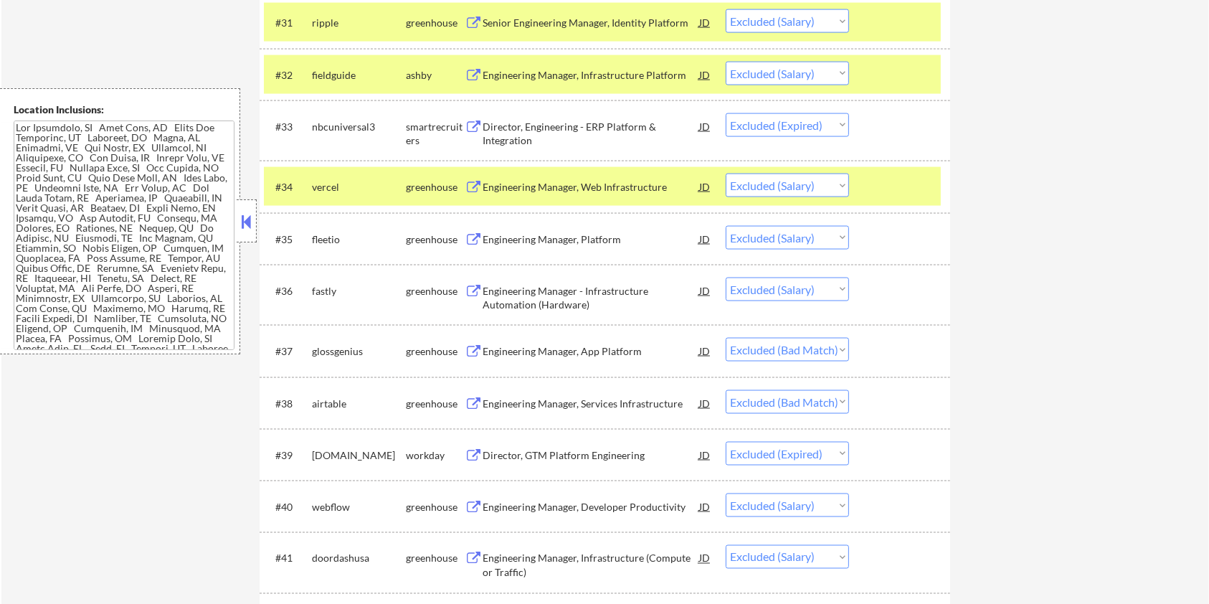
click at [901, 179] on div at bounding box center [901, 187] width 63 height 26
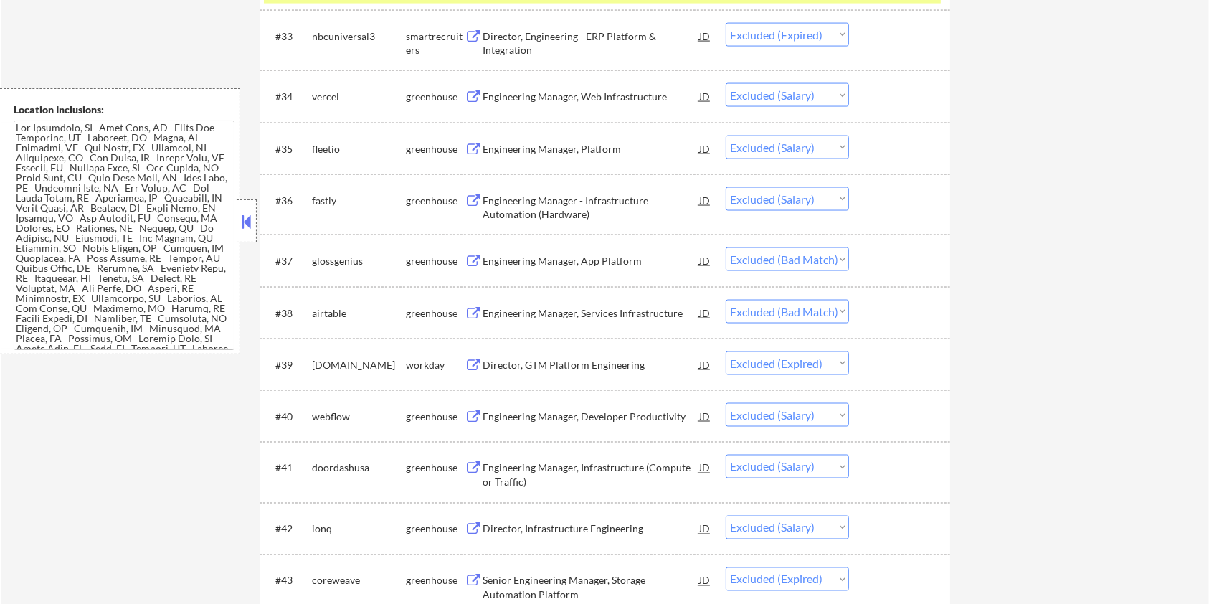
scroll to position [2390, 0]
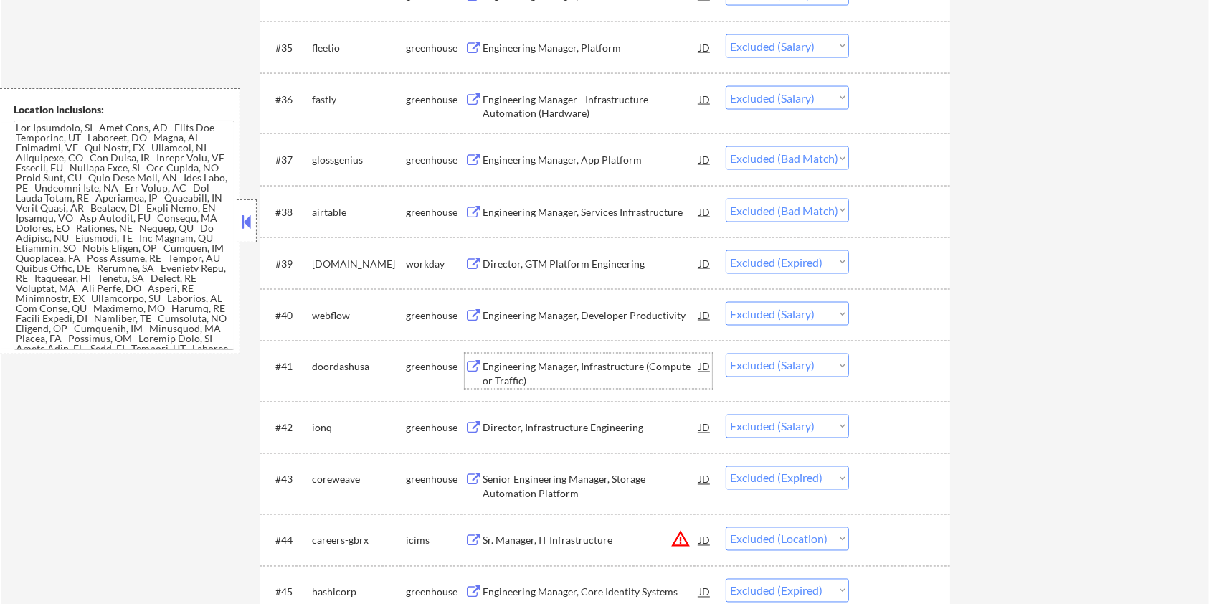
click at [541, 369] on div "Engineering Manager, Infrastructure (Compute or Traffic)" at bounding box center [591, 374] width 217 height 28
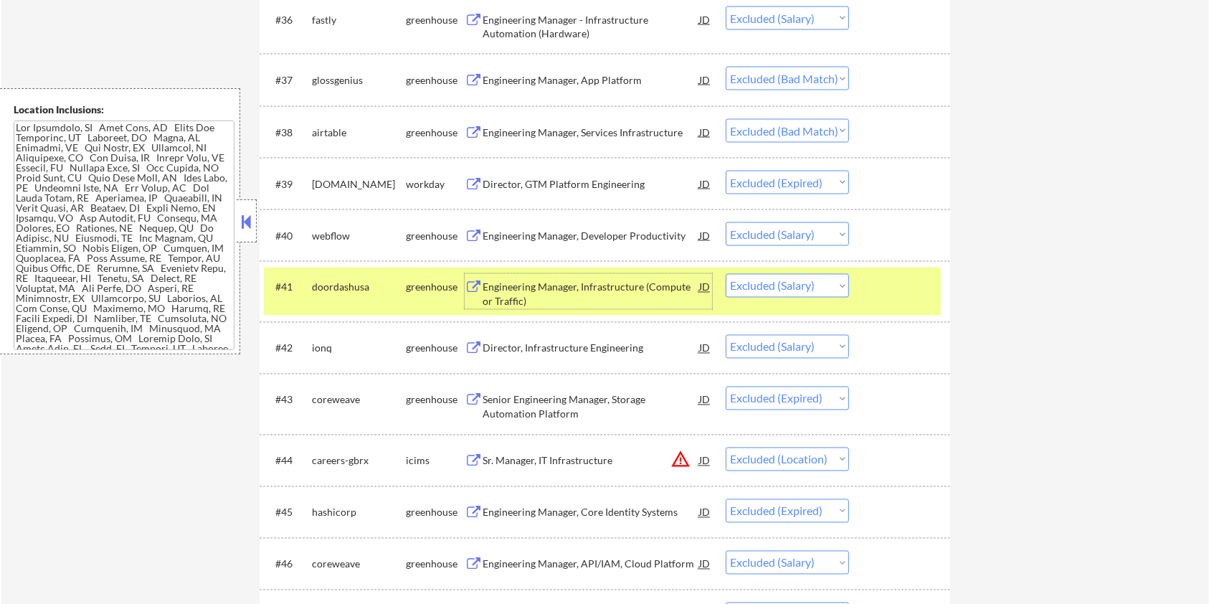
scroll to position [2582, 0]
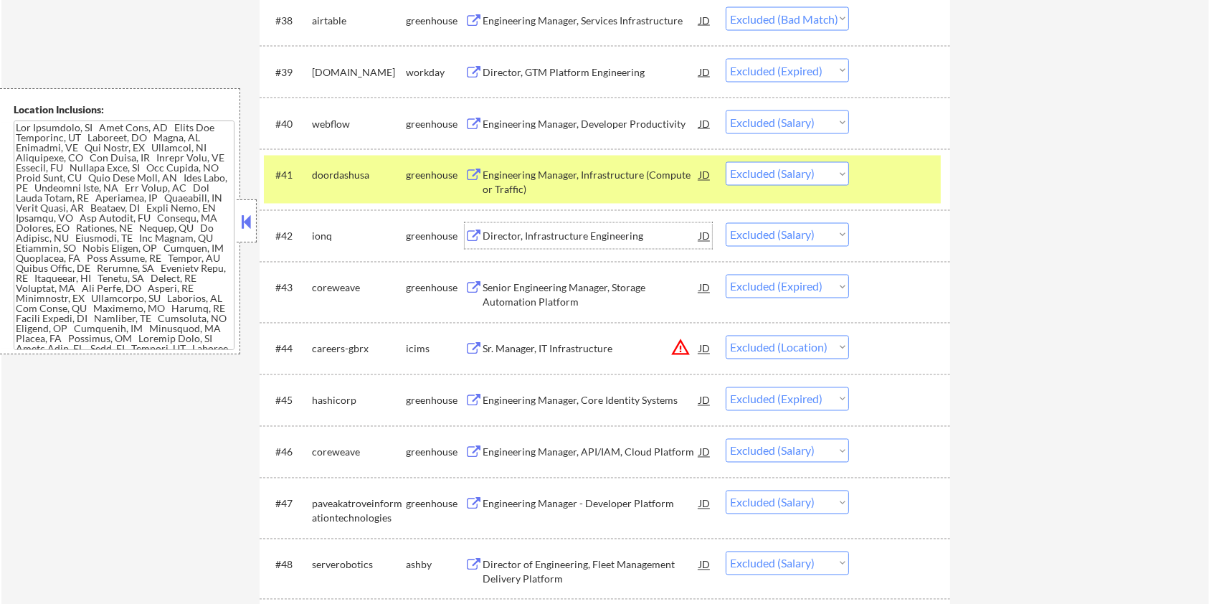
click at [552, 230] on div "Director, Infrastructure Engineering" at bounding box center [591, 237] width 217 height 14
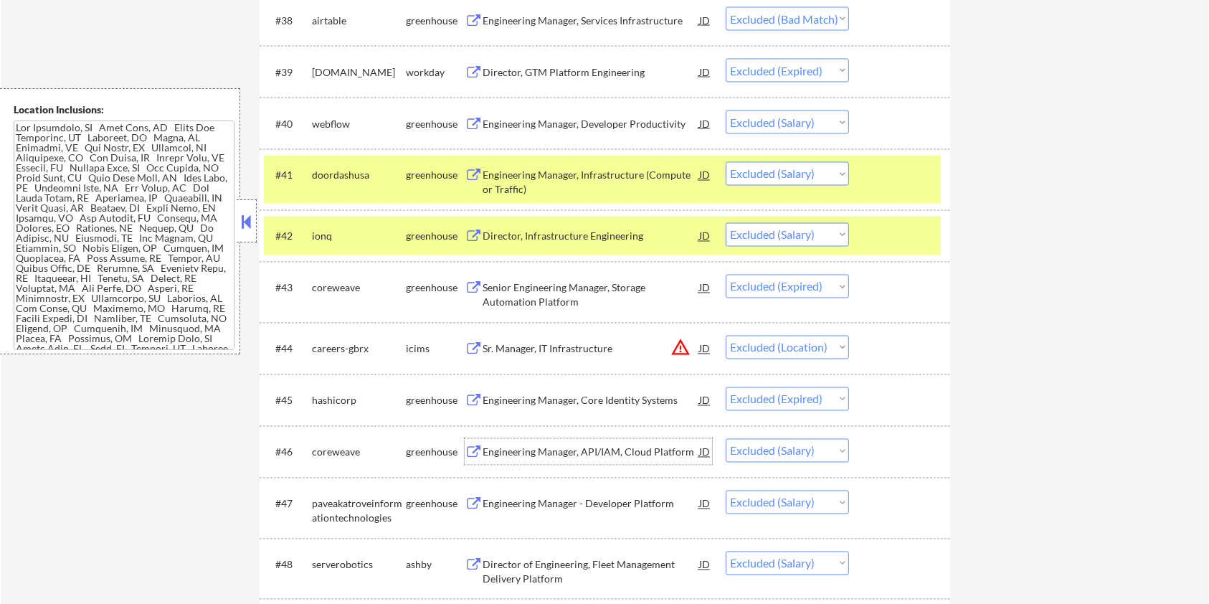
click at [516, 455] on div "Engineering Manager, API/IAM, Cloud Platform" at bounding box center [591, 452] width 217 height 14
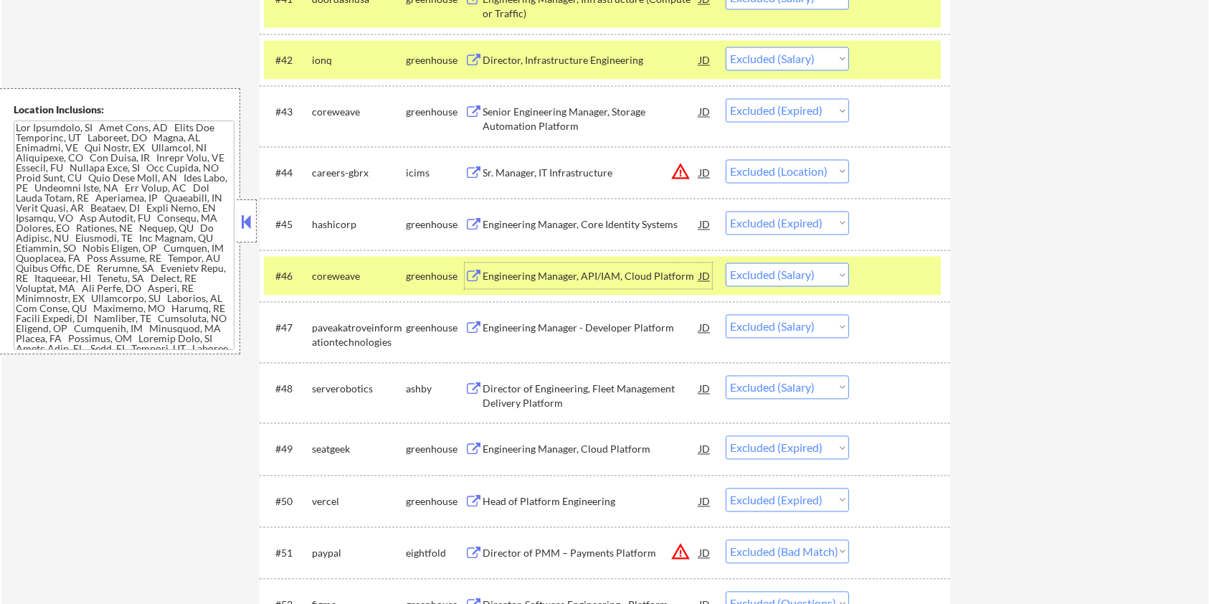
scroll to position [2773, 0]
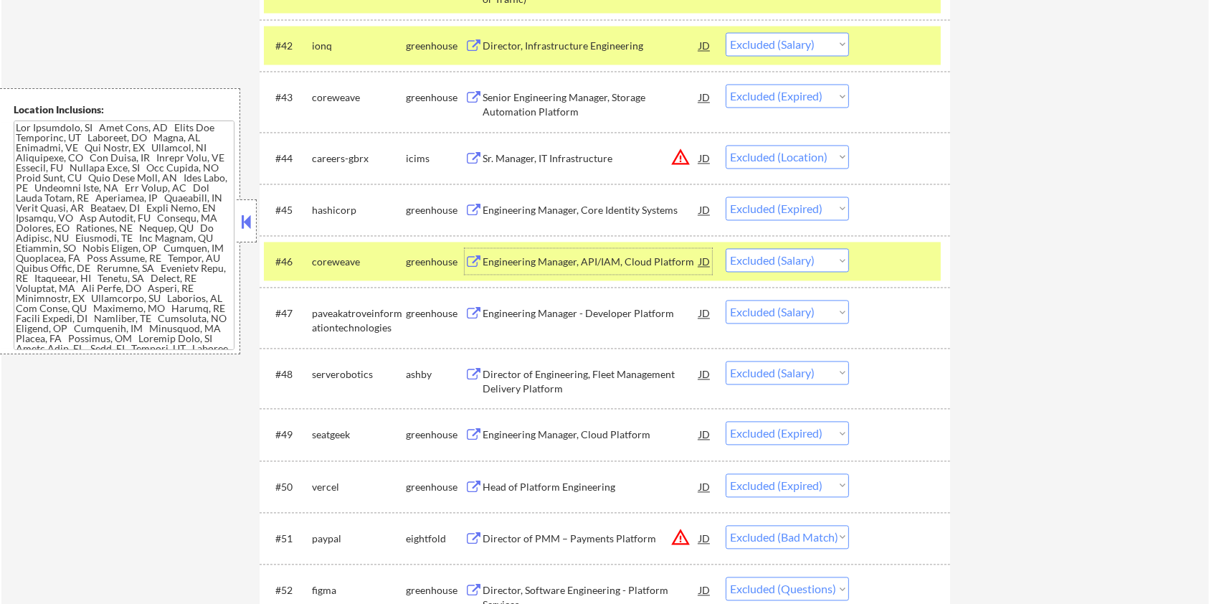
click at [577, 311] on div "Engineering Manager - Developer Platform" at bounding box center [591, 313] width 217 height 14
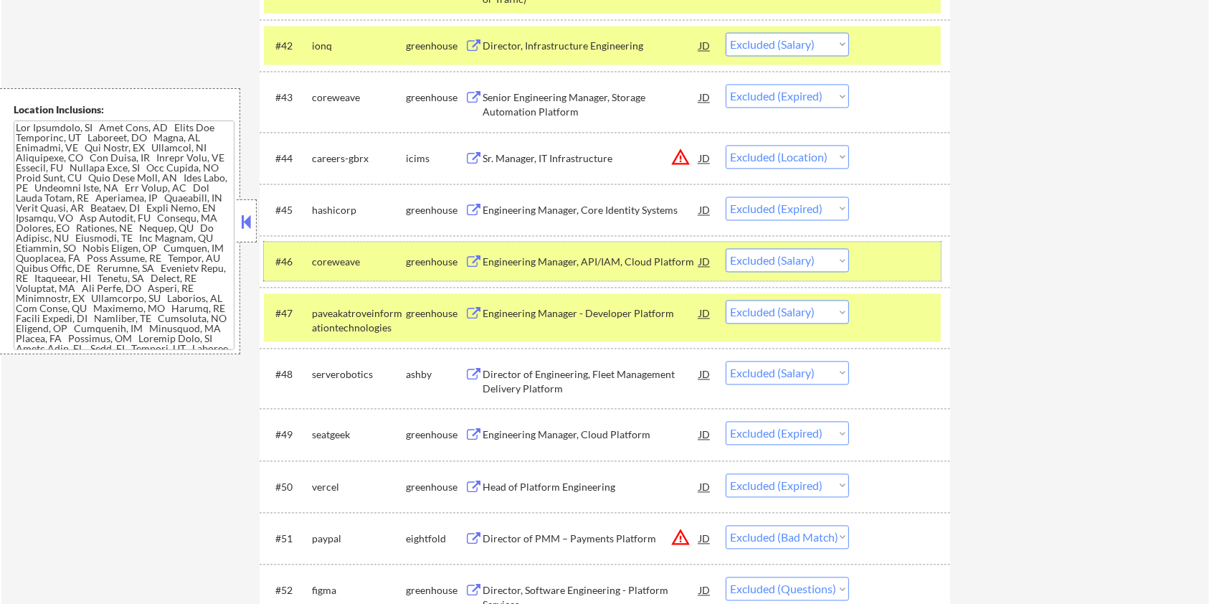
click at [886, 267] on div at bounding box center [901, 261] width 63 height 26
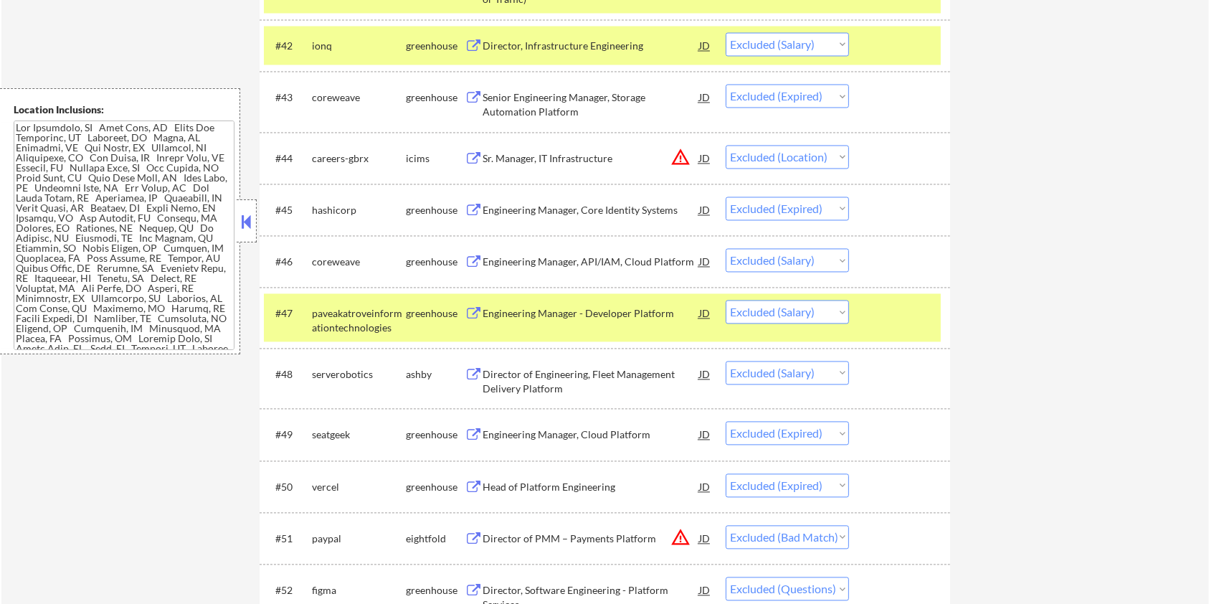
click at [895, 311] on div at bounding box center [901, 313] width 63 height 26
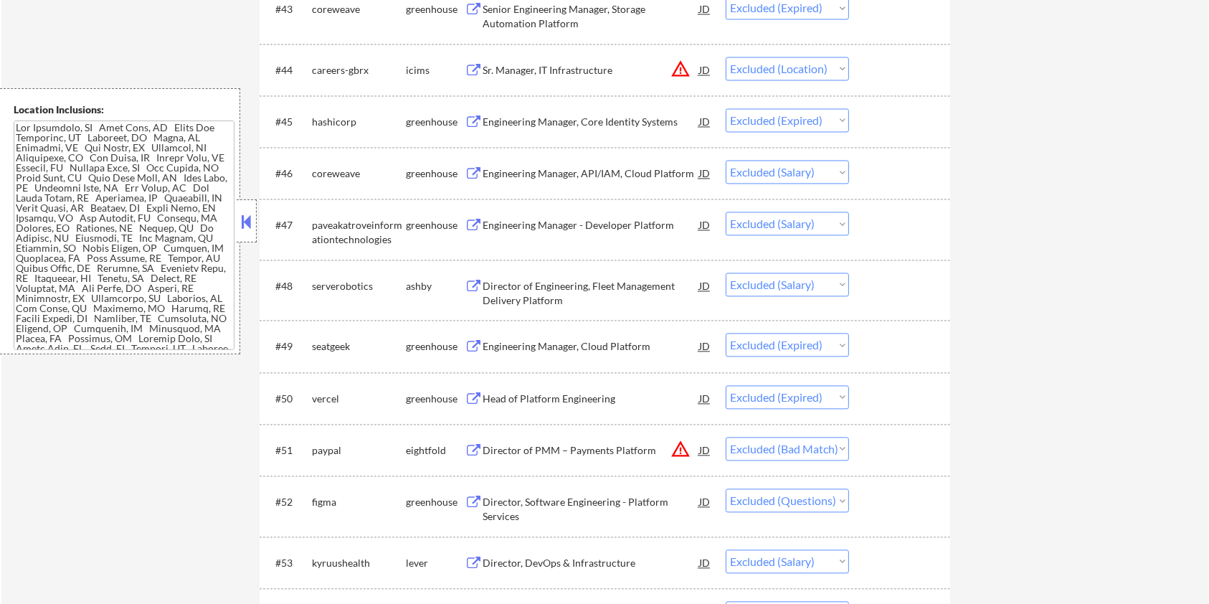
scroll to position [2869, 0]
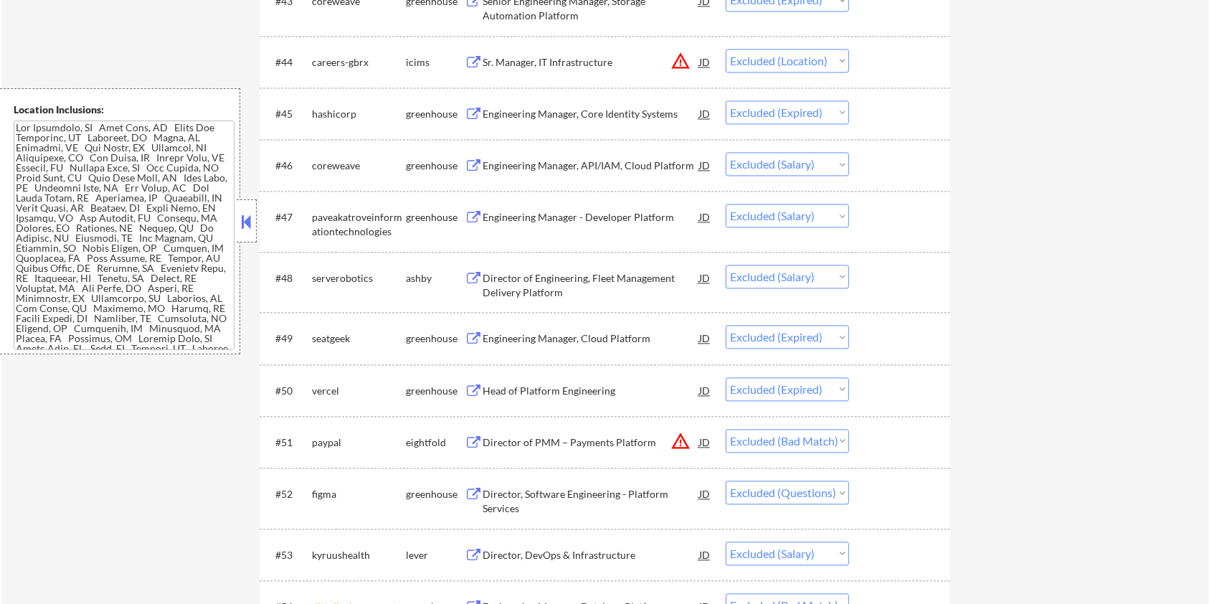
click at [568, 283] on div "Director of Engineering, Fleet Management Delivery Platform" at bounding box center [591, 285] width 217 height 28
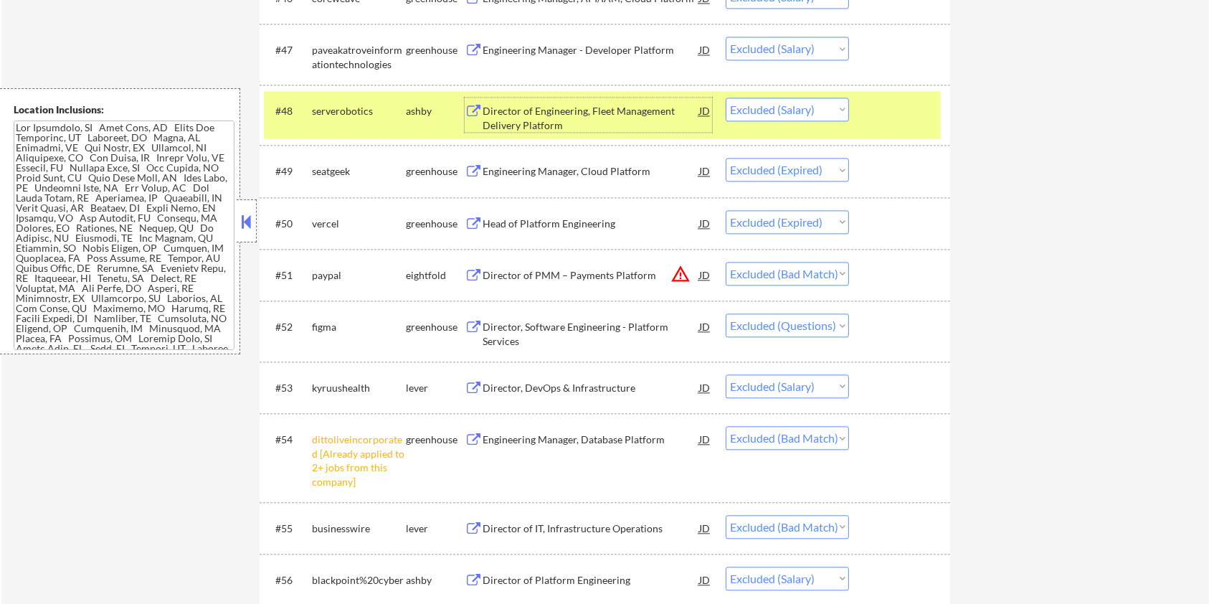
scroll to position [3060, 0]
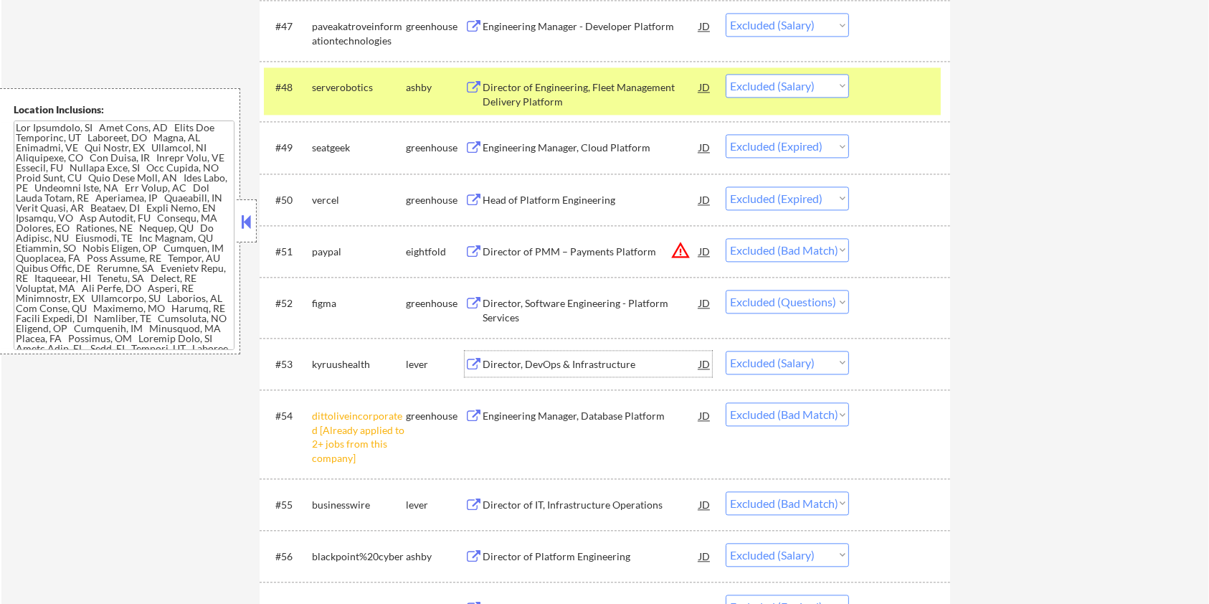
click at [566, 359] on div "Director, DevOps & Infrastructure" at bounding box center [591, 364] width 217 height 14
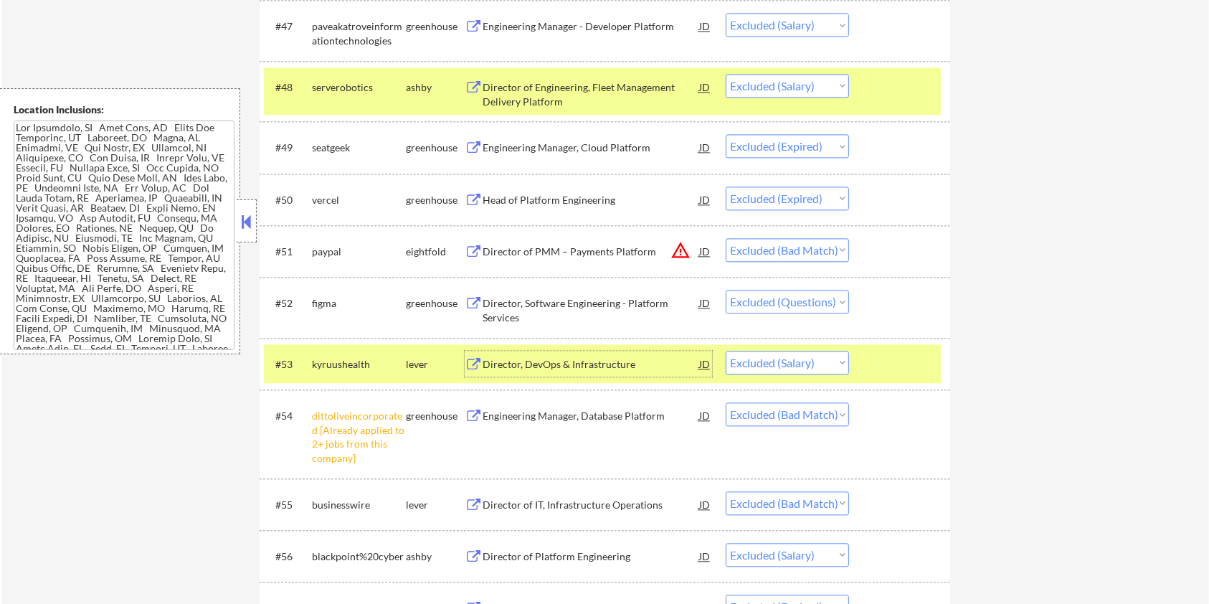
click at [894, 105] on div "#48 serverobotics [PERSON_NAME] Director of Engineering, Fleet Management Deliv…" at bounding box center [602, 90] width 677 height 47
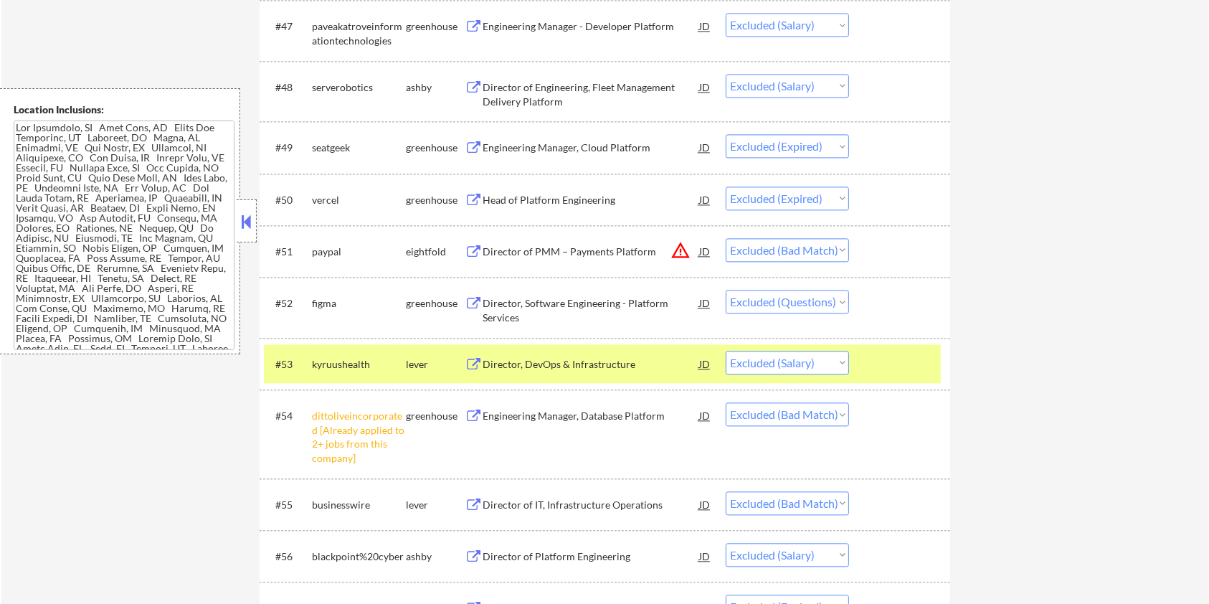
scroll to position [3156, 0]
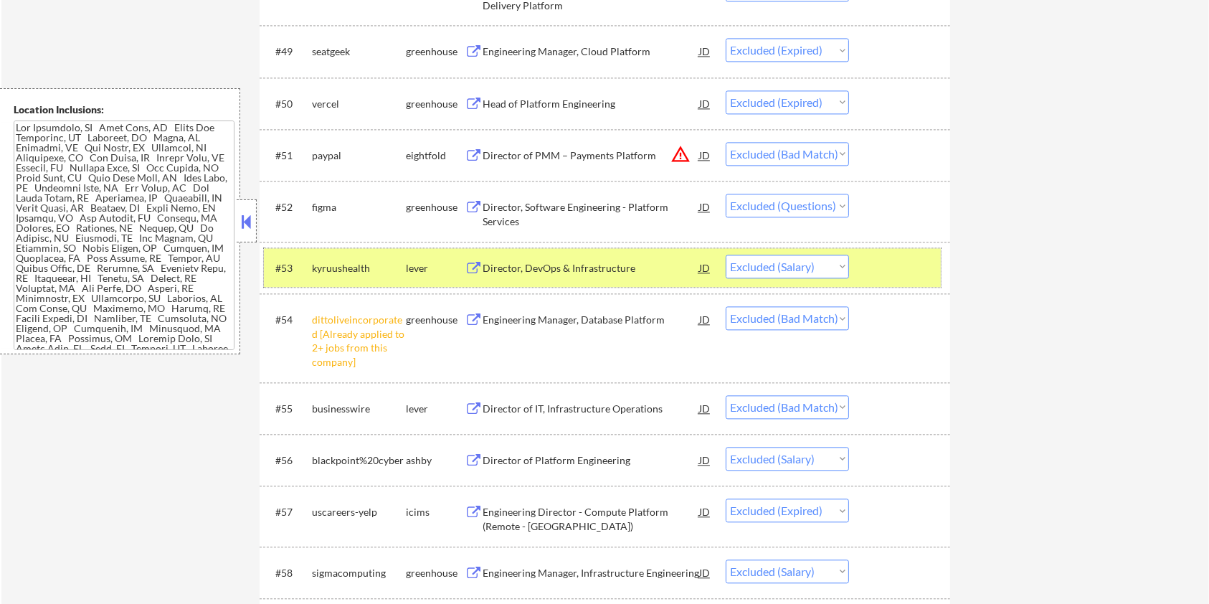
click at [909, 270] on div at bounding box center [901, 268] width 63 height 26
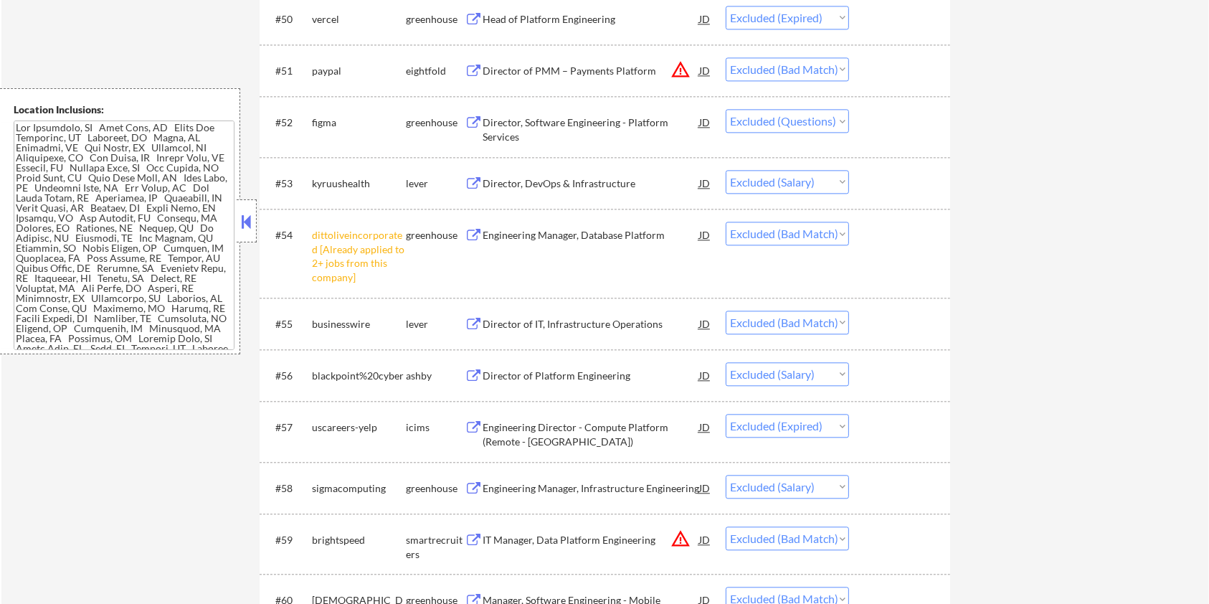
scroll to position [3251, 0]
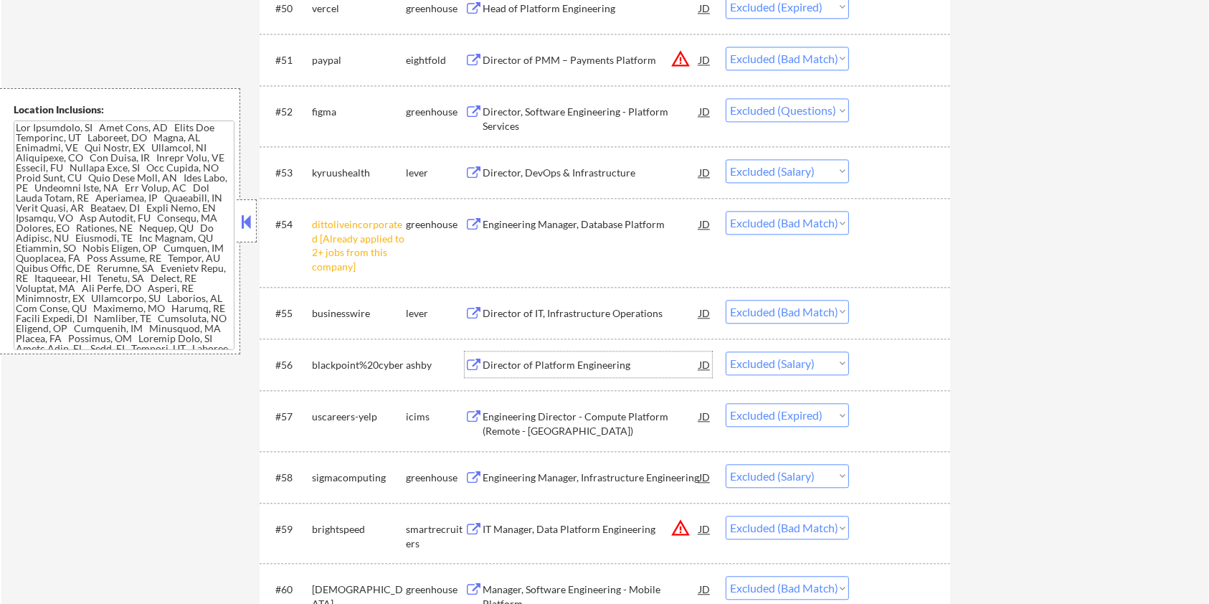
click at [572, 364] on div "Director of Platform Engineering" at bounding box center [591, 365] width 217 height 14
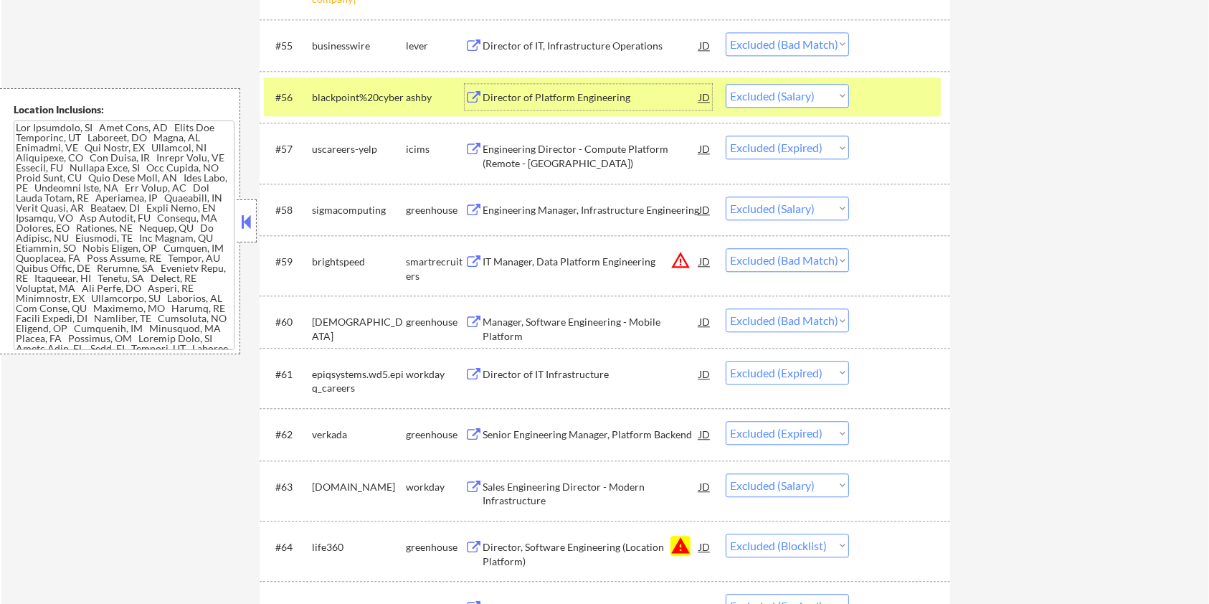
scroll to position [3538, 0]
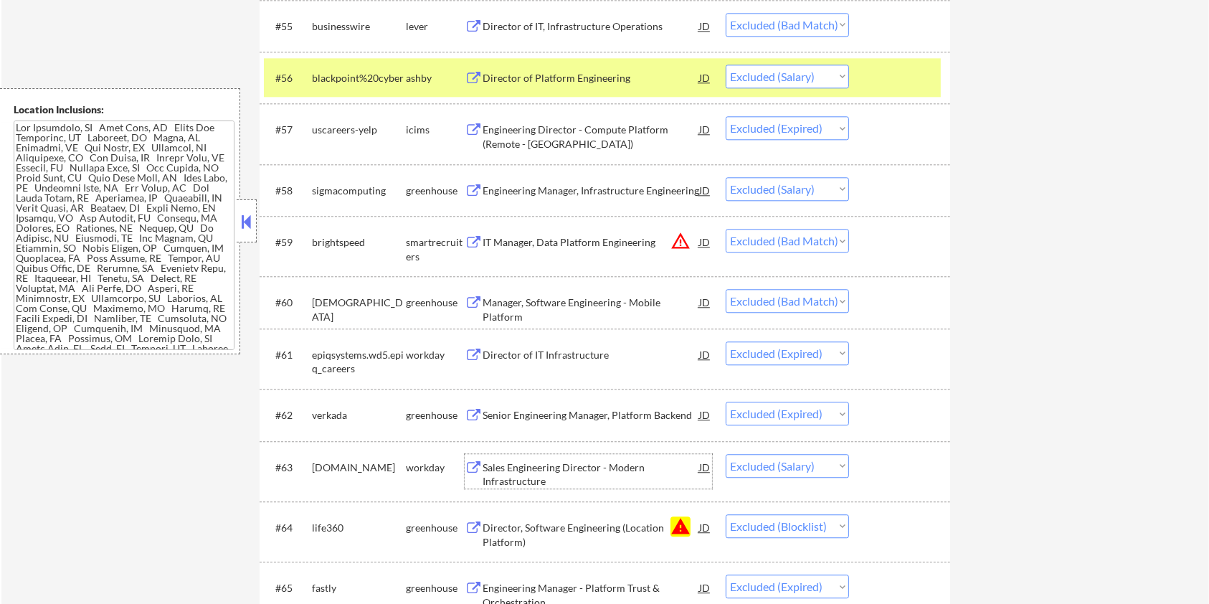
click at [528, 470] on div "Sales Engineering Director - Modern Infrastructure" at bounding box center [591, 474] width 217 height 28
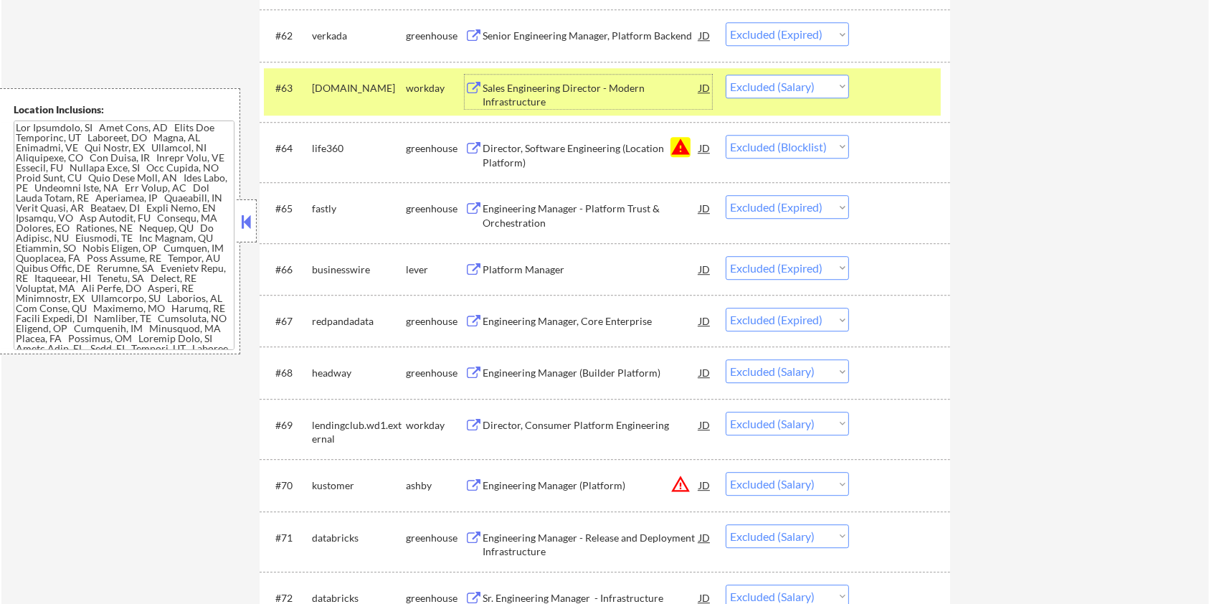
scroll to position [3920, 0]
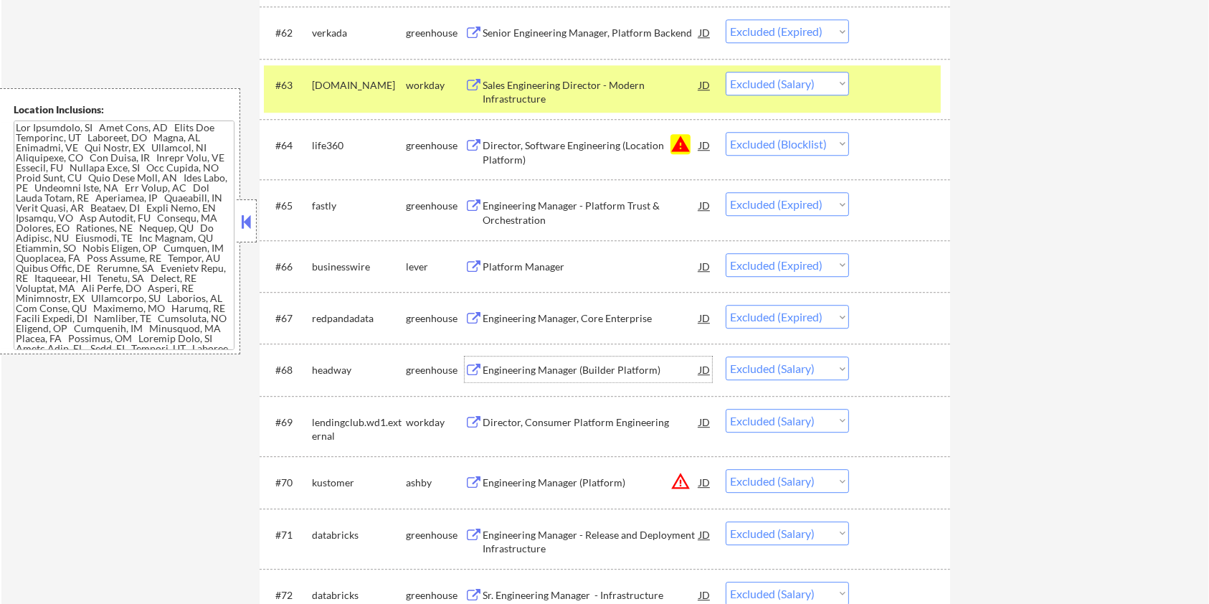
click at [612, 367] on div "Engineering Manager (Builder Platform)" at bounding box center [591, 370] width 217 height 14
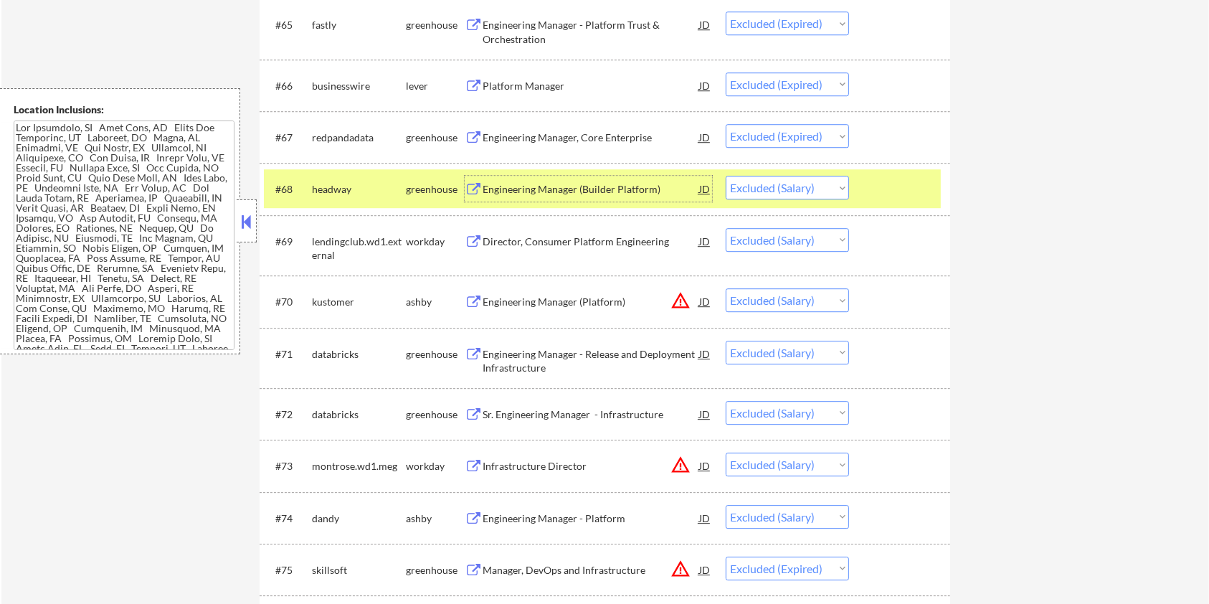
scroll to position [4207, 0]
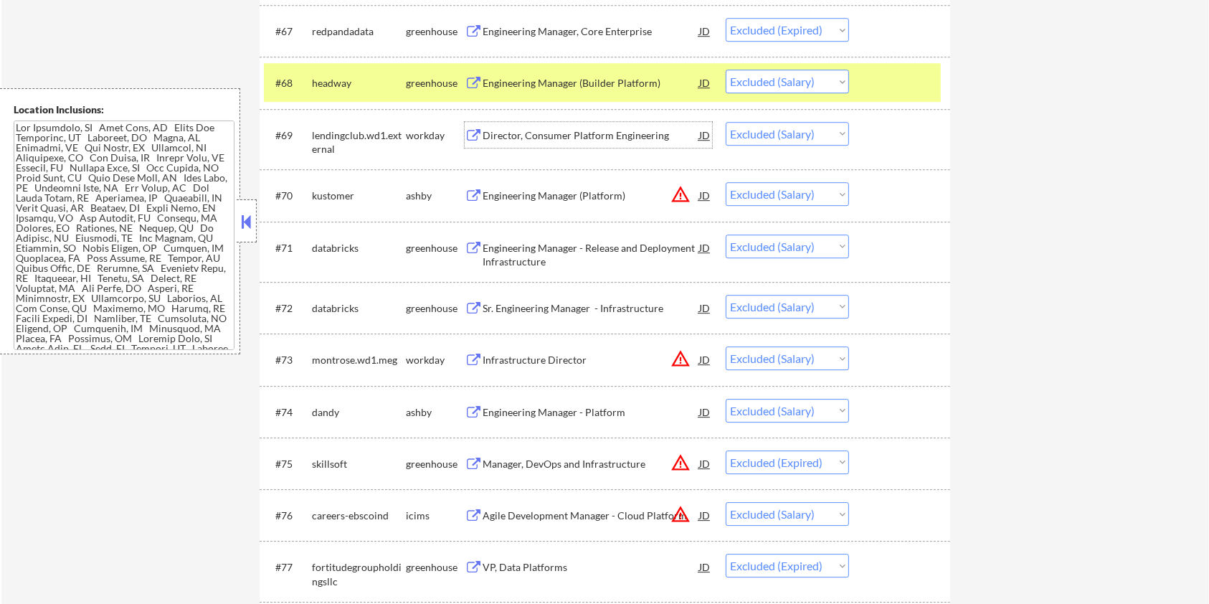
click at [552, 131] on div "Director, Consumer Platform Engineering" at bounding box center [591, 135] width 217 height 14
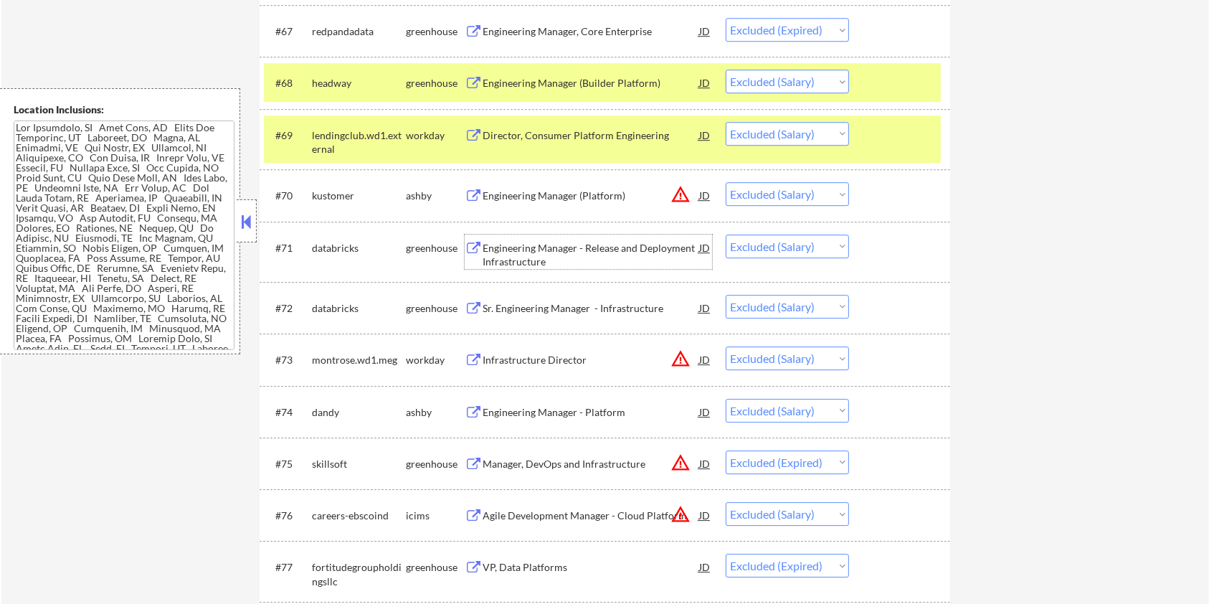
click at [541, 255] on div "Engineering Manager - Release and Deployment Infrastructure" at bounding box center [591, 255] width 217 height 28
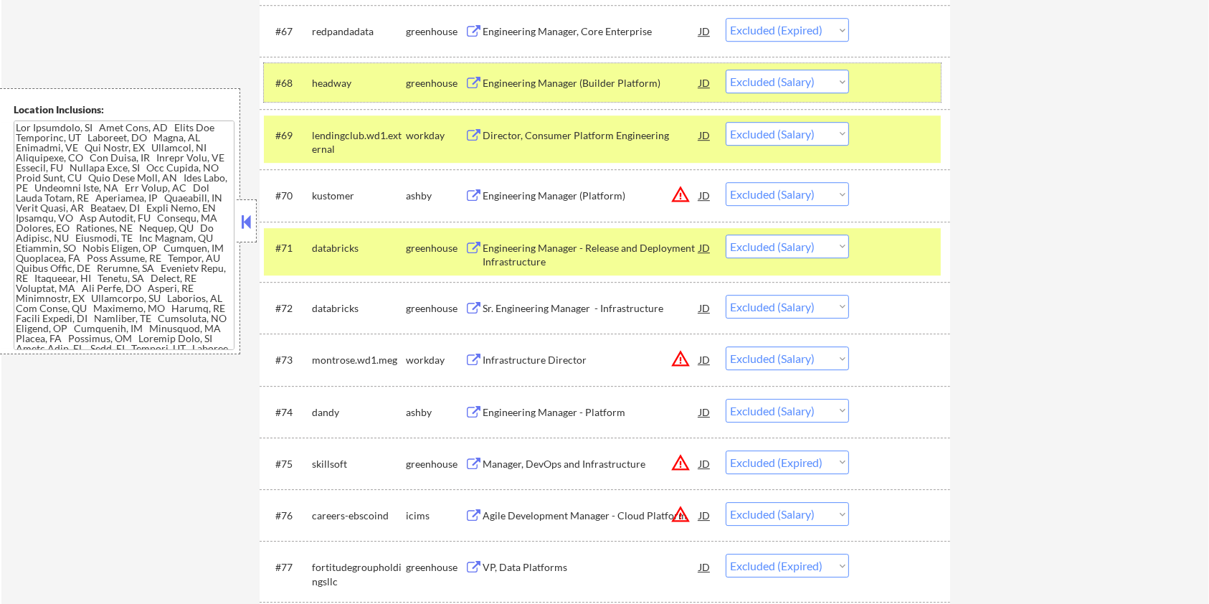
click at [889, 80] on div at bounding box center [901, 83] width 63 height 26
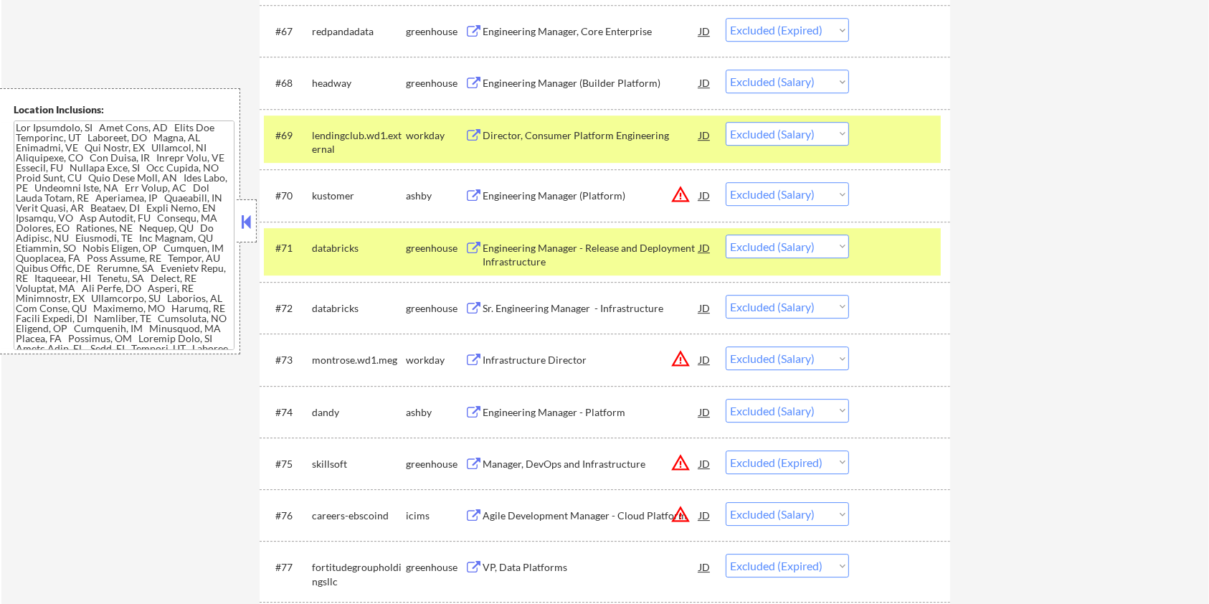
click at [876, 146] on div at bounding box center [901, 135] width 63 height 26
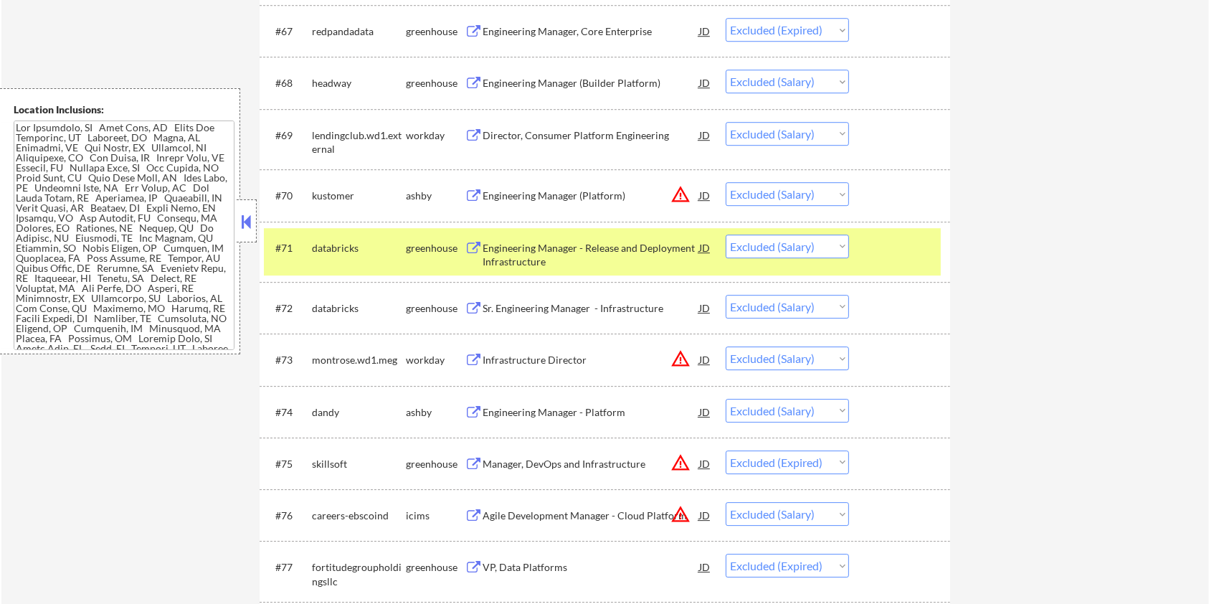
click at [892, 235] on div at bounding box center [901, 248] width 63 height 26
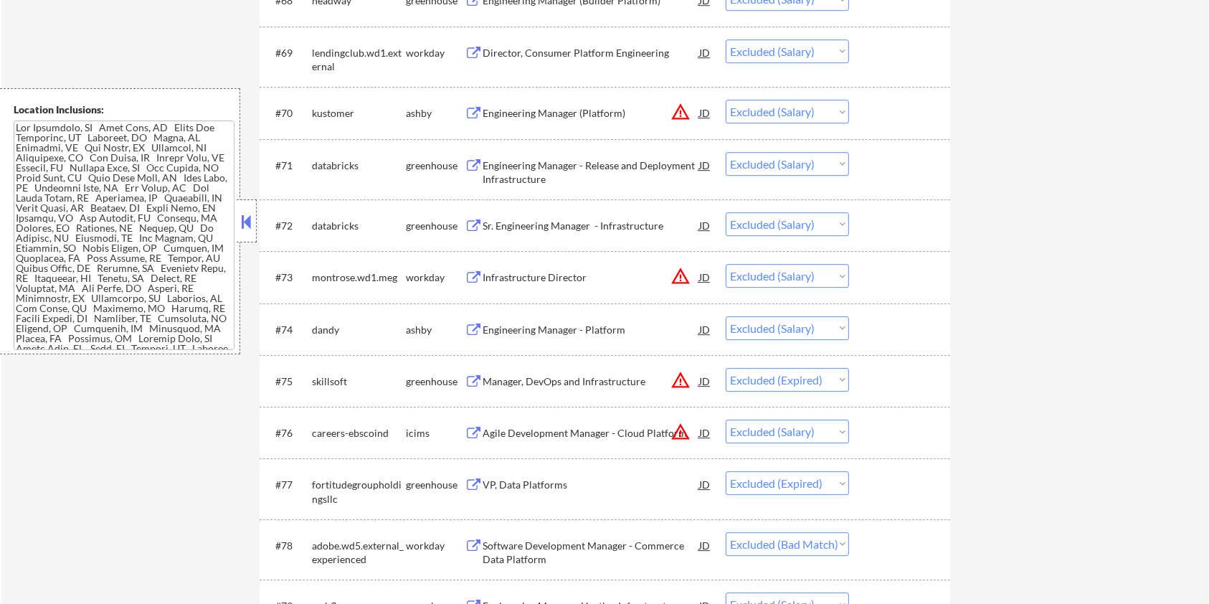
scroll to position [4303, 0]
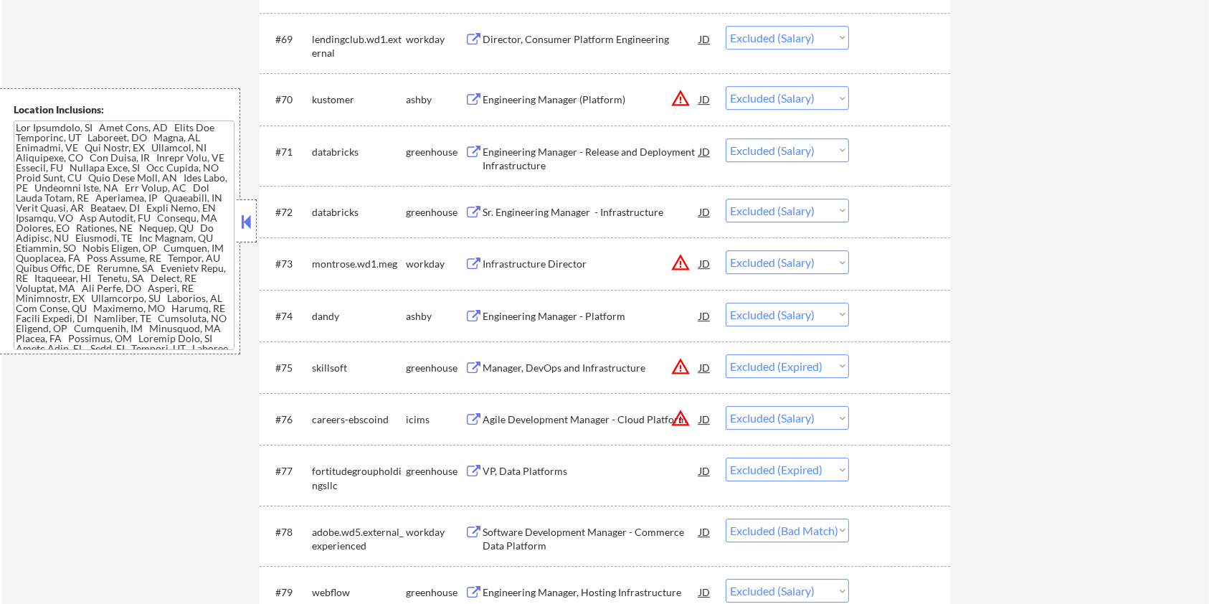
click at [544, 205] on div "Sr. Engineering Manager - Infrastructure" at bounding box center [591, 212] width 217 height 14
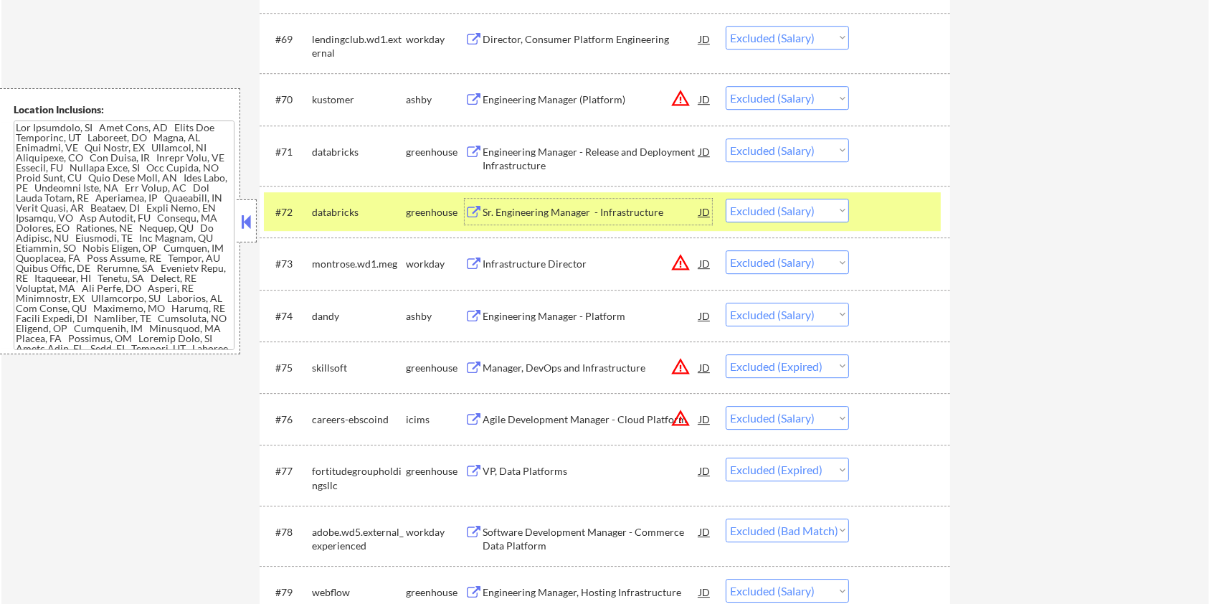
click at [912, 214] on div at bounding box center [901, 212] width 63 height 26
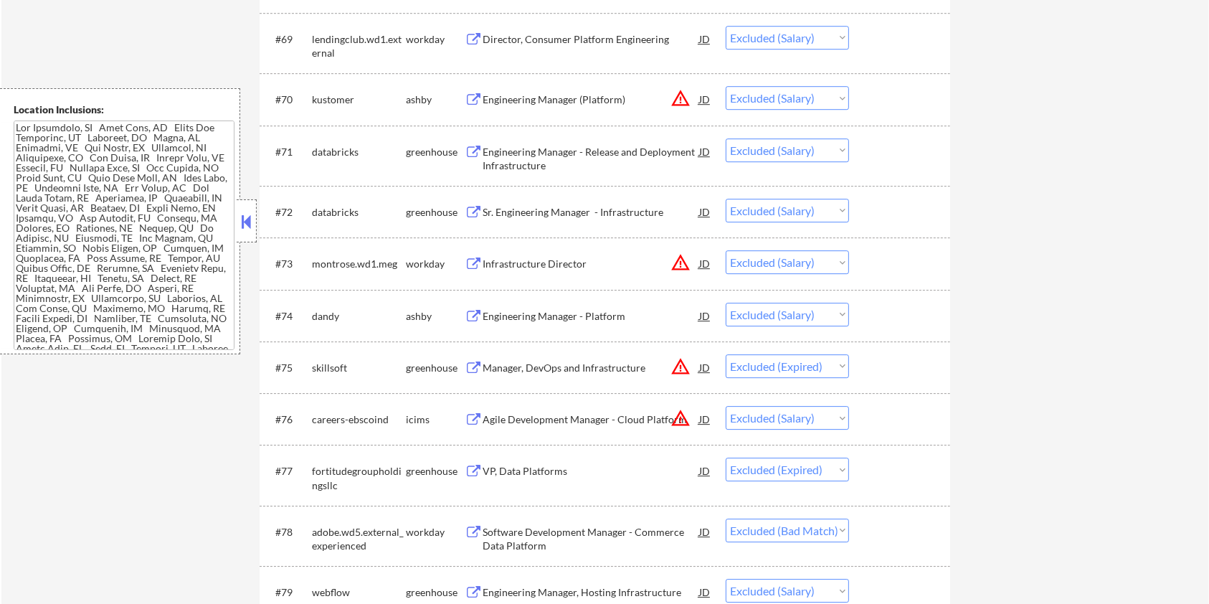
click at [526, 315] on div "Engineering Manager - Platform" at bounding box center [591, 316] width 217 height 14
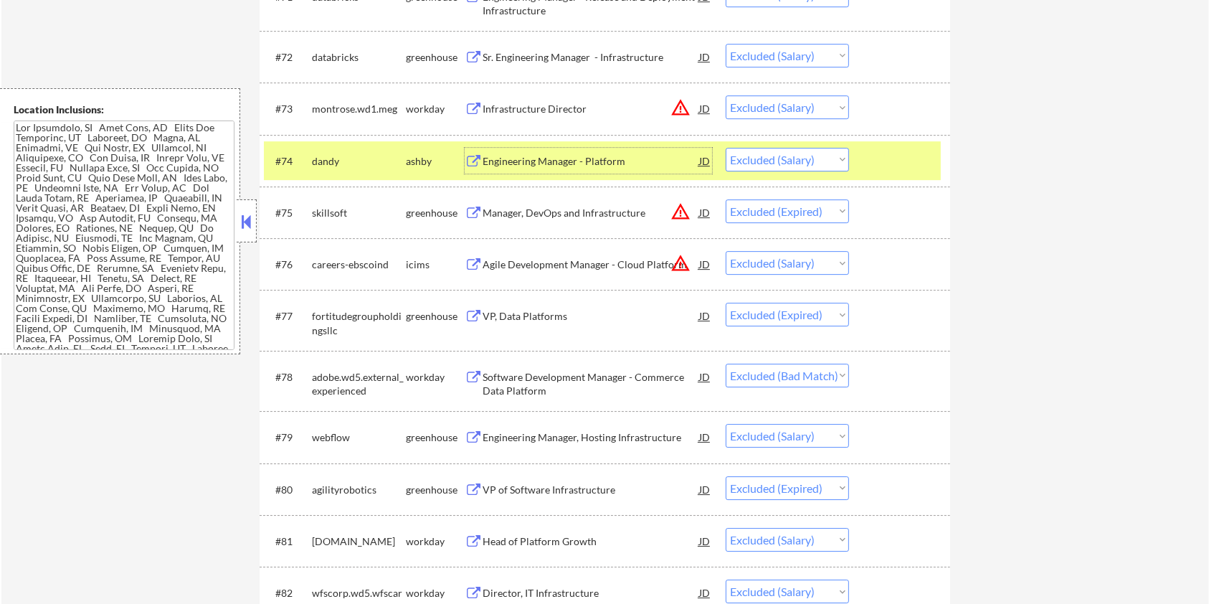
scroll to position [4494, 0]
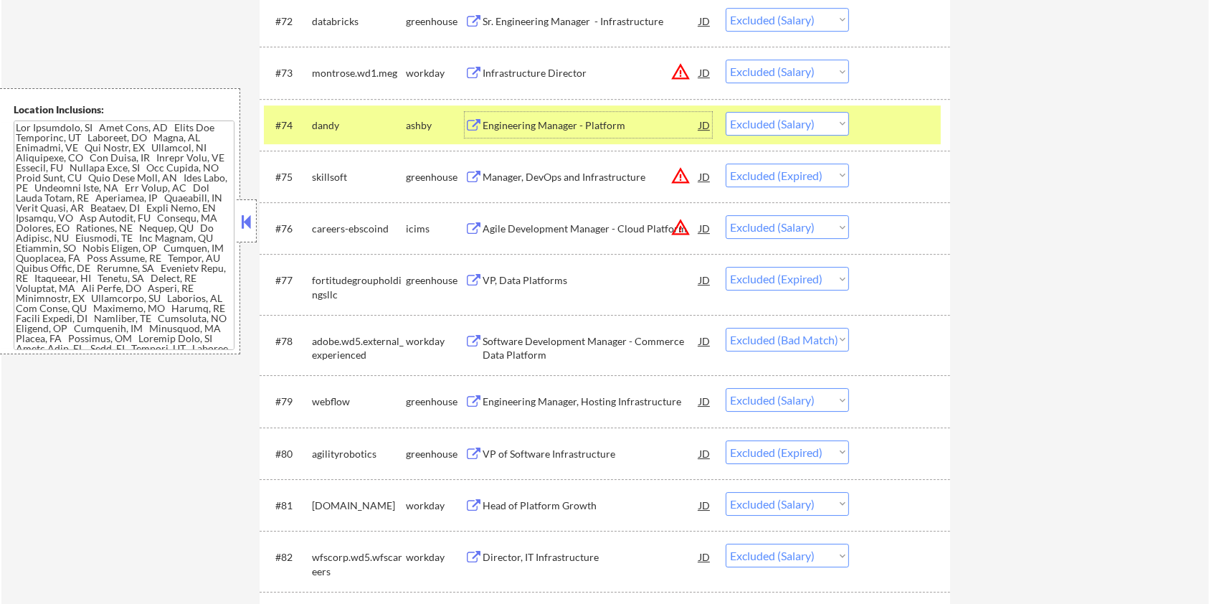
click at [545, 406] on div "Engineering Manager, Hosting Infrastructure" at bounding box center [591, 401] width 217 height 14
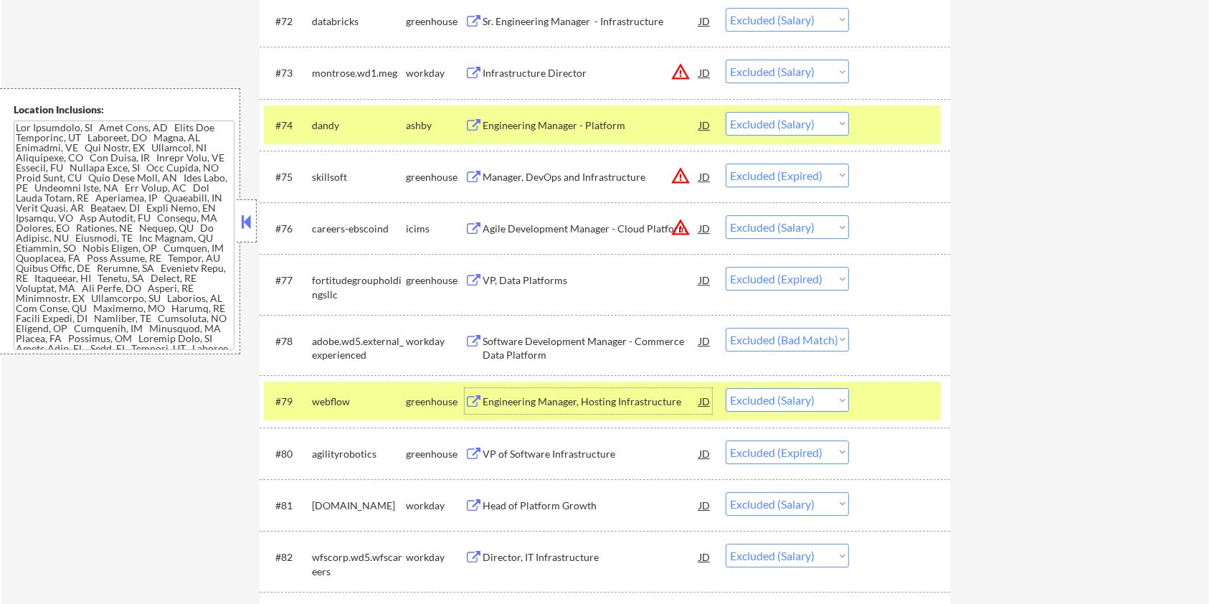
scroll to position [4590, 0]
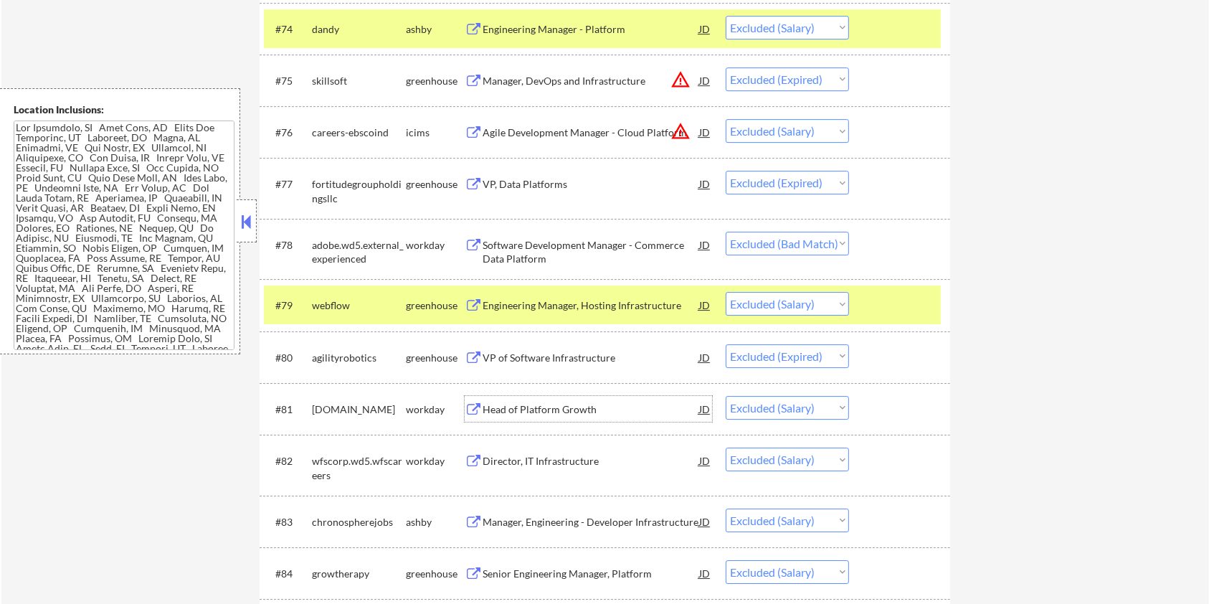
click at [554, 407] on div "Head of Platform Growth" at bounding box center [591, 409] width 217 height 14
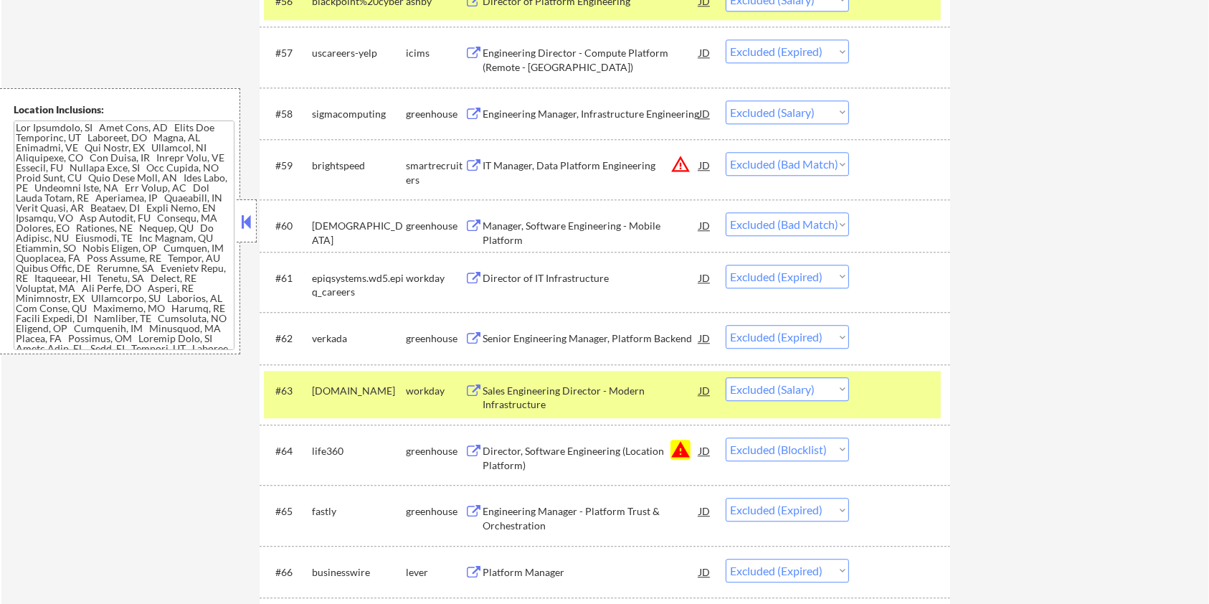
scroll to position [3729, 0]
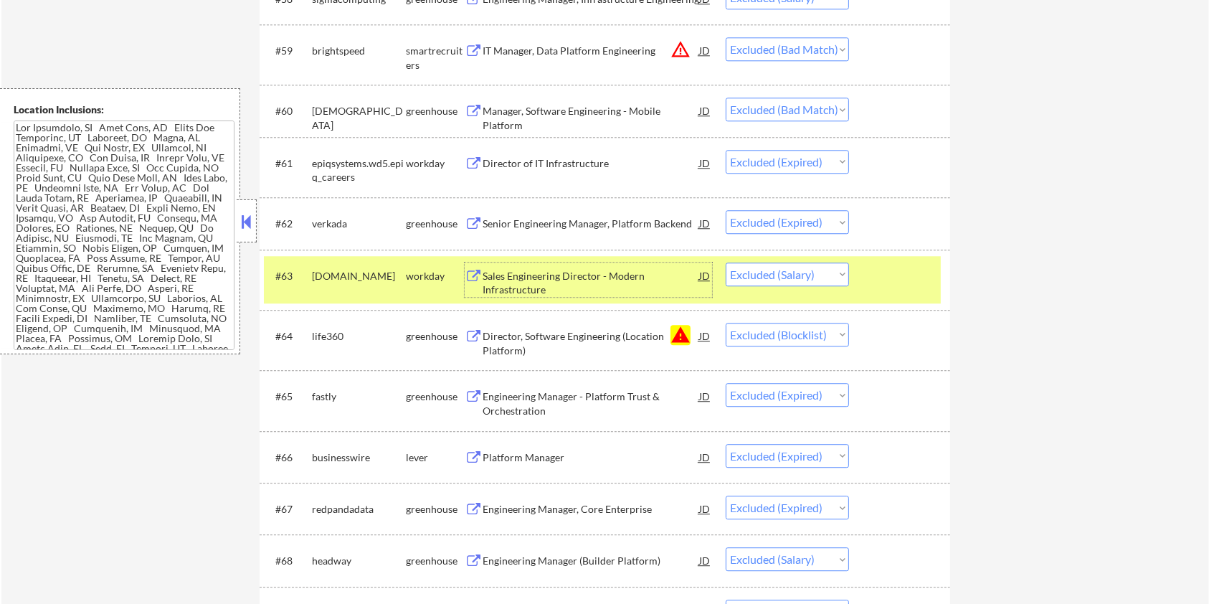
click at [516, 272] on div "Sales Engineering Director - Modern Infrastructure" at bounding box center [591, 283] width 217 height 28
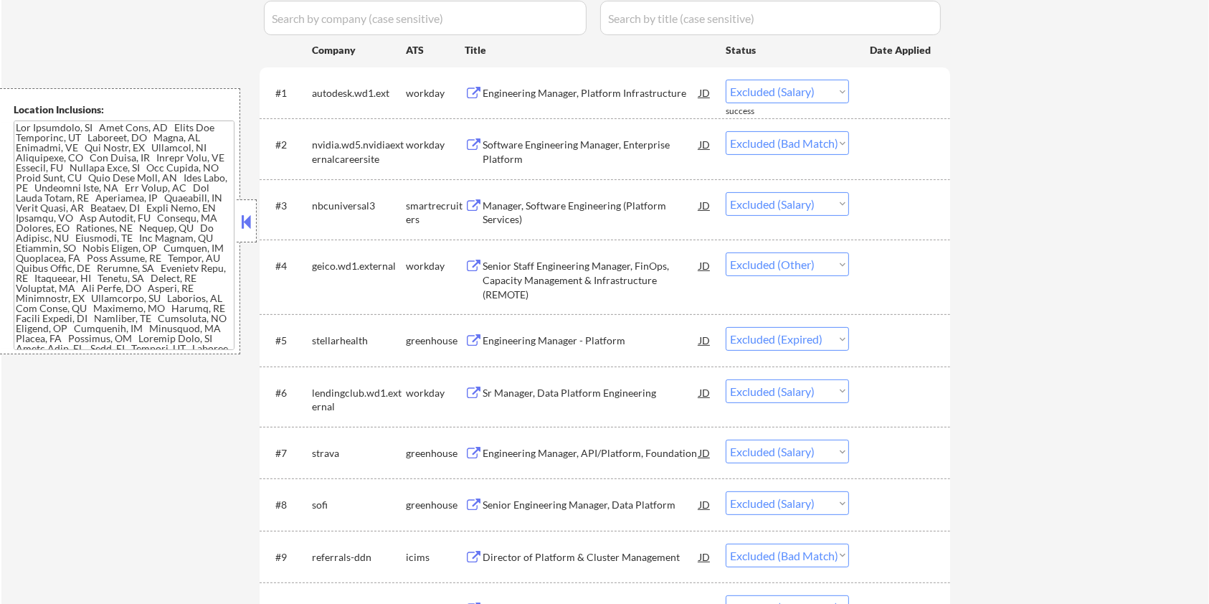
scroll to position [223, 0]
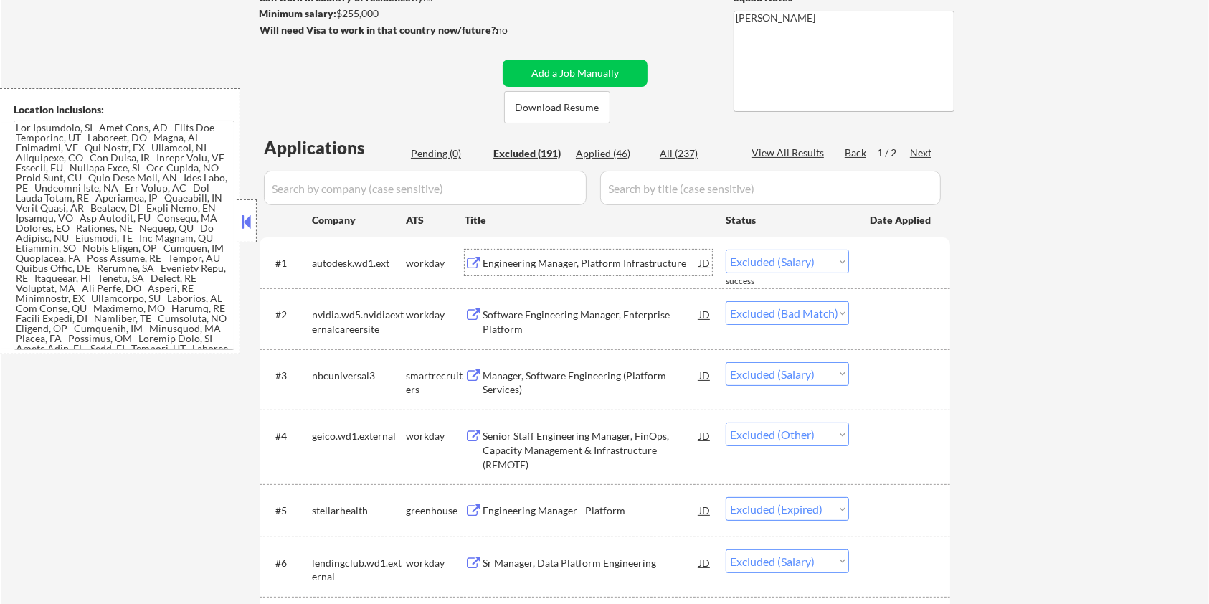
click at [577, 267] on div "Engineering Manager, Platform Infrastructure" at bounding box center [591, 263] width 217 height 14
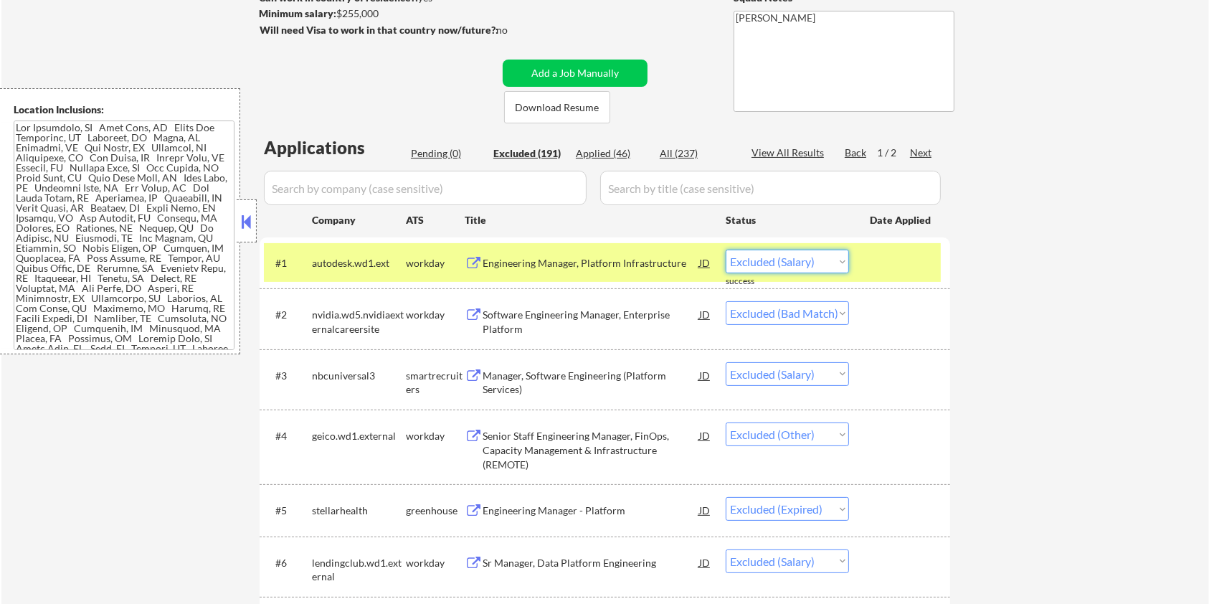
click at [803, 260] on select "Choose an option... Pending Applied Excluded (Questions) Excluded (Expired) Exc…" at bounding box center [787, 262] width 123 height 24
click at [726, 250] on select "Choose an option... Pending Applied Excluded (Questions) Excluded (Expired) Exc…" at bounding box center [787, 262] width 123 height 24
select select ""excluded__bad_match_""
select select ""excluded__salary_""
select select ""excluded__other_""
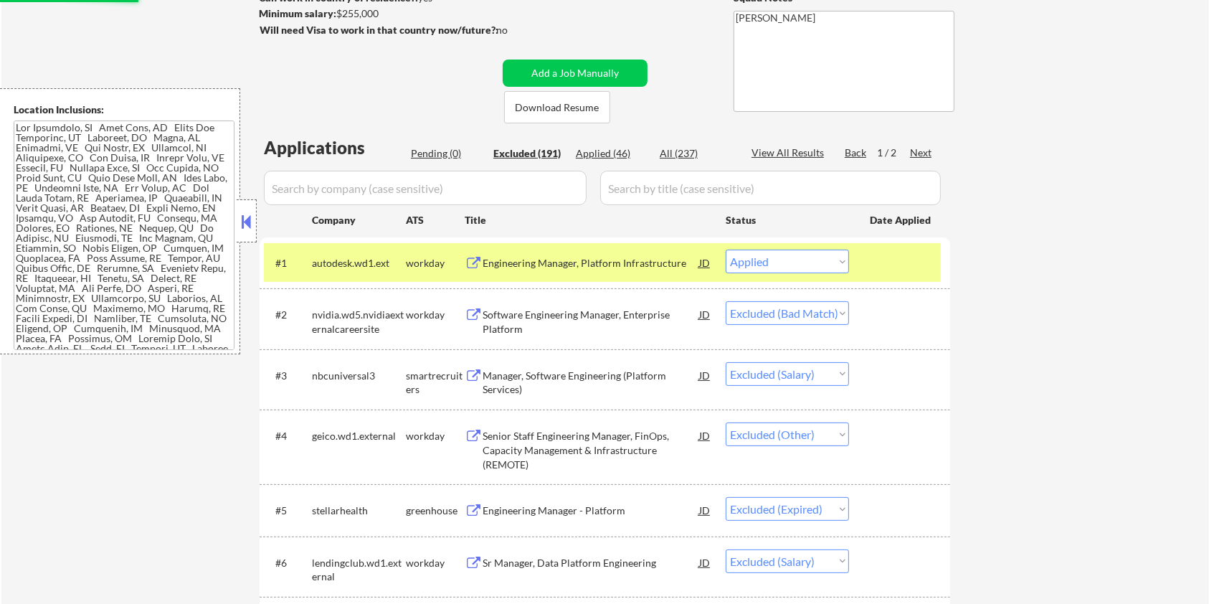
select select ""excluded__expired_""
select select ""excluded__salary_""
select select ""excluded__bad_match_""
select select ""excluded__salary_""
select select ""excluded__bad_match_""
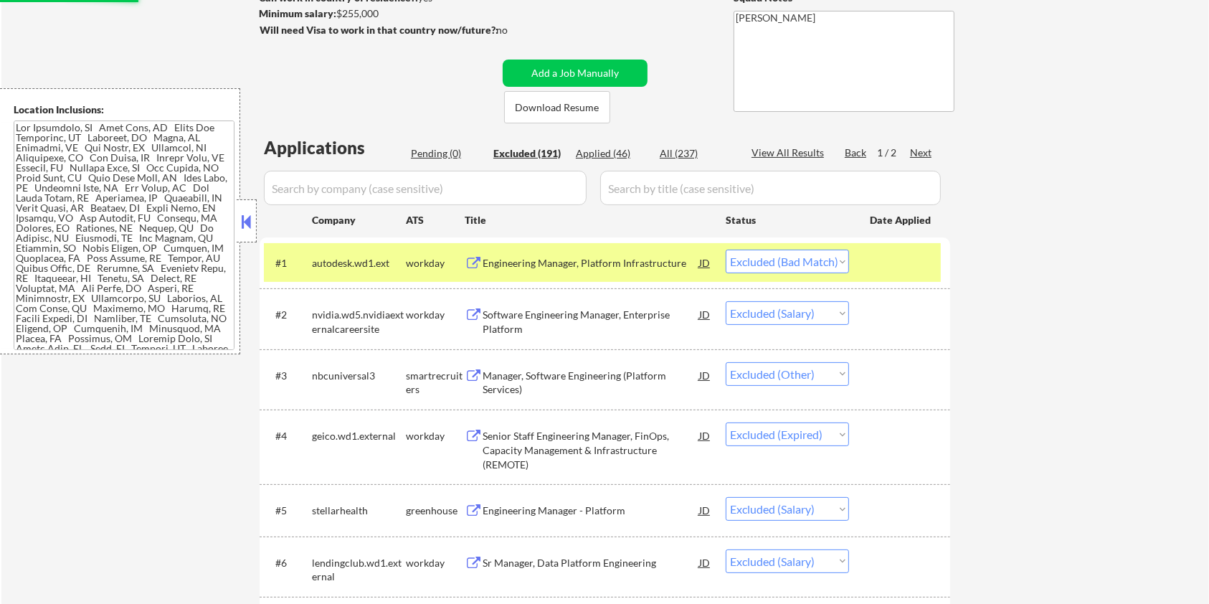
select select ""excluded__salary_""
select select ""excluded__expired_""
select select ""excluded__salary_""
select select ""excluded__bad_match_""
select select ""excluded__expired_""
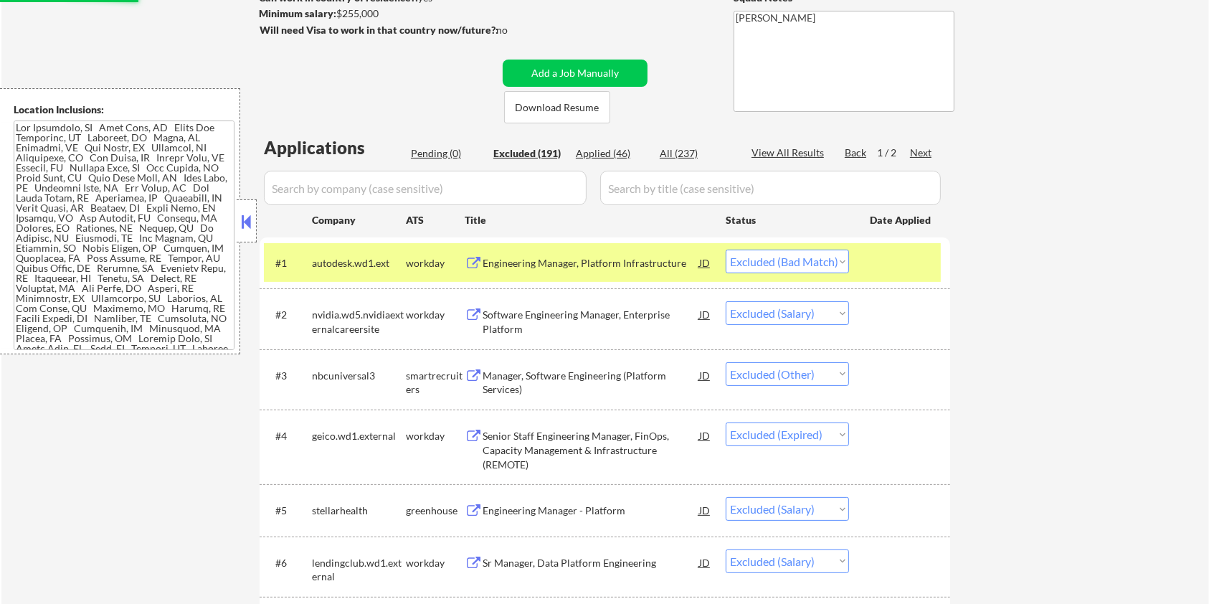
select select ""excluded__bad_match_""
select select ""excluded__expired_""
select select ""excluded__bad_match_""
select select ""excluded__expired_""
select select ""excluded__bad_match_""
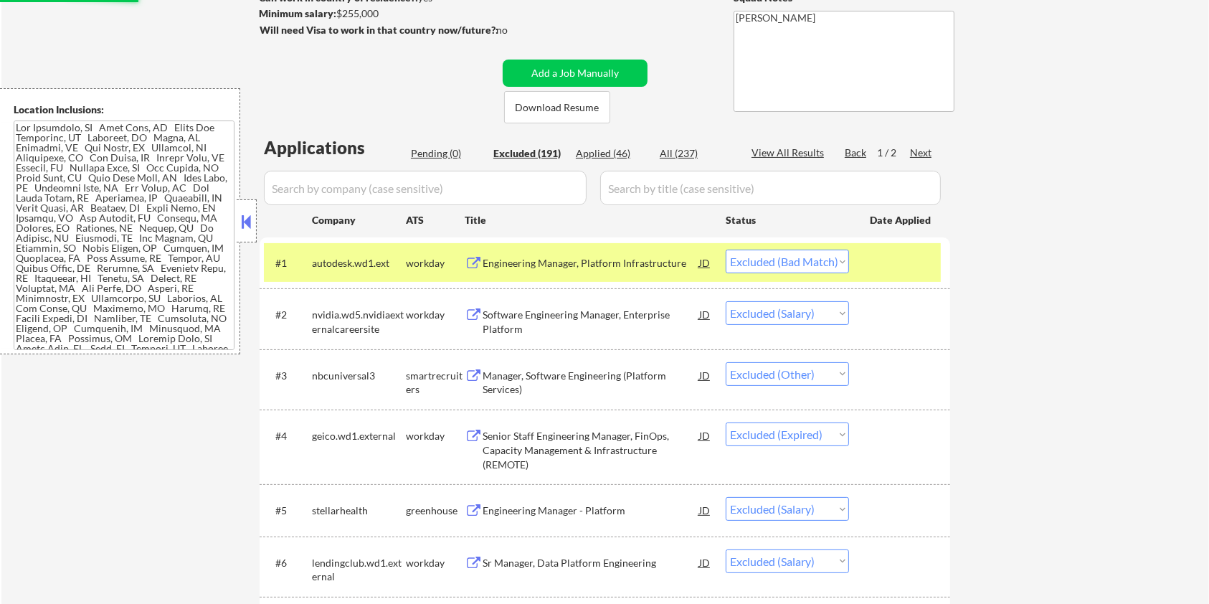
select select ""excluded__salary_""
select select ""excluded__expired_""
select select ""excluded__salary_""
select select ""excluded__bad_match_""
select select ""excluded__expired_""
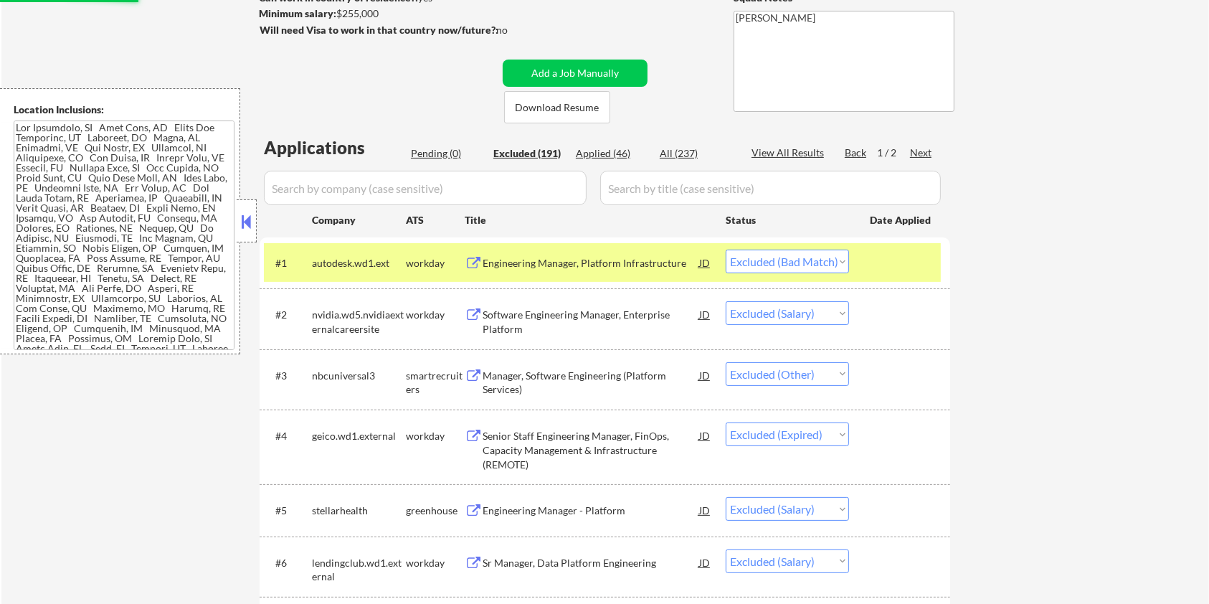
select select ""excluded__salary_""
select select ""excluded__expired_""
select select ""excluded__location_""
select select ""excluded__expired_""
select select ""excluded__salary_""
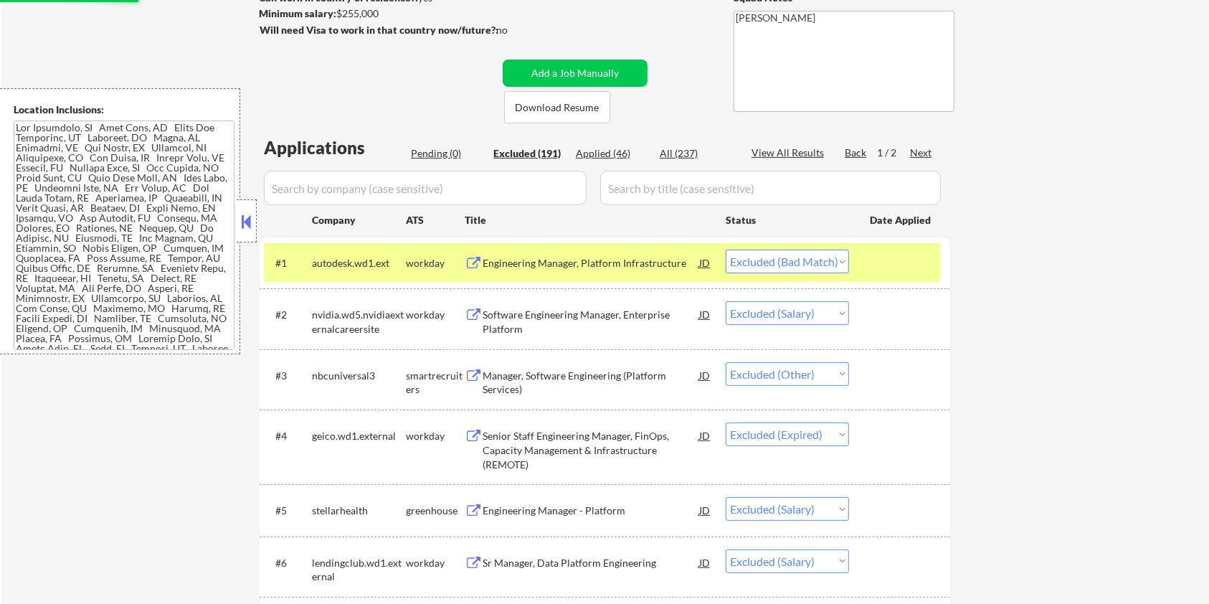
select select ""excluded__expired_""
select select ""excluded__bad_match_""
select select ""excluded""
select select ""excluded__salary_""
select select ""excluded__bad_match_""
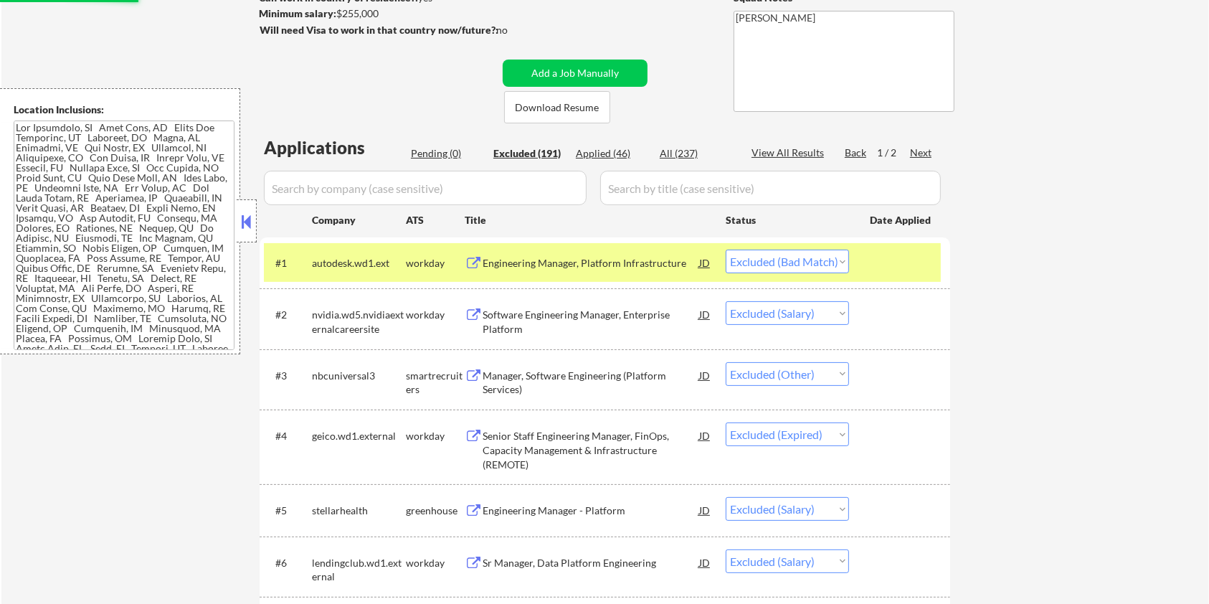
select select ""excluded__salary_""
select select ""excluded__expired_""
select select ""excluded__salary_""
select select ""excluded__bad_match_""
select select ""excluded__expired_""
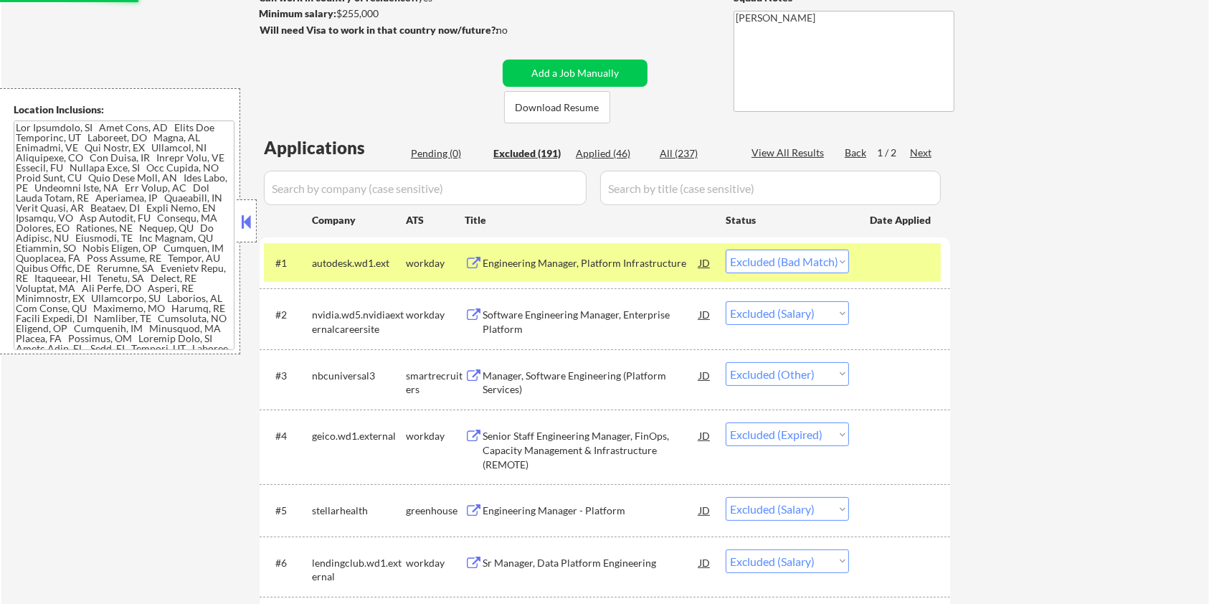
select select ""excluded__salary_""
select select ""excluded__blocklist_""
select select ""excluded__expired_""
select select ""excluded__salary_""
select select ""excluded__expired_""
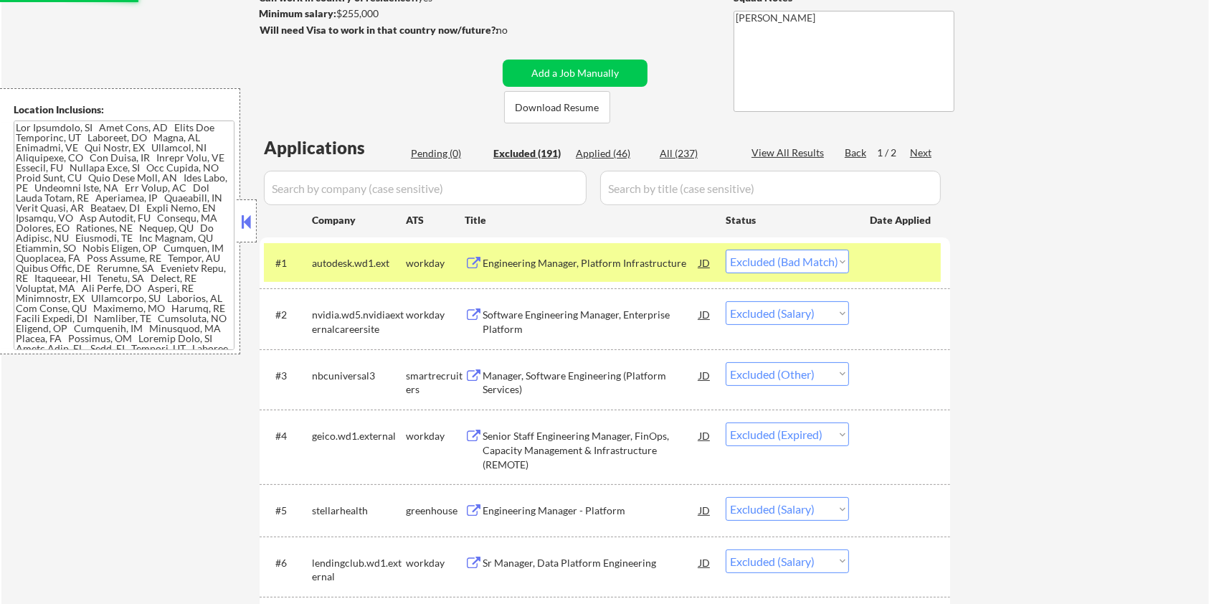
select select ""excluded__salary_""
select select ""excluded__expired_""
select select ""excluded__bad_match_""
select select ""excluded__salary_""
select select ""excluded__expired_""
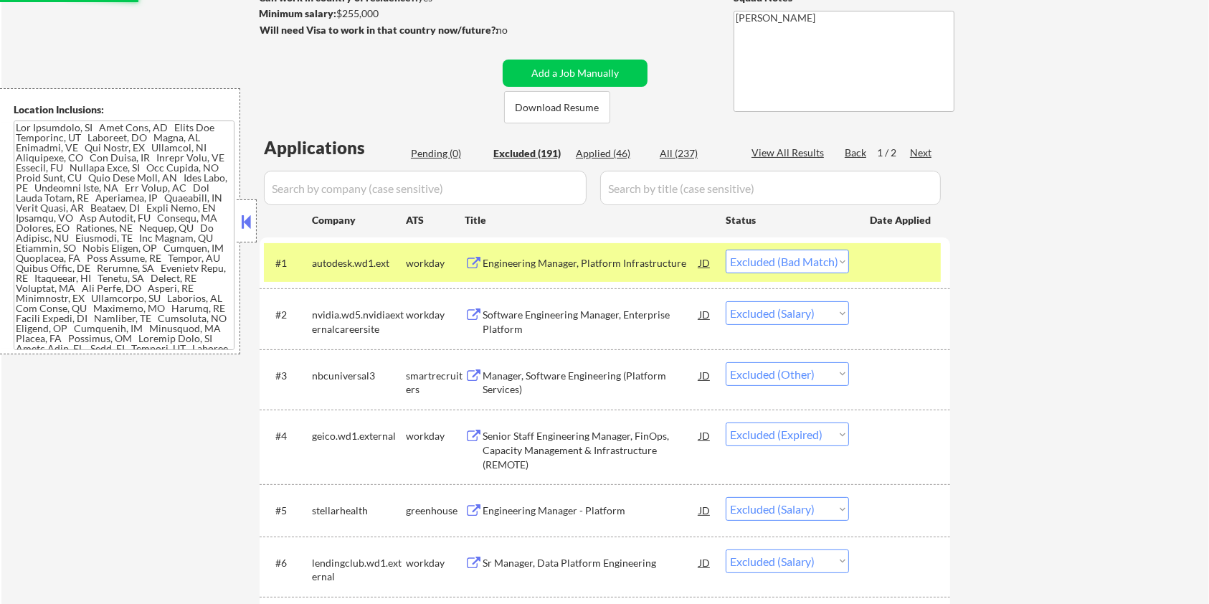
select select ""excluded__salary_""
select select ""excluded__bad_match_""
select select ""excluded__location_""
select select ""excluded""
select select ""excluded__salary_""
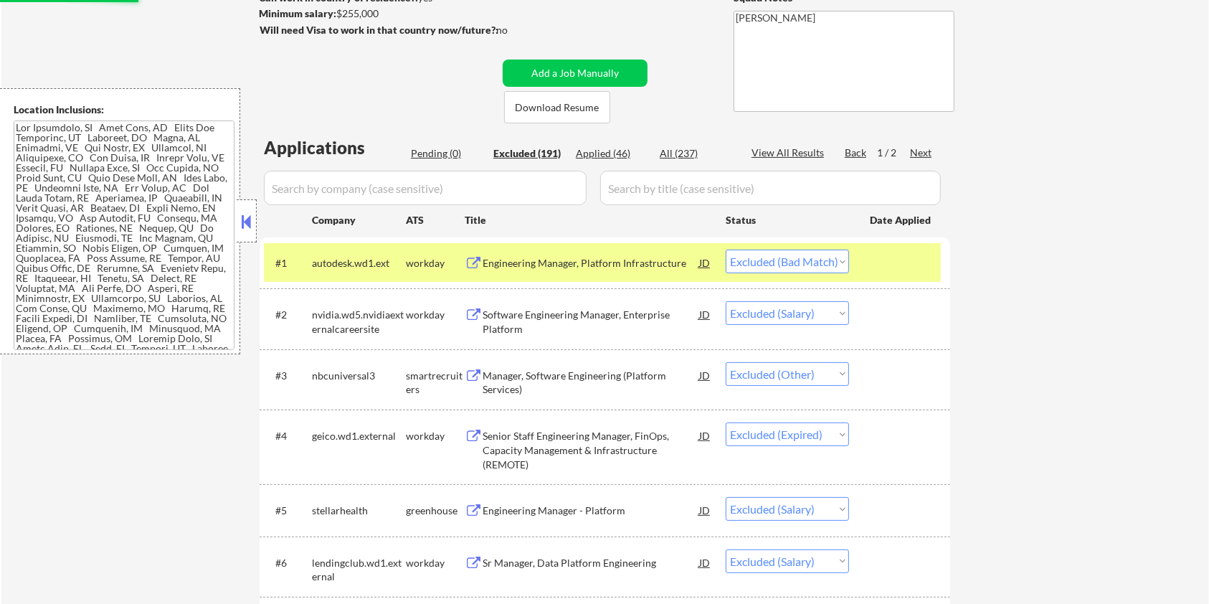
select select ""excluded__bad_match_""
select select ""excluded__salary_""
select select ""excluded__bad_match_""
select select ""excluded__expired_""
select select ""excluded__blocklist_""
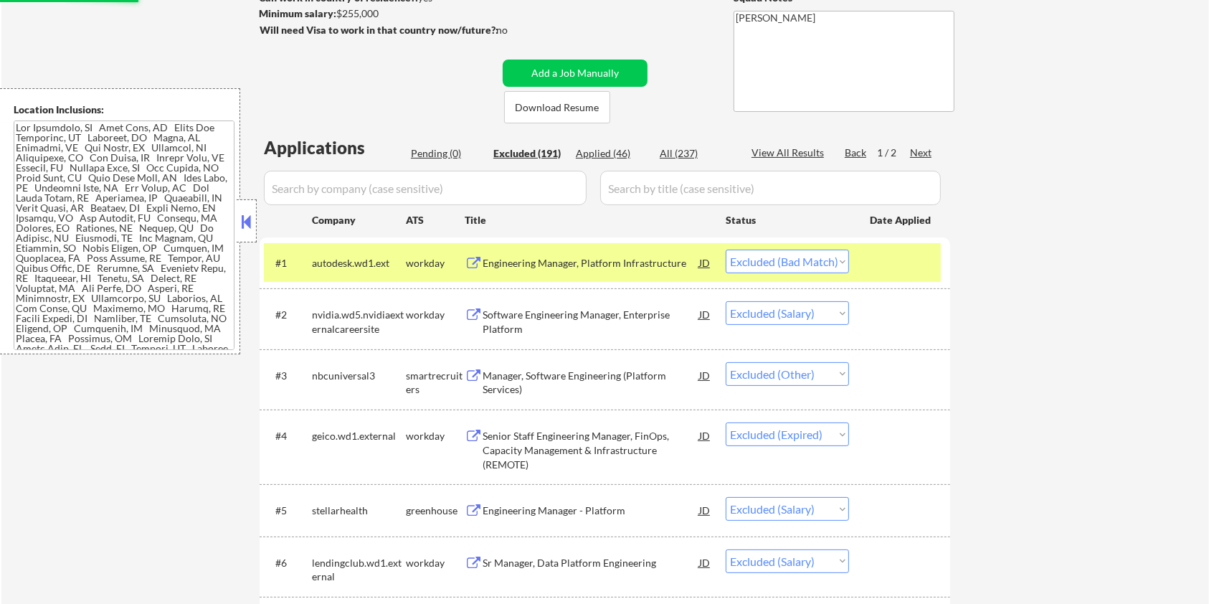
select select ""excluded__bad_match_""
select select ""excluded__salary_""
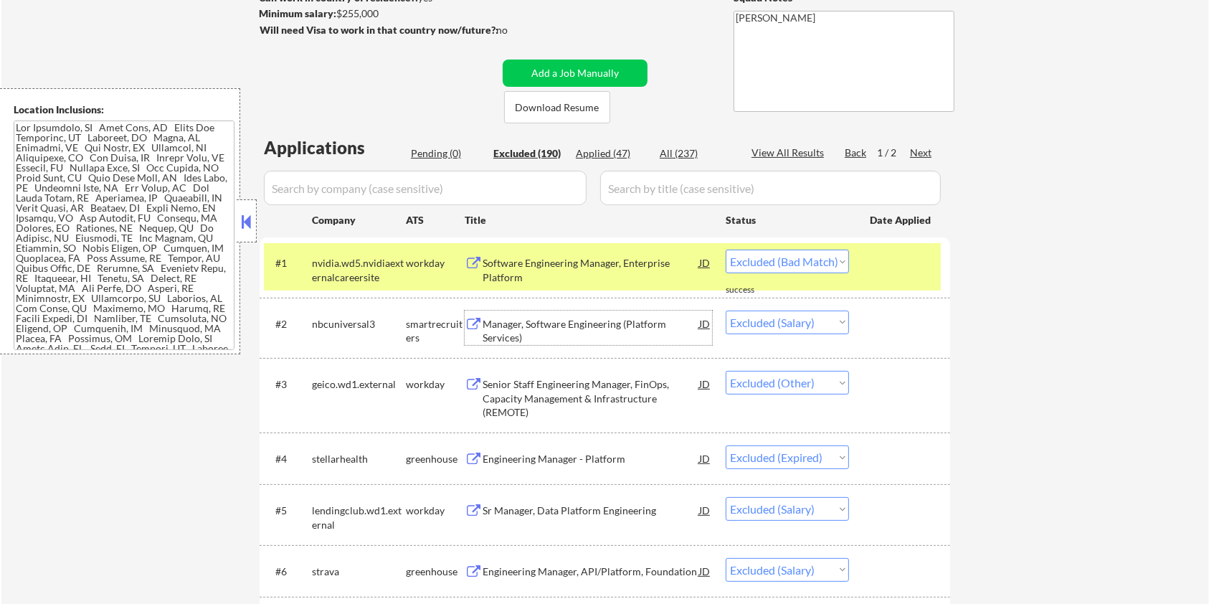
click at [555, 321] on div "Manager, Software Engineering (Platform Services)" at bounding box center [591, 331] width 217 height 28
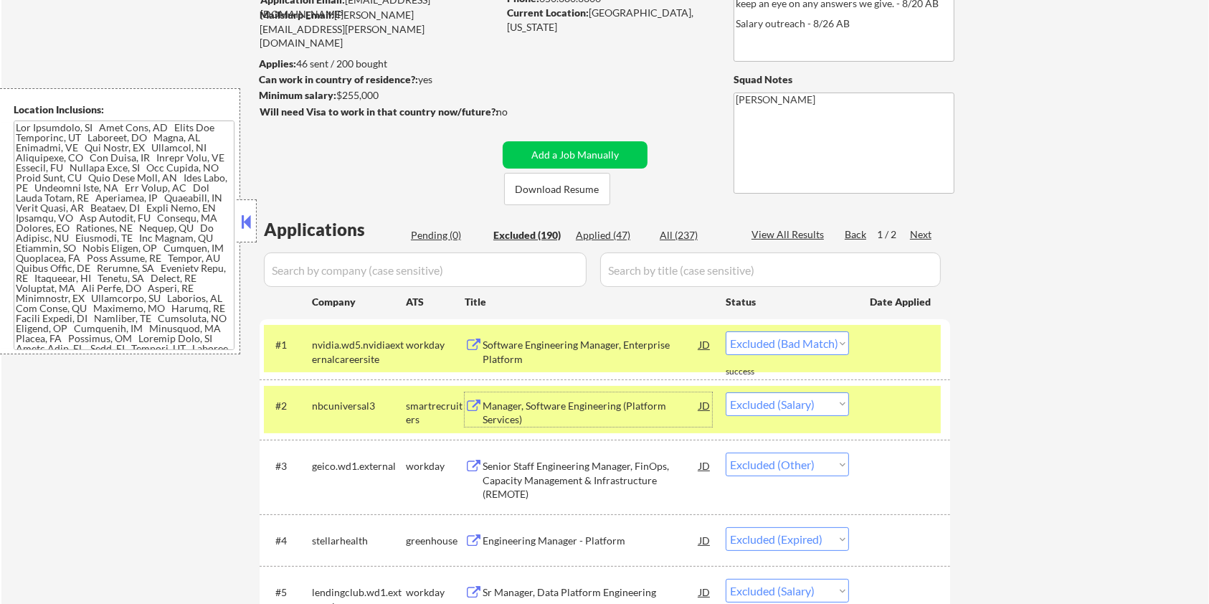
scroll to position [127, 0]
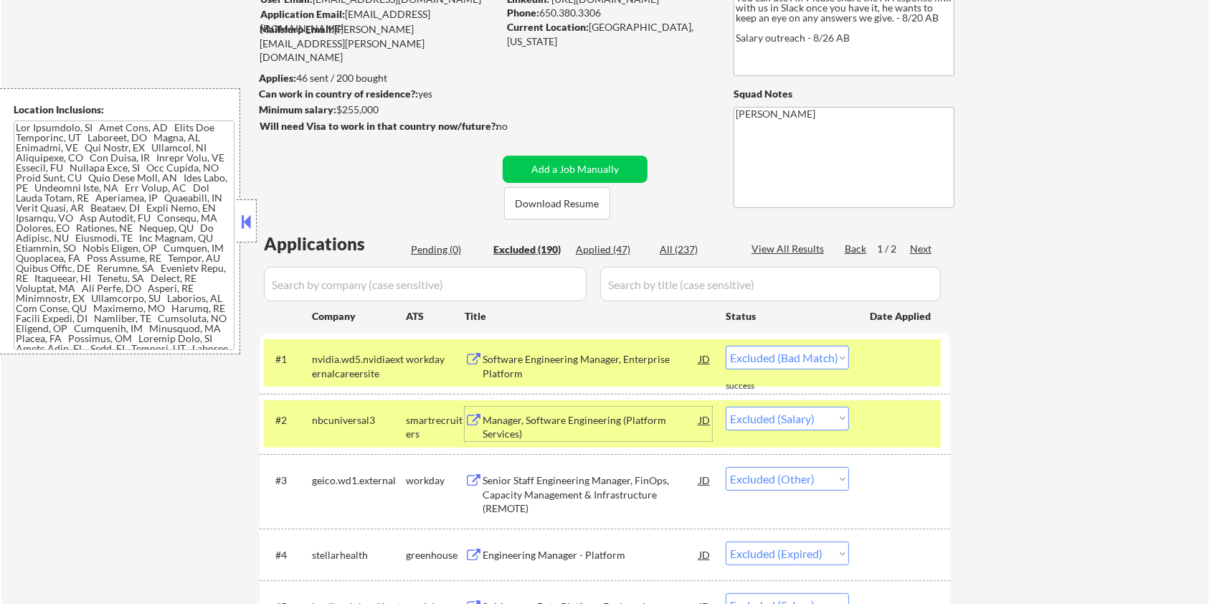
click at [894, 416] on div at bounding box center [901, 420] width 63 height 26
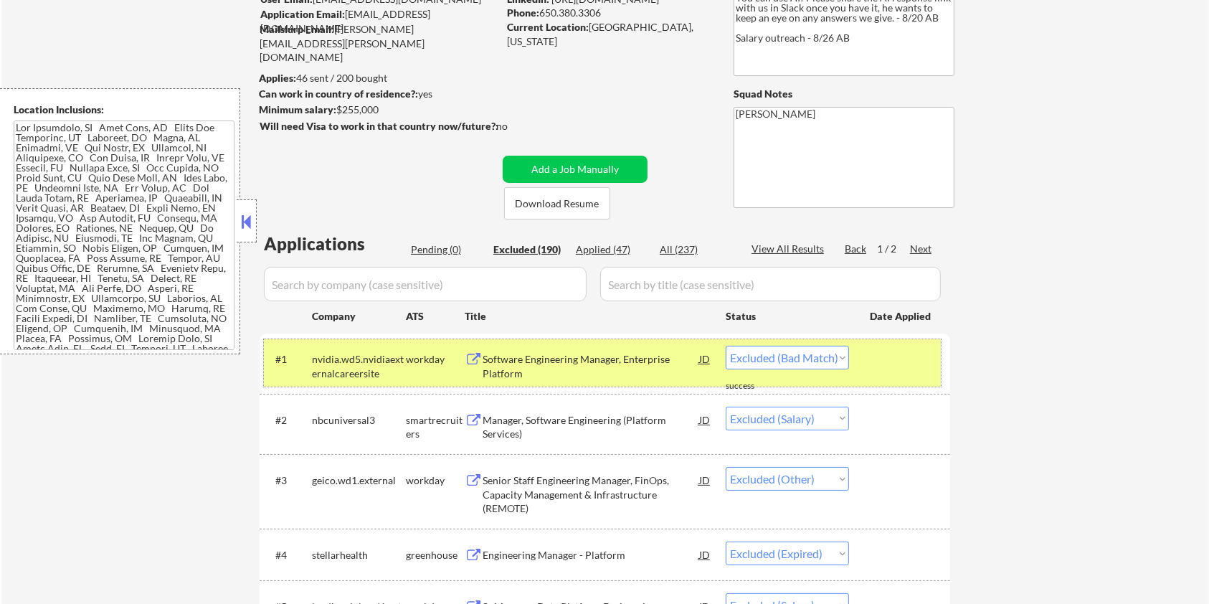
click at [901, 362] on div at bounding box center [901, 359] width 63 height 26
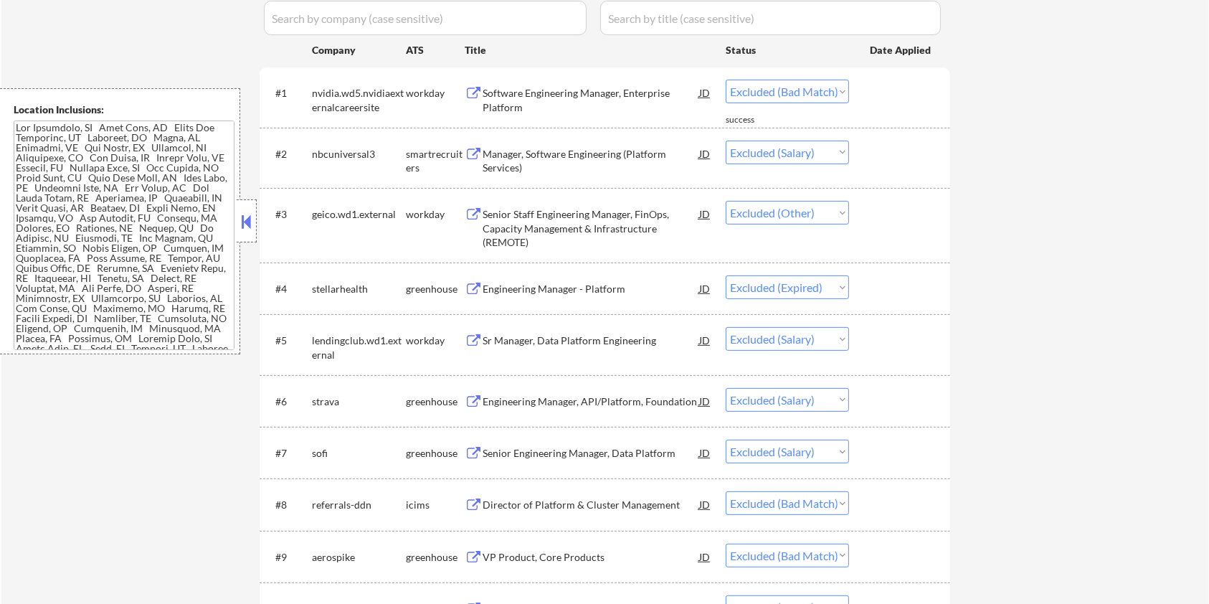
scroll to position [414, 0]
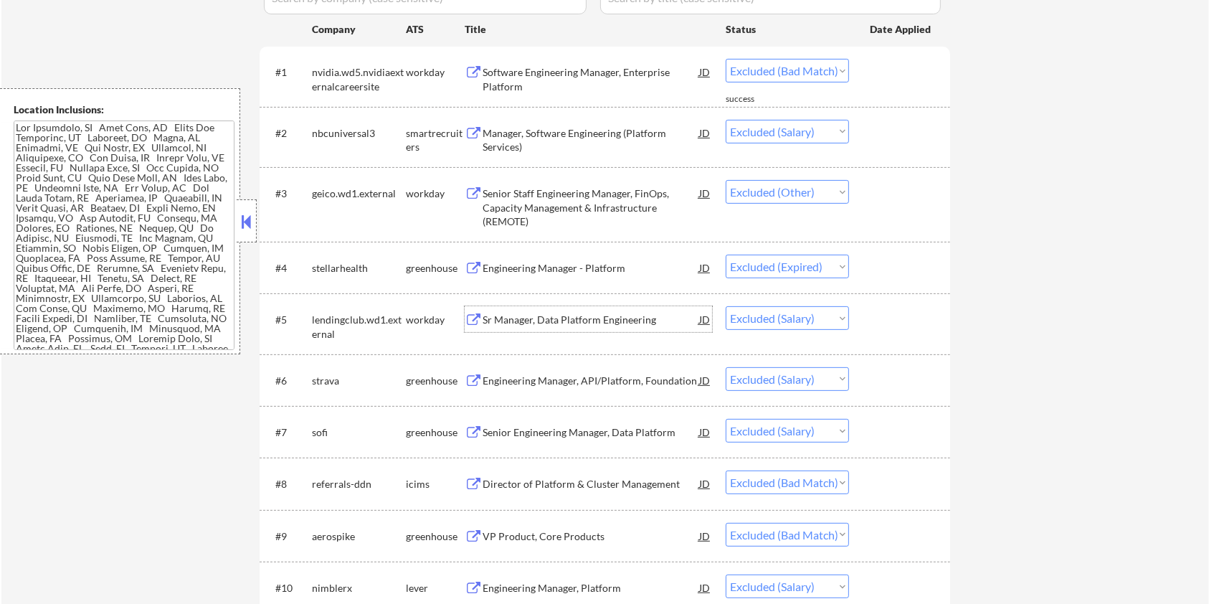
click at [579, 320] on div "Sr Manager, Data Platform Engineering" at bounding box center [591, 320] width 217 height 14
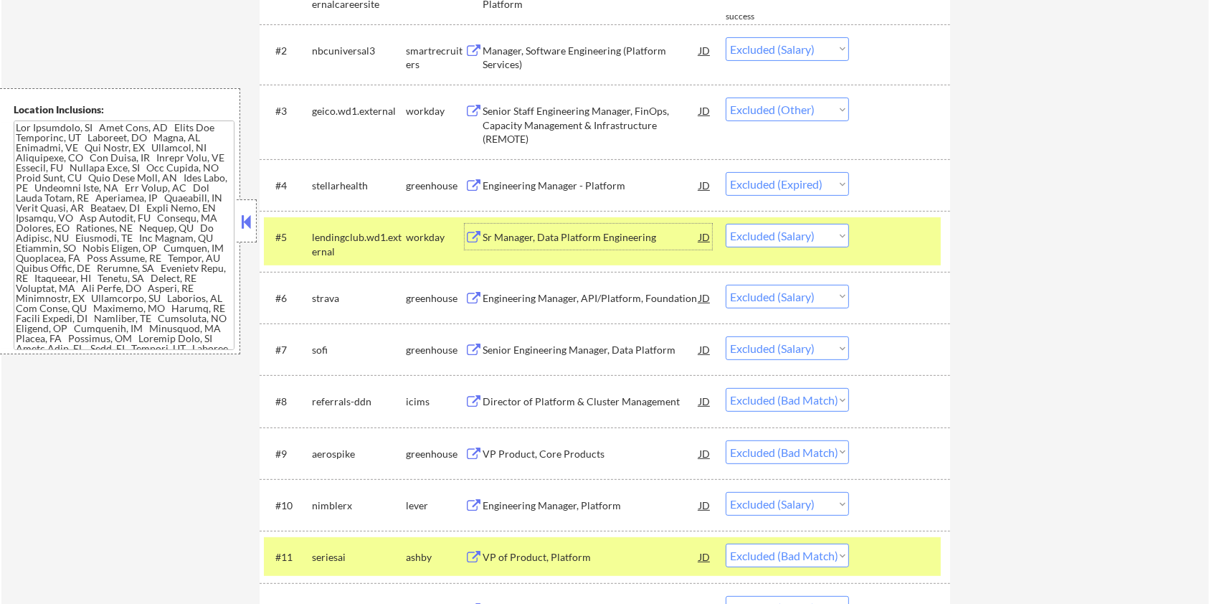
scroll to position [510, 0]
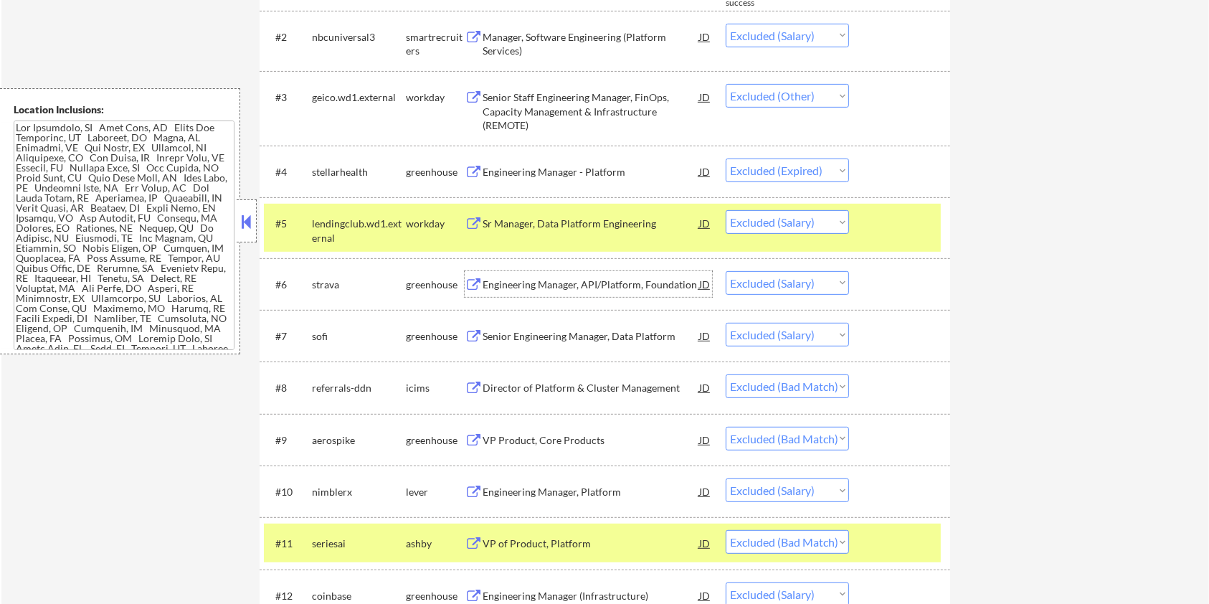
click at [577, 285] on div "Engineering Manager, API/Platform, Foundation" at bounding box center [591, 285] width 217 height 14
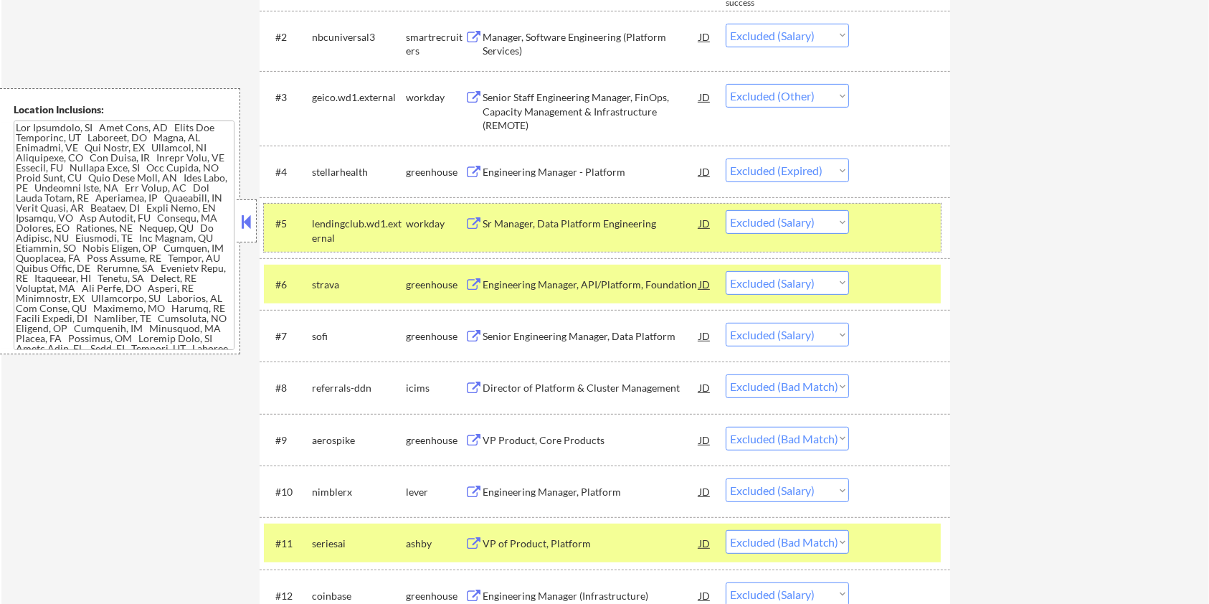
click at [909, 214] on div at bounding box center [901, 223] width 63 height 26
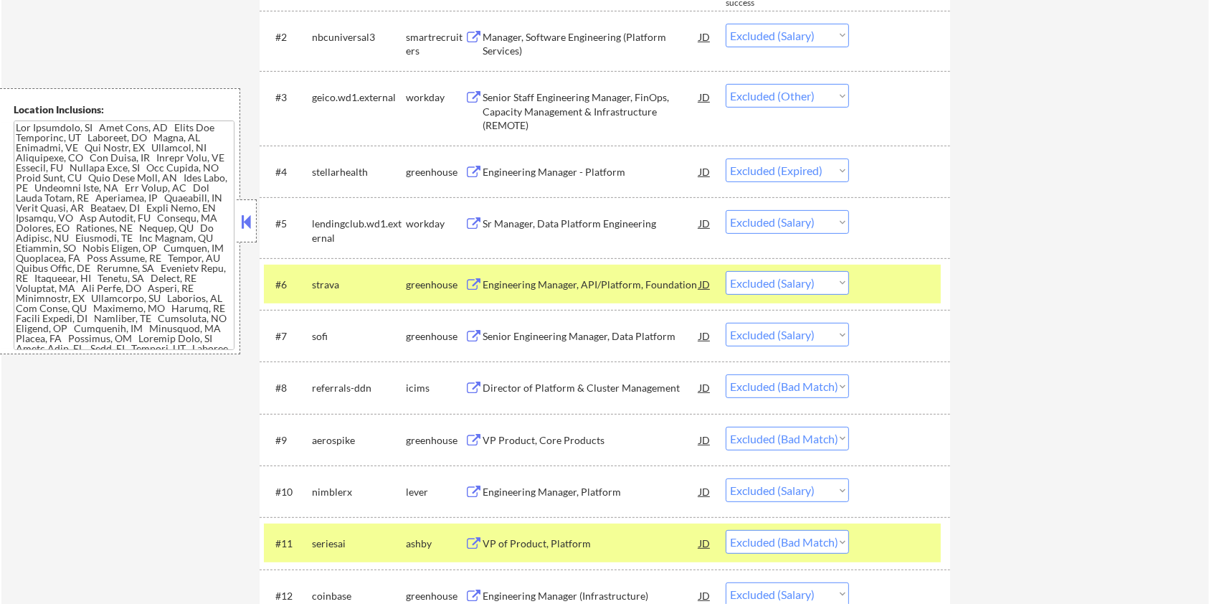
click at [889, 278] on div at bounding box center [901, 284] width 63 height 26
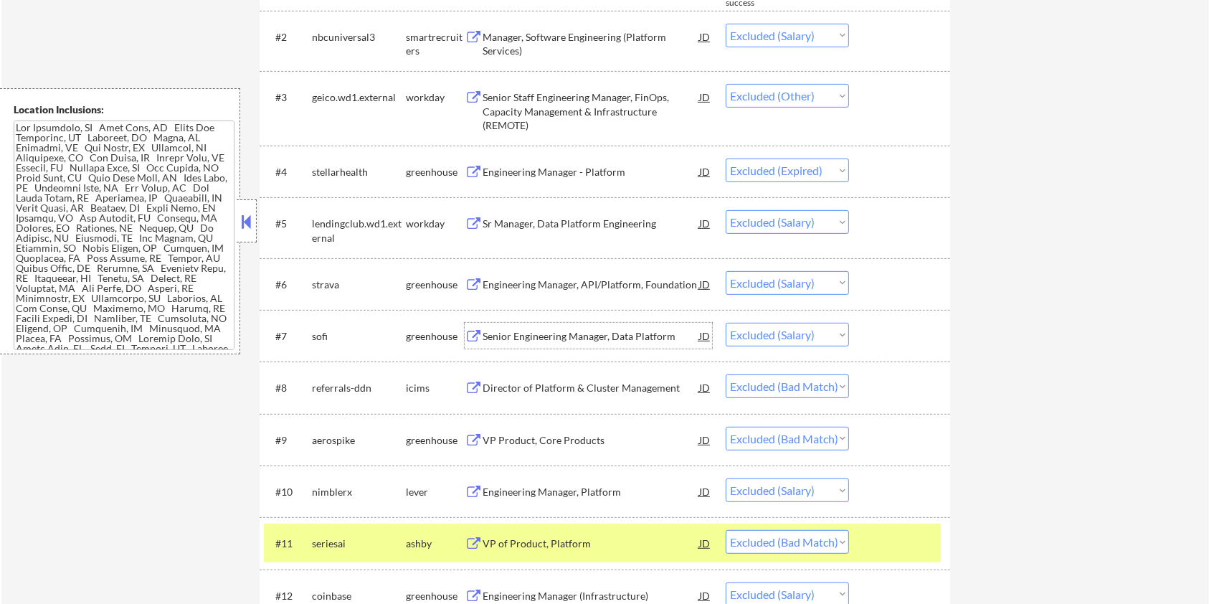
click at [582, 336] on div "Senior Engineering Manager, Data Platform" at bounding box center [591, 336] width 217 height 14
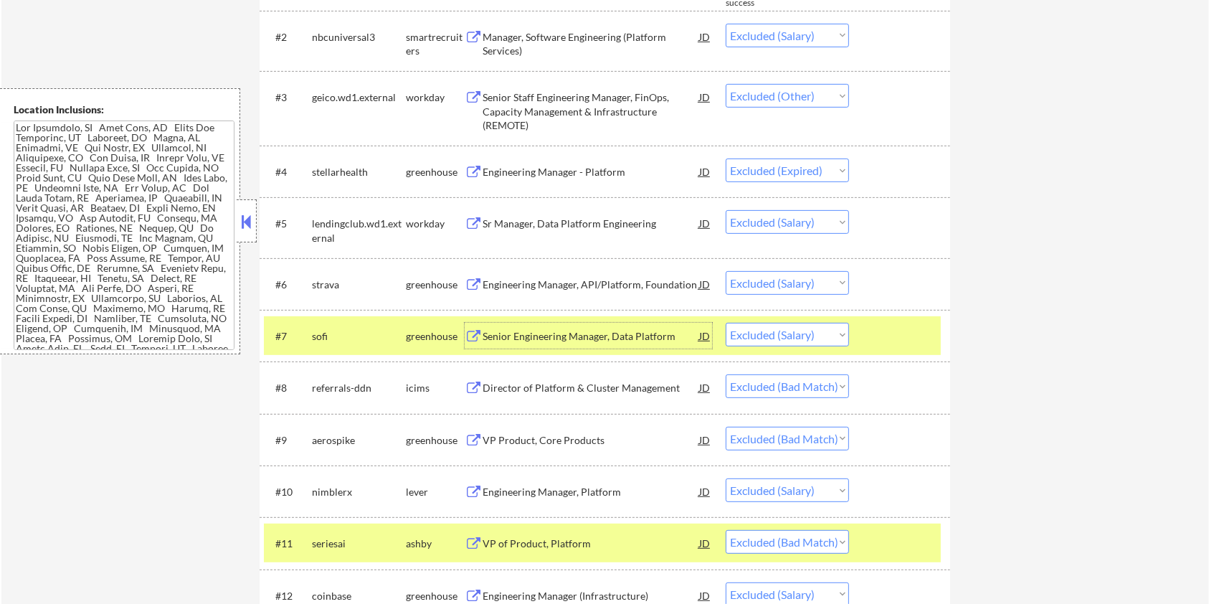
click at [765, 336] on select "Choose an option... Pending Applied Excluded (Questions) Excluded (Expired) Exc…" at bounding box center [787, 335] width 123 height 24
click at [726, 323] on select "Choose an option... Pending Applied Excluded (Questions) Excluded (Expired) Exc…" at bounding box center [787, 335] width 123 height 24
select select ""excluded__bad_match_""
select select ""excluded__salary_""
select select ""excluded__bad_match_""
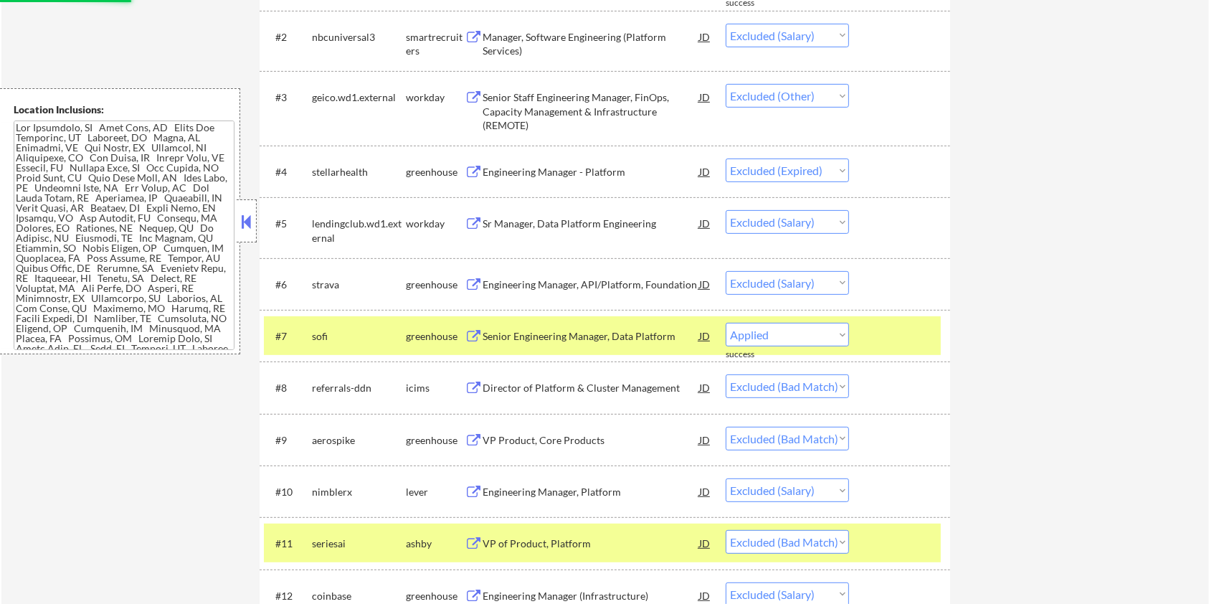
select select ""excluded__salary_""
select select ""excluded__expired_""
select select ""excluded__salary_""
select select ""excluded__bad_match_""
select select ""excluded__expired_""
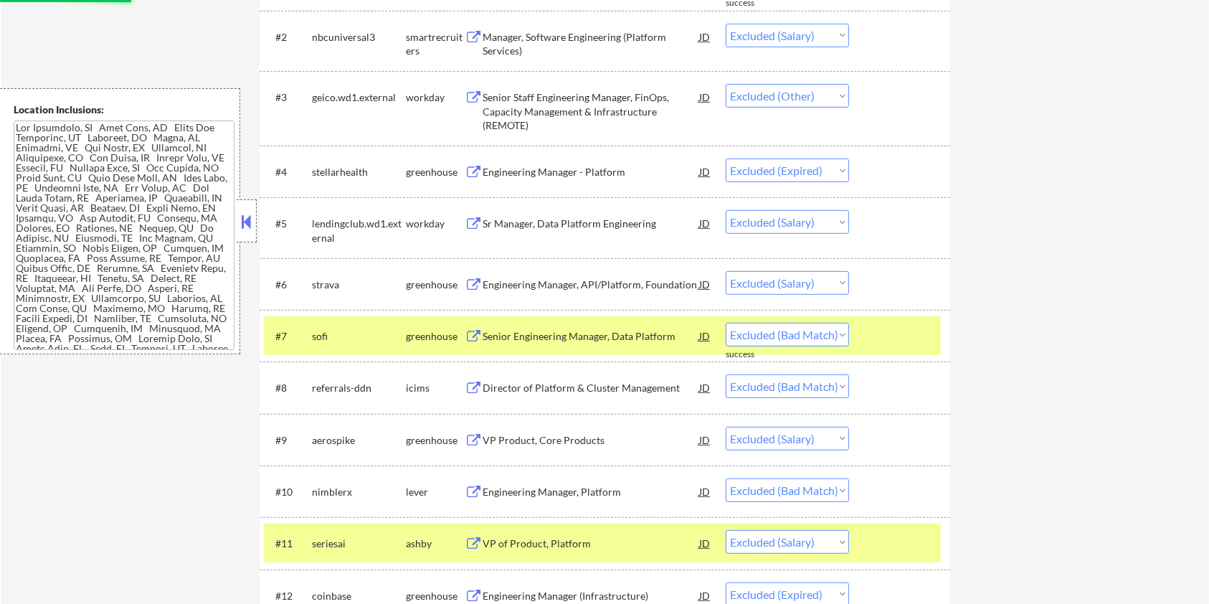
select select ""excluded__bad_match_""
select select ""excluded__expired_""
select select ""excluded__bad_match_""
select select ""excluded__expired_""
select select ""excluded__bad_match_""
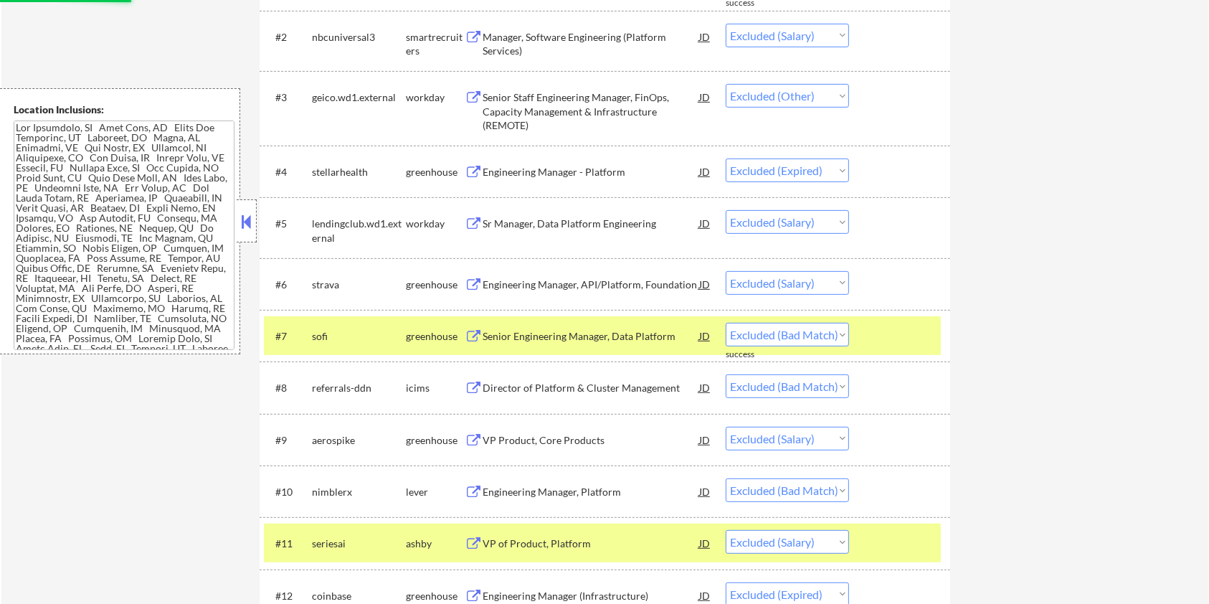
select select ""excluded__salary_""
select select ""excluded__expired_""
select select ""excluded__salary_""
select select ""excluded__bad_match_""
select select ""excluded__expired_""
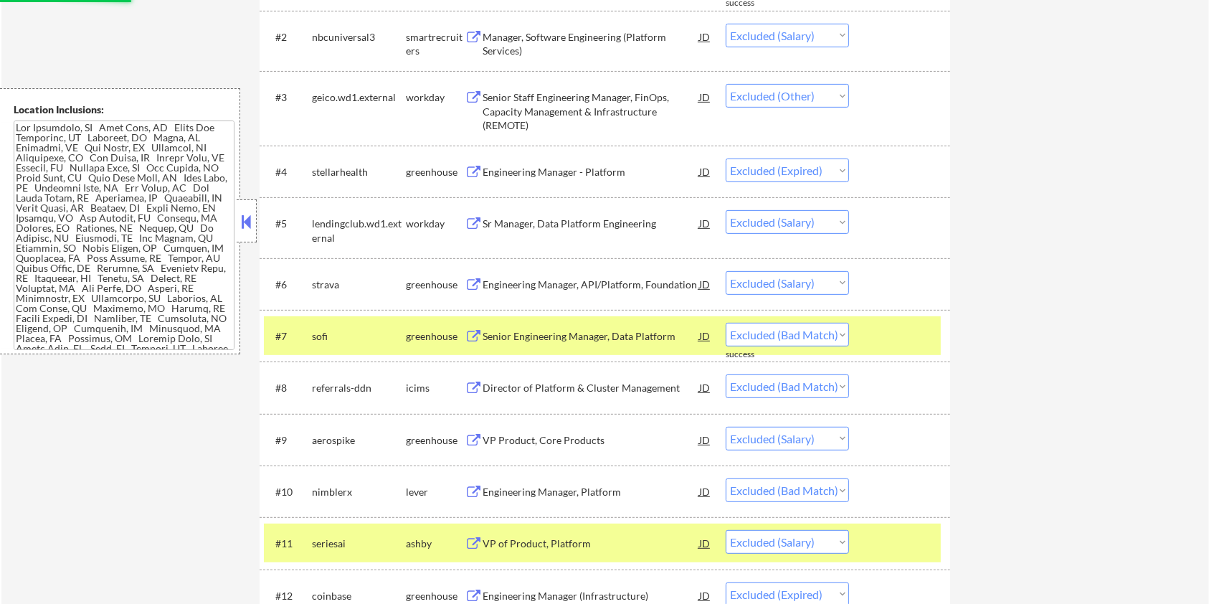
select select ""excluded__salary_""
select select ""excluded__expired_""
select select ""excluded__location_""
select select ""excluded__expired_""
select select ""excluded__salary_""
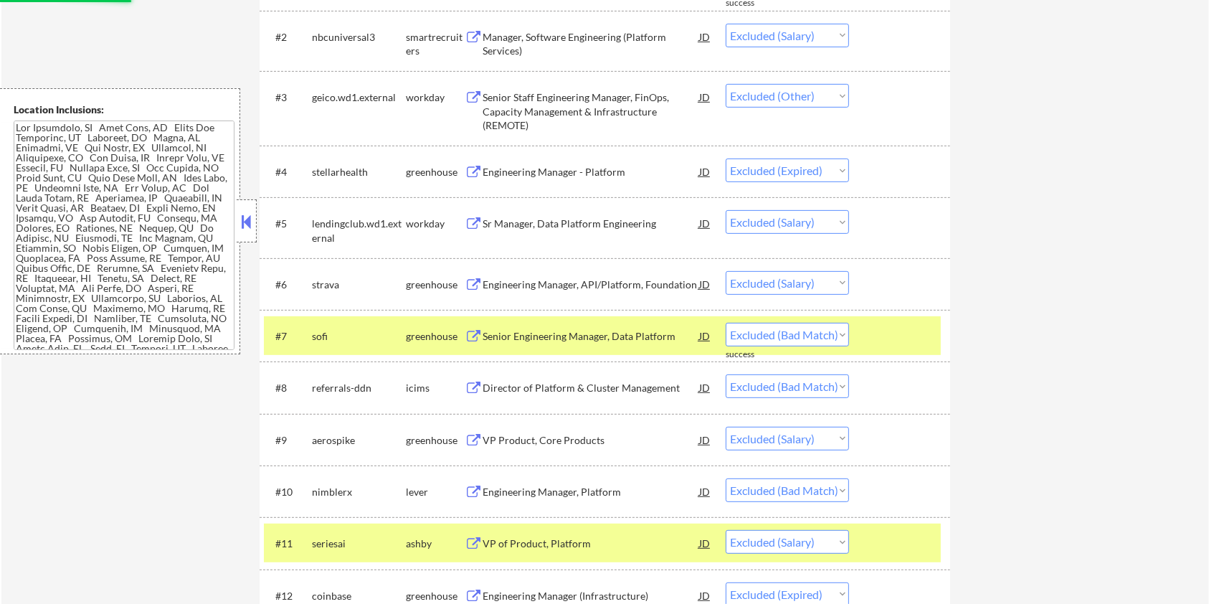
select select ""excluded__expired_""
select select ""excluded__bad_match_""
select select ""excluded""
select select ""excluded__salary_""
select select ""excluded__bad_match_""
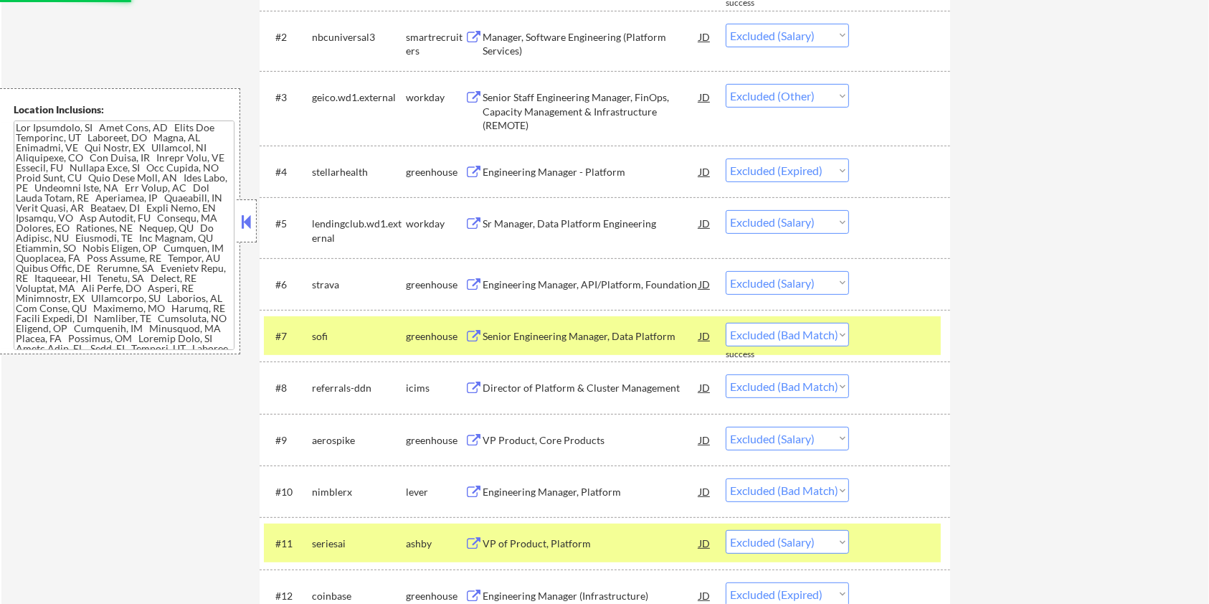
select select ""excluded__salary_""
select select ""excluded__expired_""
select select ""excluded__salary_""
select select ""excluded__bad_match_""
select select ""excluded__expired_""
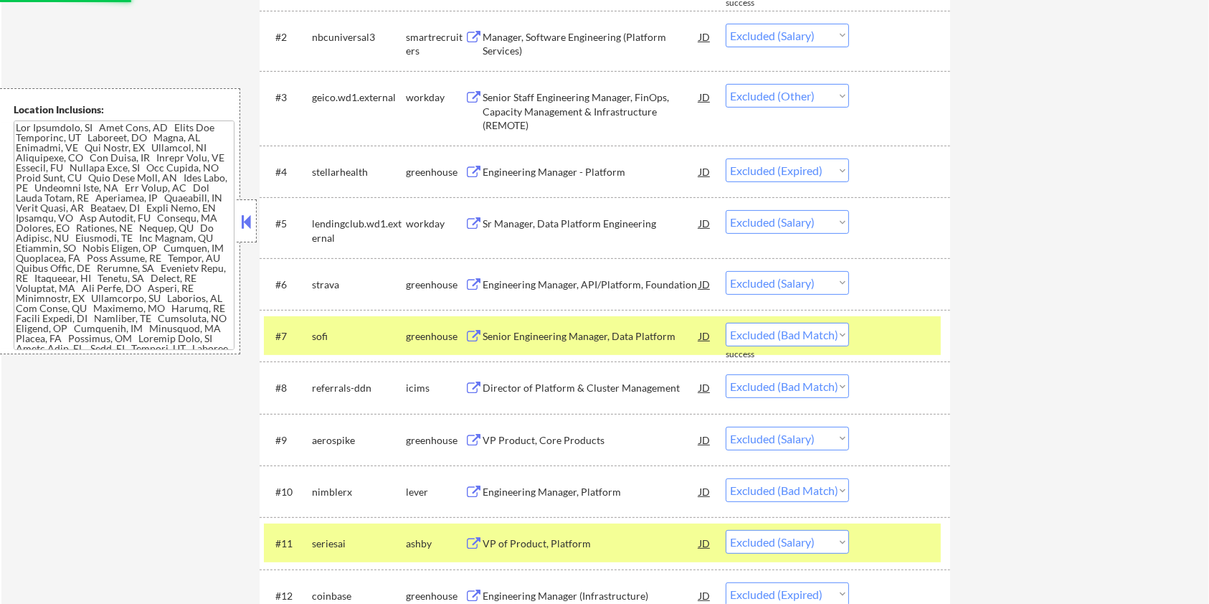
select select ""excluded__salary_""
